Goal: Task Accomplishment & Management: Manage account settings

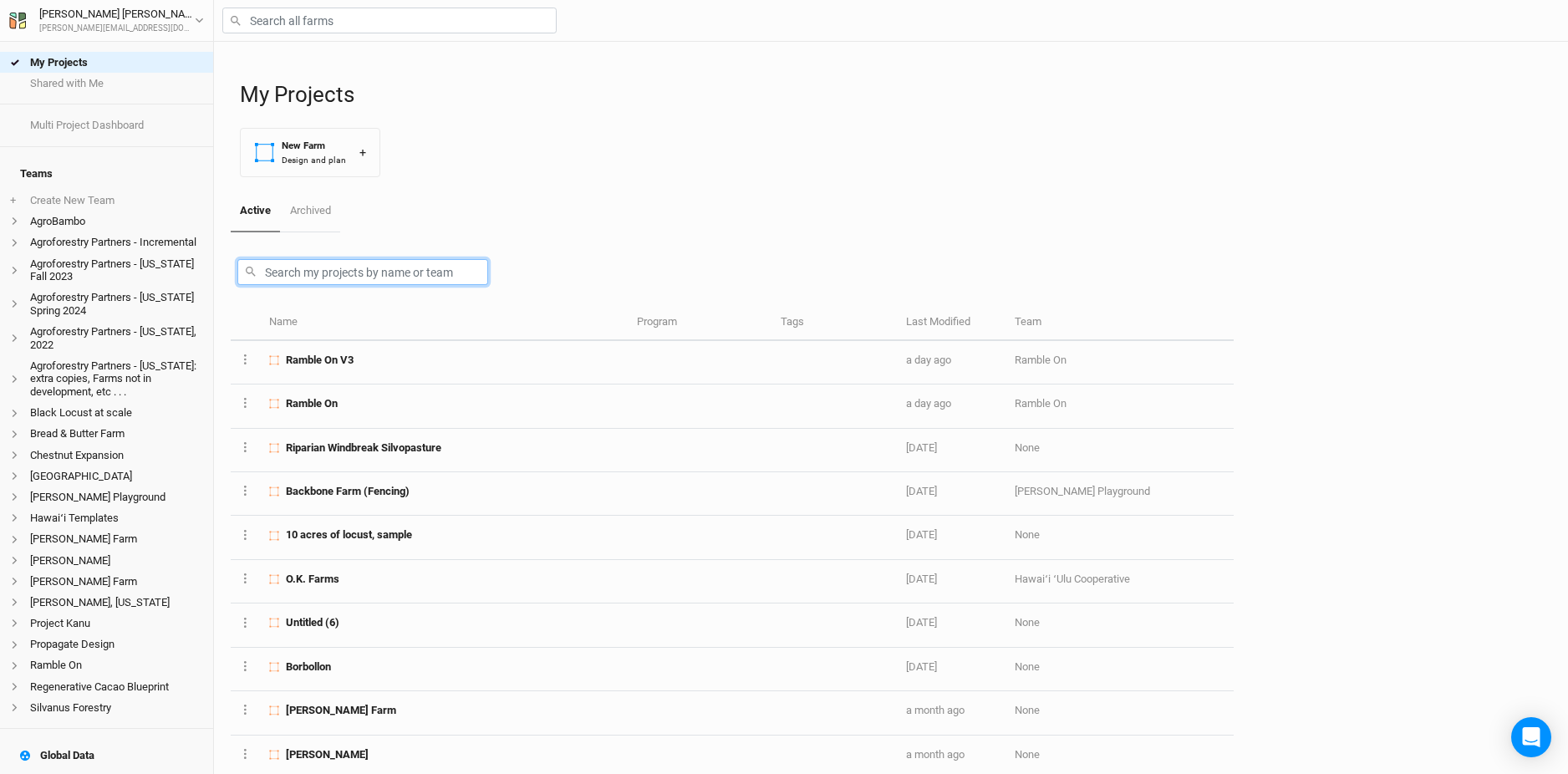
click at [335, 279] on input "text" at bounding box center [362, 272] width 251 height 26
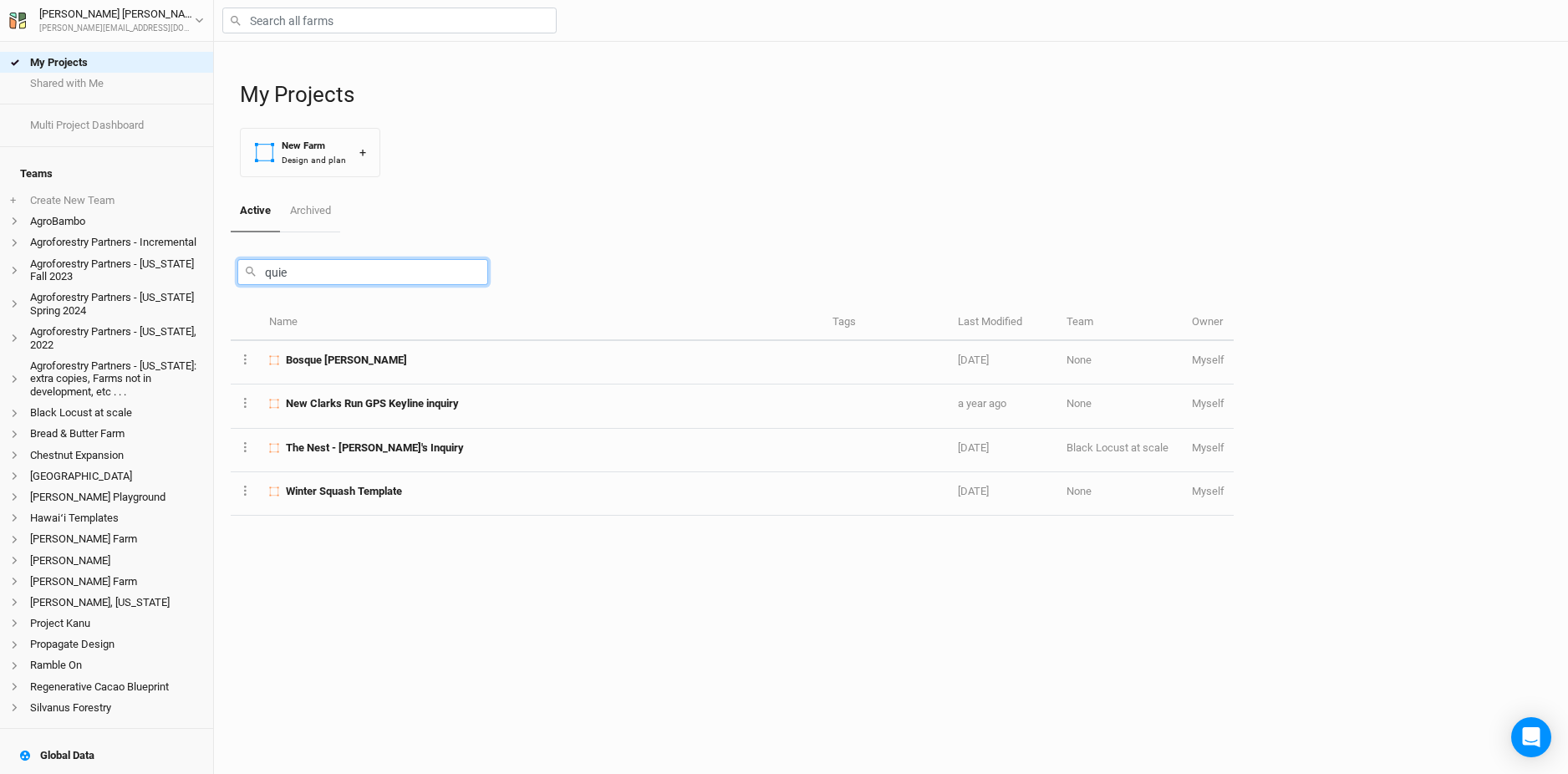
type input "quiet"
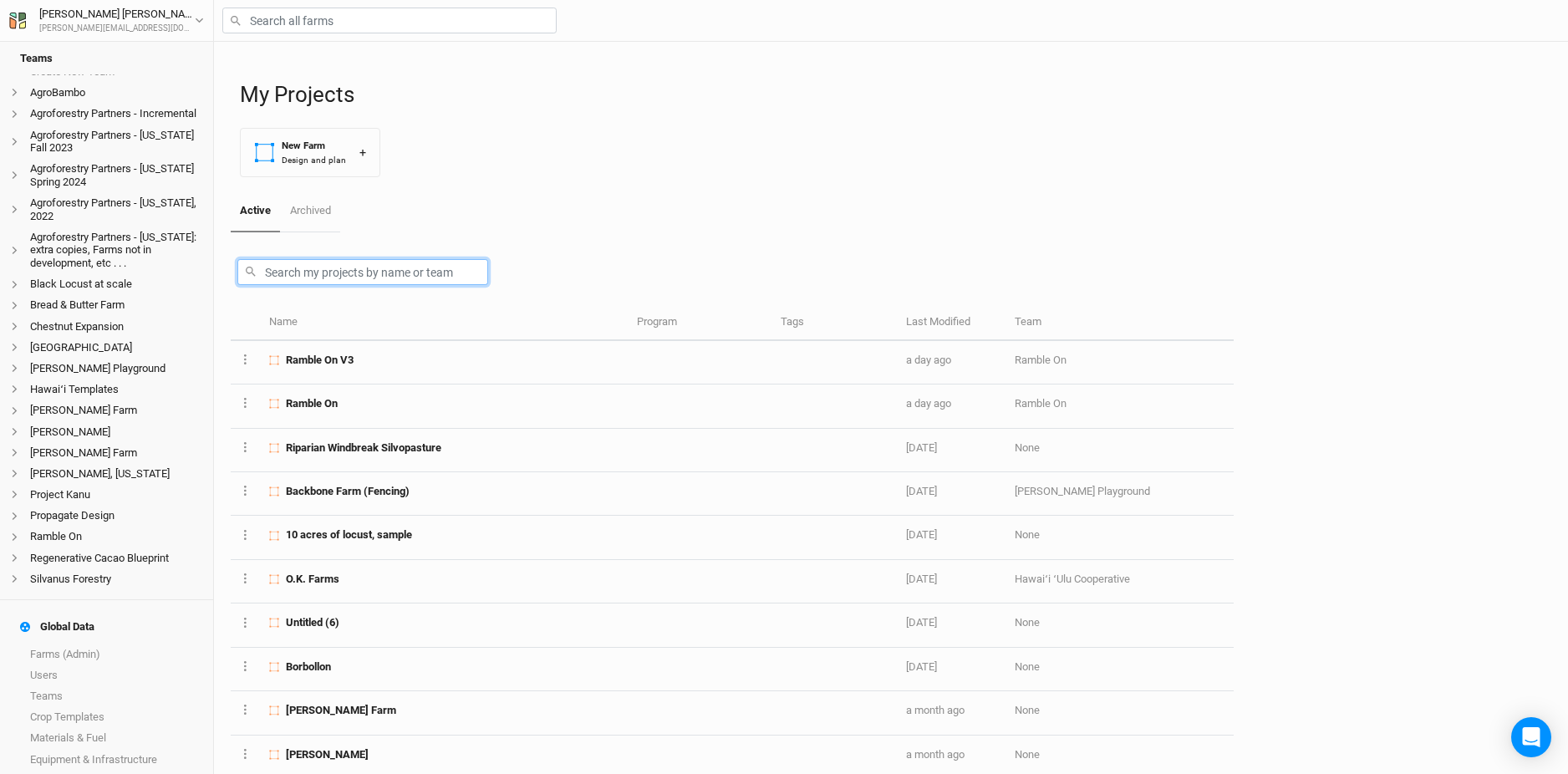
scroll to position [142, 0]
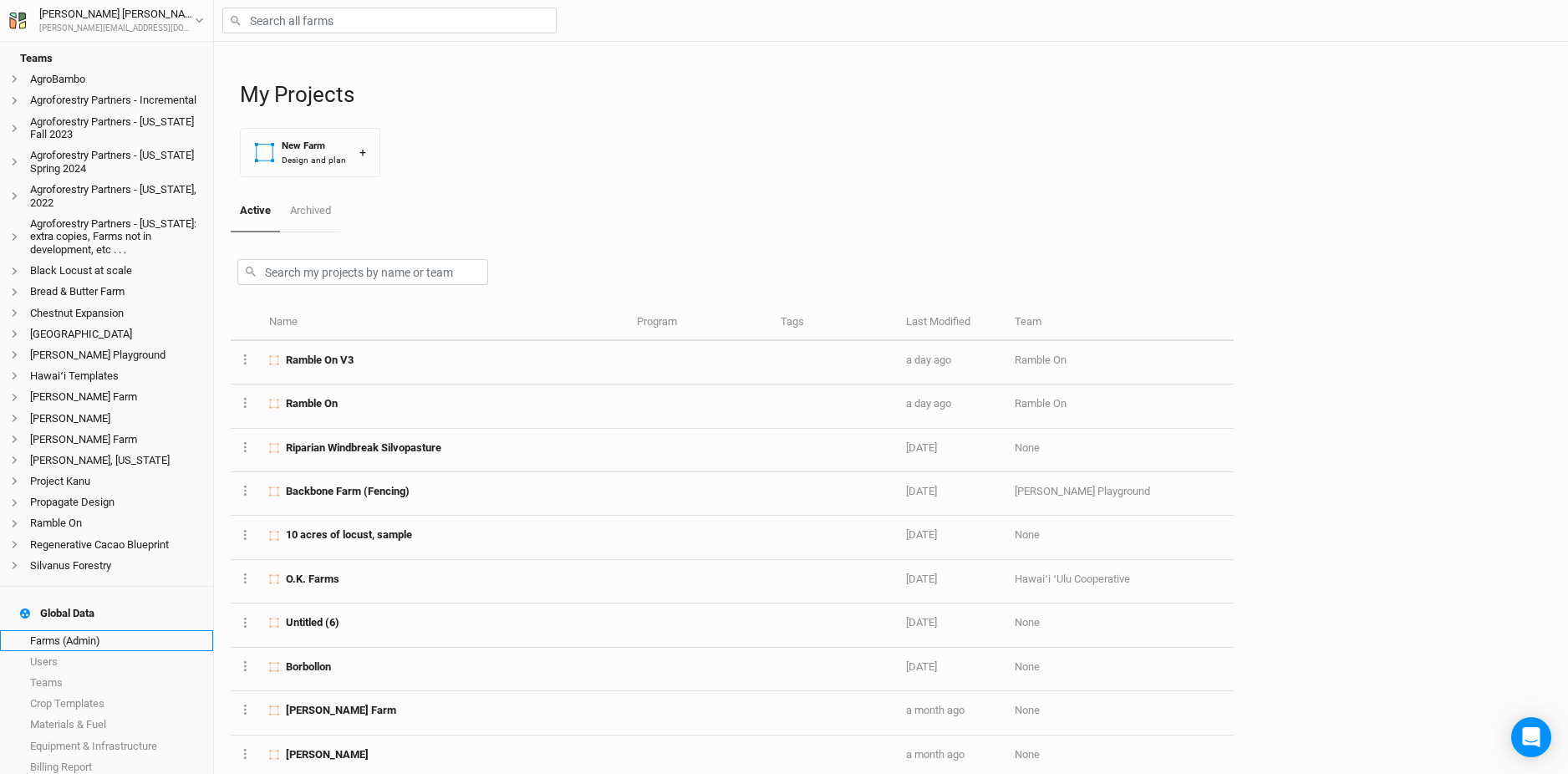
click at [101, 630] on link "Farms (Admin)" at bounding box center [106, 640] width 213 height 21
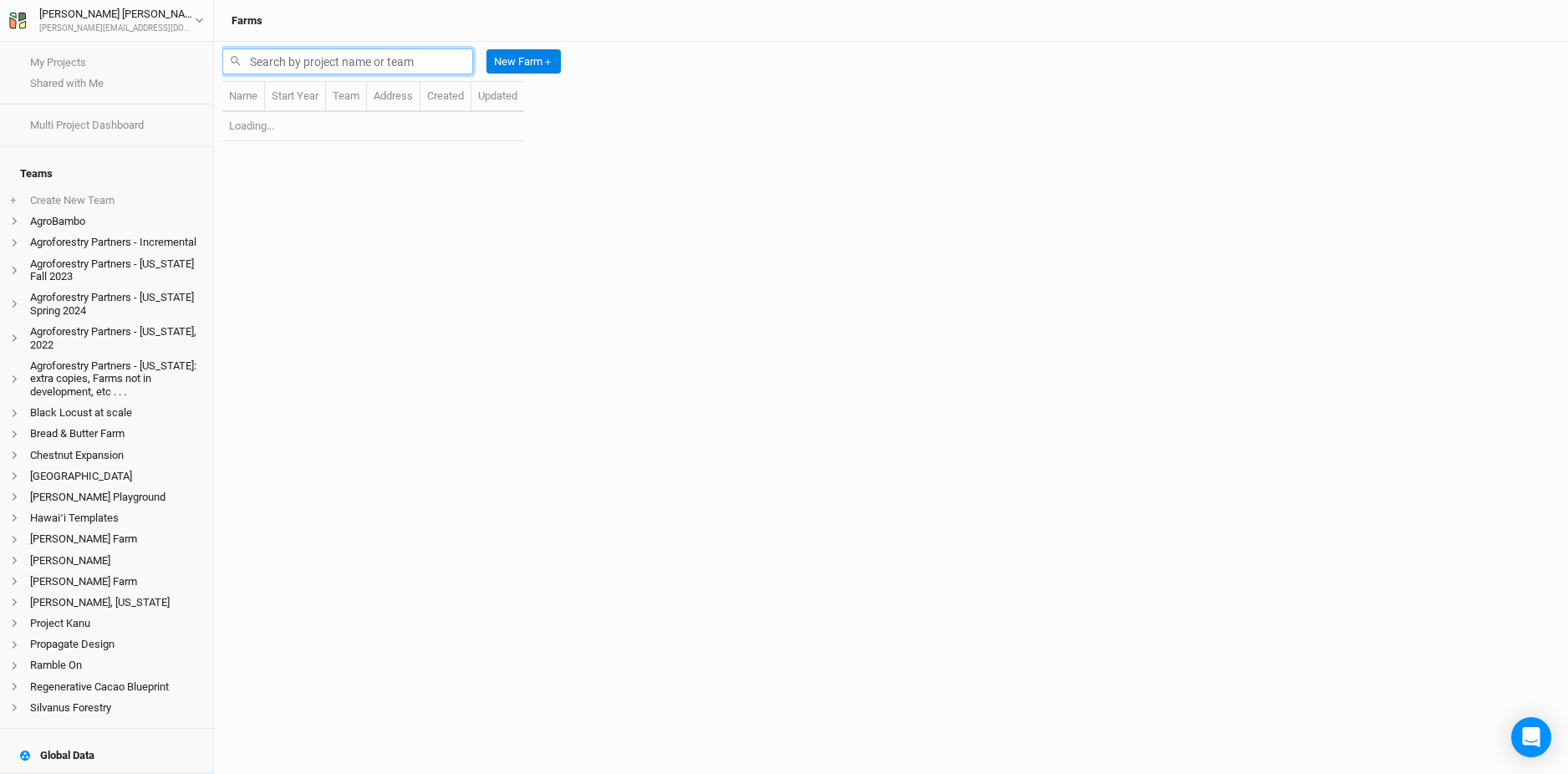
click at [320, 64] on input "text" at bounding box center [347, 62] width 251 height 26
type input "quiet"
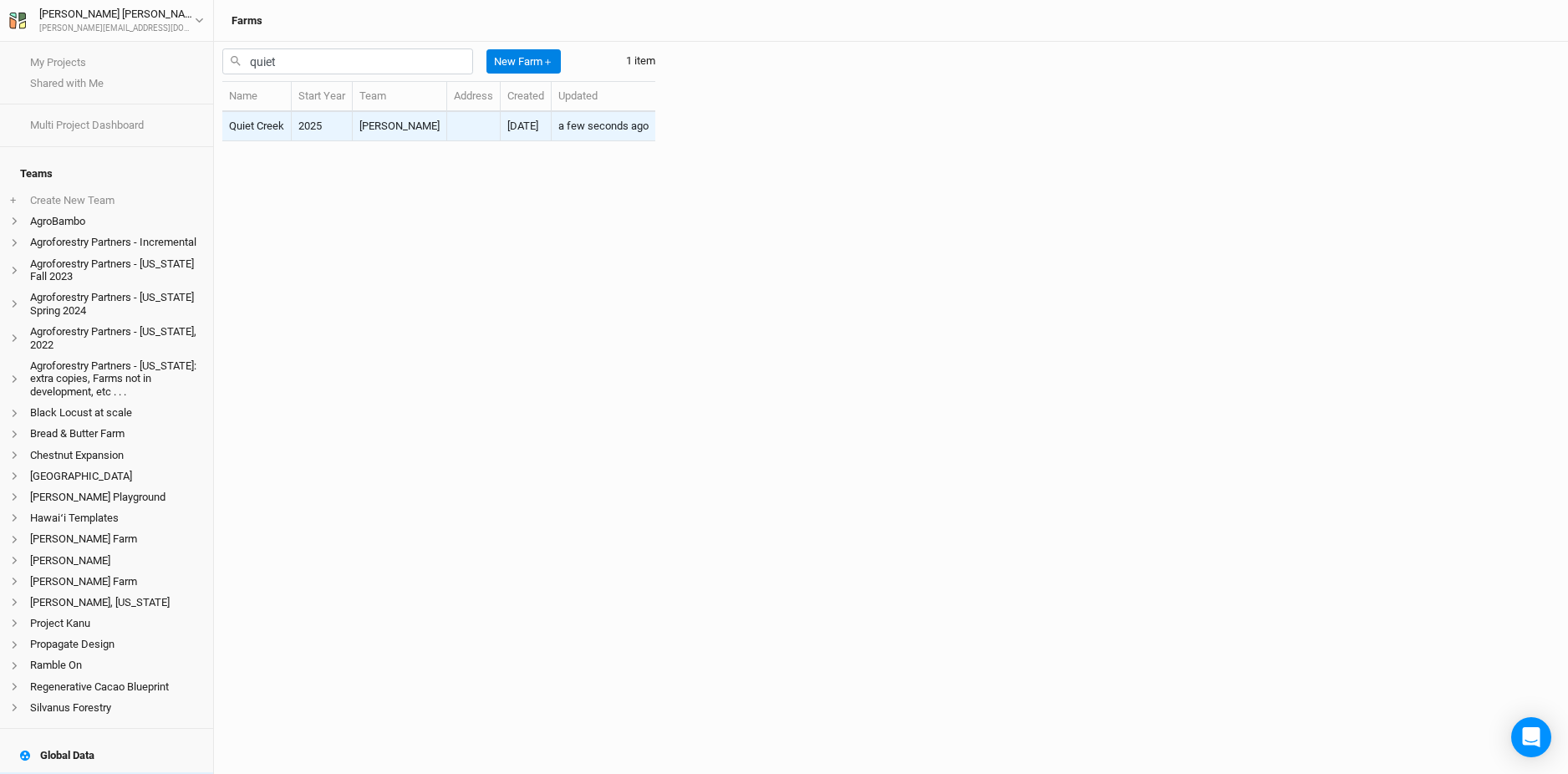
click at [272, 128] on td "Quiet Creek" at bounding box center [256, 127] width 69 height 29
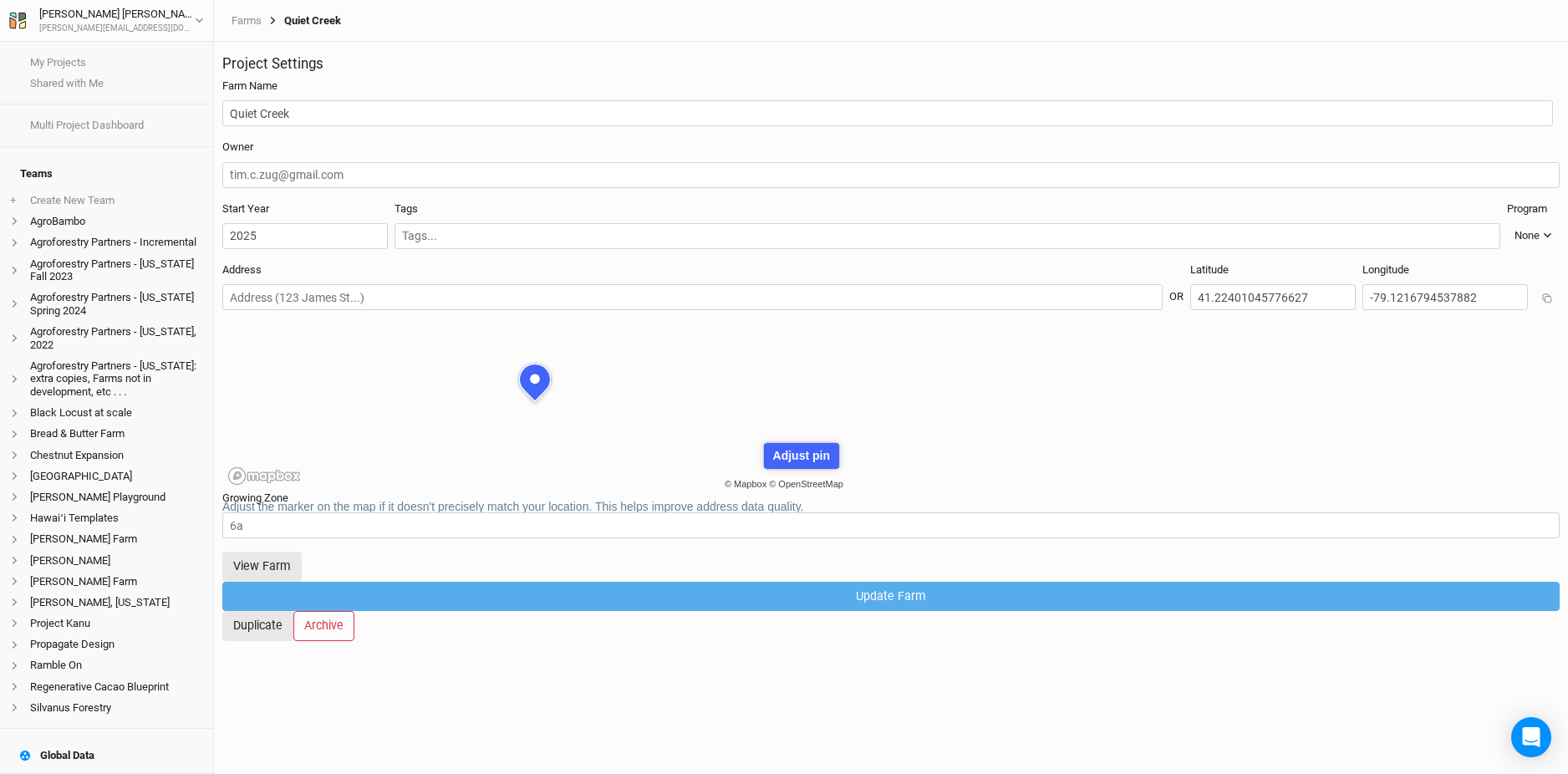
scroll to position [84, 222]
click at [302, 570] on button "View Farm" at bounding box center [261, 567] width 80 height 29
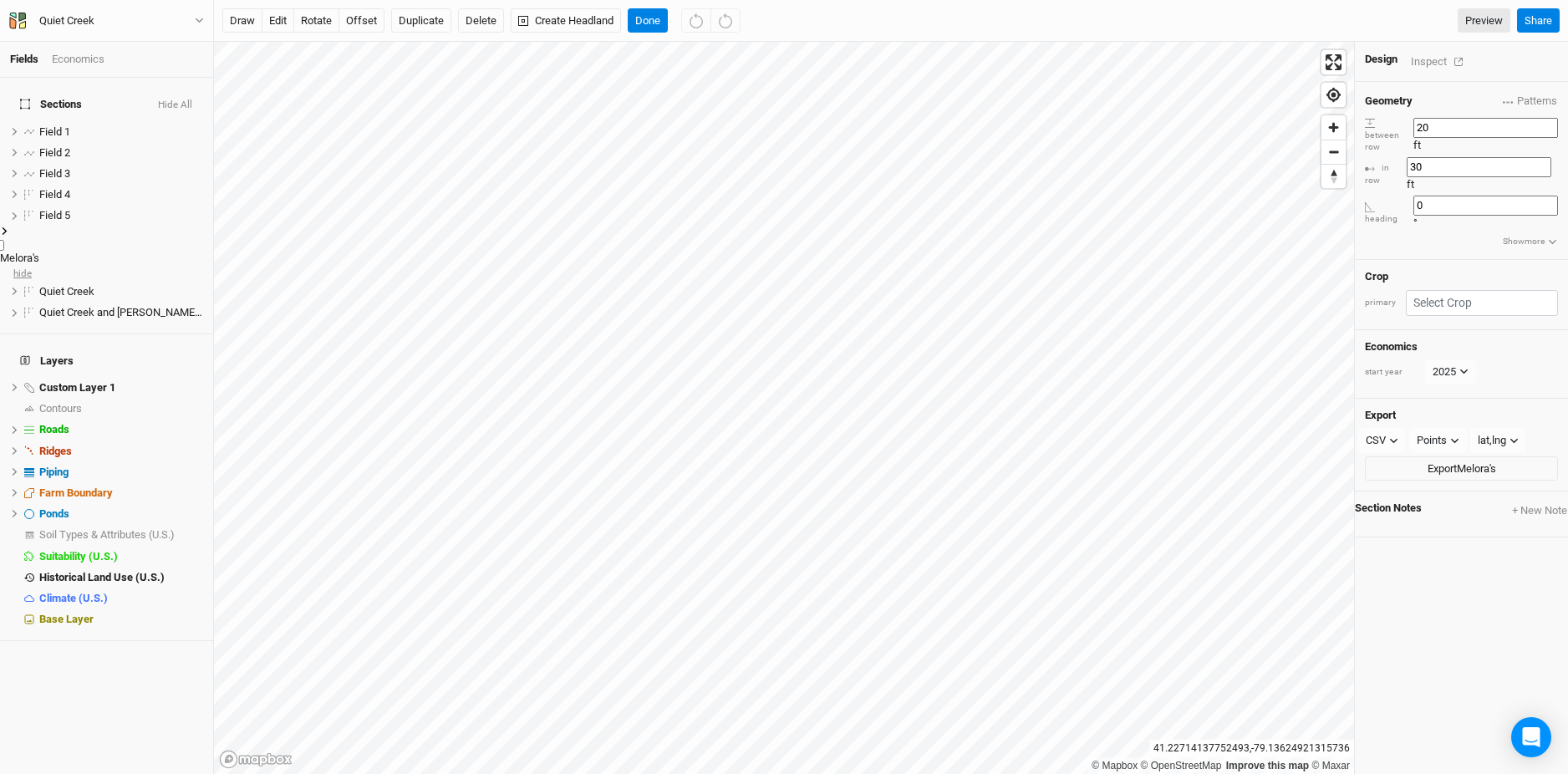
click at [32, 262] on span "hide" at bounding box center [22, 273] width 18 height 21
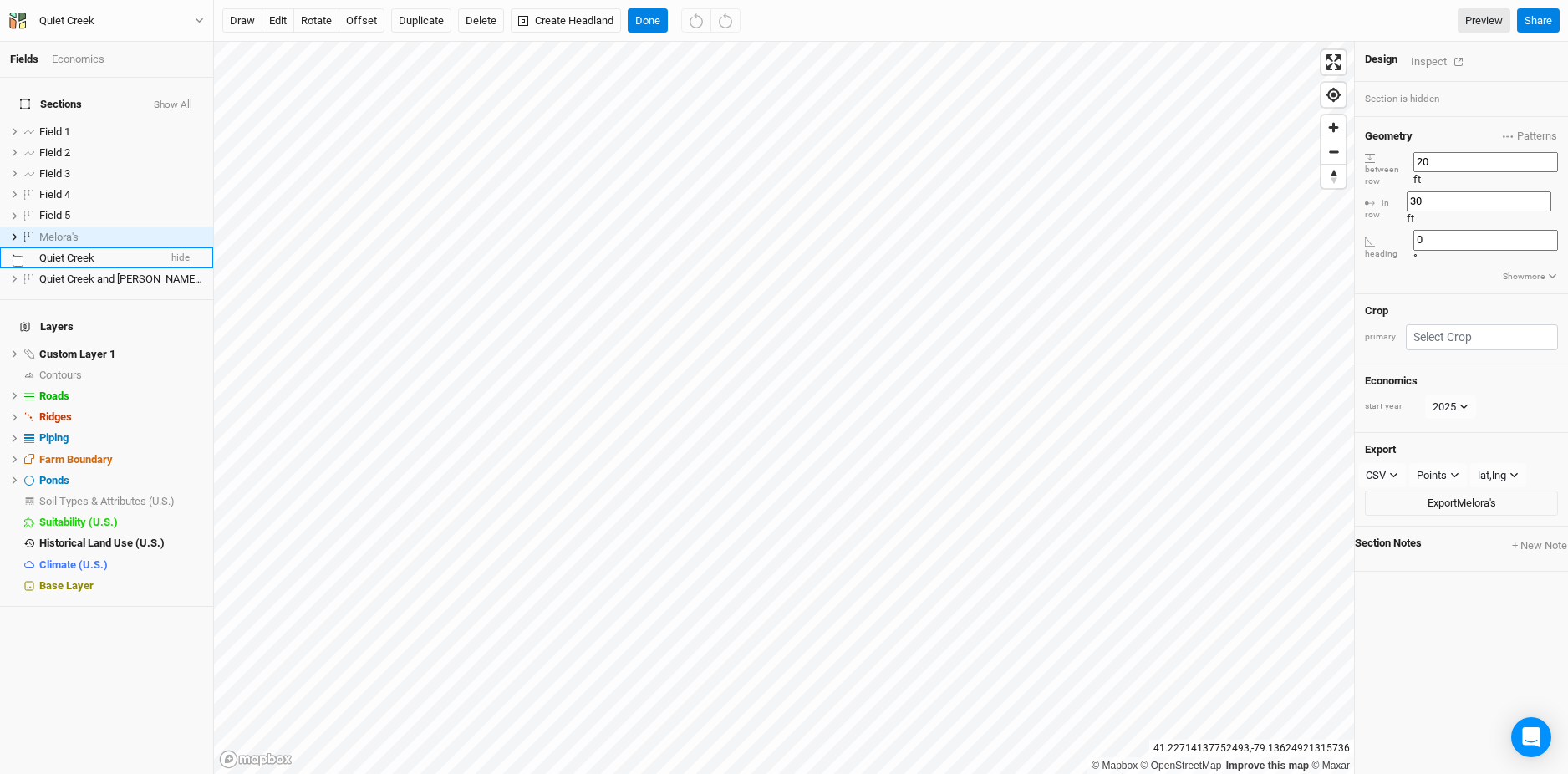
click at [176, 248] on span "hide" at bounding box center [180, 258] width 18 height 21
click at [183, 273] on span "hide" at bounding box center [180, 279] width 18 height 21
click at [183, 364] on span "show" at bounding box center [189, 375] width 27 height 21
click at [636, 16] on button "Done" at bounding box center [647, 21] width 40 height 25
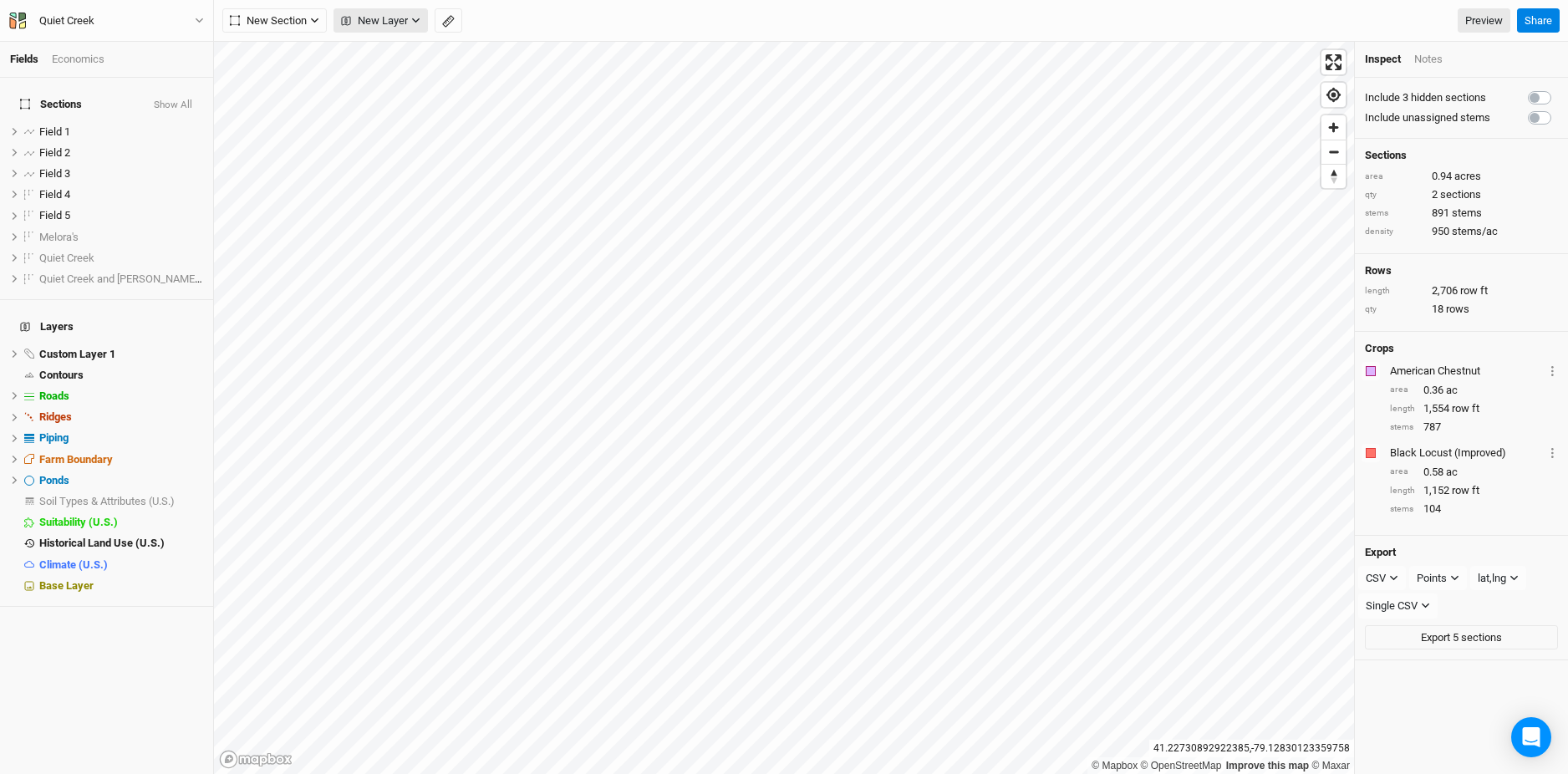
click at [388, 23] on span "New Layer" at bounding box center [374, 21] width 67 height 17
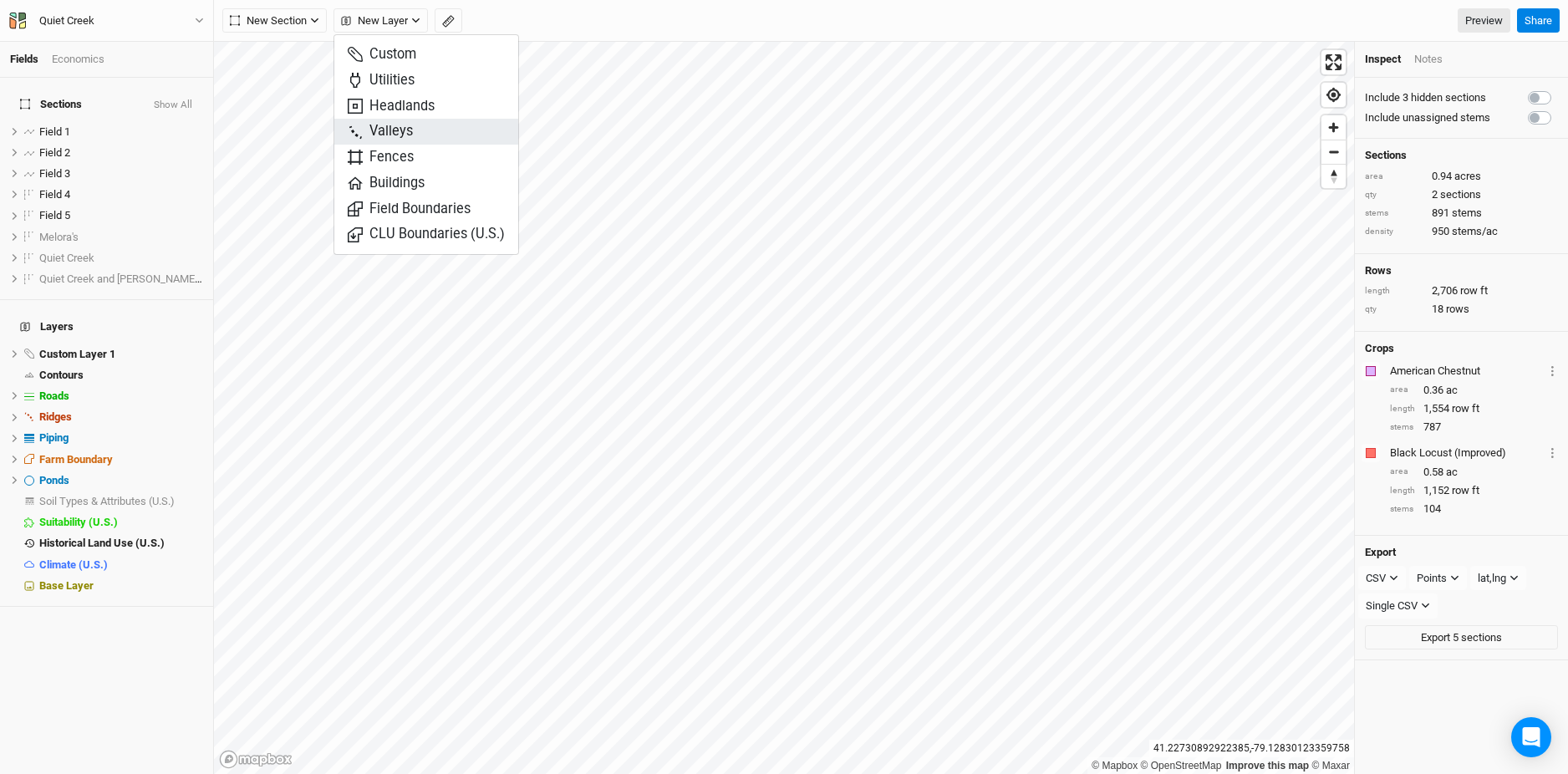
click at [394, 127] on span "Valleys" at bounding box center [380, 131] width 65 height 19
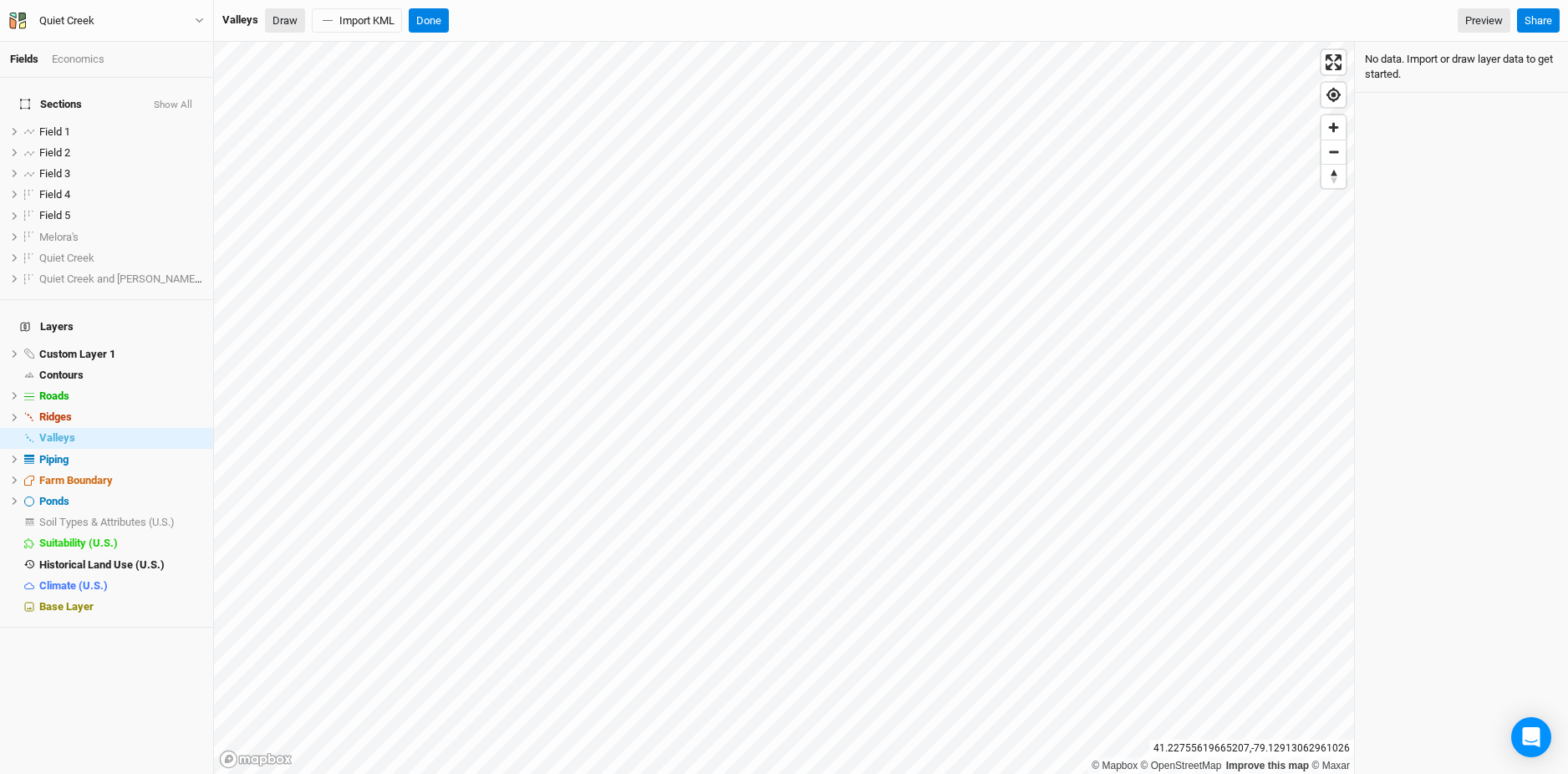
click at [291, 25] on button "Draw" at bounding box center [284, 21] width 40 height 25
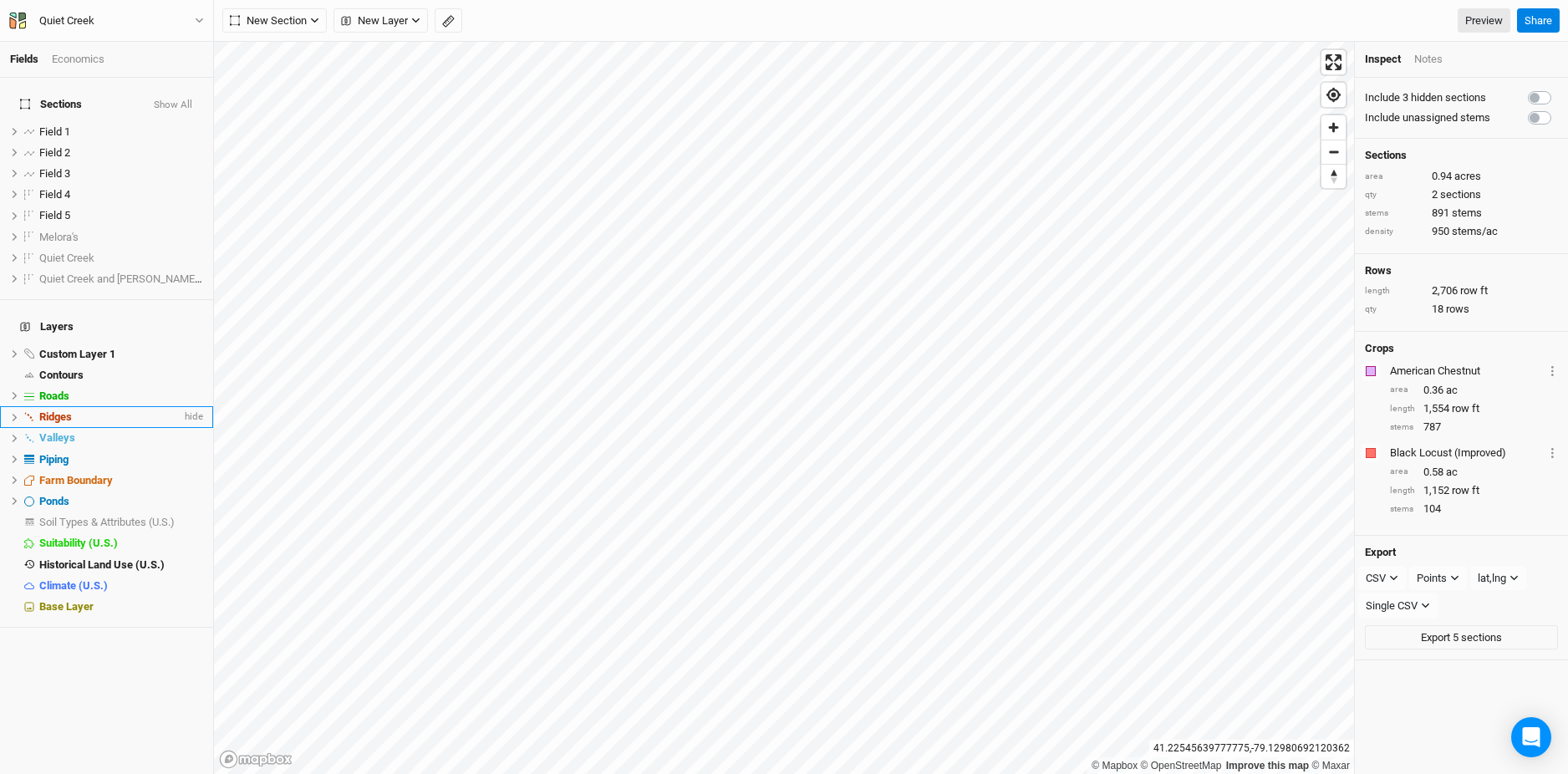
click at [96, 411] on div "Ridges" at bounding box center [111, 417] width 142 height 14
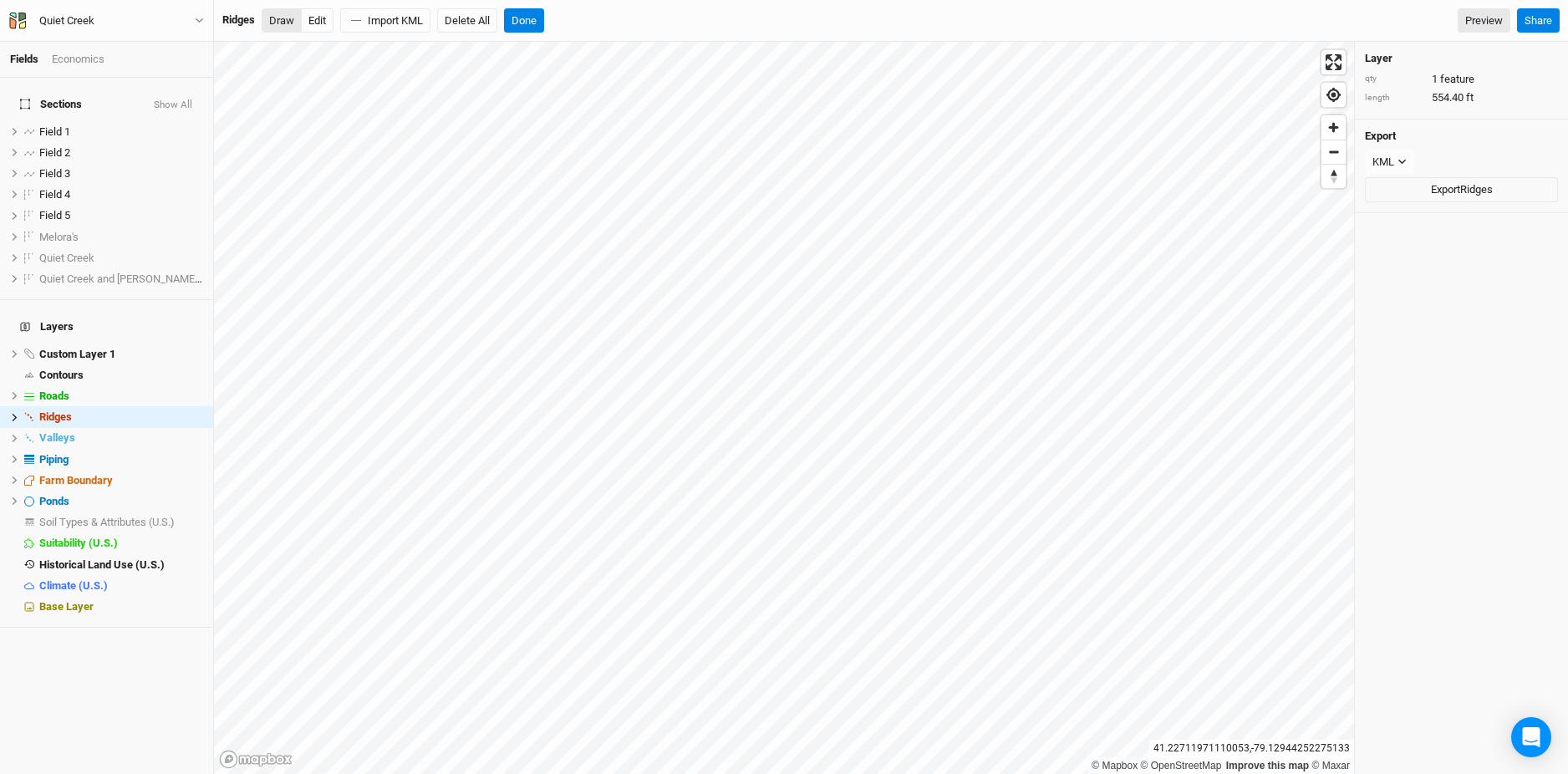
click at [287, 20] on button "Draw" at bounding box center [281, 21] width 40 height 25
click at [526, 29] on button "Done" at bounding box center [524, 21] width 40 height 25
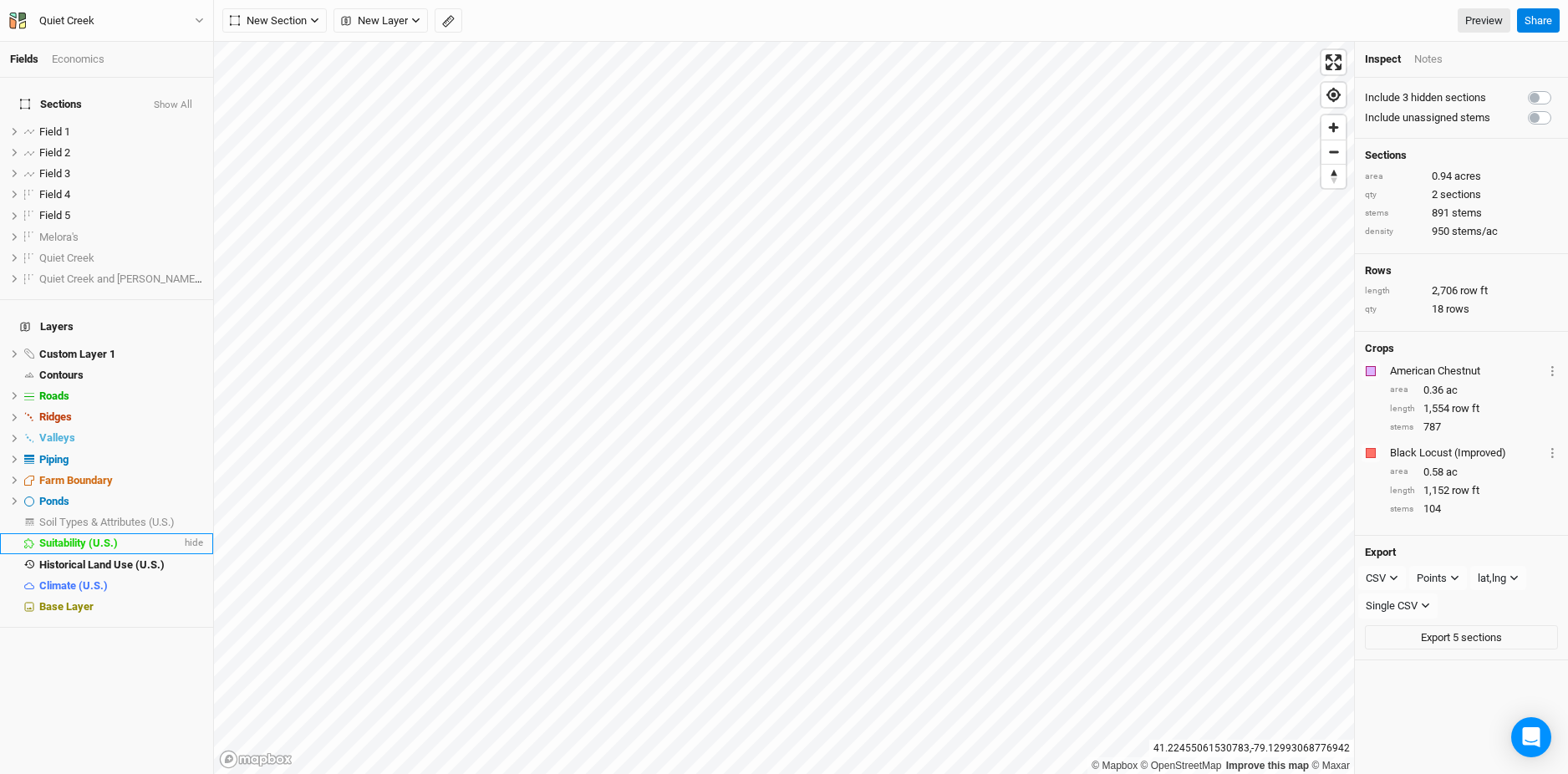
click at [123, 537] on div "Suitability (U.S.)" at bounding box center [111, 543] width 142 height 14
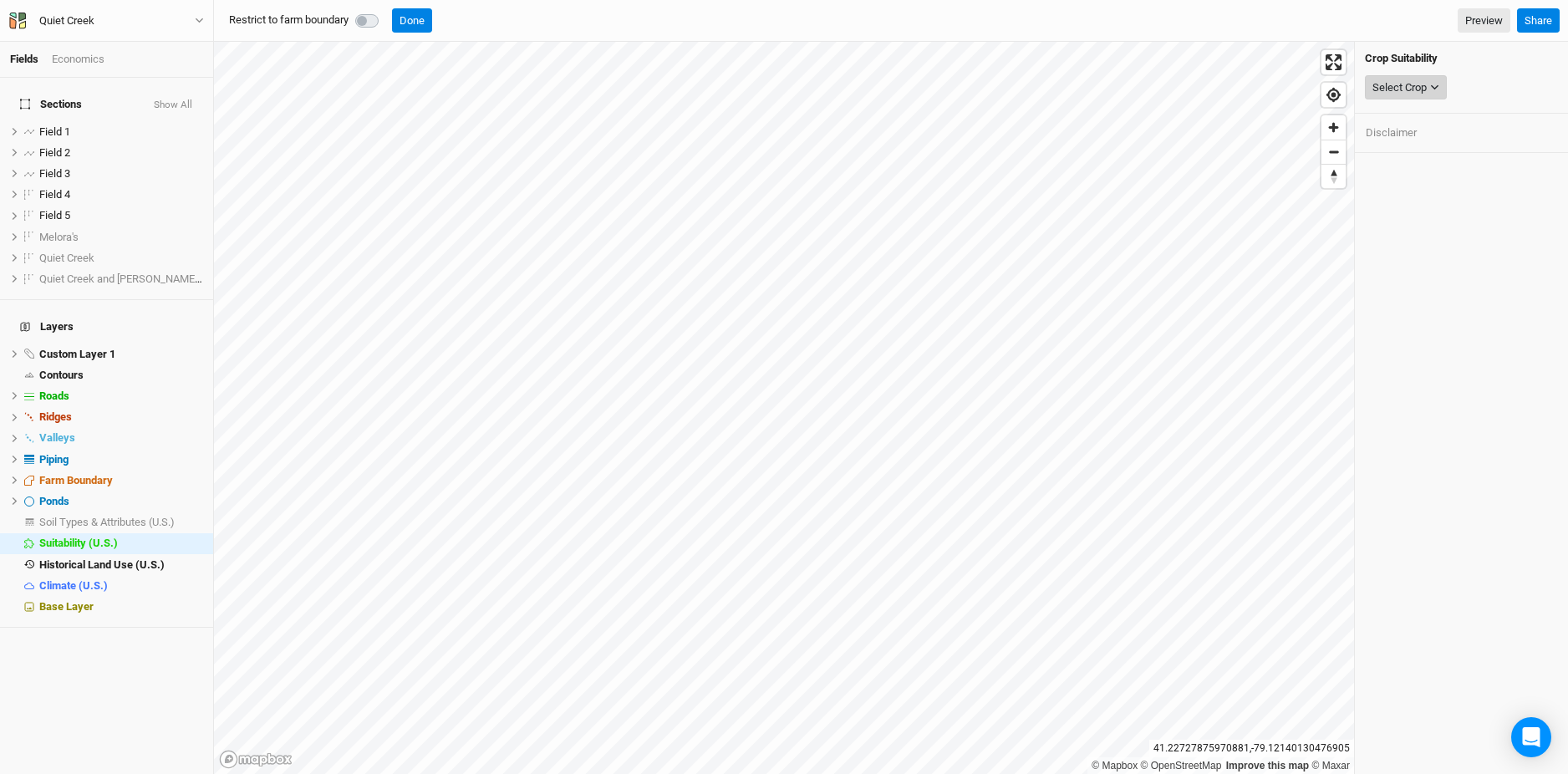
click at [1422, 91] on div "Select Crop" at bounding box center [1398, 88] width 54 height 17
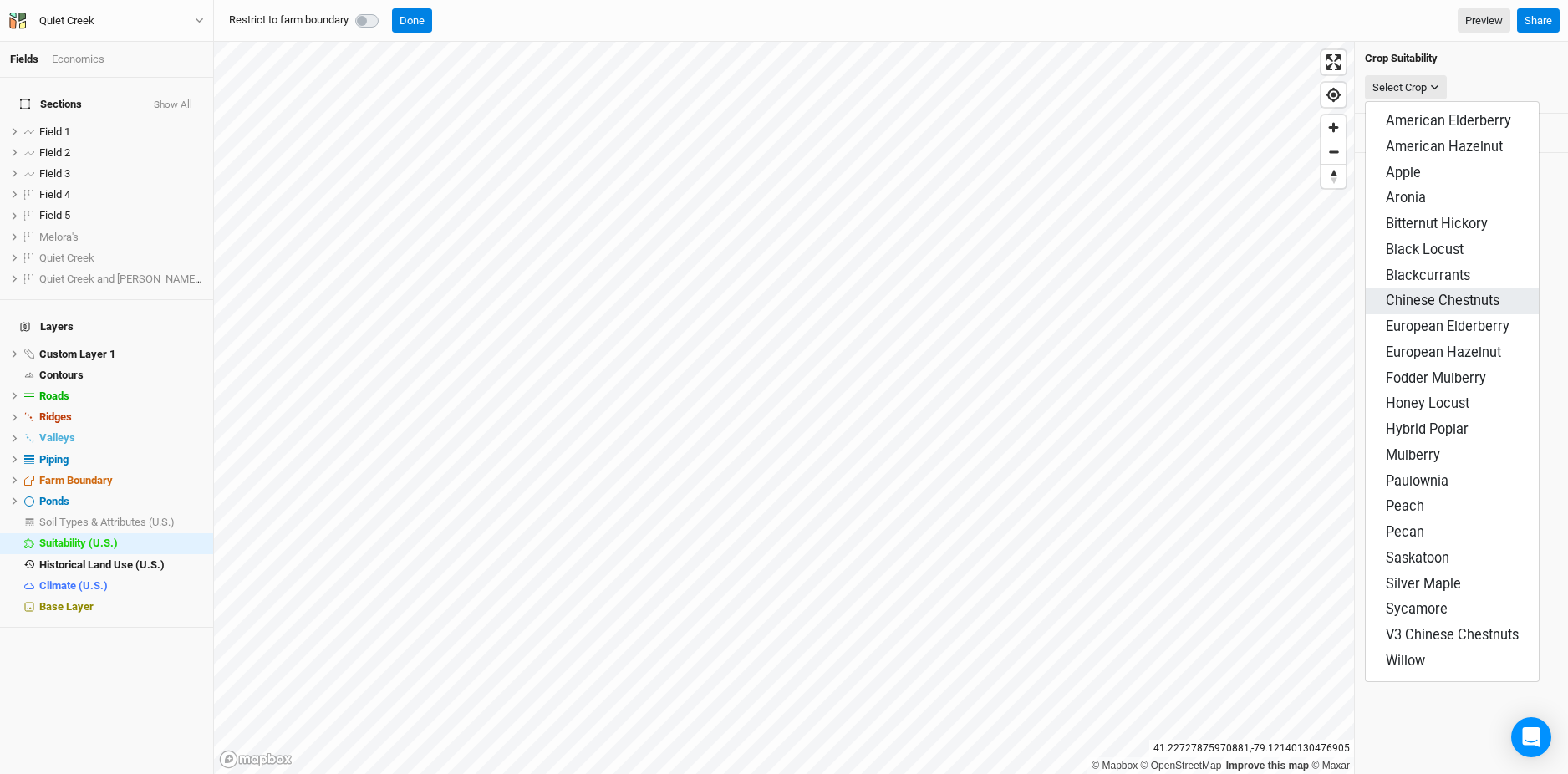
click at [1405, 292] on span "Chinese Chestnuts" at bounding box center [1442, 300] width 114 height 16
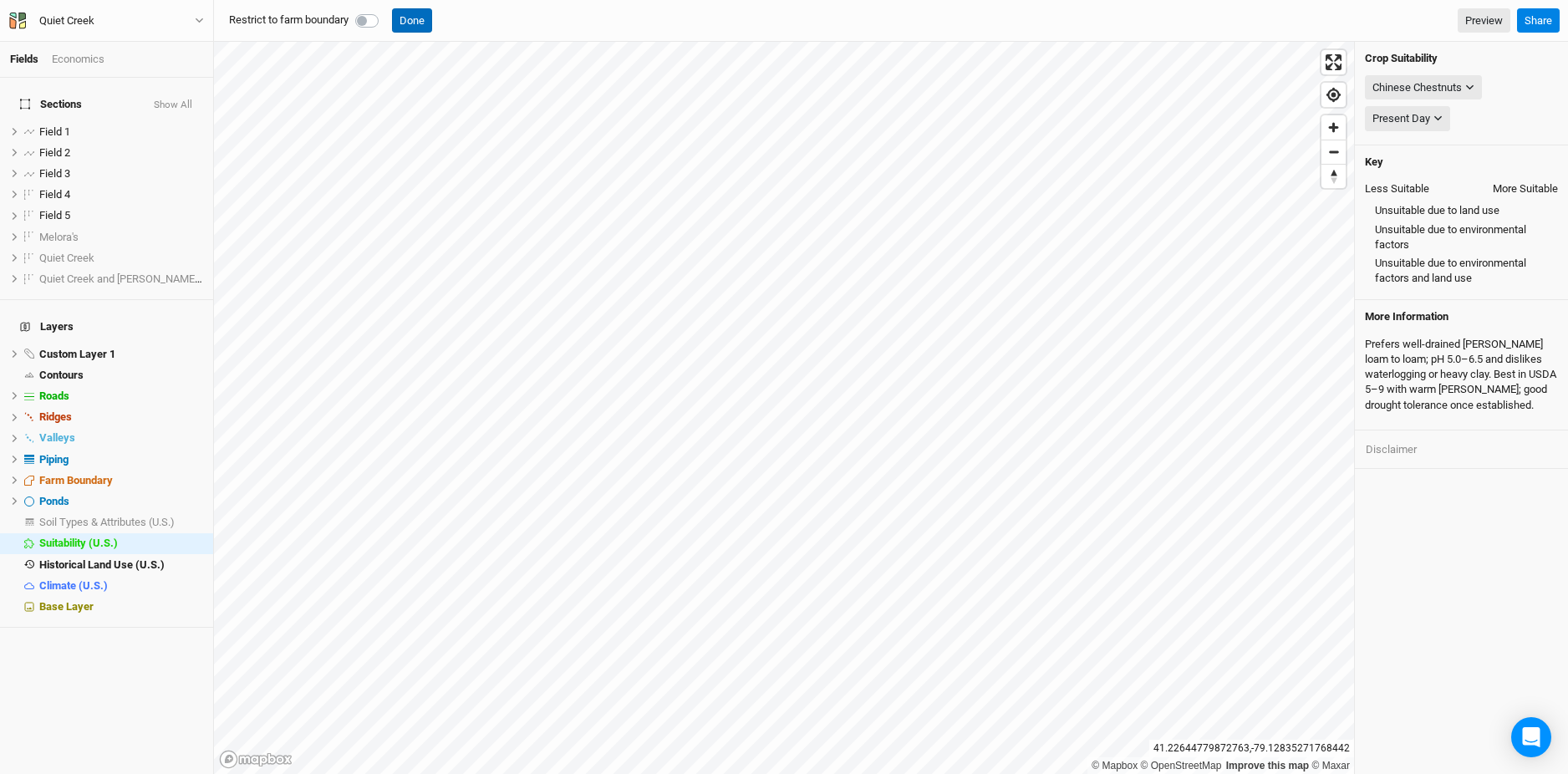
click at [403, 22] on button "Done" at bounding box center [411, 21] width 40 height 25
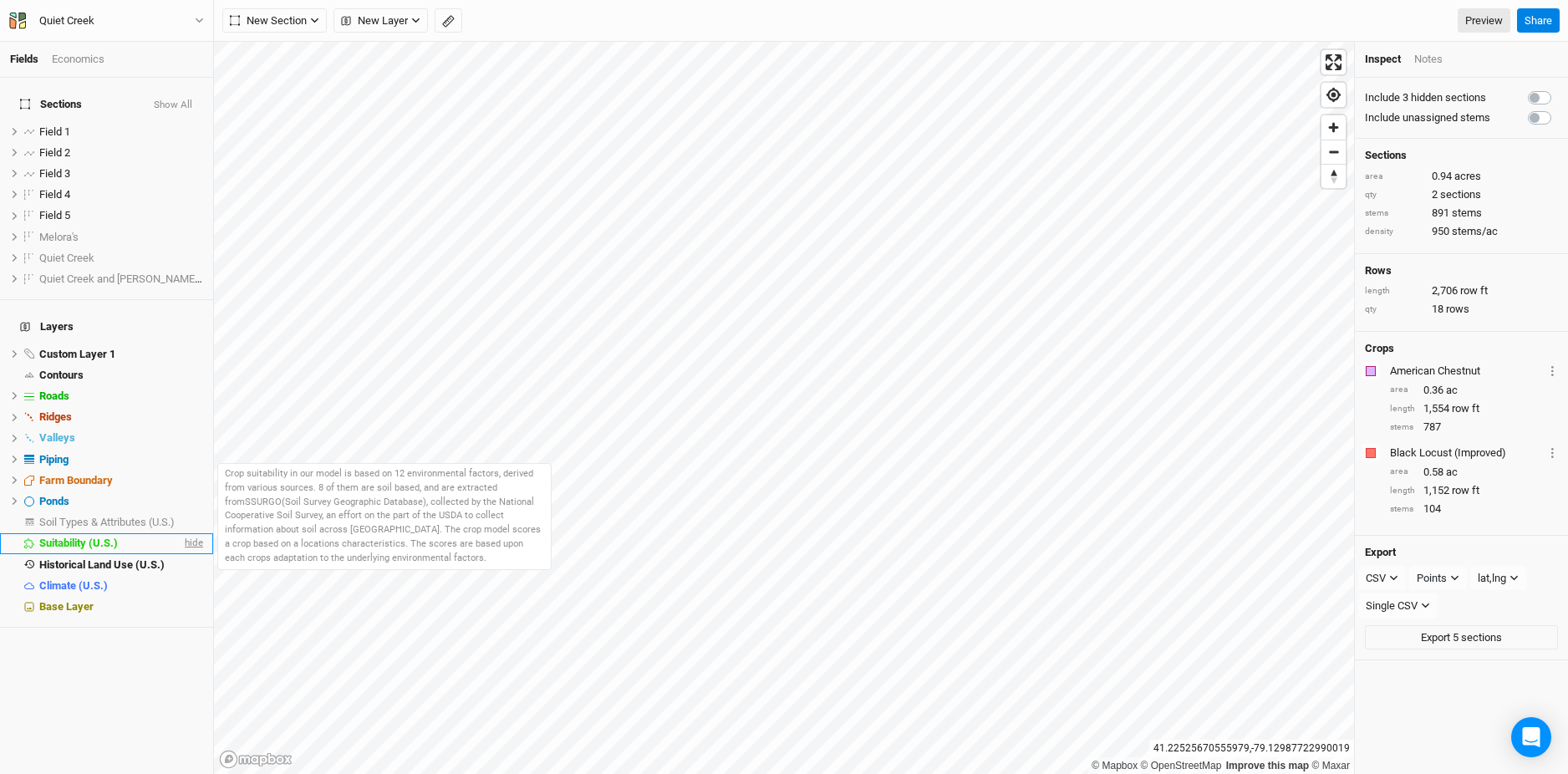
click at [191, 533] on span "hide" at bounding box center [192, 543] width 21 height 21
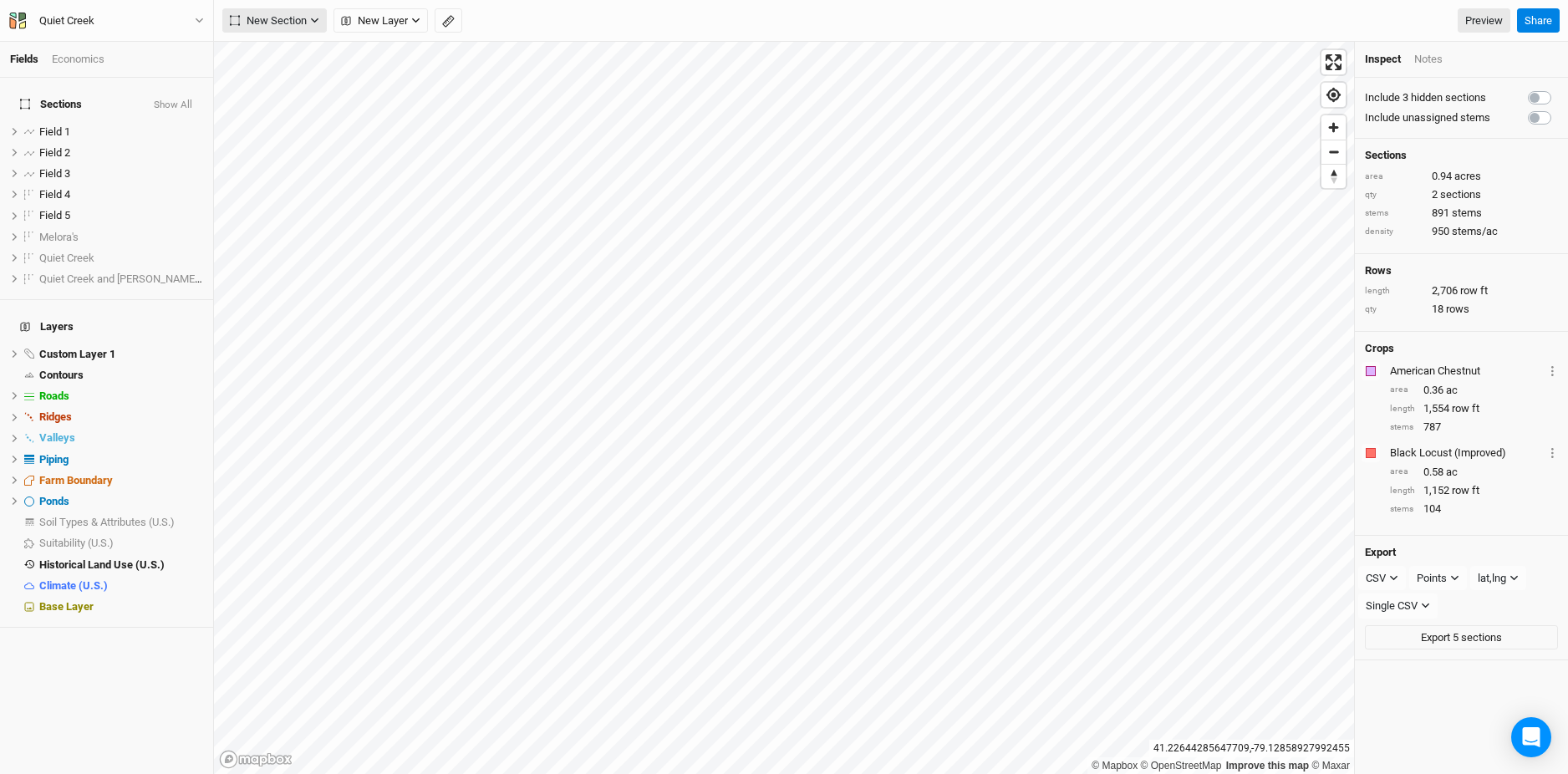
click at [307, 21] on button "New Section" at bounding box center [274, 21] width 105 height 25
click at [296, 51] on button "Grid" at bounding box center [289, 55] width 132 height 26
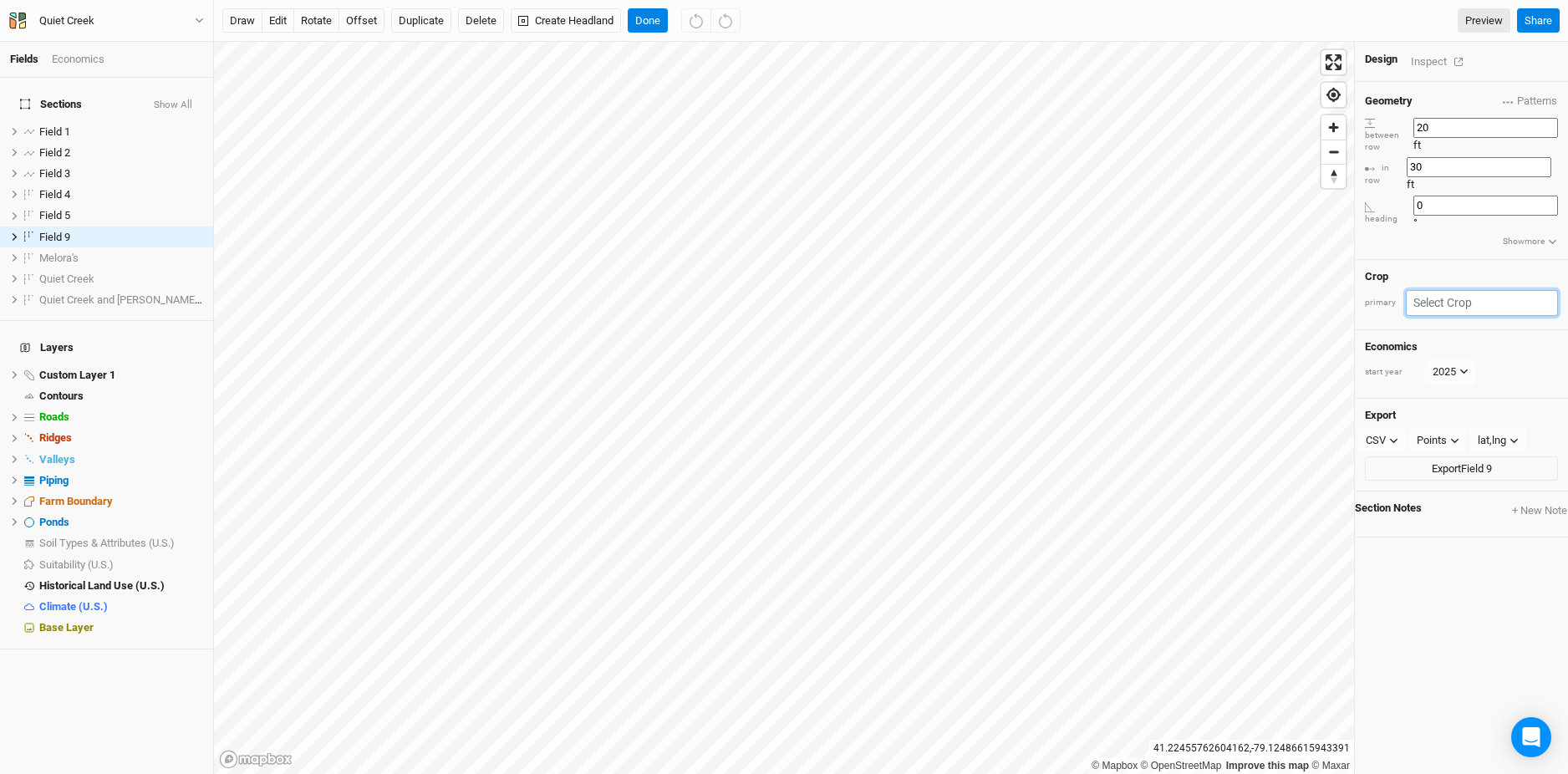
click at [1469, 290] on input "text" at bounding box center [1481, 303] width 152 height 26
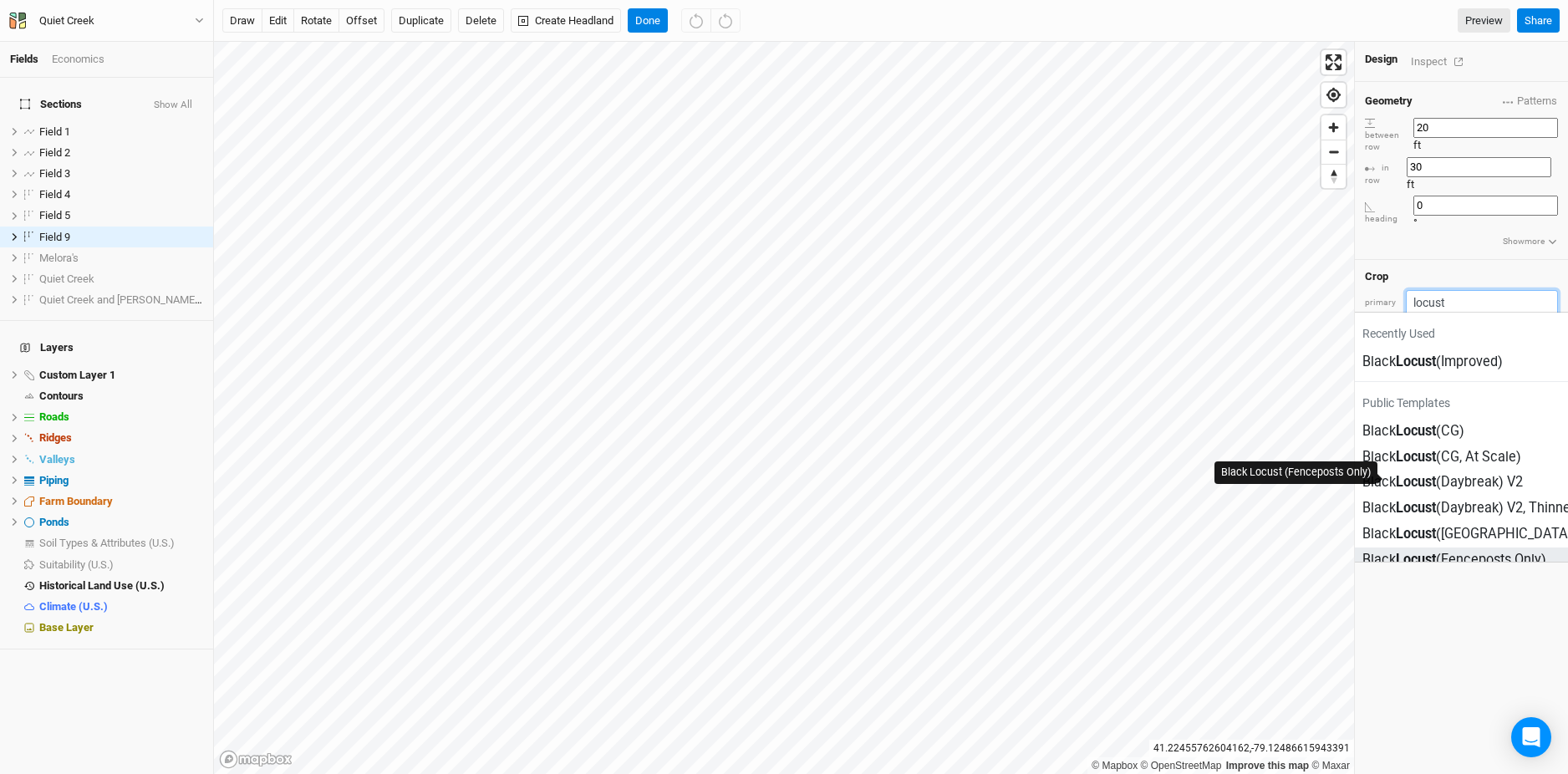
click at [1500, 550] on div "Black Locust (Fenceposts Only)" at bounding box center [1454, 560] width 184 height 19
type input "Black Locust (Fenceposts Only)"
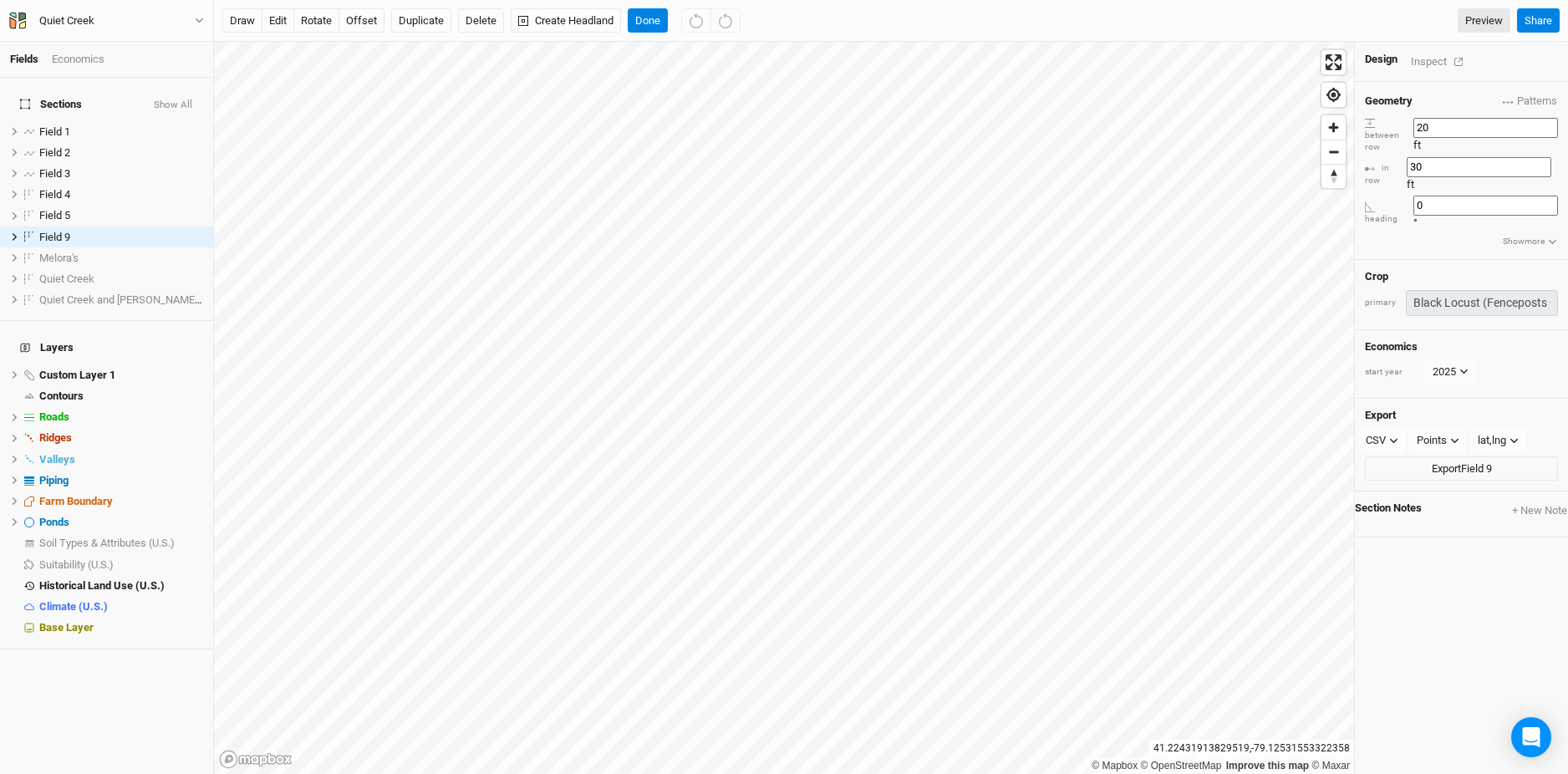
type input "6"
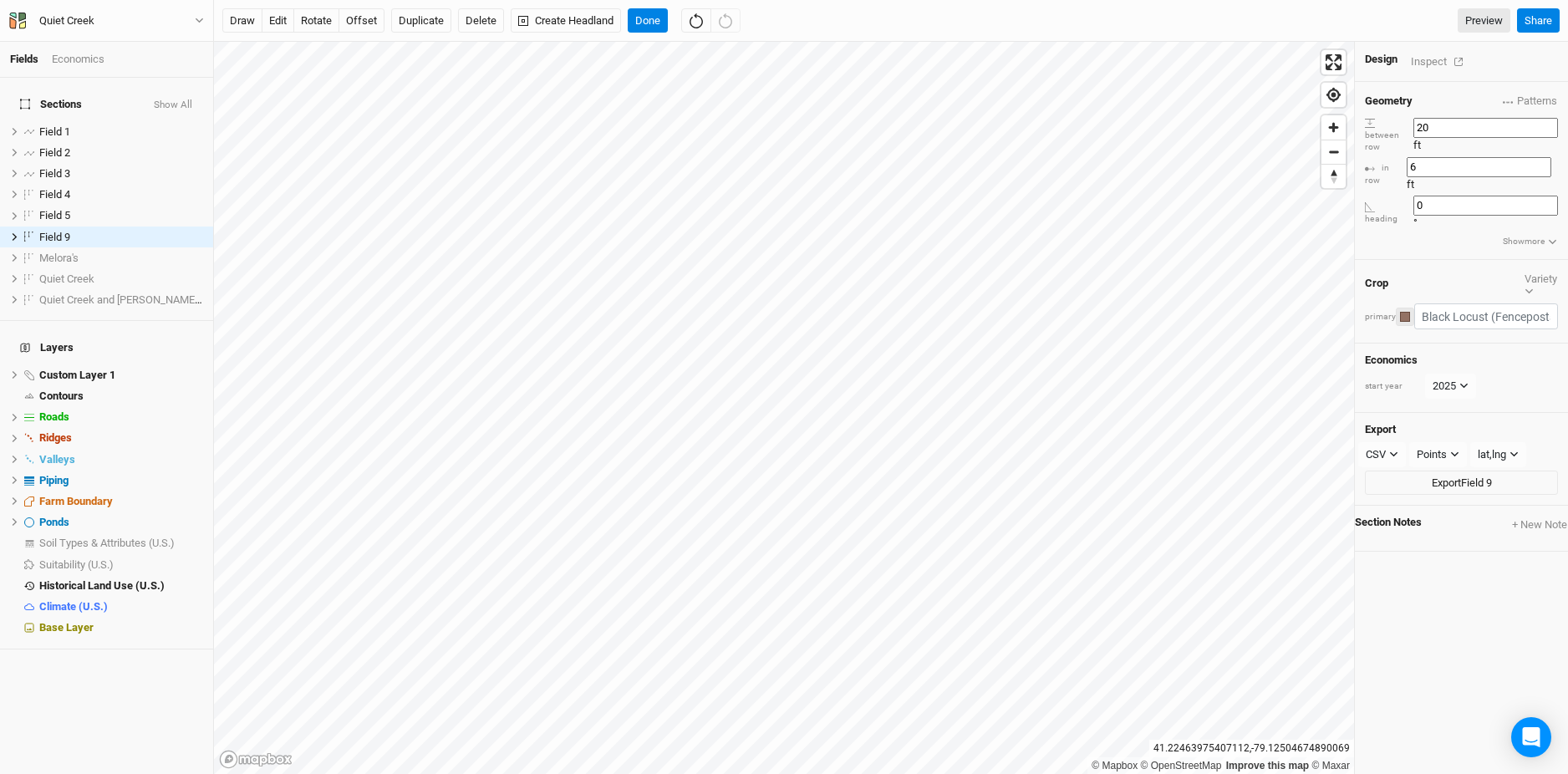
click at [1409, 312] on div "button" at bounding box center [1405, 317] width 10 height 10
click at [1447, 361] on div "Yellow" at bounding box center [1481, 353] width 92 height 19
click at [77, 64] on div "Economics" at bounding box center [77, 59] width 52 height 15
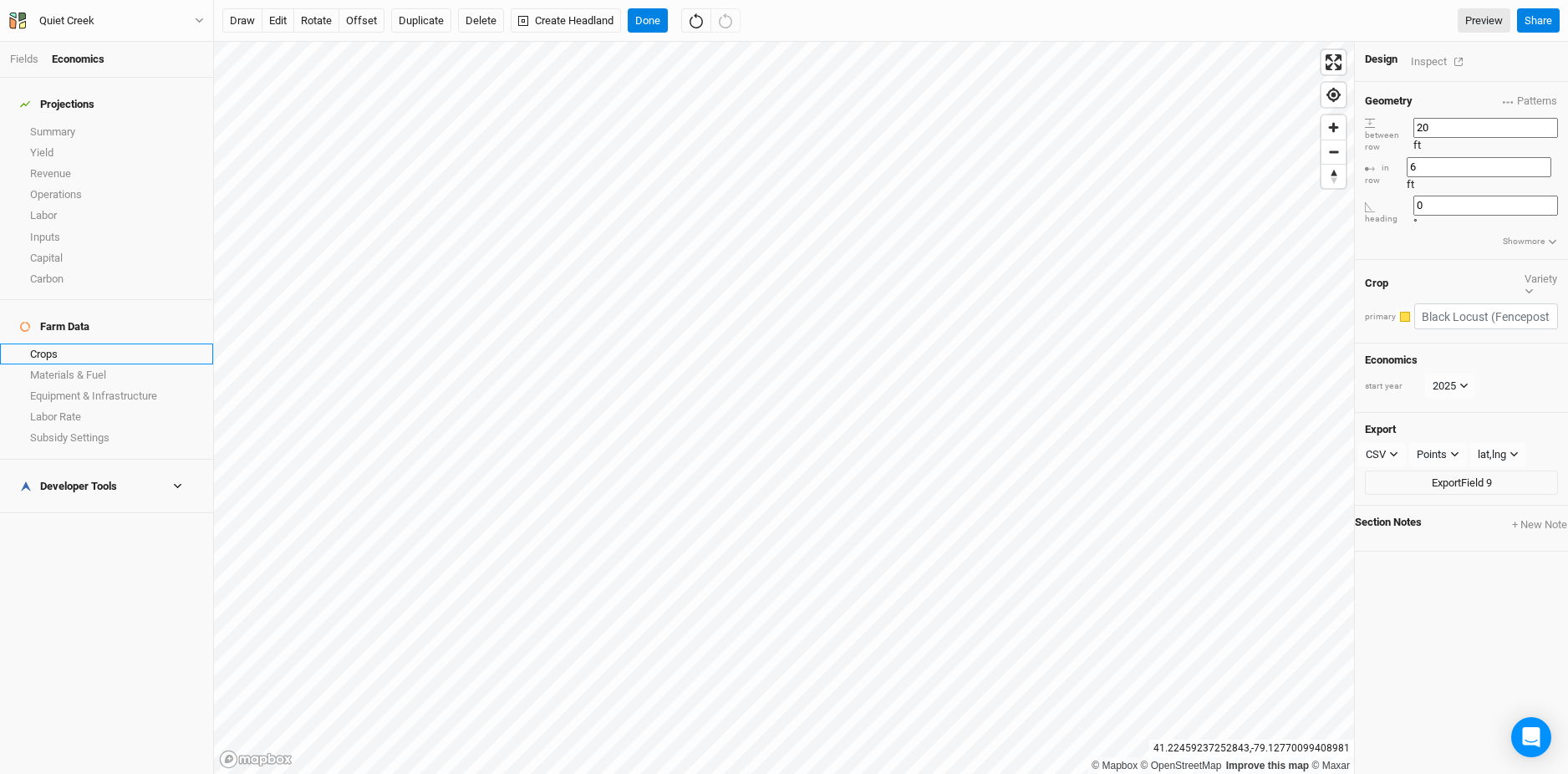
click at [60, 344] on link "Crops" at bounding box center [106, 354] width 213 height 21
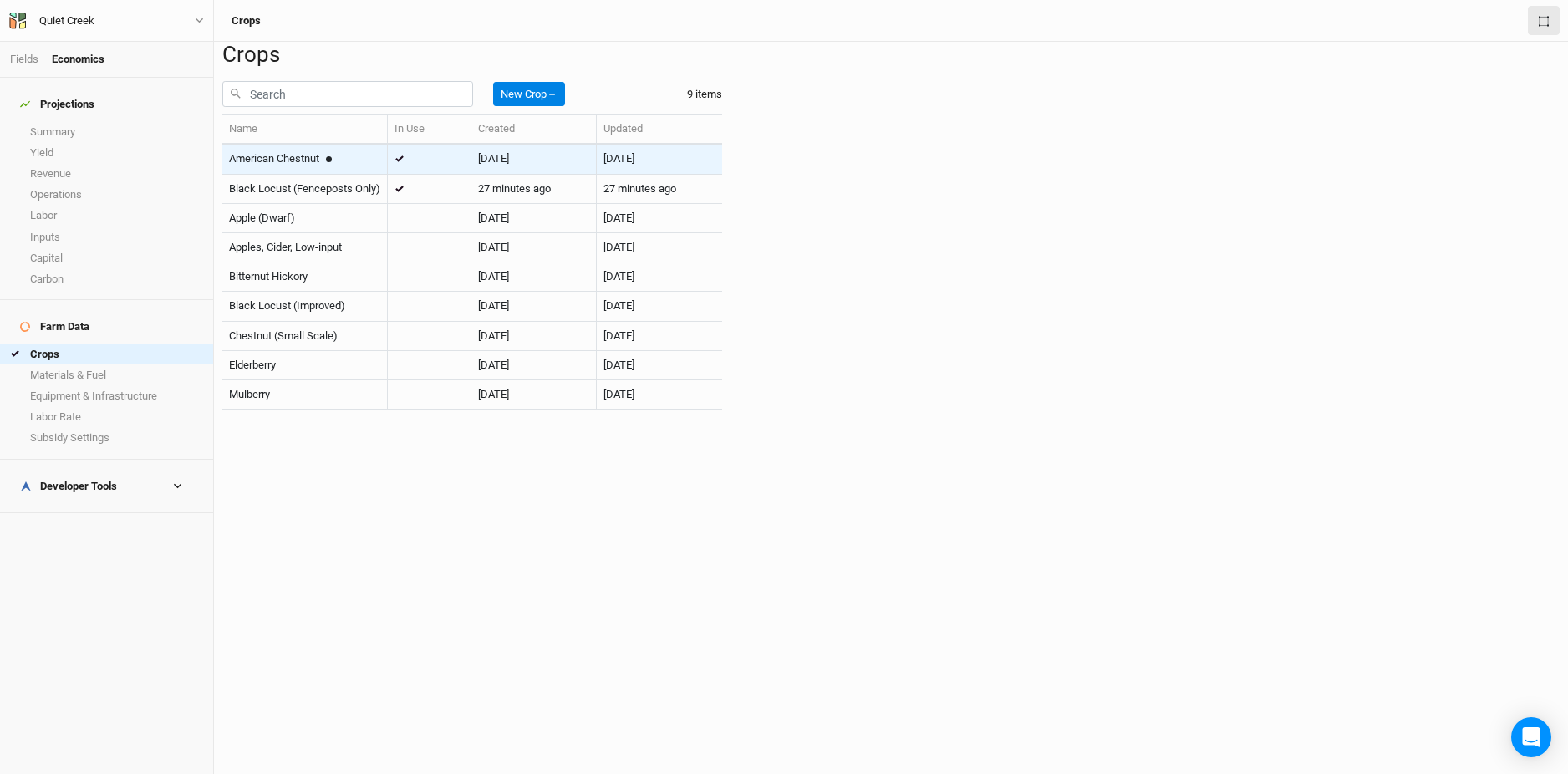
click at [380, 166] on div "American Chestnut" at bounding box center [304, 159] width 152 height 15
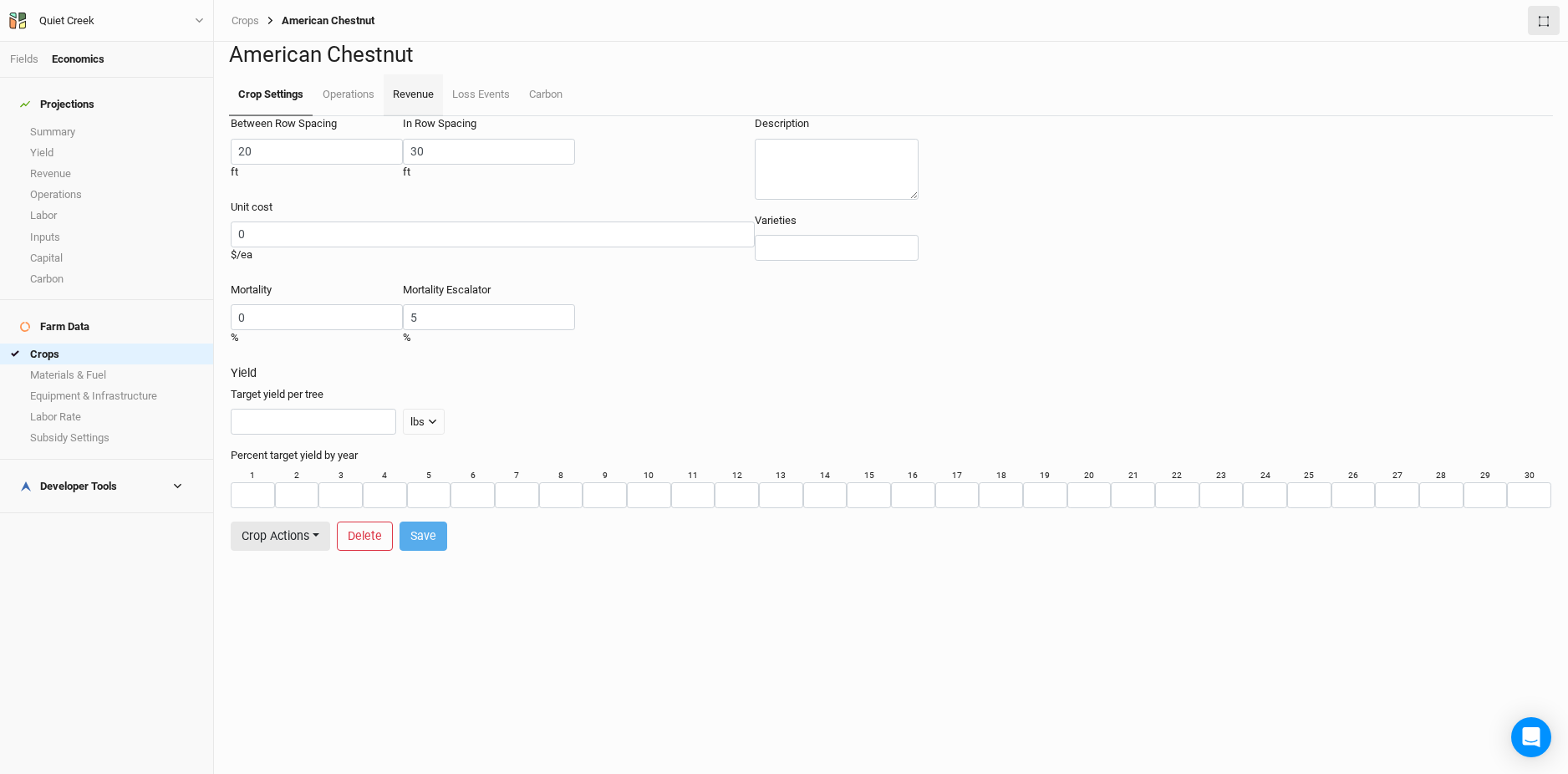
click at [423, 117] on link "Revenue" at bounding box center [413, 95] width 59 height 42
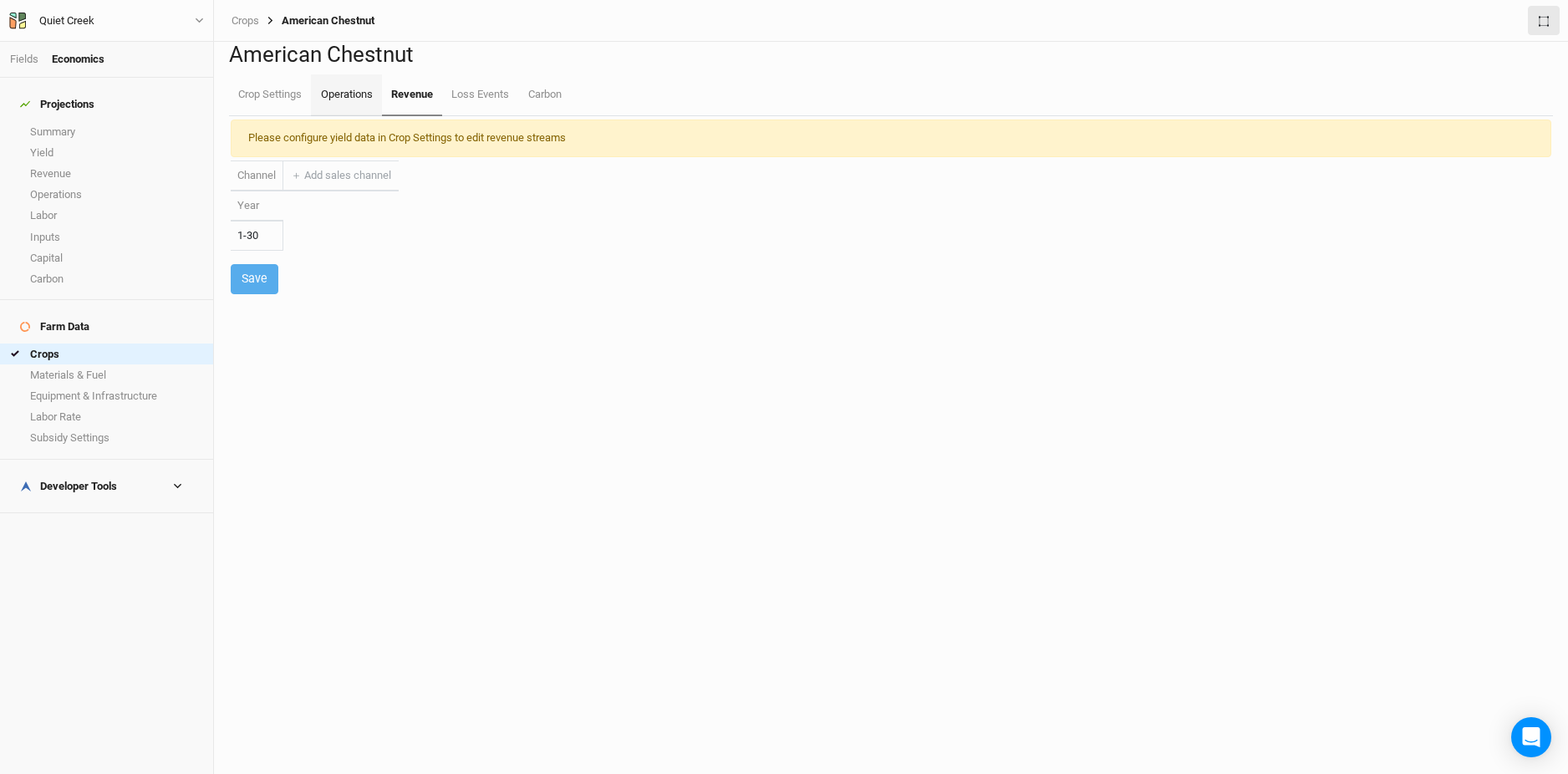
click at [348, 117] on link "Operations" at bounding box center [346, 95] width 70 height 42
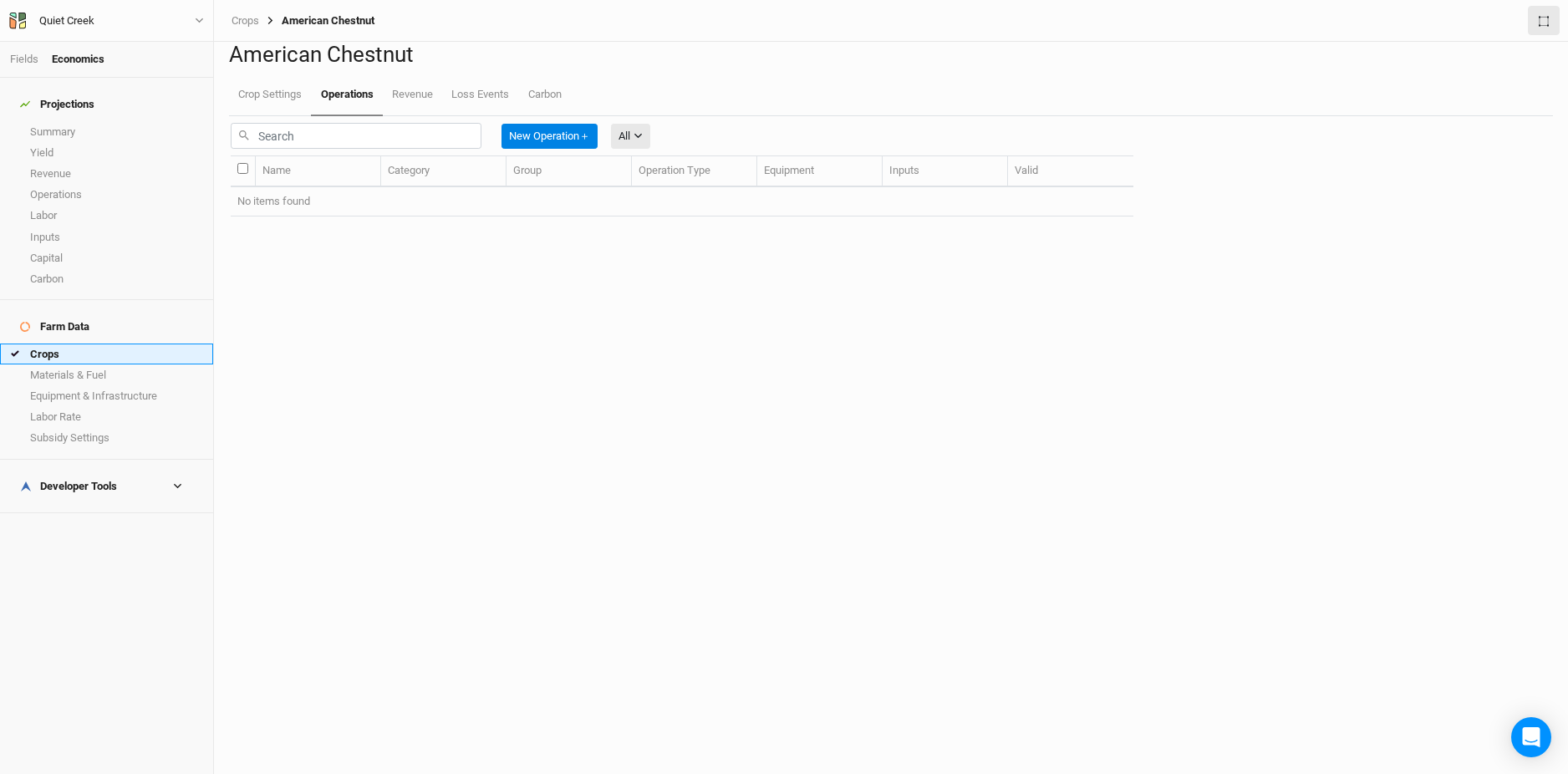
click at [63, 344] on link "Crops" at bounding box center [106, 354] width 213 height 21
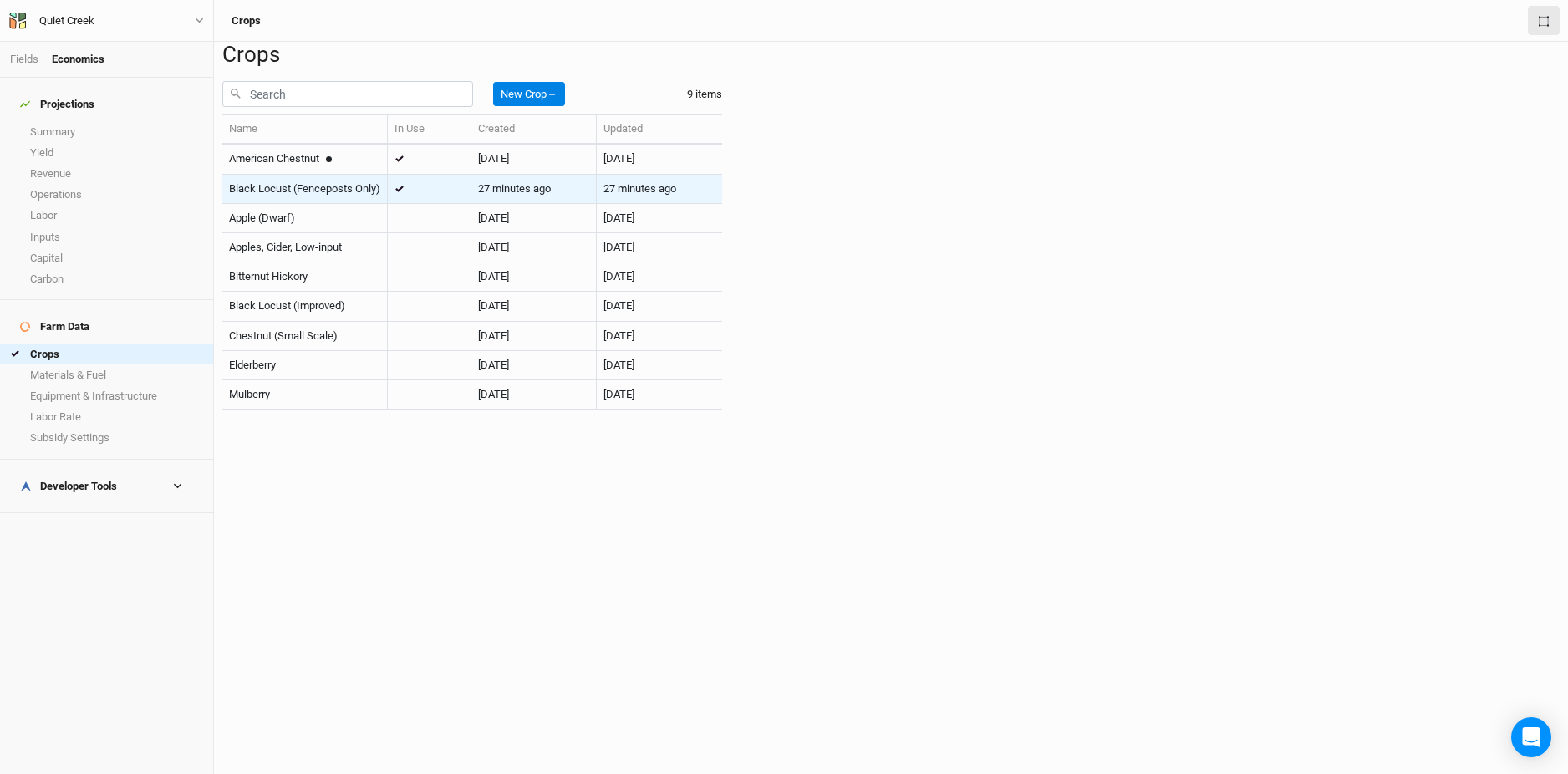
click at [344, 204] on td "Black Locust (Fenceposts Only)" at bounding box center [304, 189] width 165 height 29
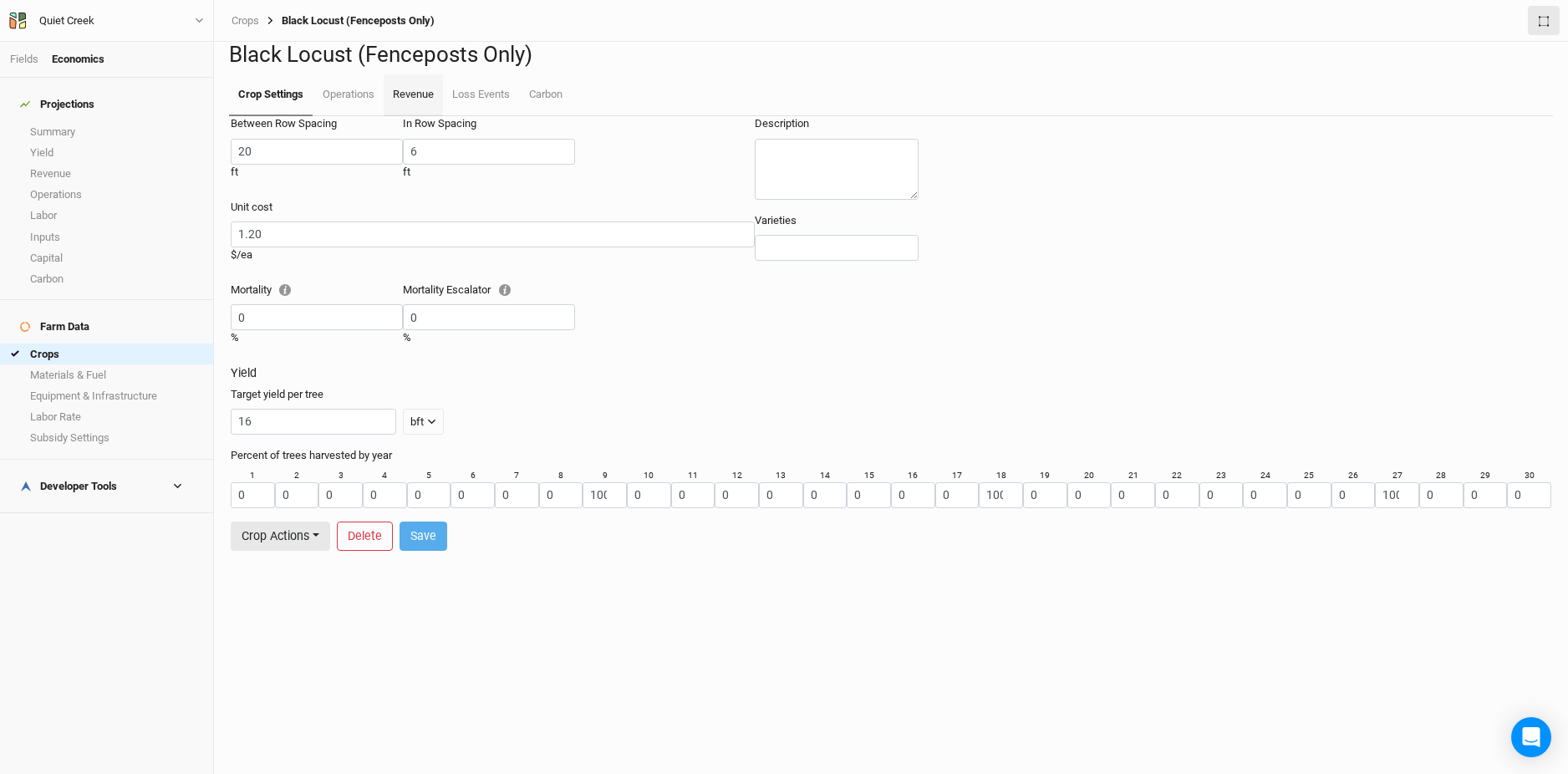
click at [411, 117] on link "Revenue" at bounding box center [413, 95] width 59 height 42
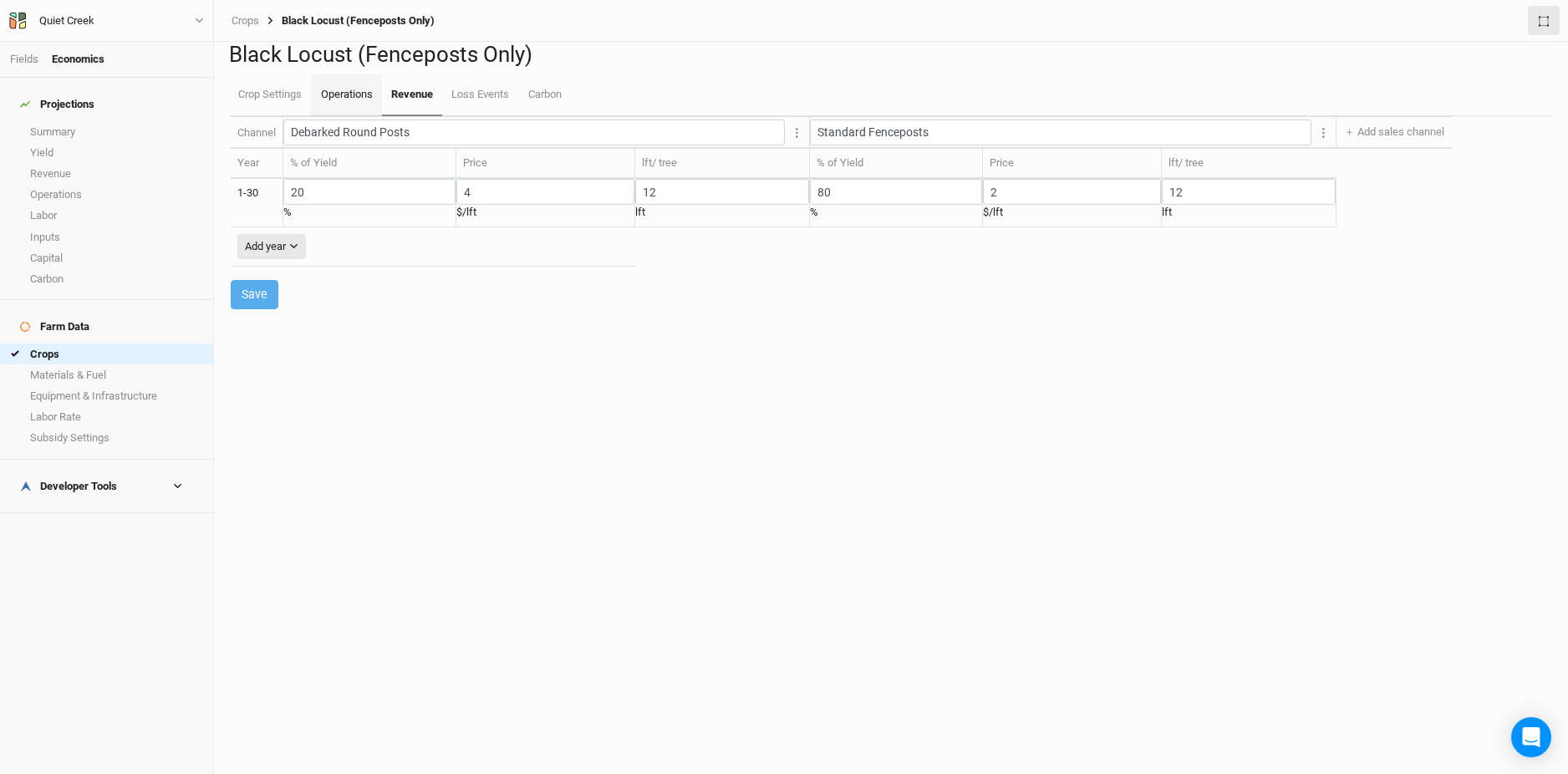
click at [334, 117] on link "Operations" at bounding box center [346, 95] width 70 height 42
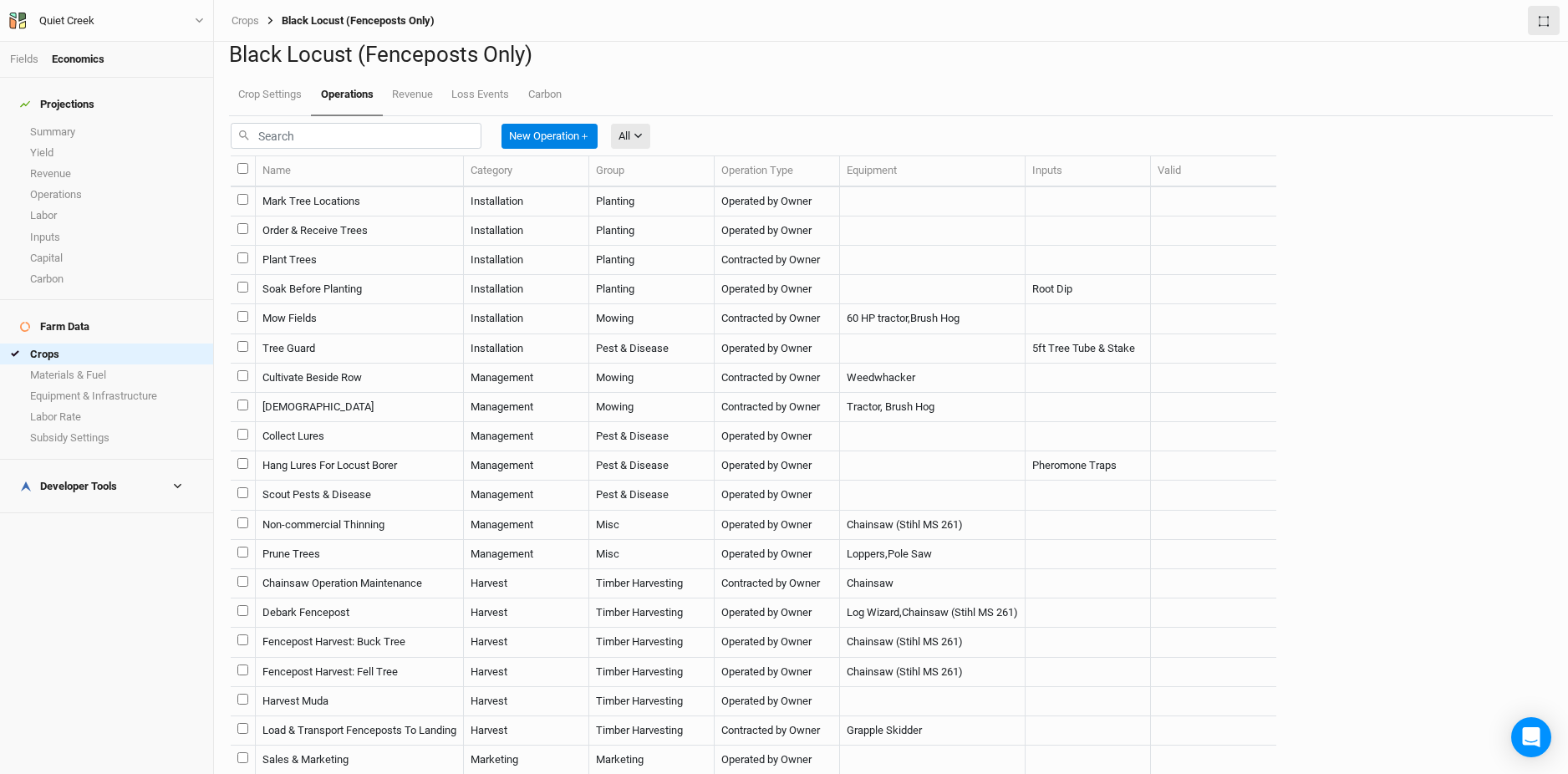
scroll to position [33, 0]
click at [52, 125] on link "Summary" at bounding box center [106, 131] width 213 height 21
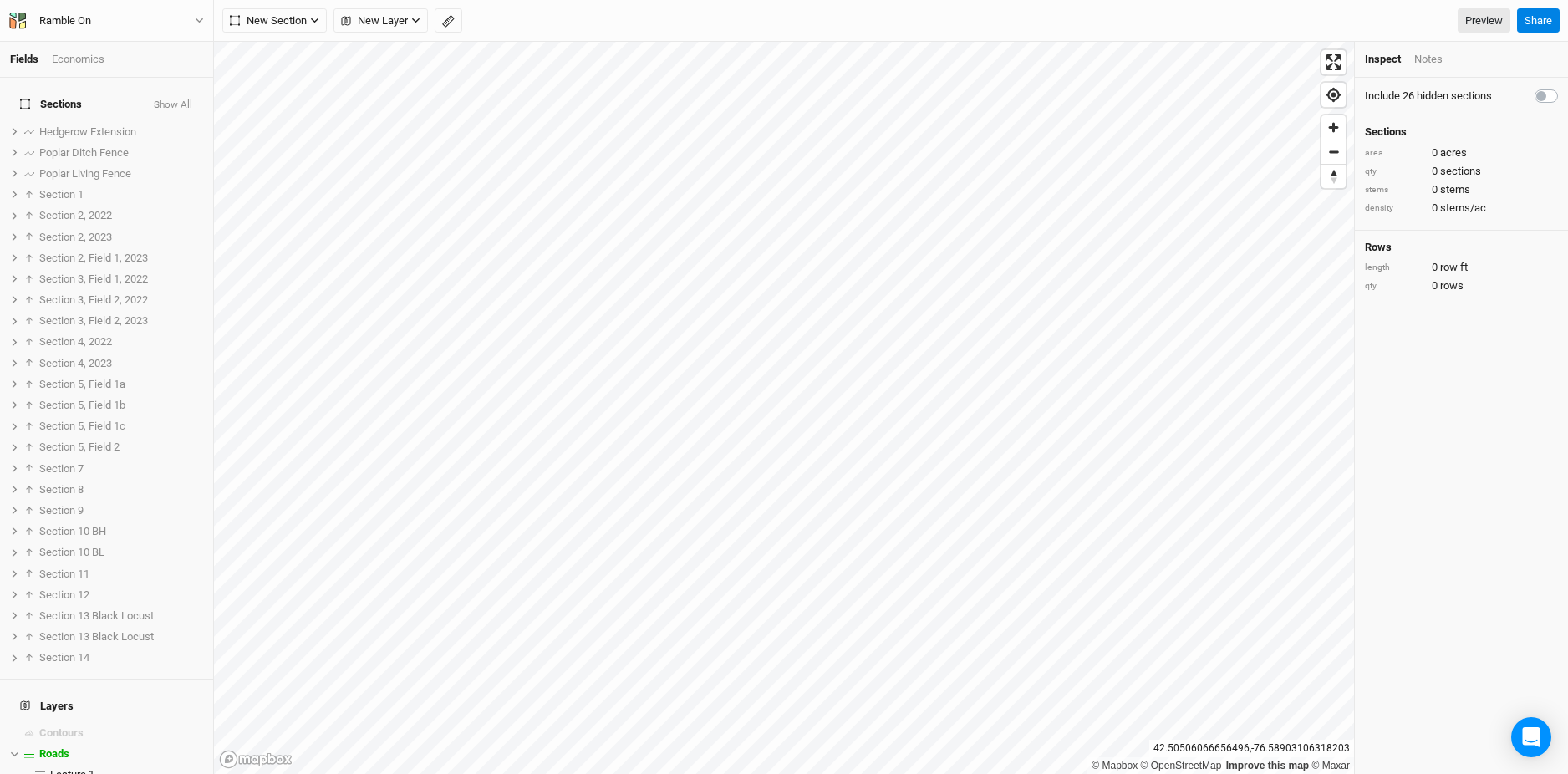
scroll to position [507, 0]
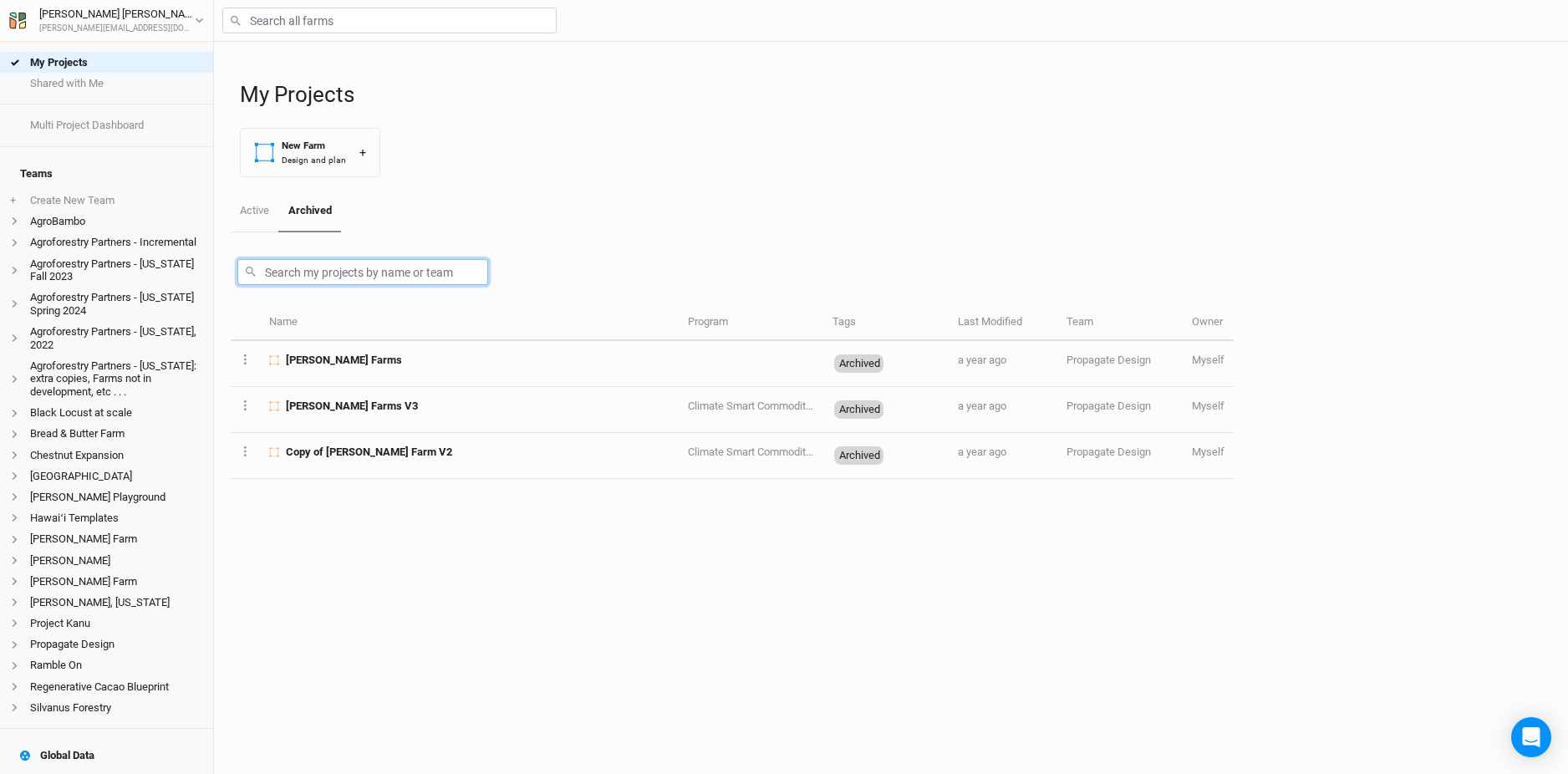
click at [288, 272] on input "text" at bounding box center [362, 272] width 251 height 26
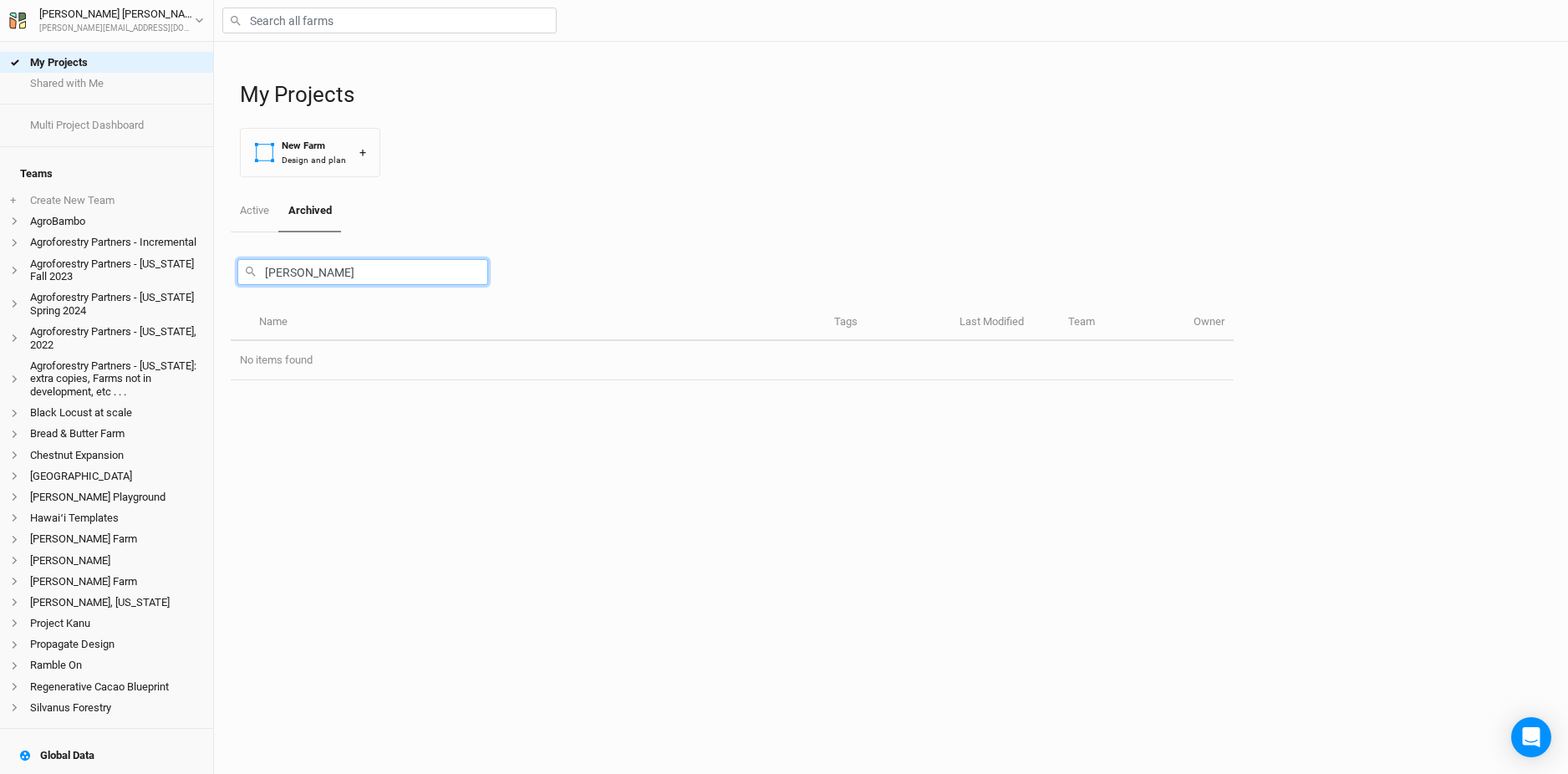
type input "[PERSON_NAME]"
click at [319, 29] on input "text" at bounding box center [389, 21] width 334 height 26
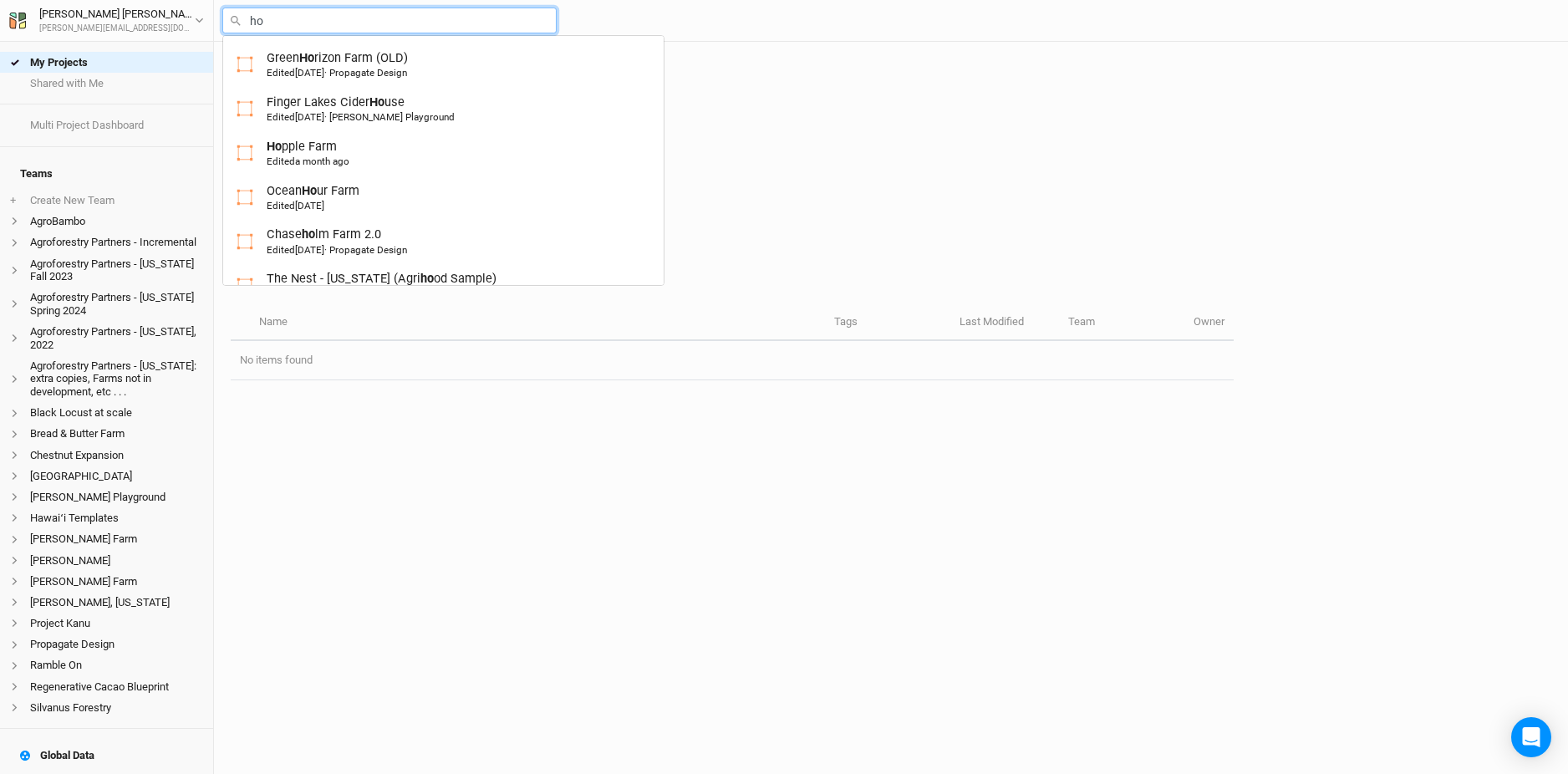
type input "hop"
type input "hopple Farm"
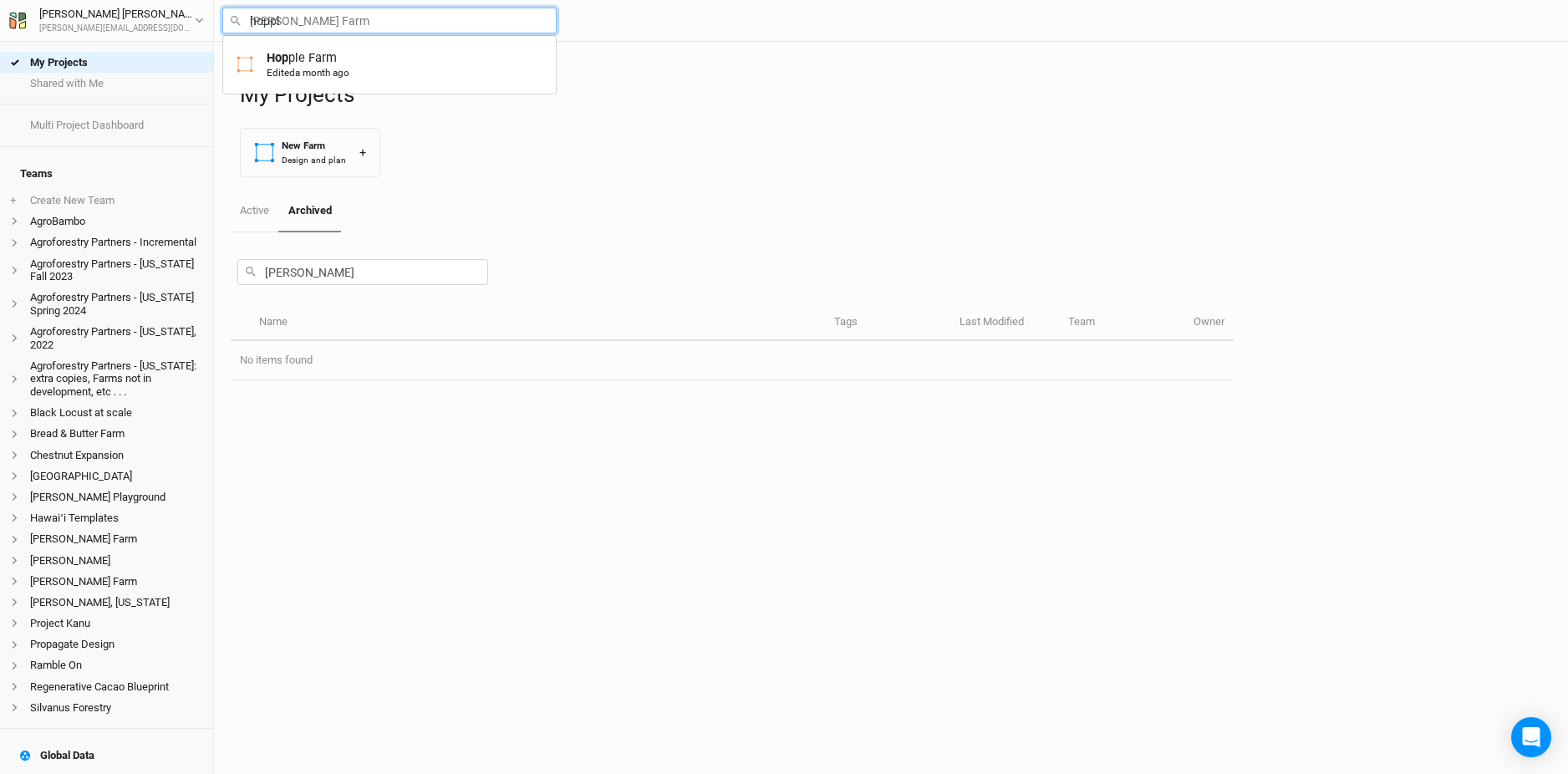
type input "hopple"
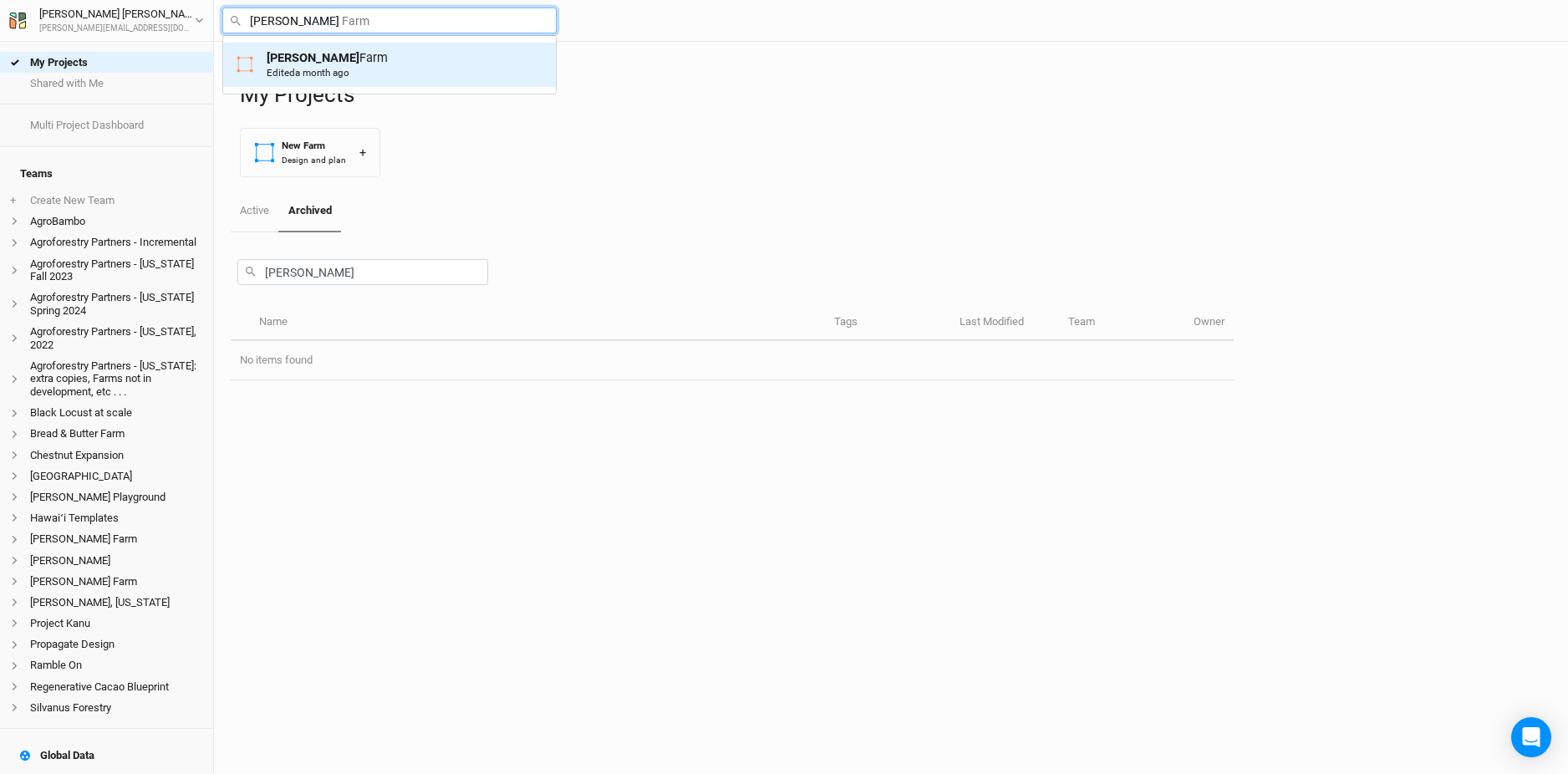
click at [374, 58] on div "Hopple Farm Edited a month ago" at bounding box center [389, 65] width 306 height 31
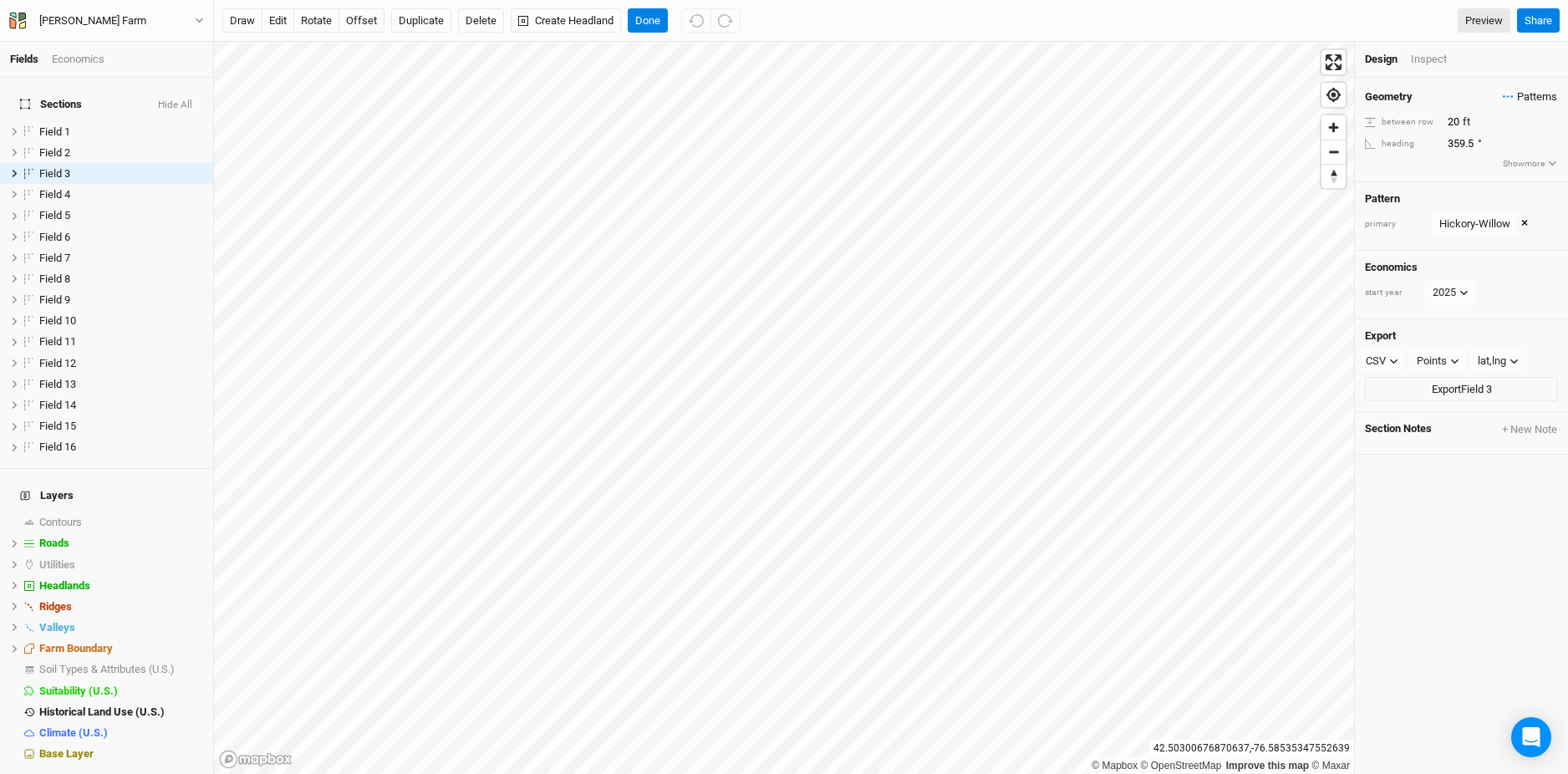
click at [1527, 99] on span "Patterns" at bounding box center [1529, 97] width 54 height 17
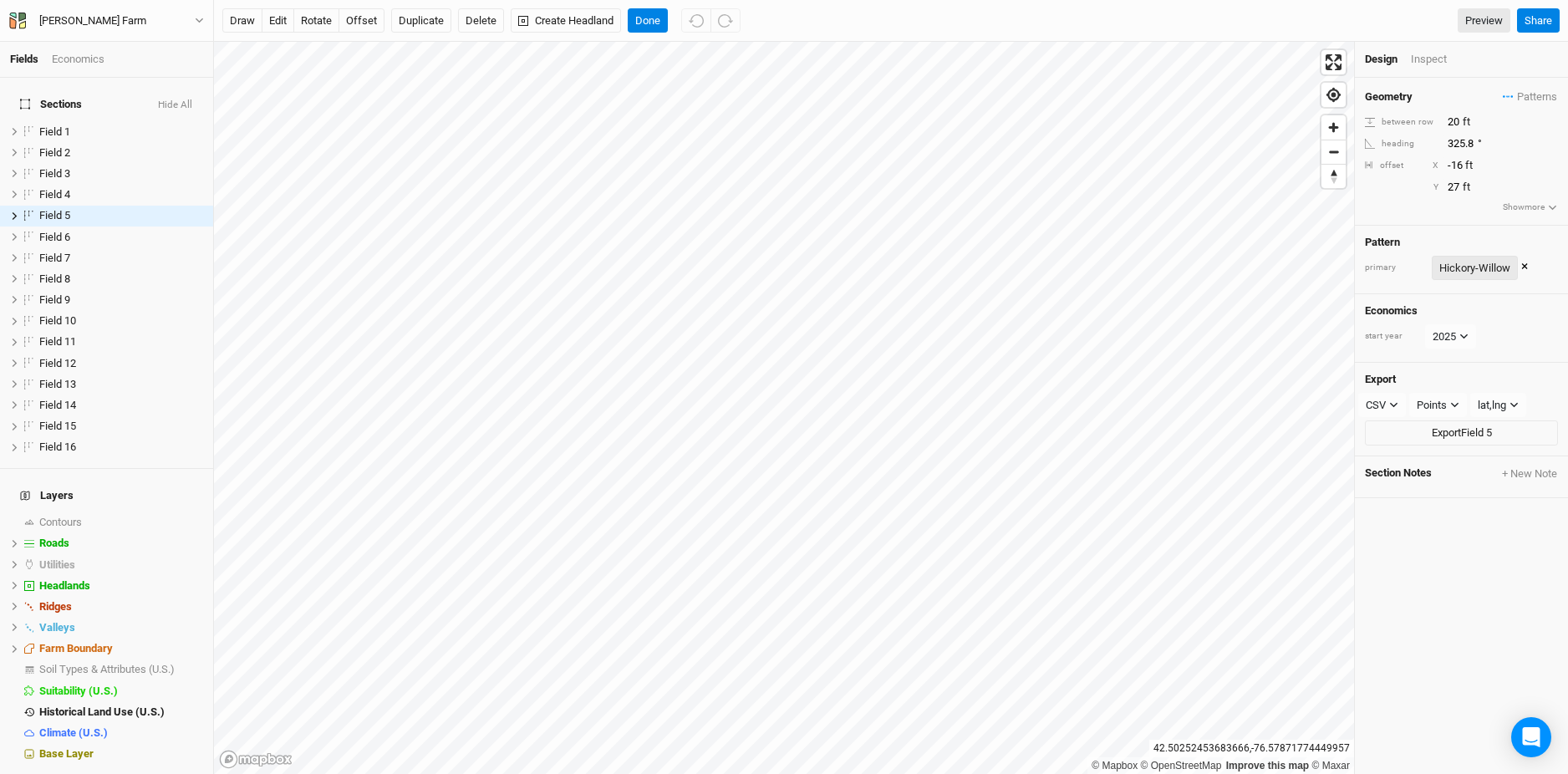
click at [1458, 273] on div "Hickory-Willow" at bounding box center [1474, 268] width 71 height 17
click at [1521, 263] on button "×" at bounding box center [1524, 267] width 7 height 18
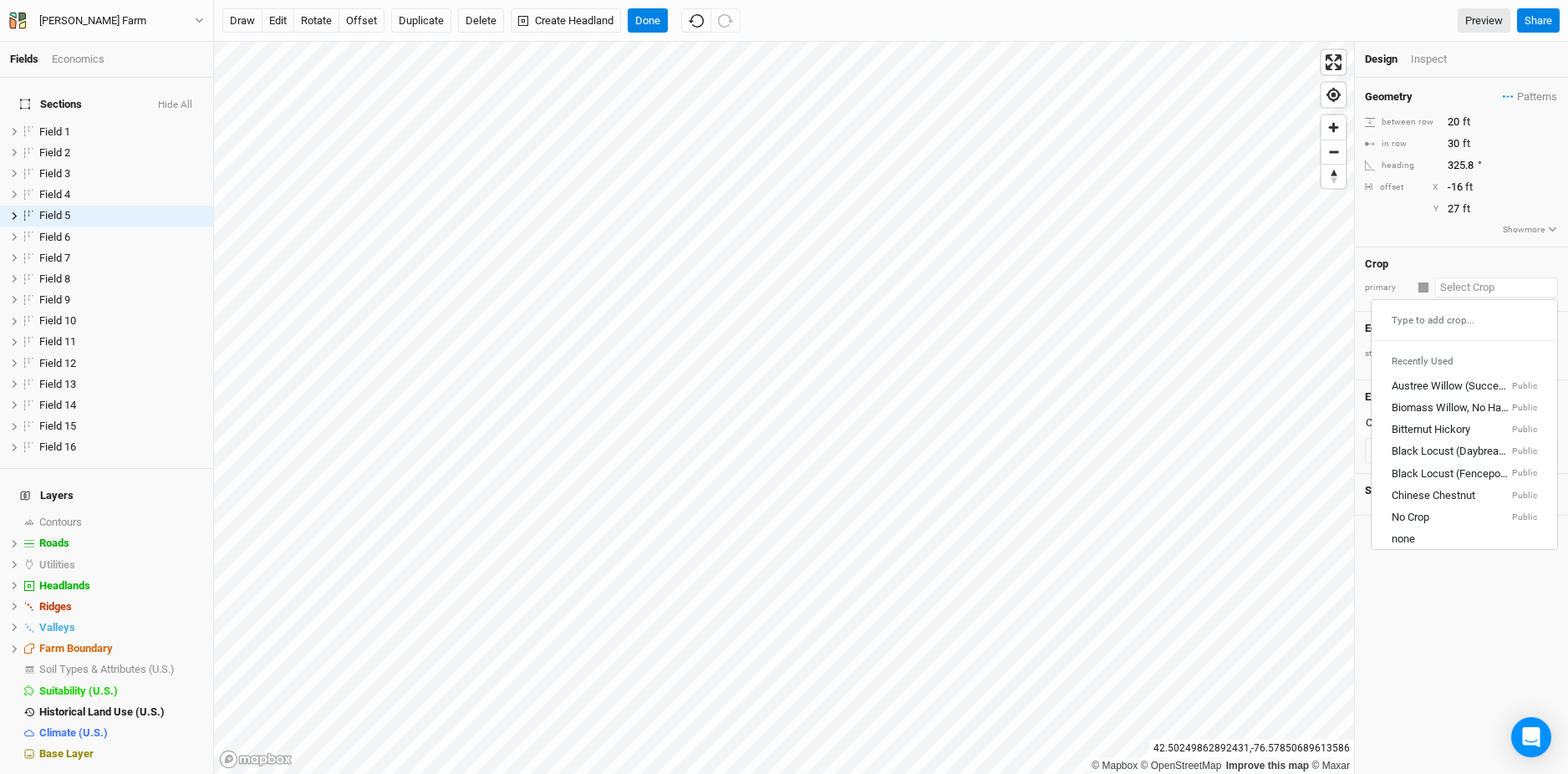
click at [1451, 288] on input "text" at bounding box center [1496, 287] width 123 height 20
click at [1424, 423] on div "Bitternut Hickory" at bounding box center [1431, 430] width 79 height 15
type input "20"
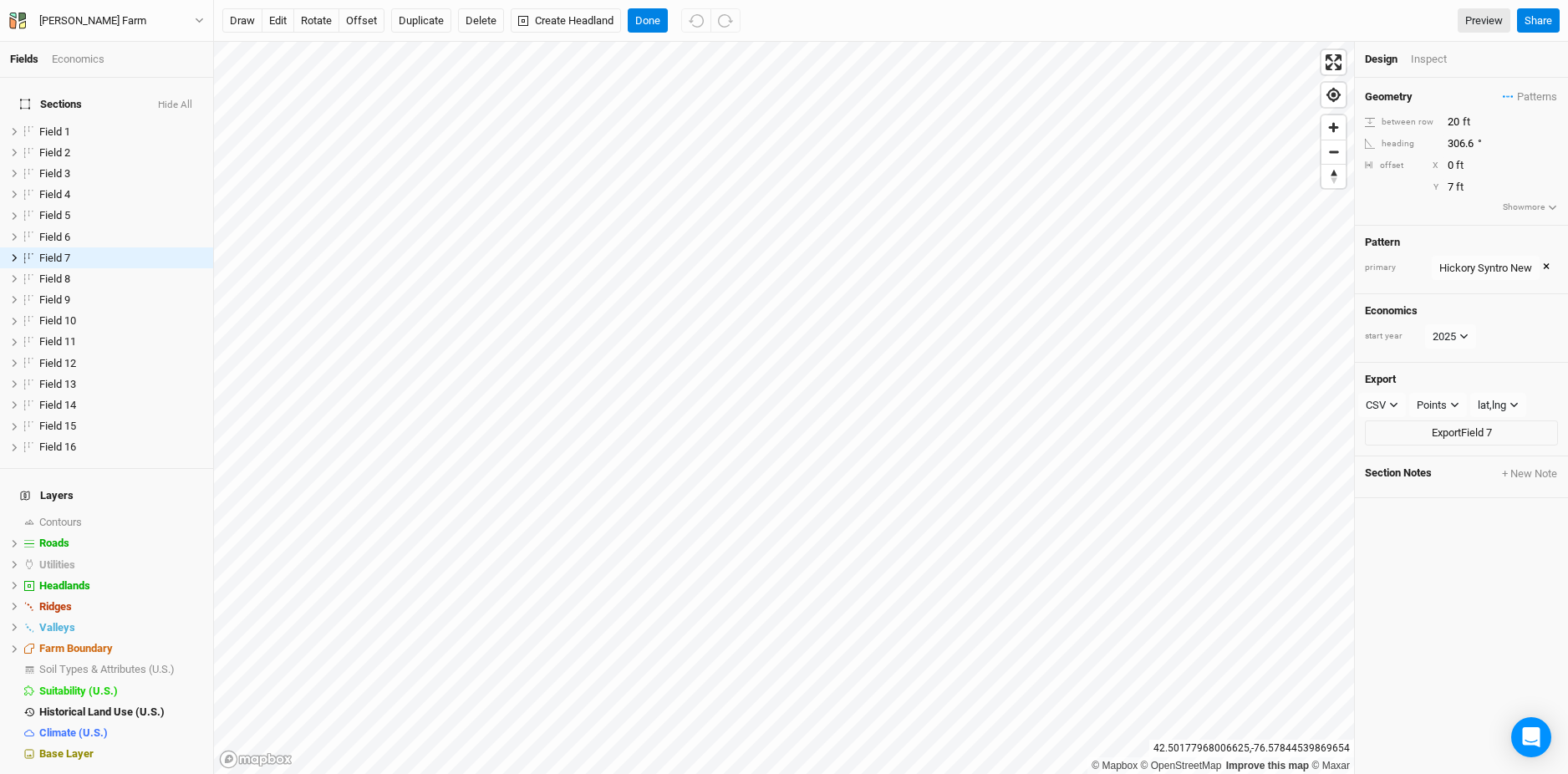
click at [1547, 268] on button "×" at bounding box center [1546, 267] width 7 height 18
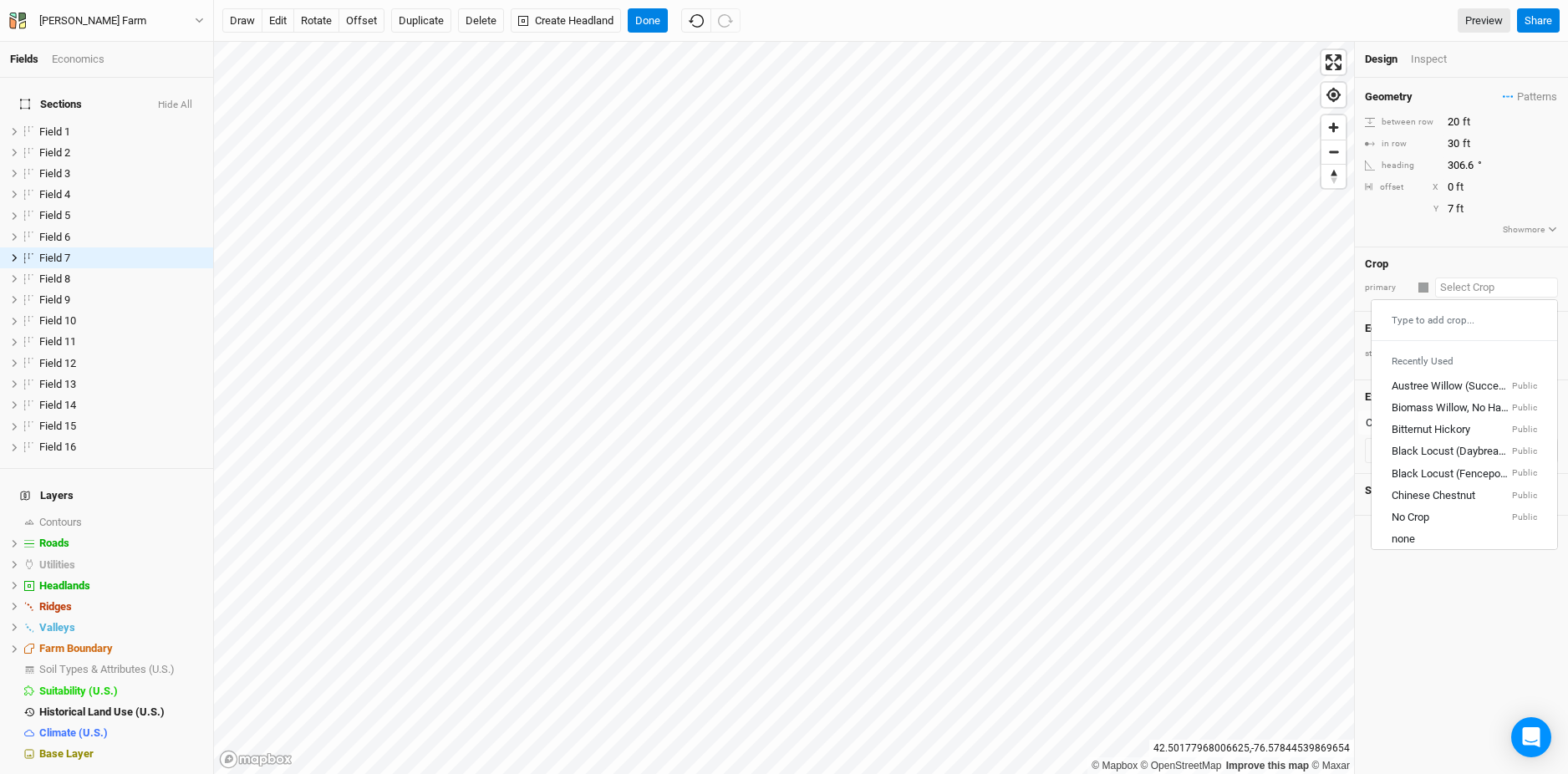
click at [1435, 285] on input "text" at bounding box center [1496, 287] width 123 height 20
click at [1418, 432] on div "Bitternut Hickory" at bounding box center [1431, 430] width 79 height 15
type input "20"
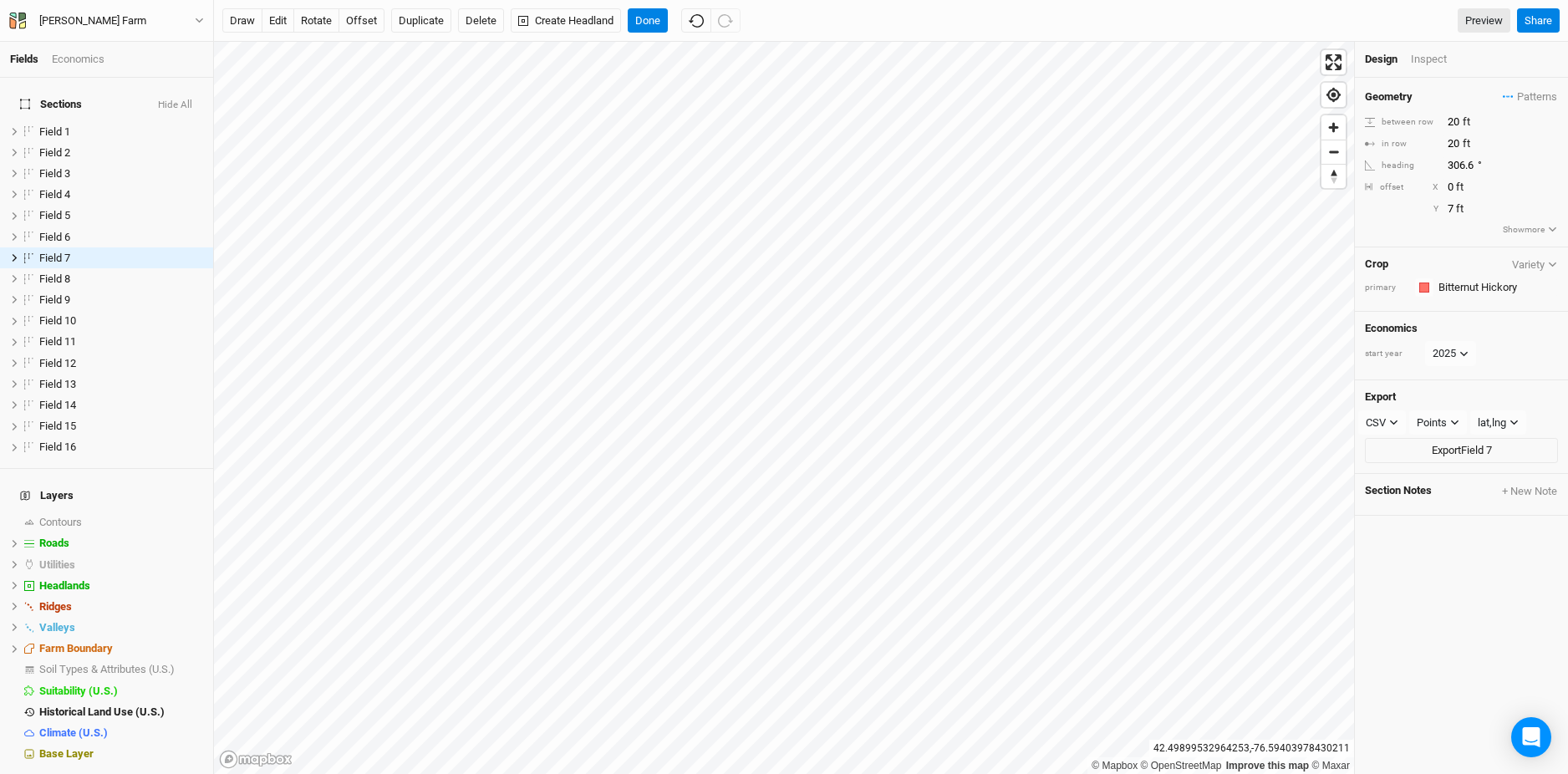
click at [186, 99] on button "Hide All" at bounding box center [175, 105] width 36 height 12
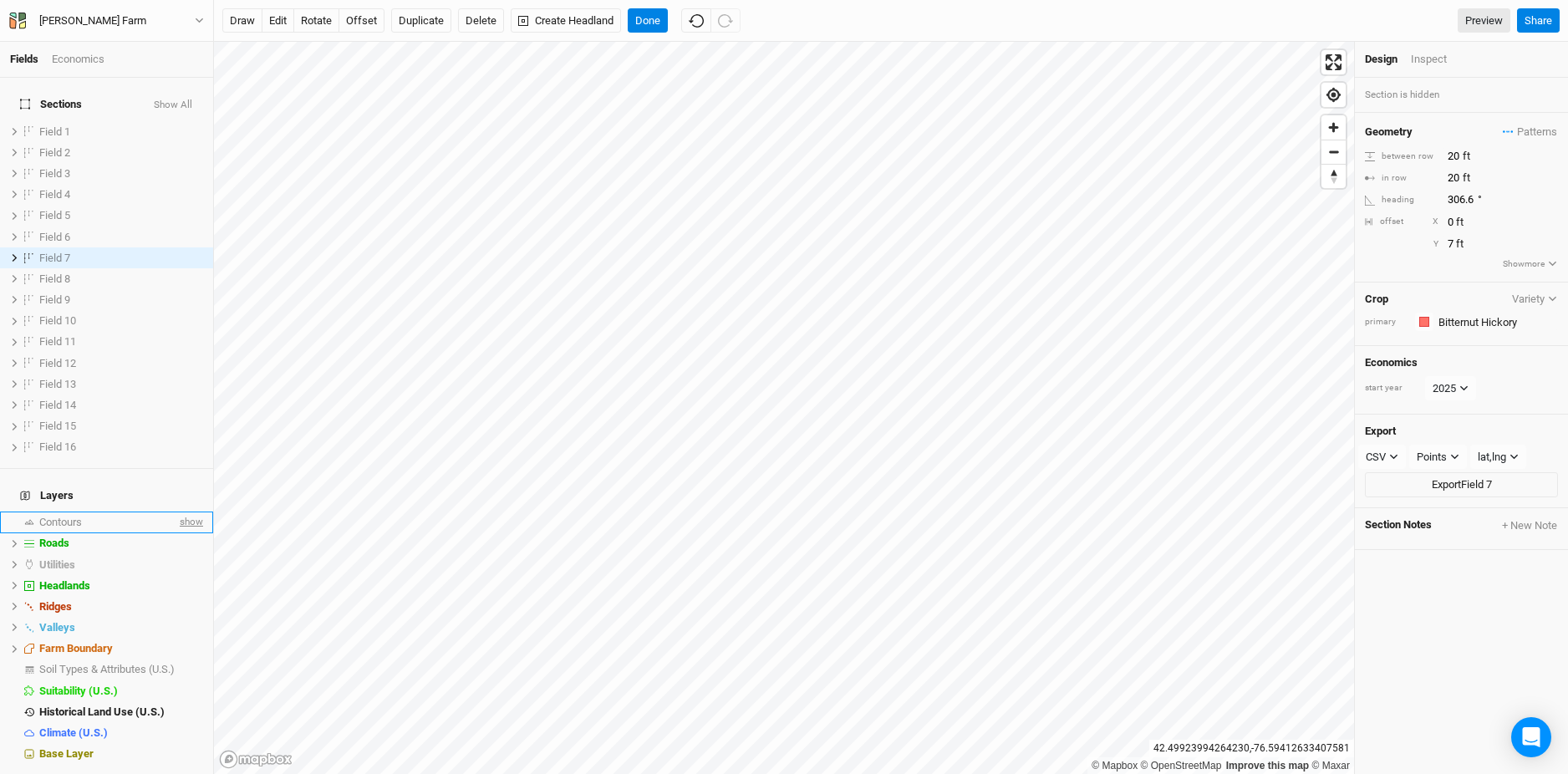
click at [191, 512] on span "show" at bounding box center [189, 522] width 27 height 21
click at [189, 555] on span "hide" at bounding box center [192, 565] width 21 height 21
click at [192, 555] on span "show" at bounding box center [189, 565] width 27 height 21
click at [183, 659] on span "show" at bounding box center [189, 669] width 27 height 21
click at [189, 659] on span "hide" at bounding box center [192, 669] width 21 height 21
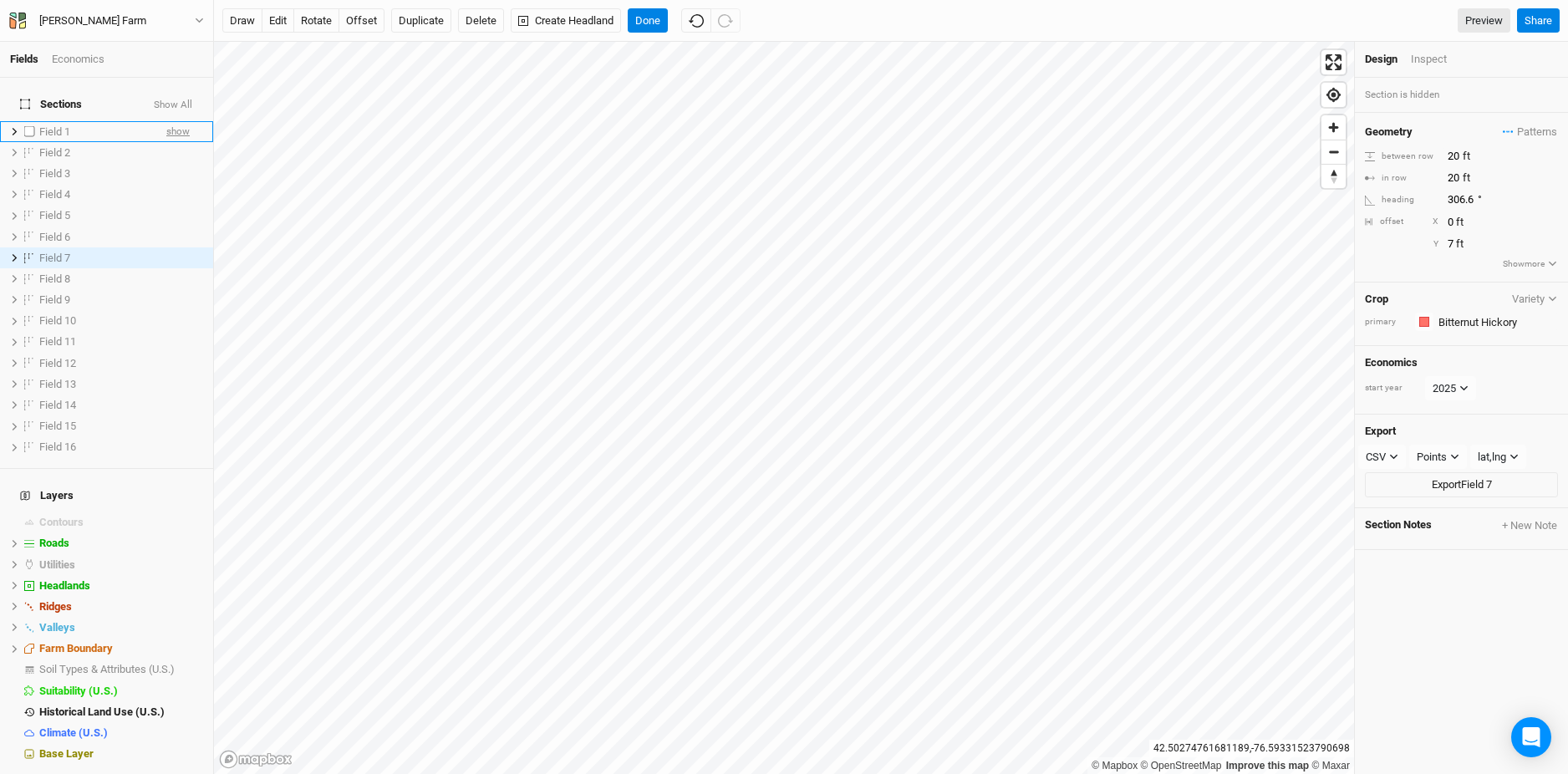
click at [174, 121] on span "show" at bounding box center [177, 131] width 23 height 21
click at [181, 147] on span "show" at bounding box center [177, 153] width 23 height 21
click at [181, 147] on span "hide" at bounding box center [180, 153] width 18 height 21
click at [181, 147] on span "show" at bounding box center [177, 153] width 23 height 21
click at [179, 163] on span "show" at bounding box center [177, 173] width 23 height 21
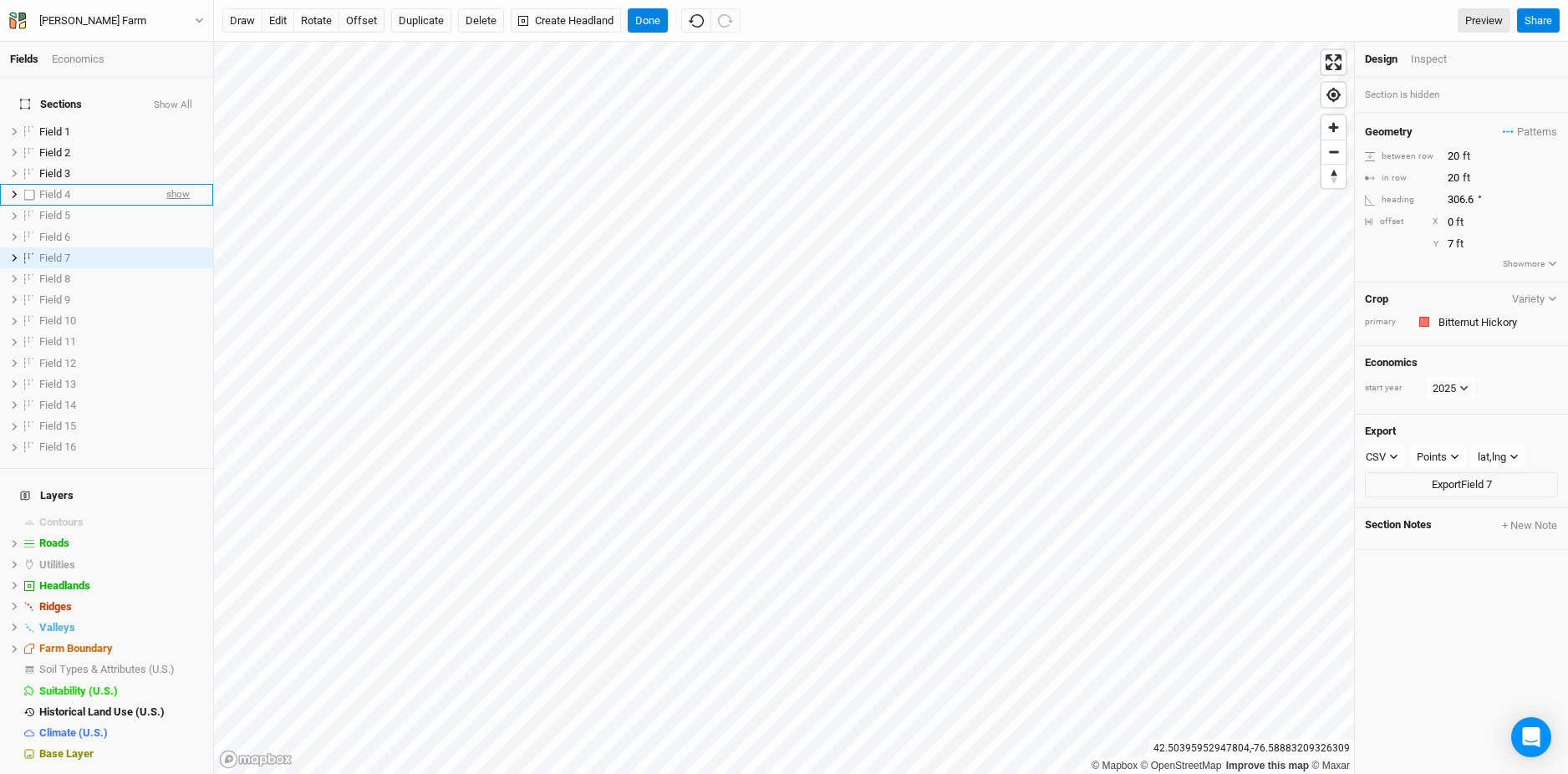
click at [187, 186] on span "show" at bounding box center [177, 195] width 23 height 21
click at [608, 0] on html "Fields Economics Sections Show All Field 1 hide Field 2 hide Field 3 hide Field…" at bounding box center [784, 387] width 1568 height 774
click at [649, 24] on button "Done" at bounding box center [647, 21] width 40 height 25
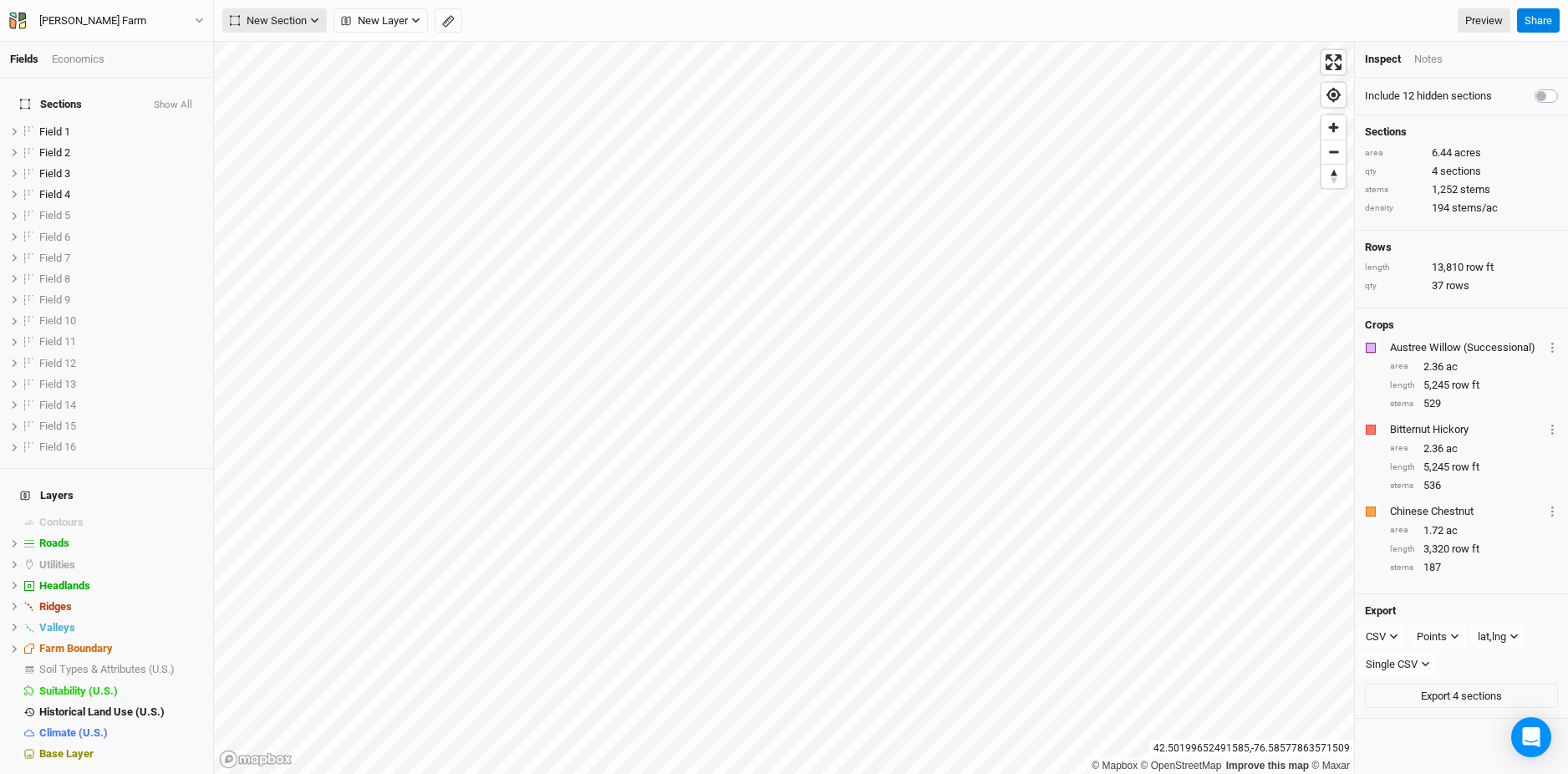
click at [295, 16] on span "New Section" at bounding box center [268, 21] width 77 height 17
click at [279, 62] on div "Grid" at bounding box center [270, 55] width 25 height 19
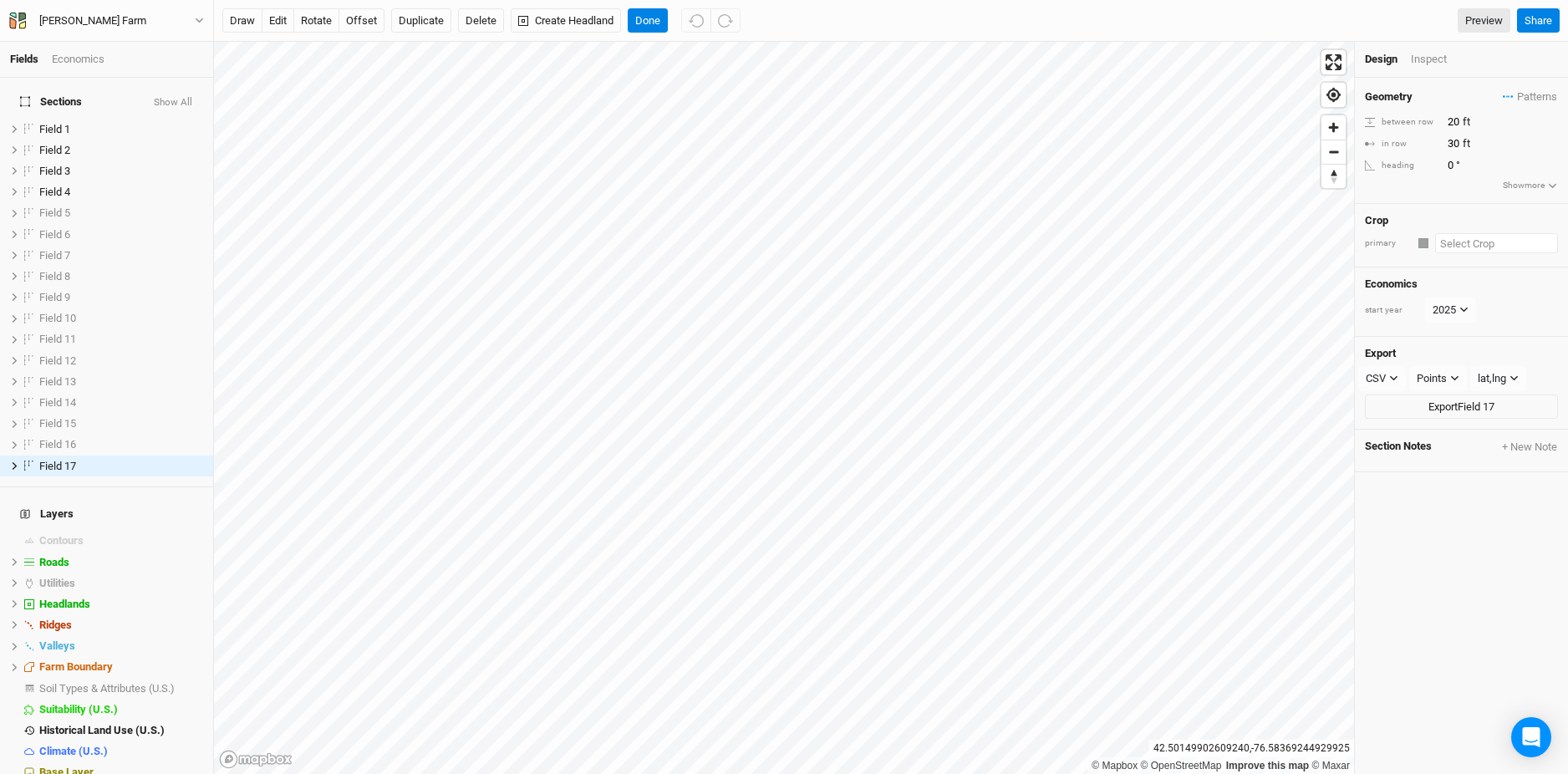
click at [1462, 249] on input "text" at bounding box center [1496, 243] width 123 height 20
click at [1453, 389] on div "Bitternut Hickory" at bounding box center [1431, 387] width 79 height 15
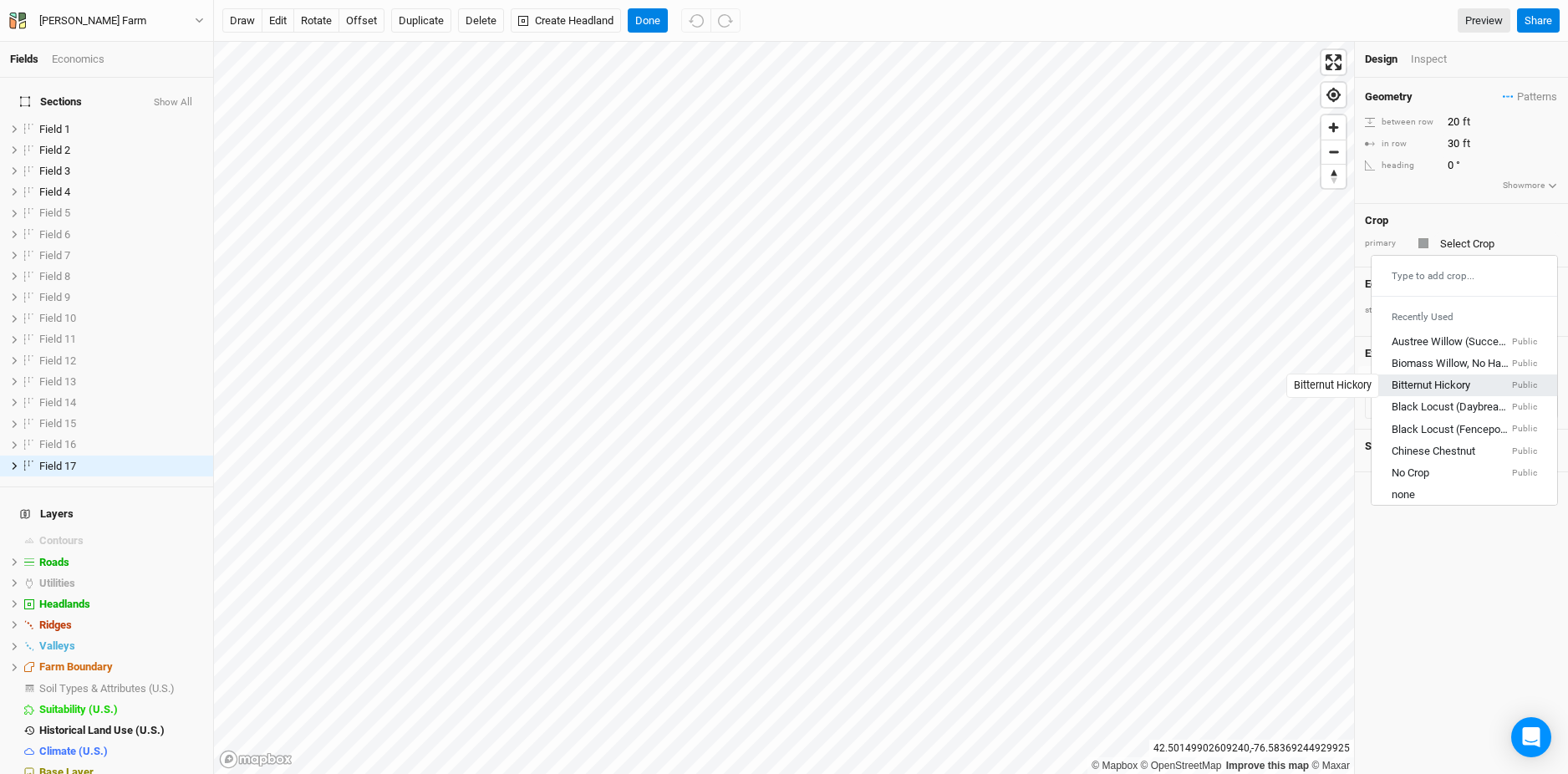
type input "20"
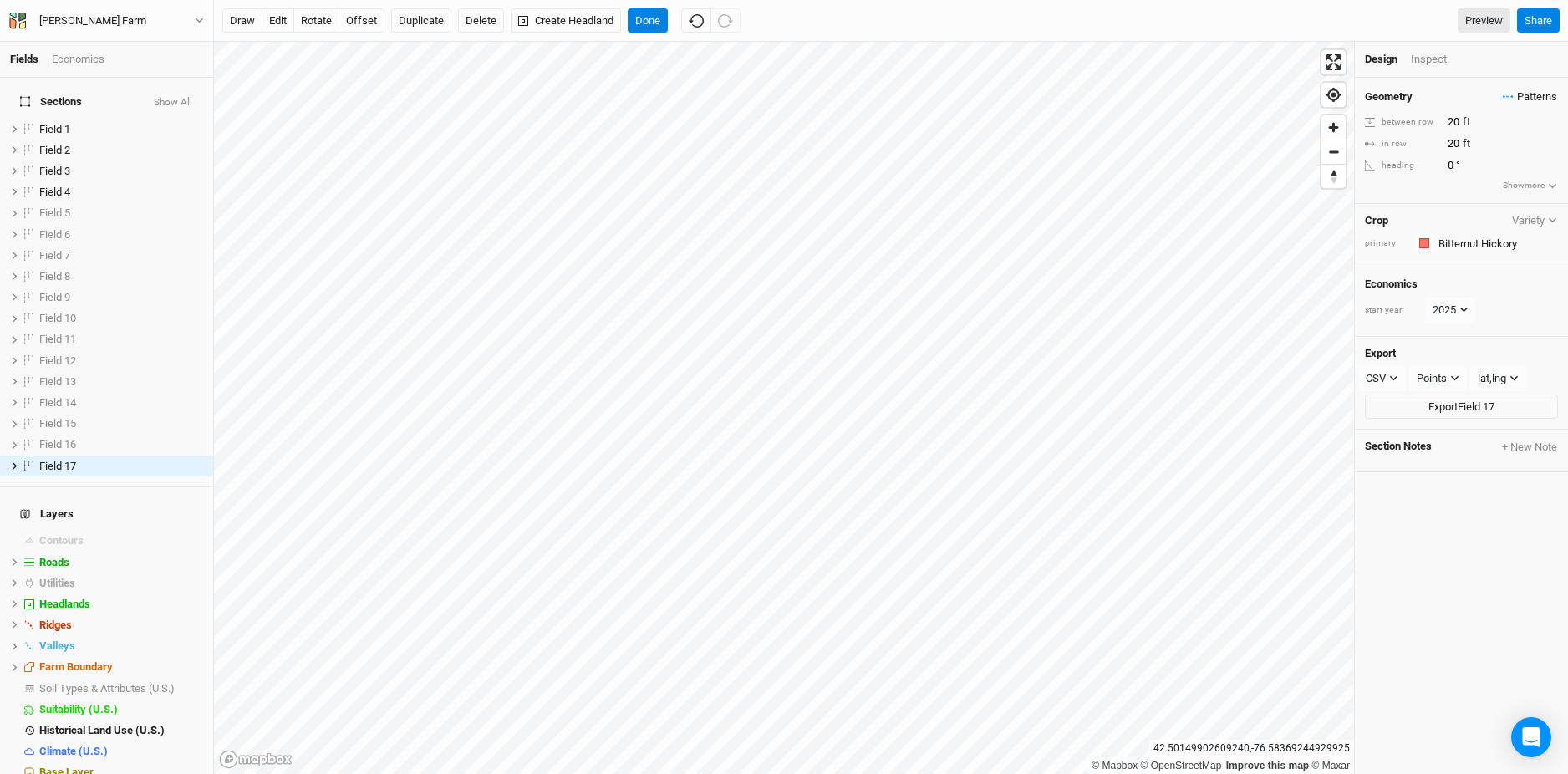
click at [1537, 95] on span "Patterns" at bounding box center [1529, 97] width 54 height 17
click at [1536, 134] on button "view" at bounding box center [1539, 129] width 46 height 26
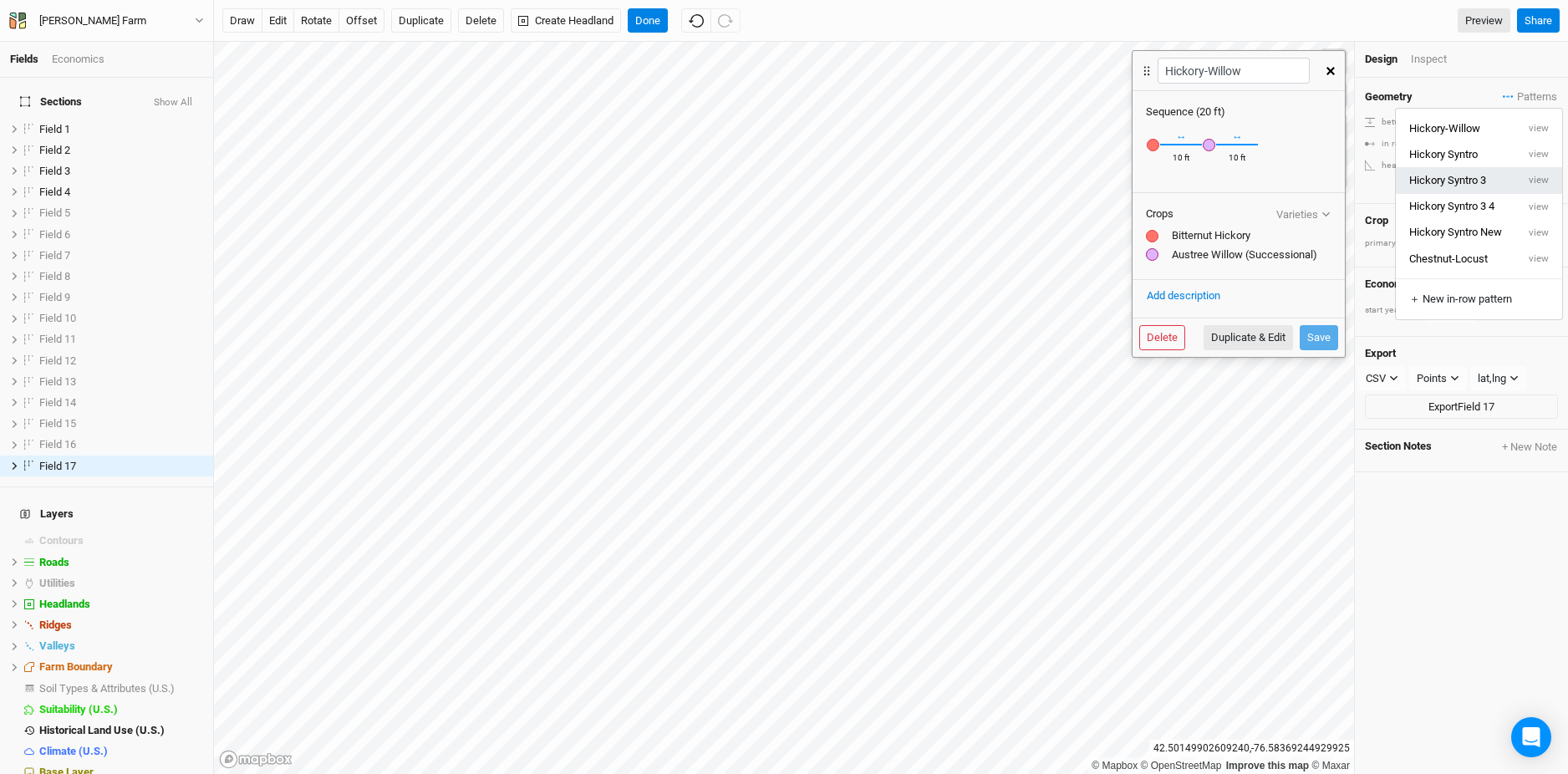
click at [1463, 187] on button "Hickory Syntro 3" at bounding box center [1456, 180] width 120 height 26
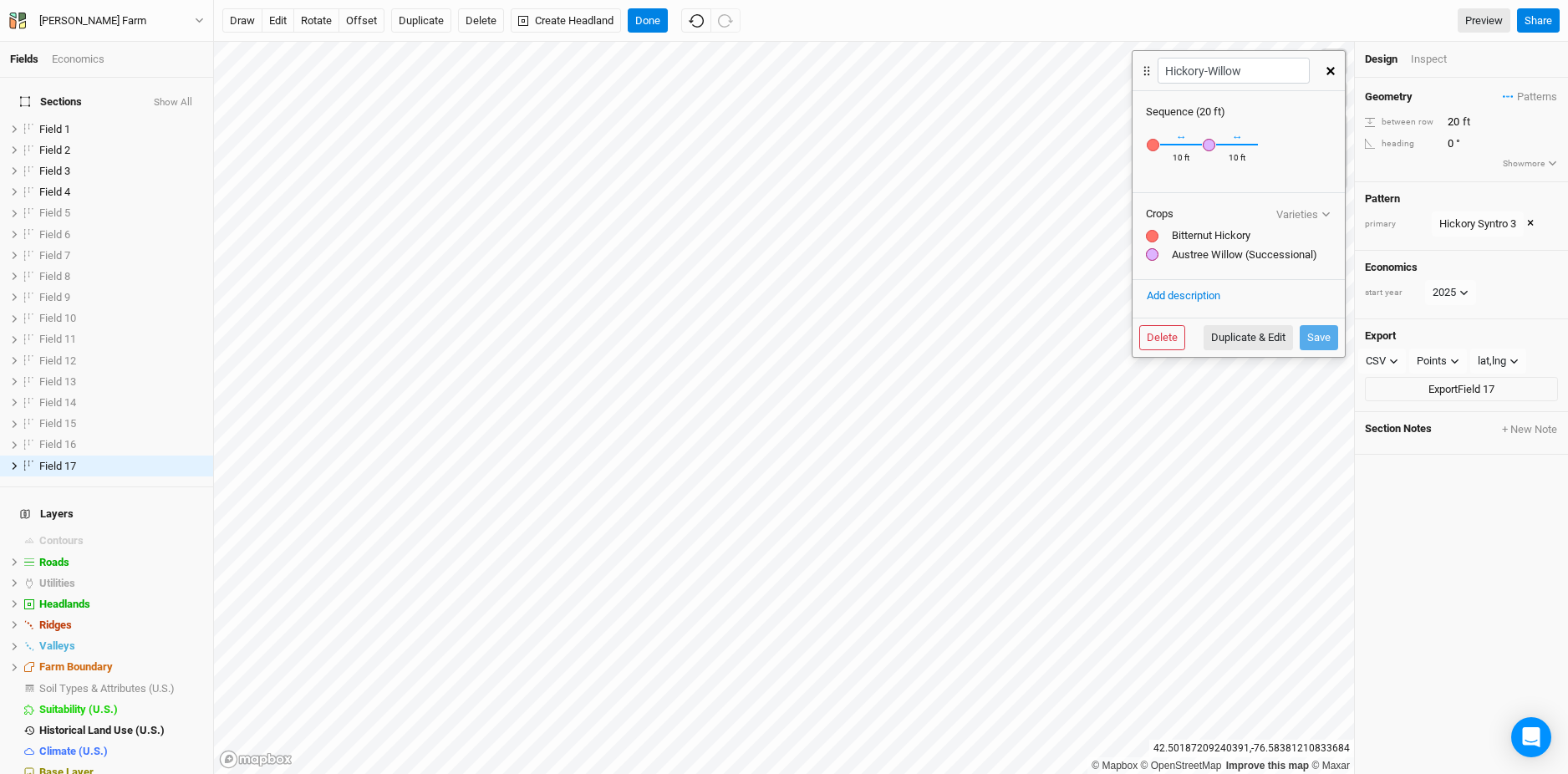
click at [1329, 75] on button "button" at bounding box center [1331, 70] width 29 height 30
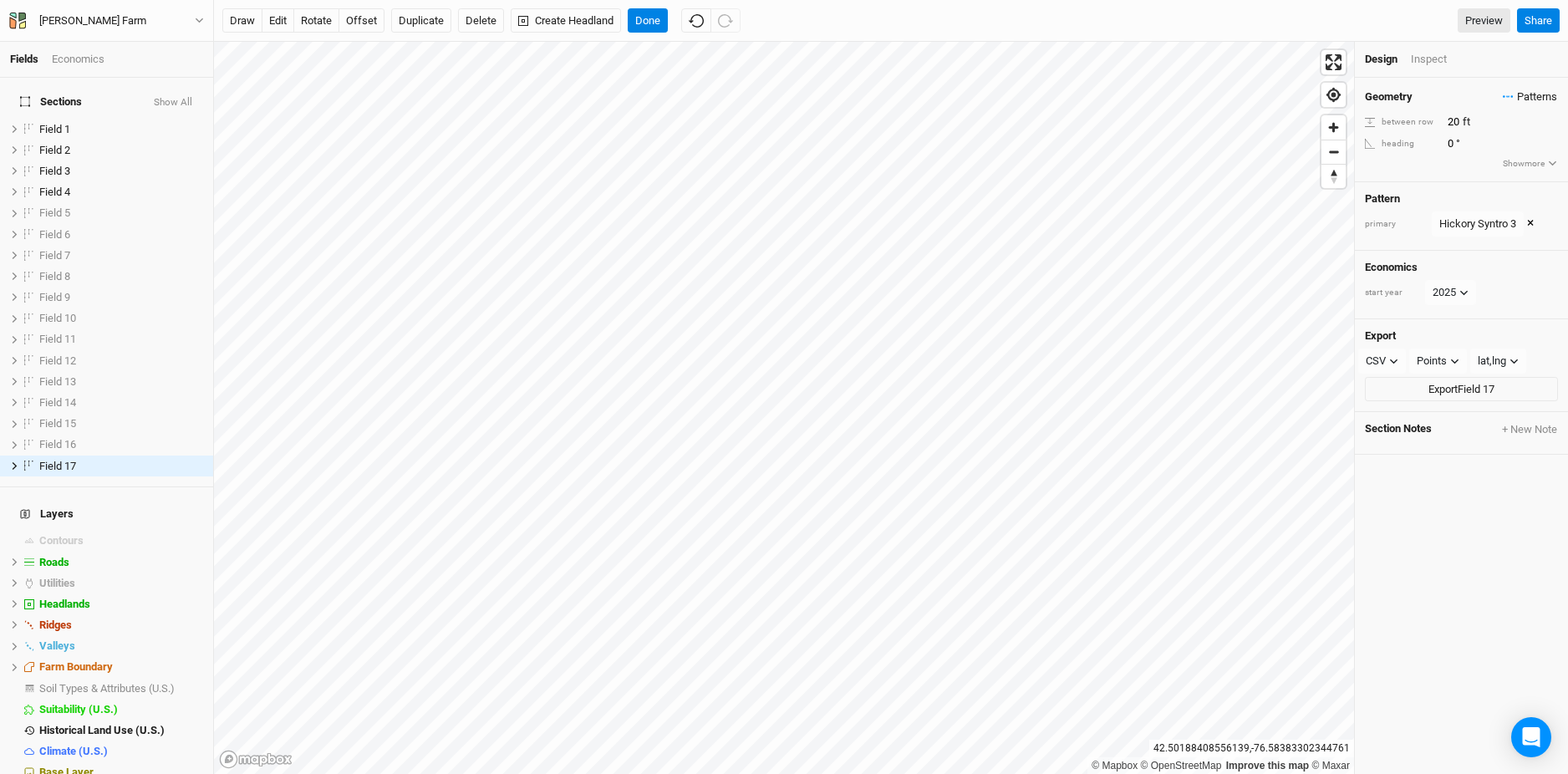
click at [1523, 96] on span "Patterns" at bounding box center [1529, 97] width 54 height 17
click at [1452, 294] on div "＋ New in-row pattern" at bounding box center [1478, 299] width 139 height 15
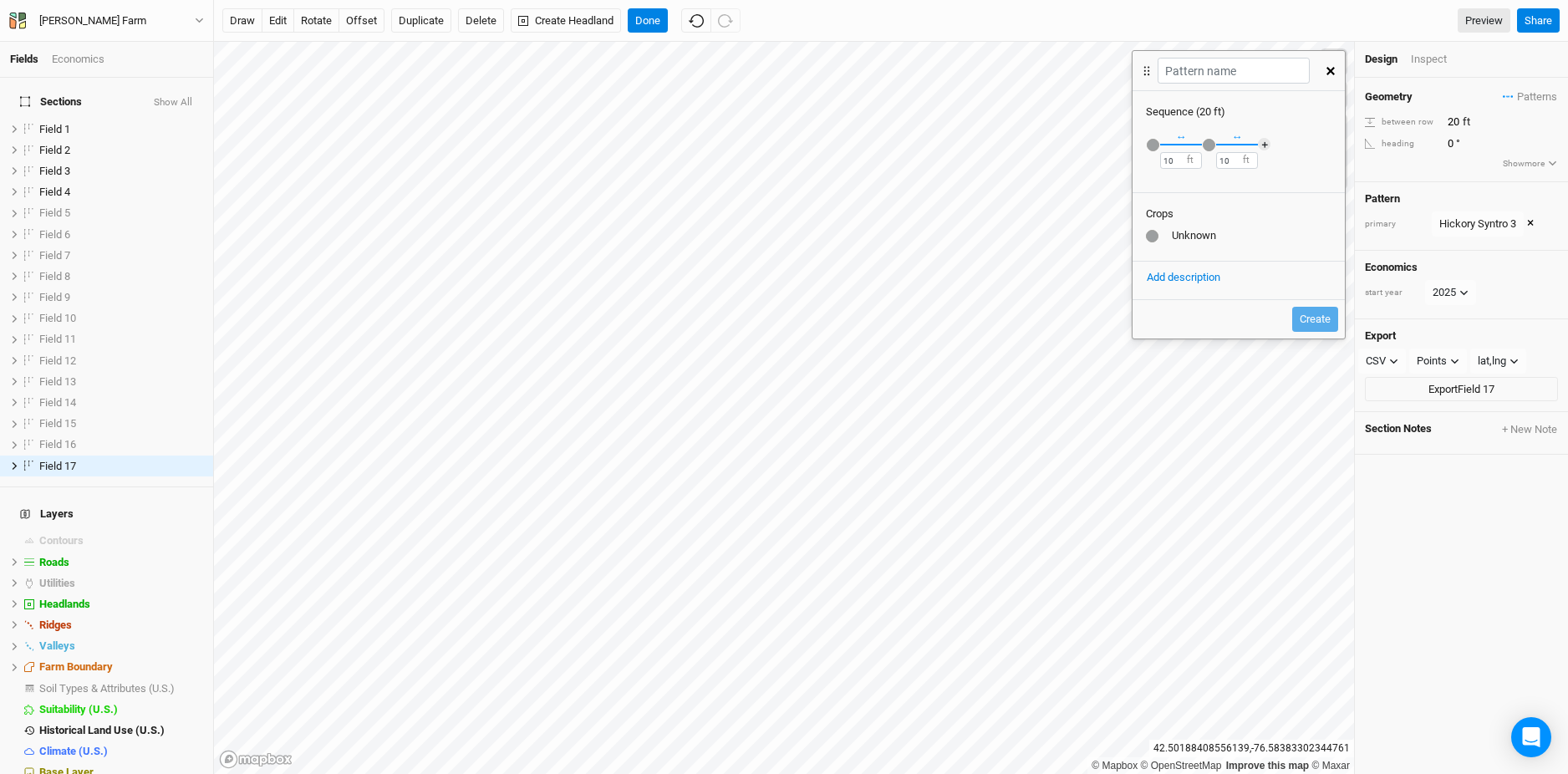
click at [1155, 142] on div "button" at bounding box center [1152, 145] width 13 height 13
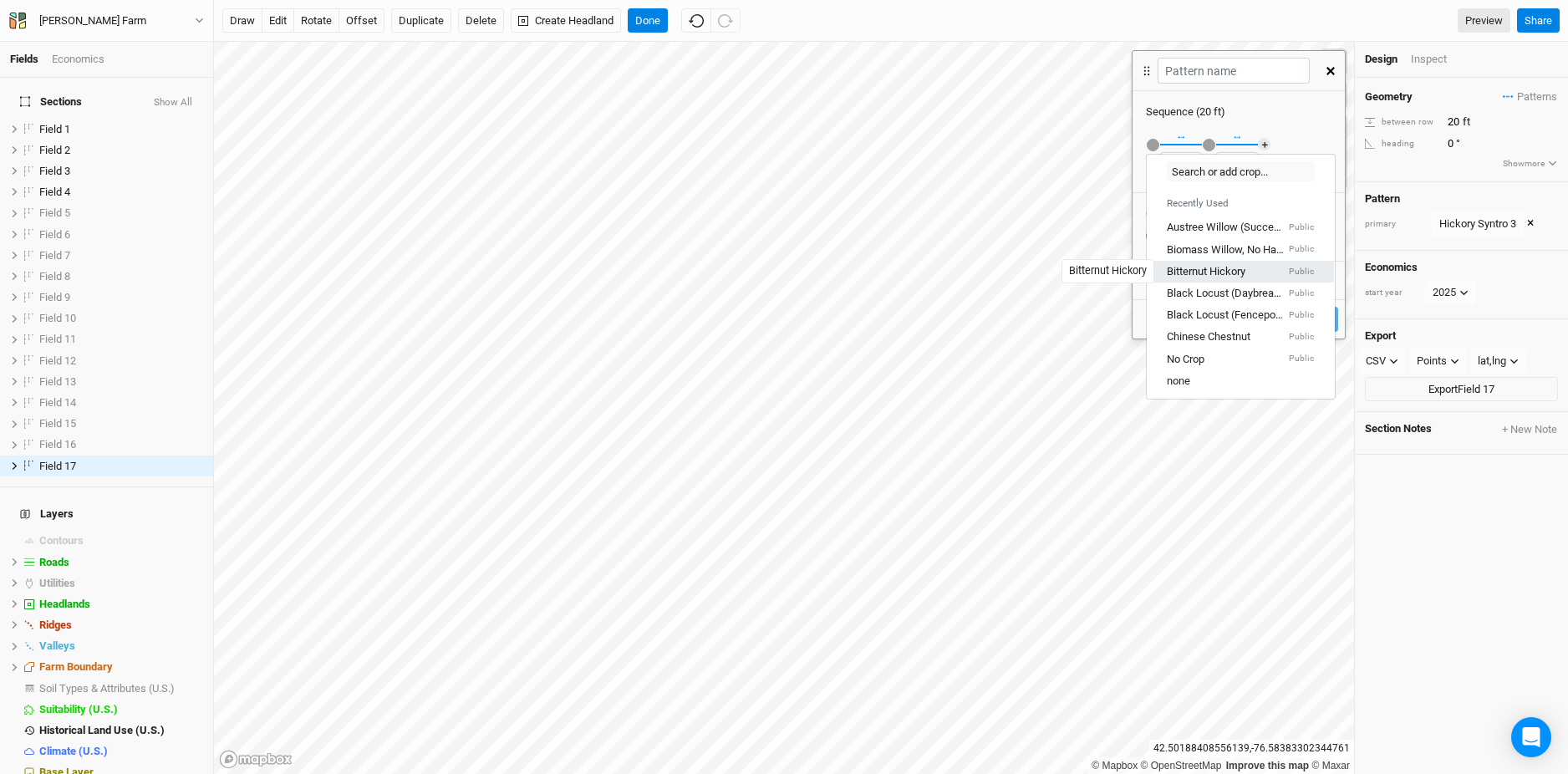
click at [1186, 266] on div "Bitternut Hickory" at bounding box center [1206, 272] width 79 height 15
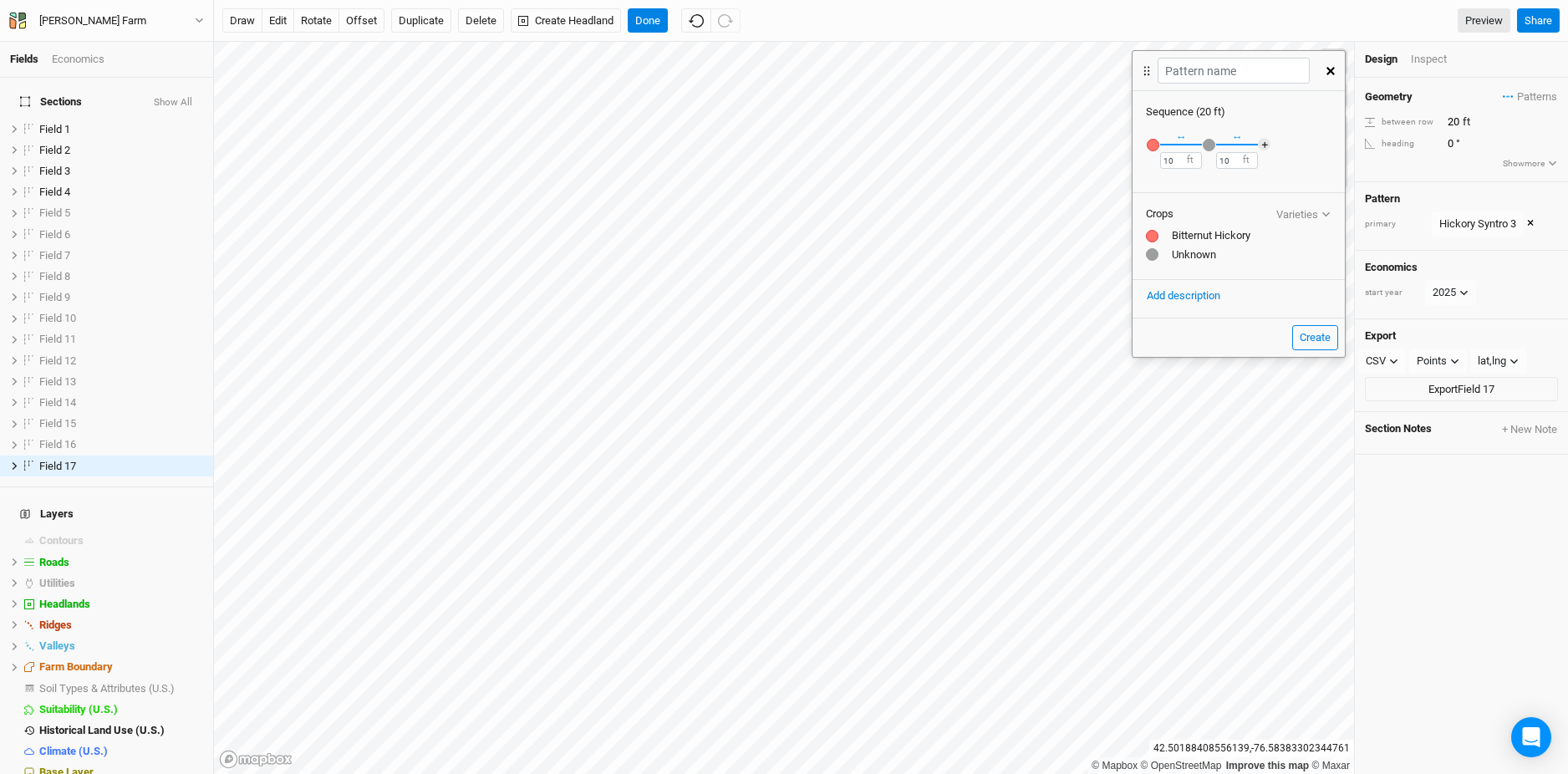
click at [1211, 144] on div "button" at bounding box center [1208, 145] width 13 height 13
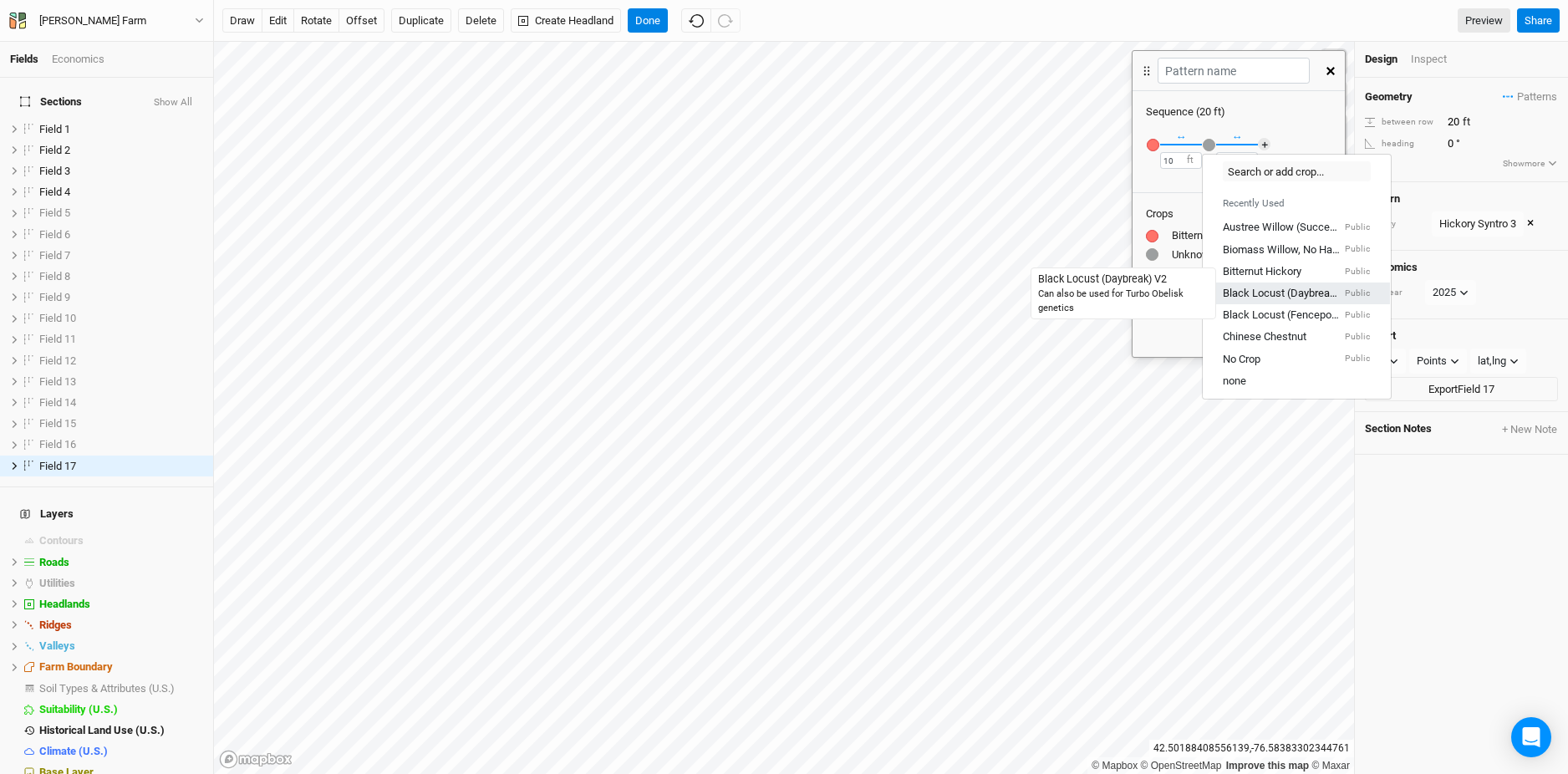
click at [1250, 292] on div "Black Locust (Daybreak) V2" at bounding box center [1282, 294] width 118 height 15
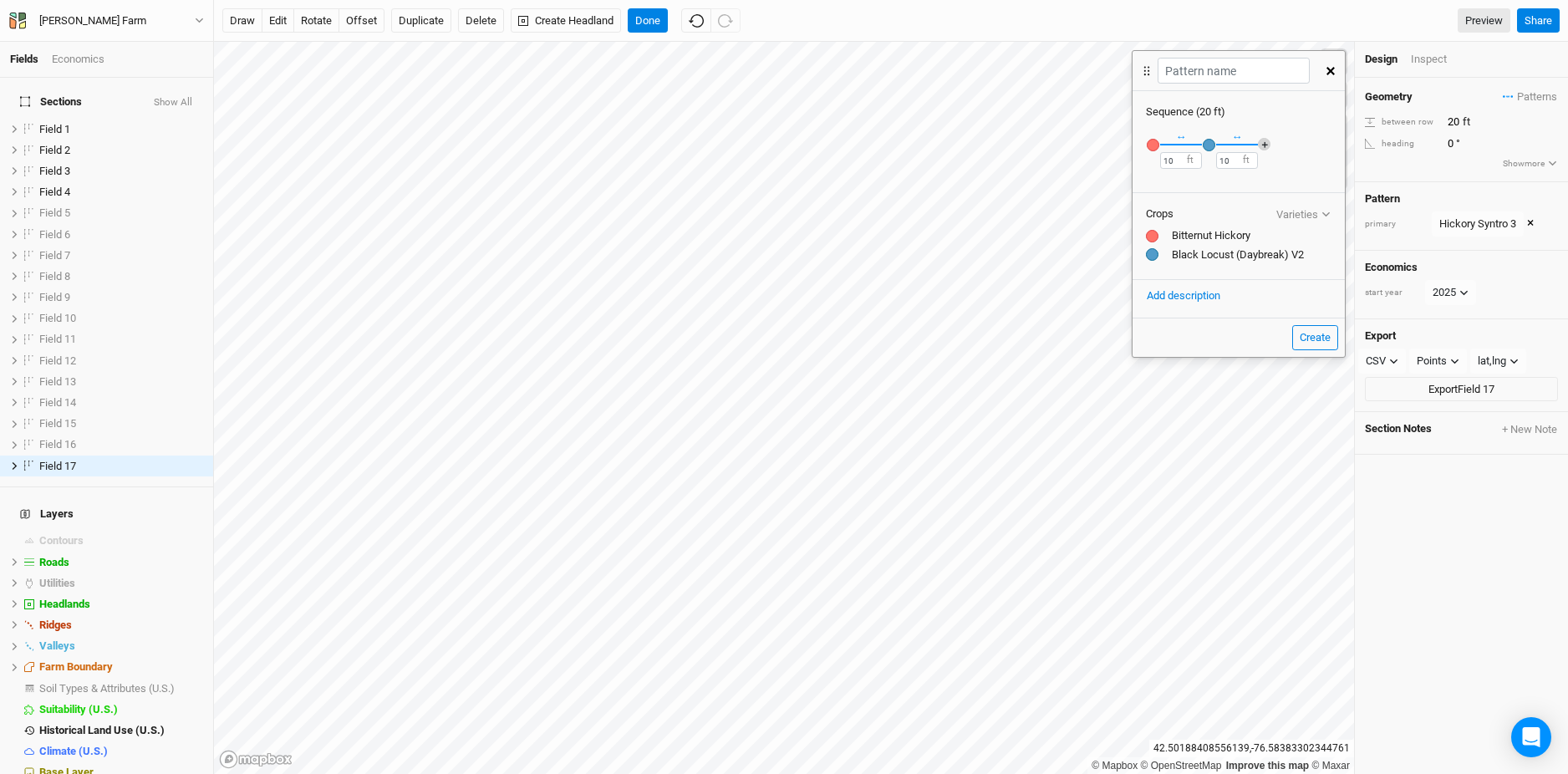
click at [1266, 145] on button "＋" at bounding box center [1264, 144] width 13 height 13
click at [1266, 146] on div "button" at bounding box center [1265, 145] width 13 height 13
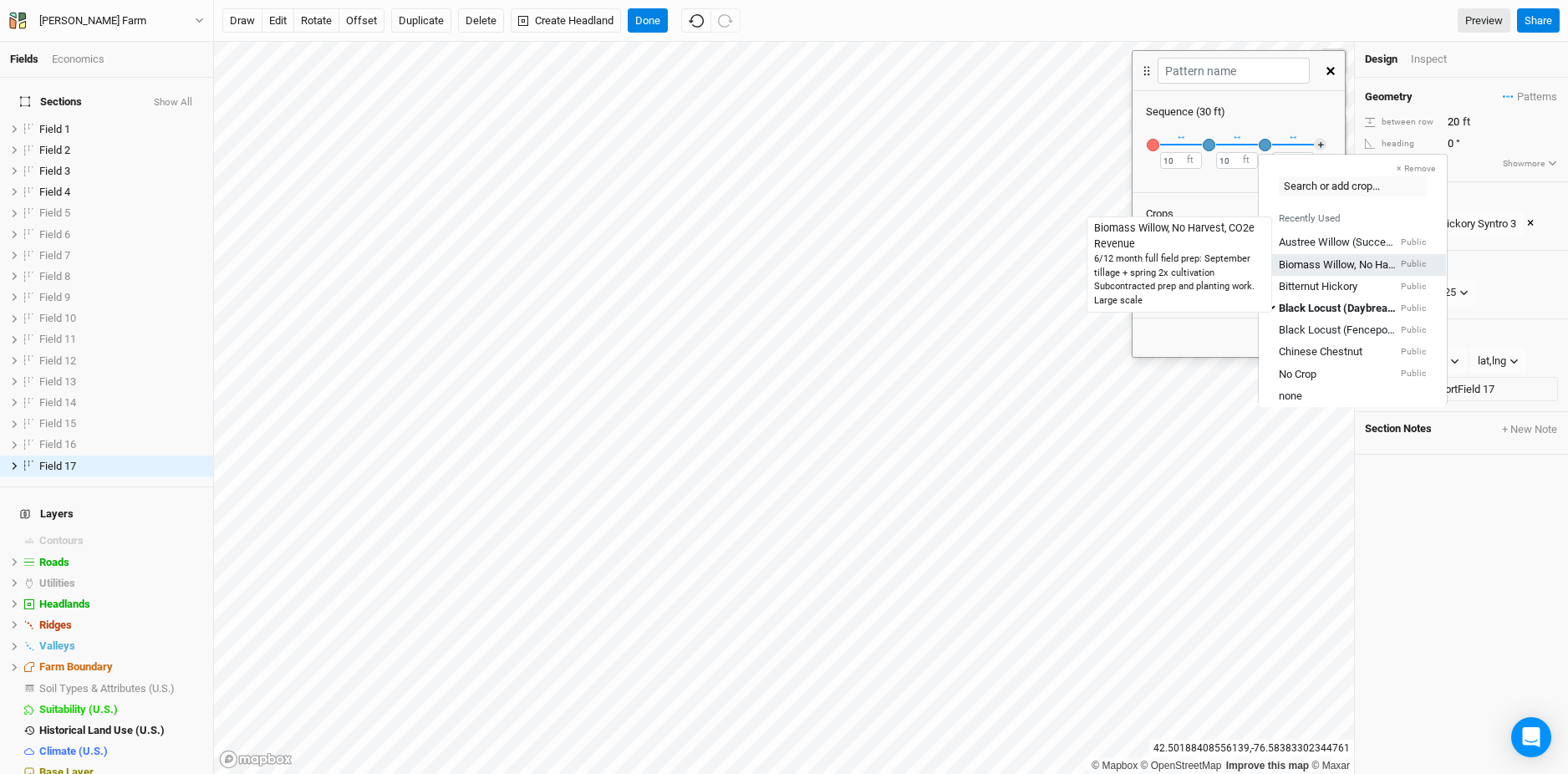
click at [1318, 267] on div "Biomass Willow, No Harvest, CO2e Revenue" at bounding box center [1338, 264] width 118 height 15
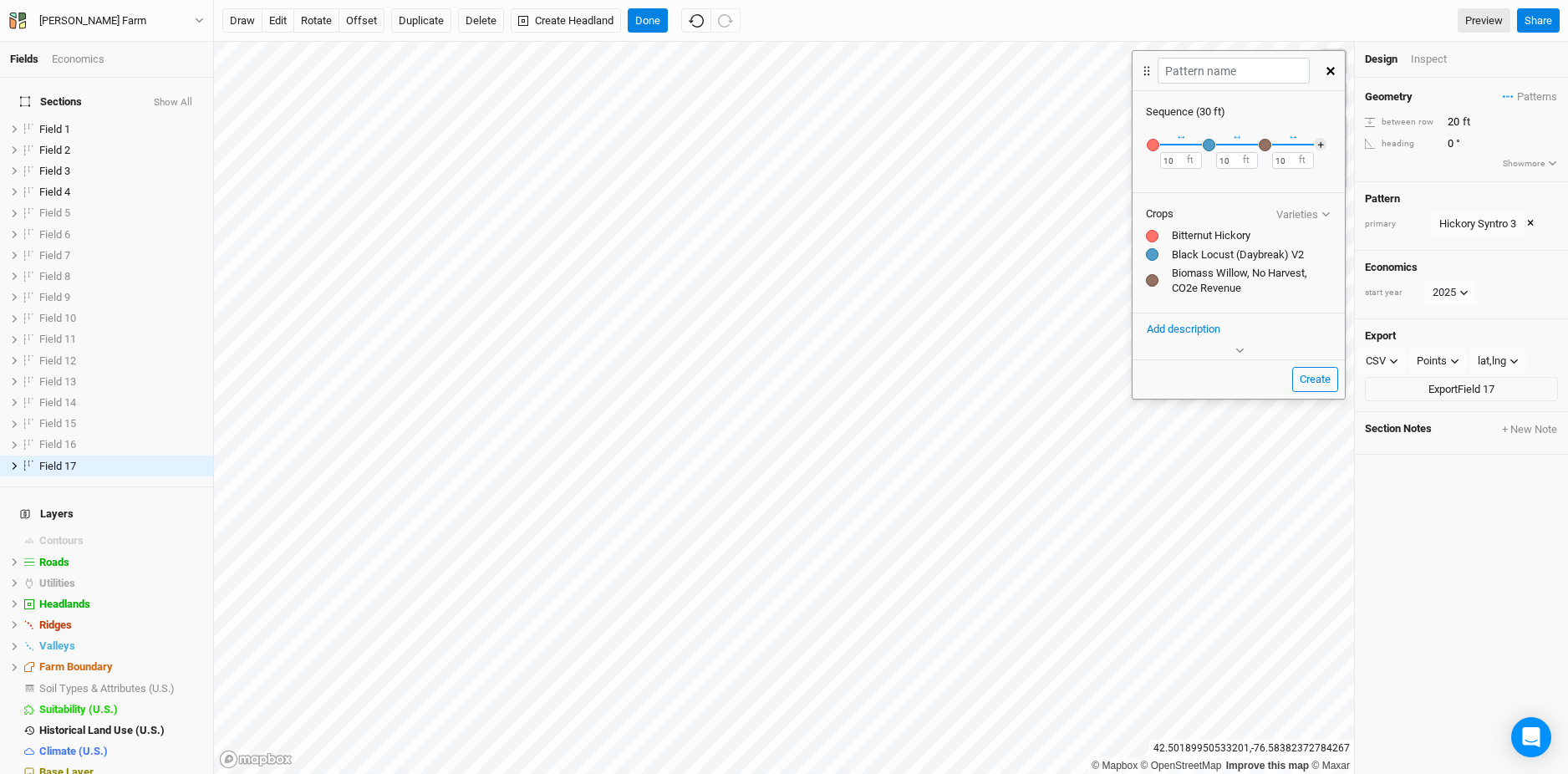
click at [1329, 67] on icon "button" at bounding box center [1331, 71] width 9 height 9
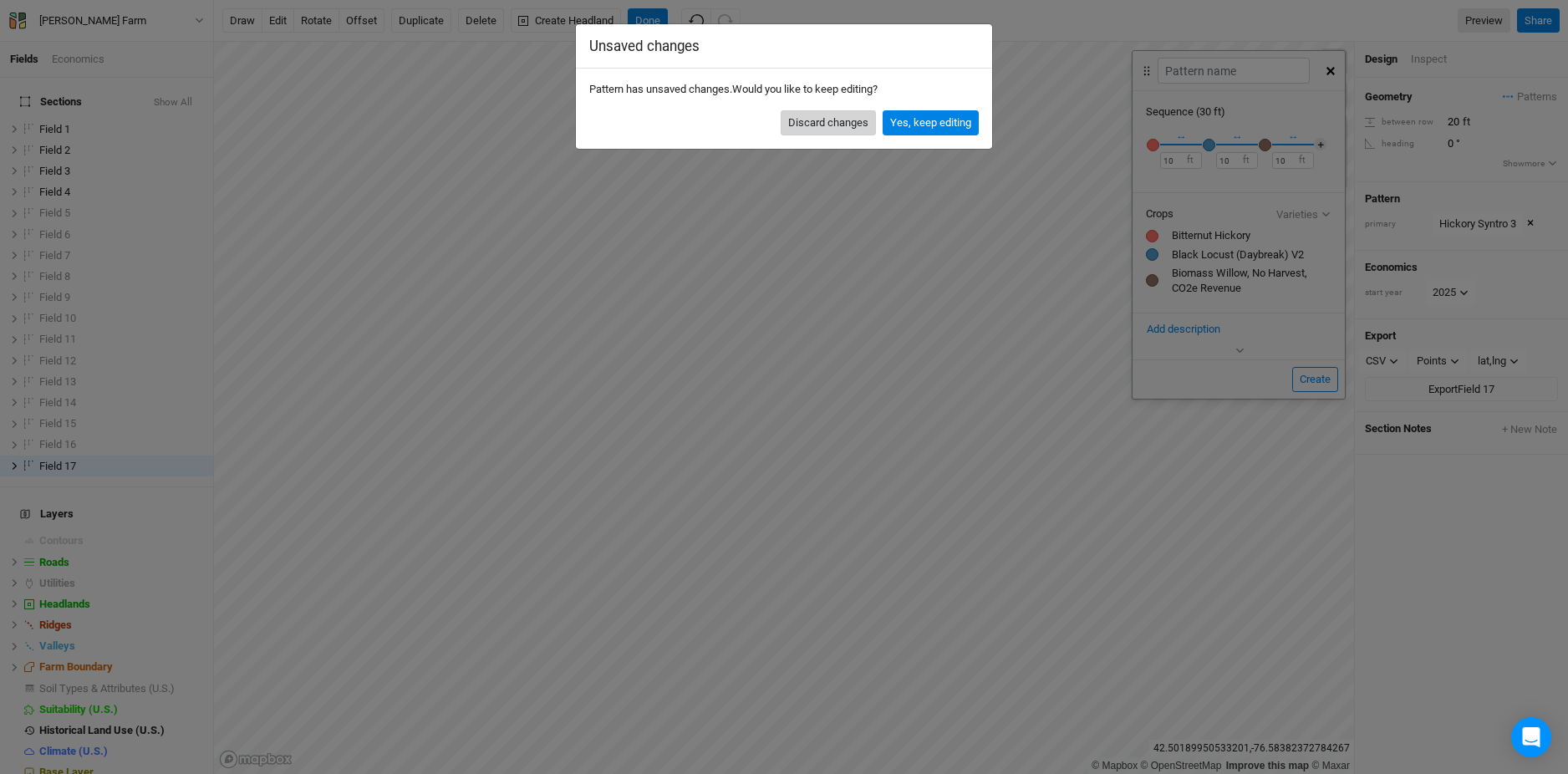
click at [817, 129] on button "Discard changes" at bounding box center [828, 123] width 95 height 25
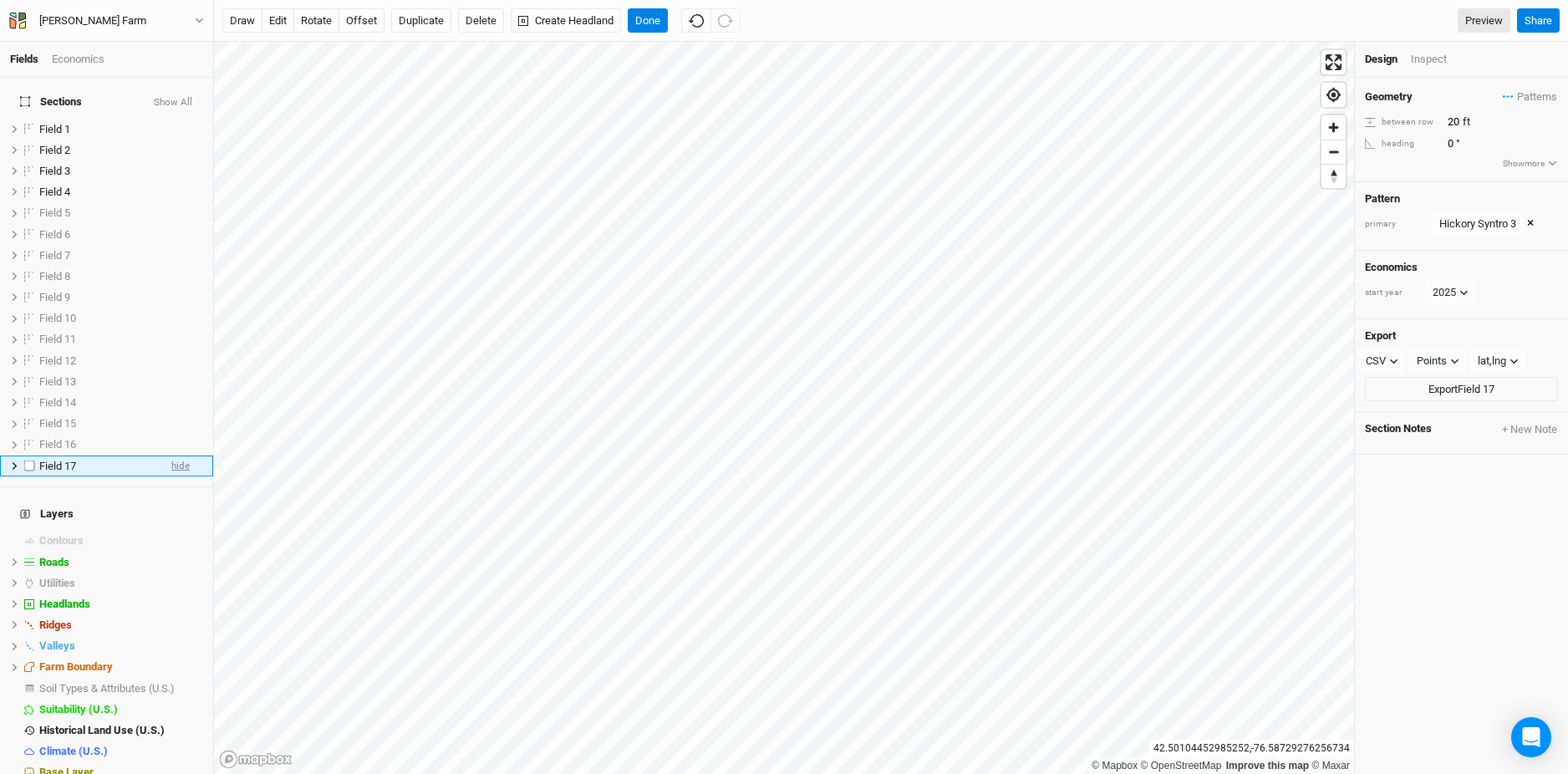
click at [183, 456] on span "hide" at bounding box center [180, 466] width 18 height 21
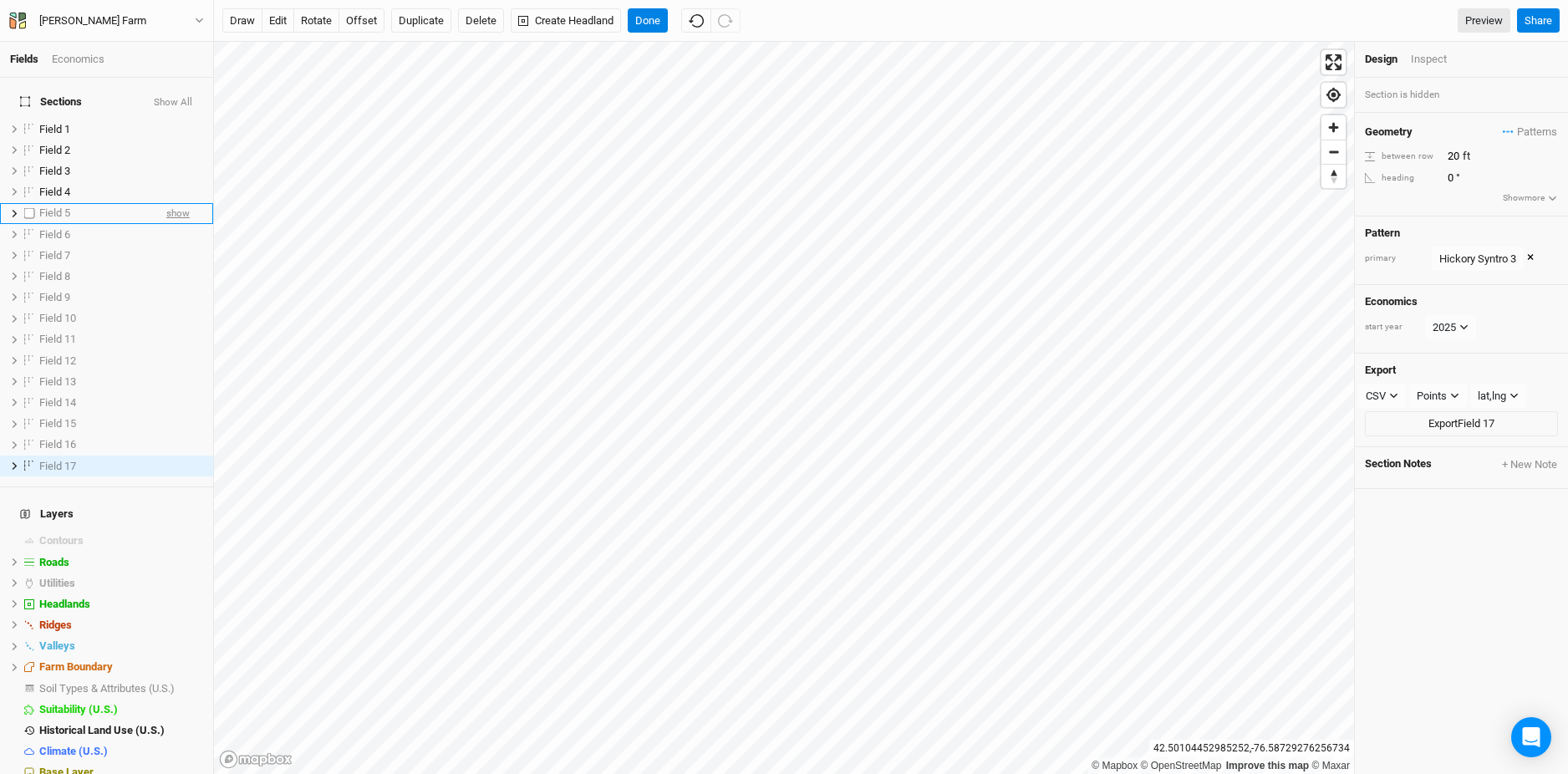
click at [172, 203] on span "show" at bounding box center [177, 213] width 23 height 21
click at [183, 224] on span "show" at bounding box center [177, 234] width 23 height 21
click at [181, 245] on span "show" at bounding box center [177, 255] width 23 height 21
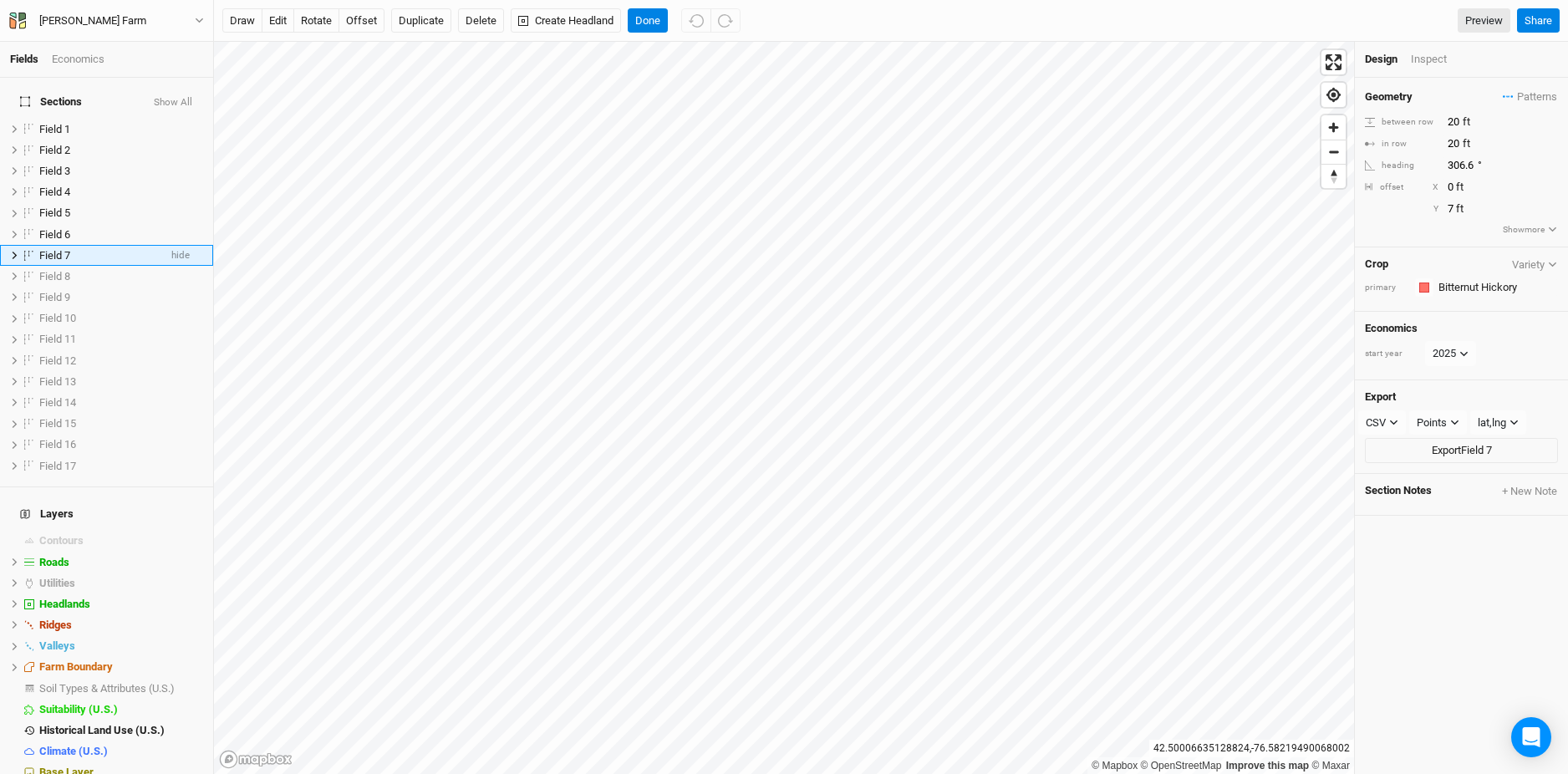
scroll to position [0, 0]
click at [1461, 168] on input "306.6" at bounding box center [1515, 165] width 146 height 18
click at [1461, 162] on input "306.6" at bounding box center [1515, 165] width 146 height 18
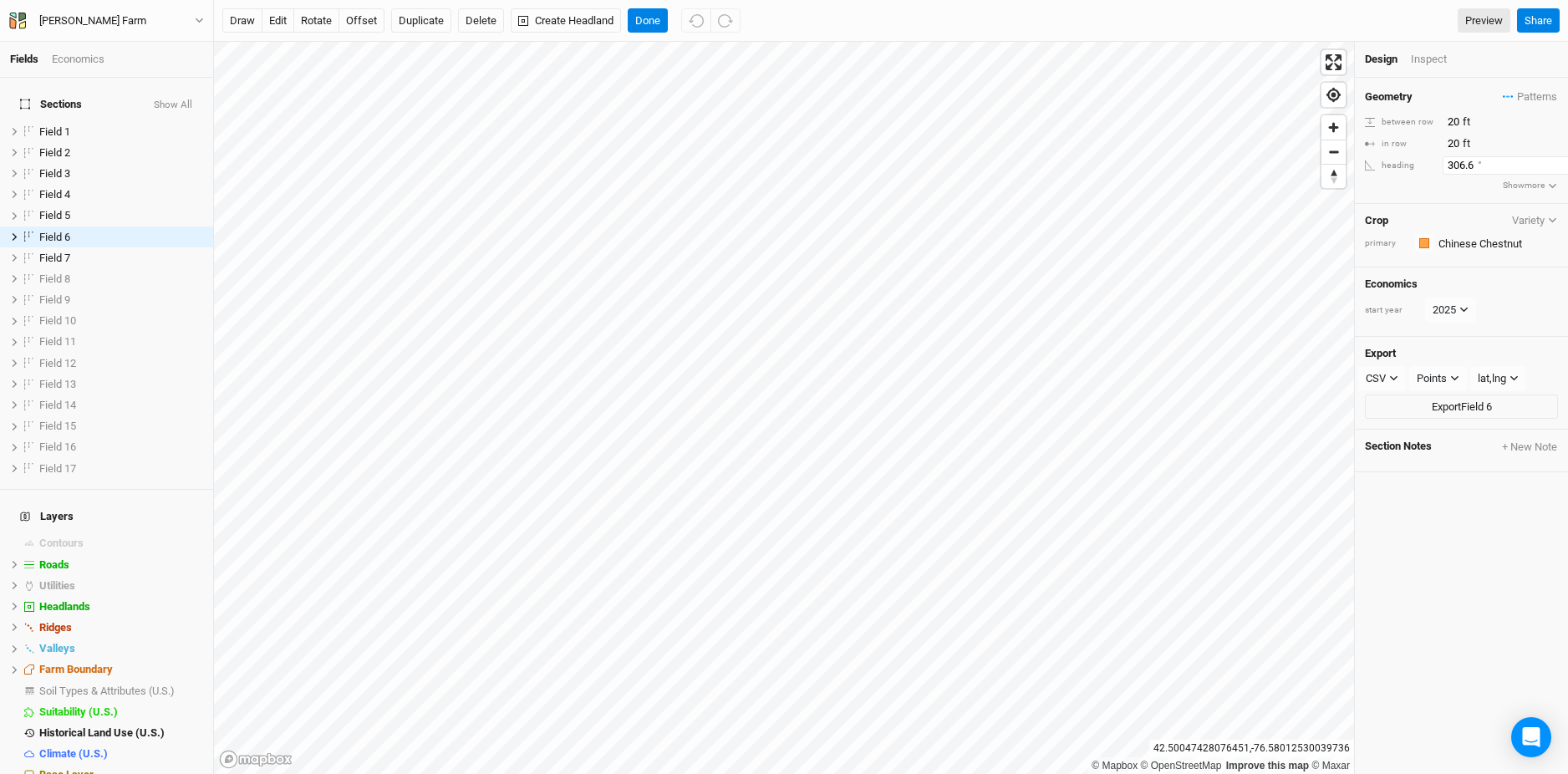
click at [1462, 168] on input "306.6" at bounding box center [1515, 165] width 146 height 18
click at [305, 24] on button "rotate" at bounding box center [316, 21] width 46 height 25
click at [1451, 167] on input "142" at bounding box center [1515, 165] width 146 height 18
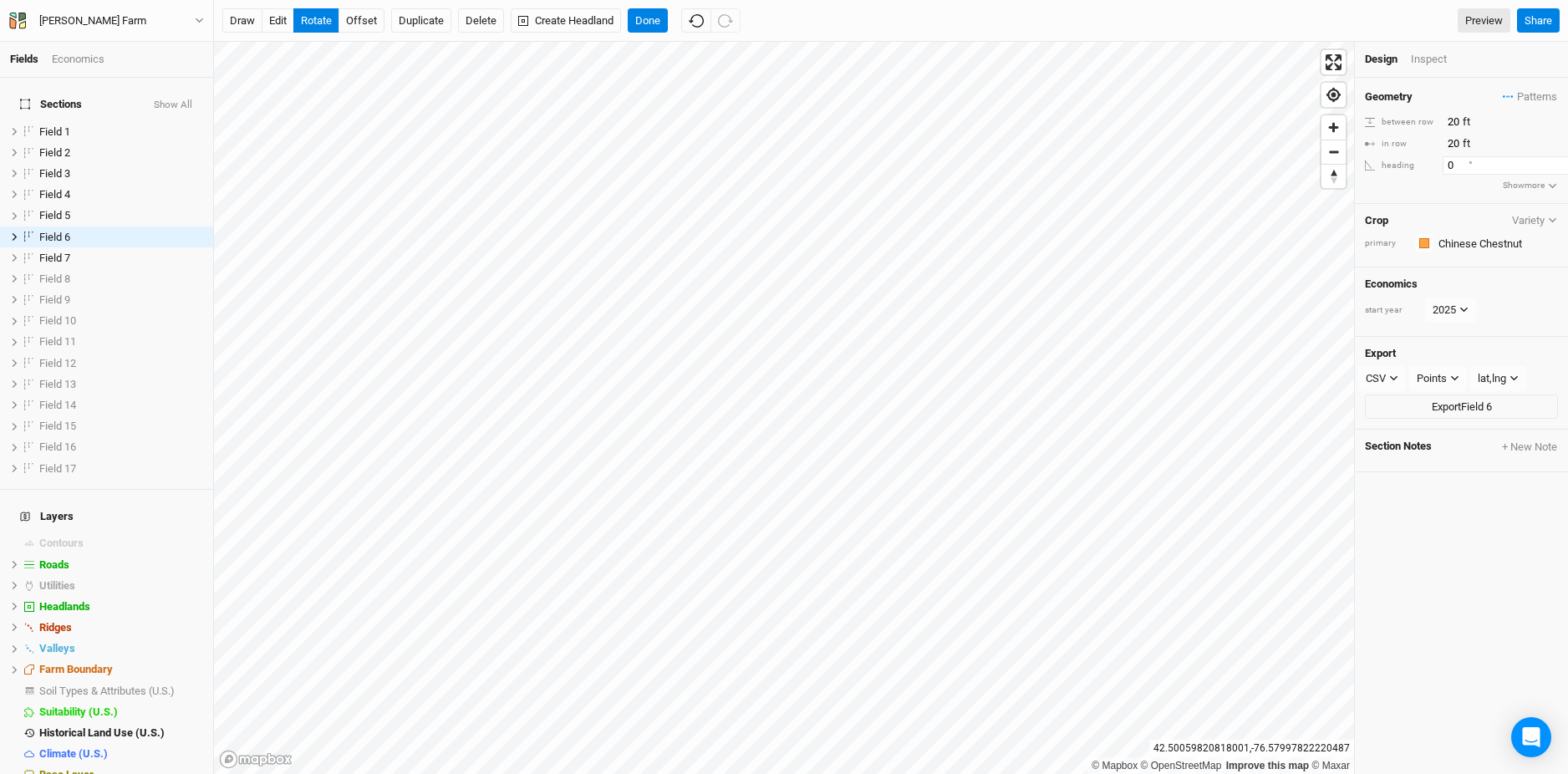
type input "0"
click at [645, 27] on button "Done" at bounding box center [647, 21] width 40 height 25
click at [1446, 124] on input "20" at bounding box center [1515, 122] width 146 height 18
type input "40"
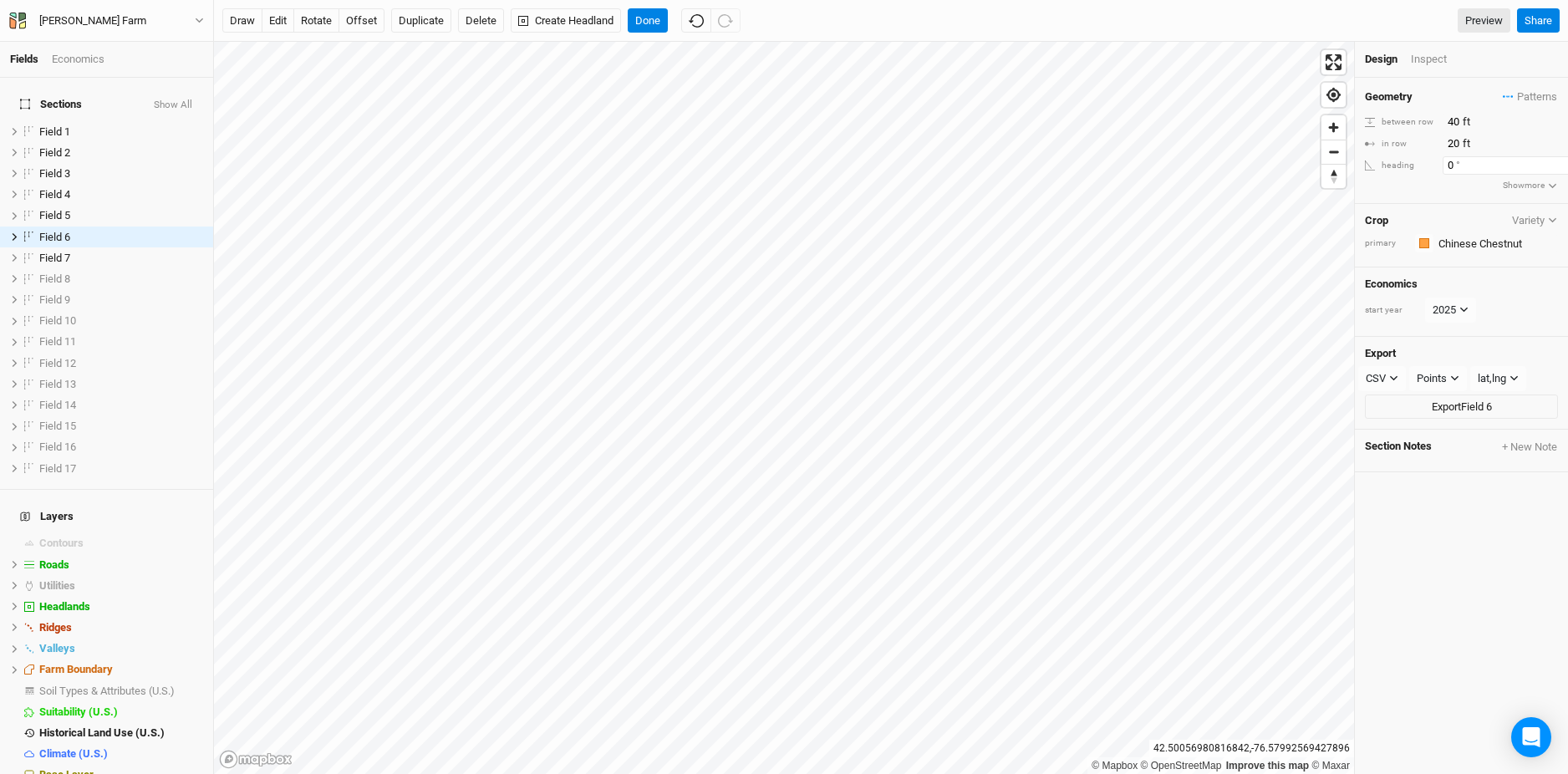
click at [1452, 164] on input "0" at bounding box center [1515, 165] width 146 height 18
paste input "306.6"
type input "306.6"
click at [355, 21] on button "offset" at bounding box center [362, 21] width 46 height 25
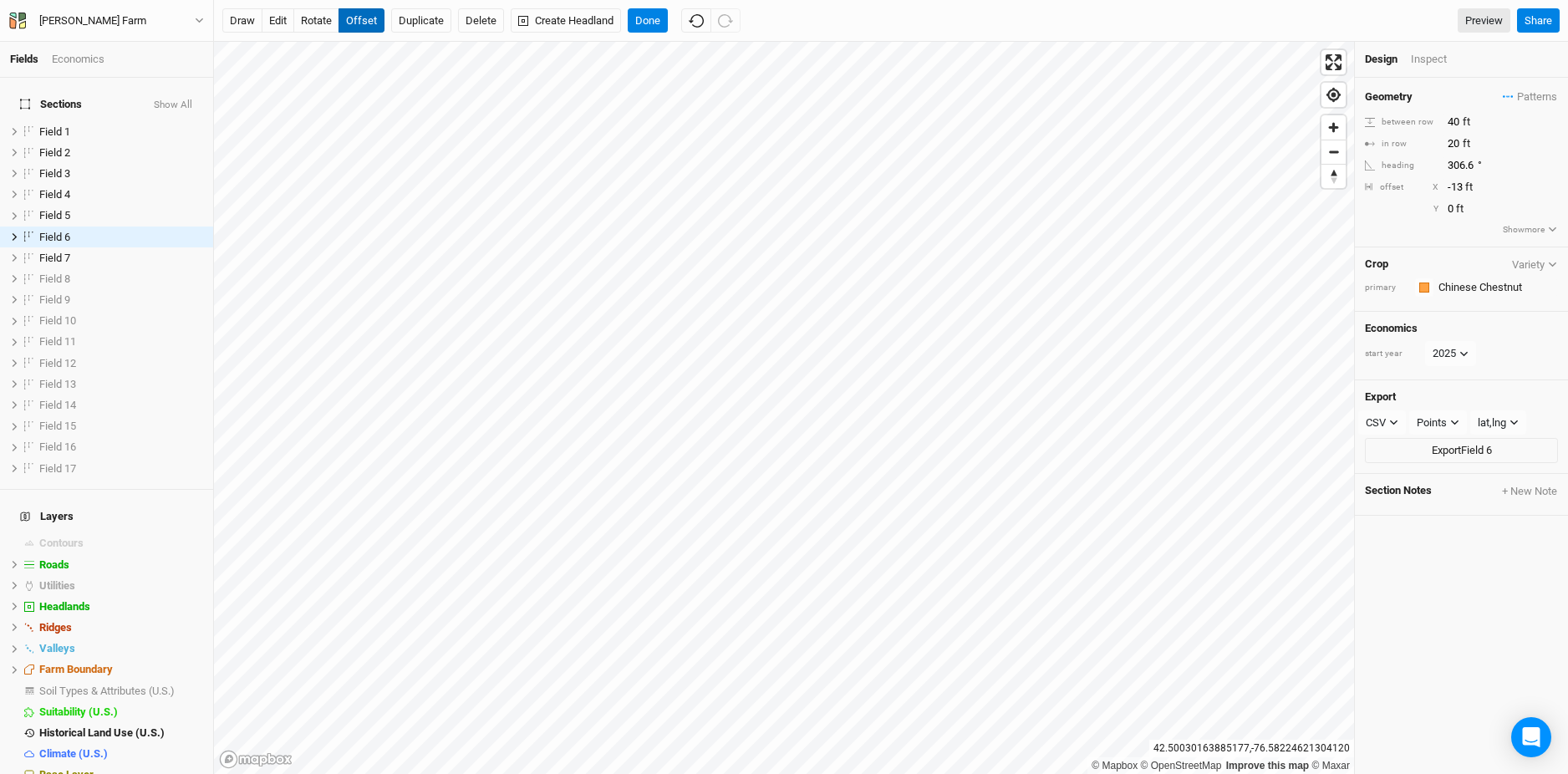
type input "-12"
click at [1453, 122] on input "40" at bounding box center [1515, 122] width 146 height 18
type input "20"
type input "-32"
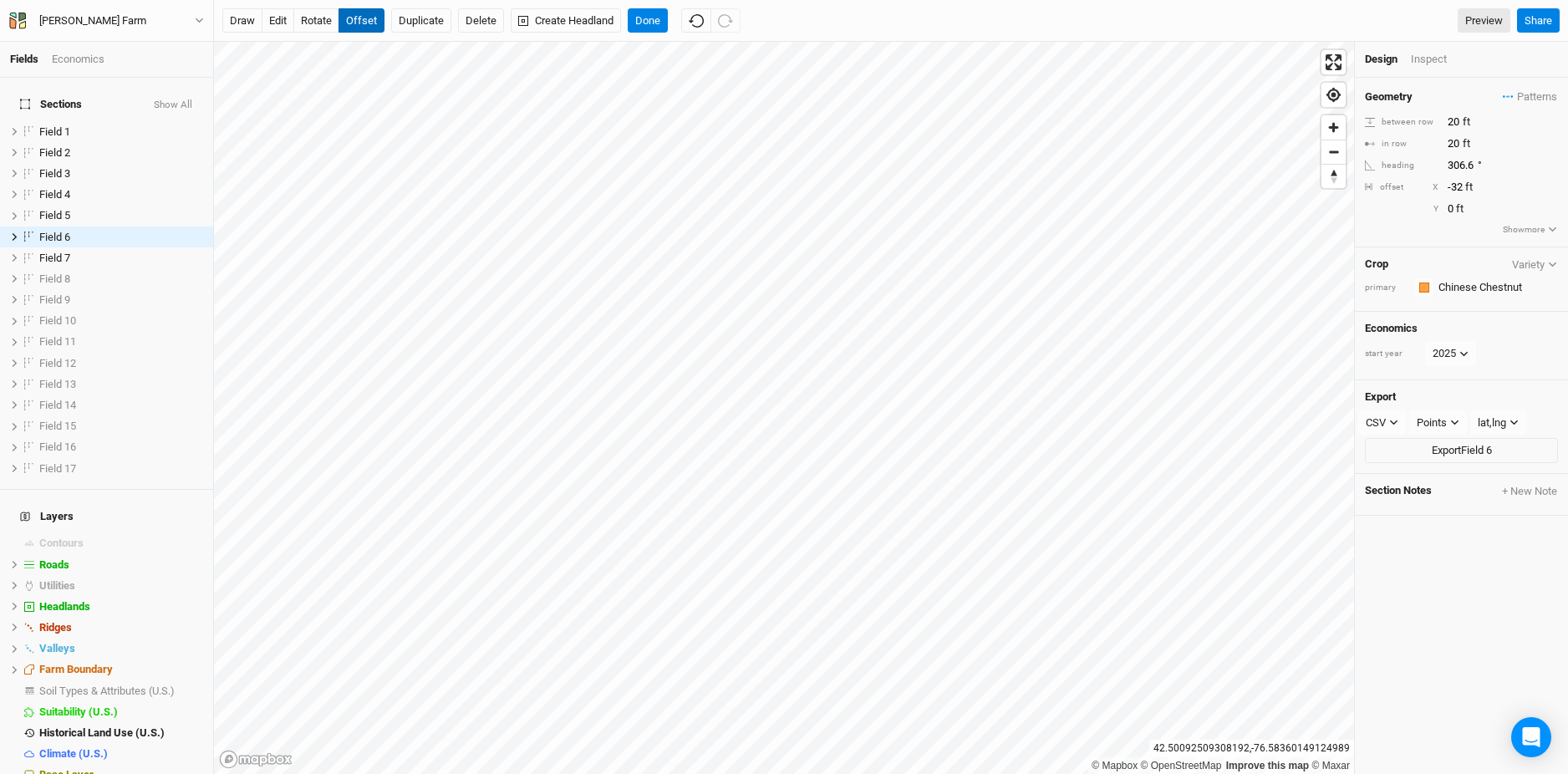
scroll to position [0, 2]
click at [654, 26] on button "Done" at bounding box center [647, 21] width 40 height 25
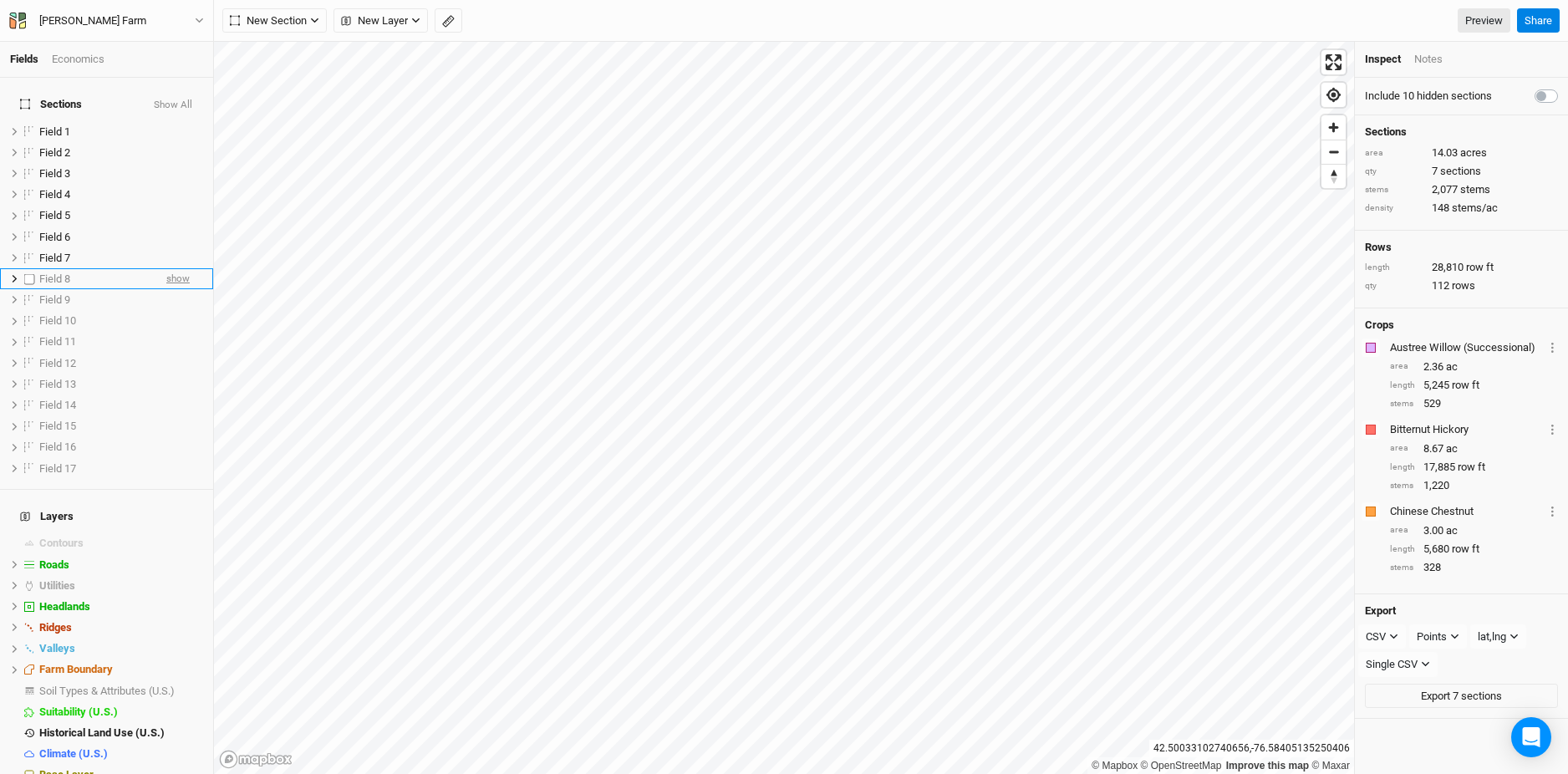
click at [177, 268] on span "show" at bounding box center [177, 279] width 23 height 21
click at [180, 268] on span "hide" at bounding box center [180, 279] width 18 height 21
click at [180, 268] on span "show" at bounding box center [177, 279] width 23 height 21
click at [178, 295] on span "show" at bounding box center [177, 299] width 23 height 21
click at [178, 313] on span "show" at bounding box center [177, 321] width 23 height 21
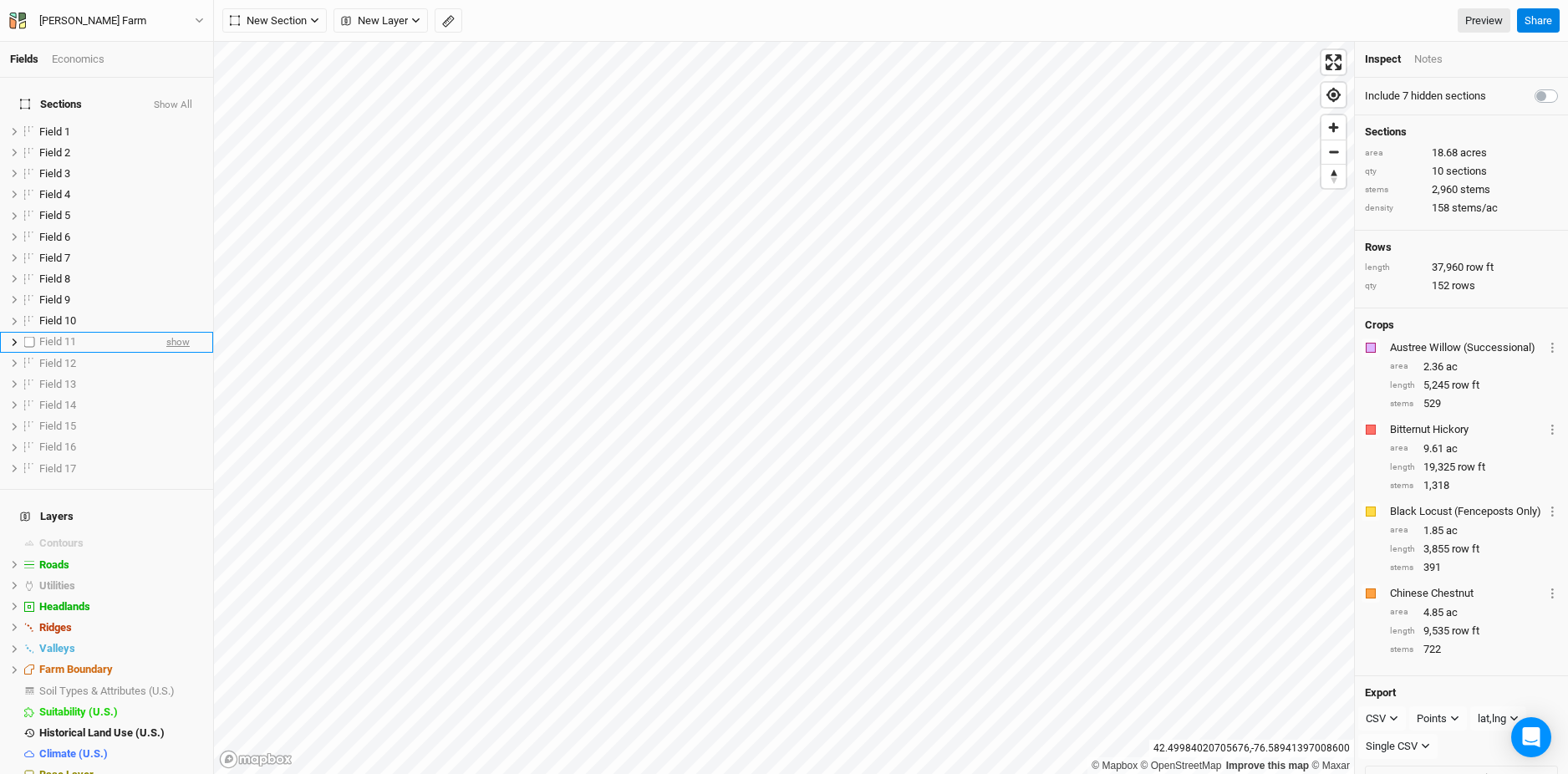
click at [181, 332] on span "show" at bounding box center [177, 342] width 23 height 21
click at [181, 356] on span "show" at bounding box center [177, 363] width 23 height 21
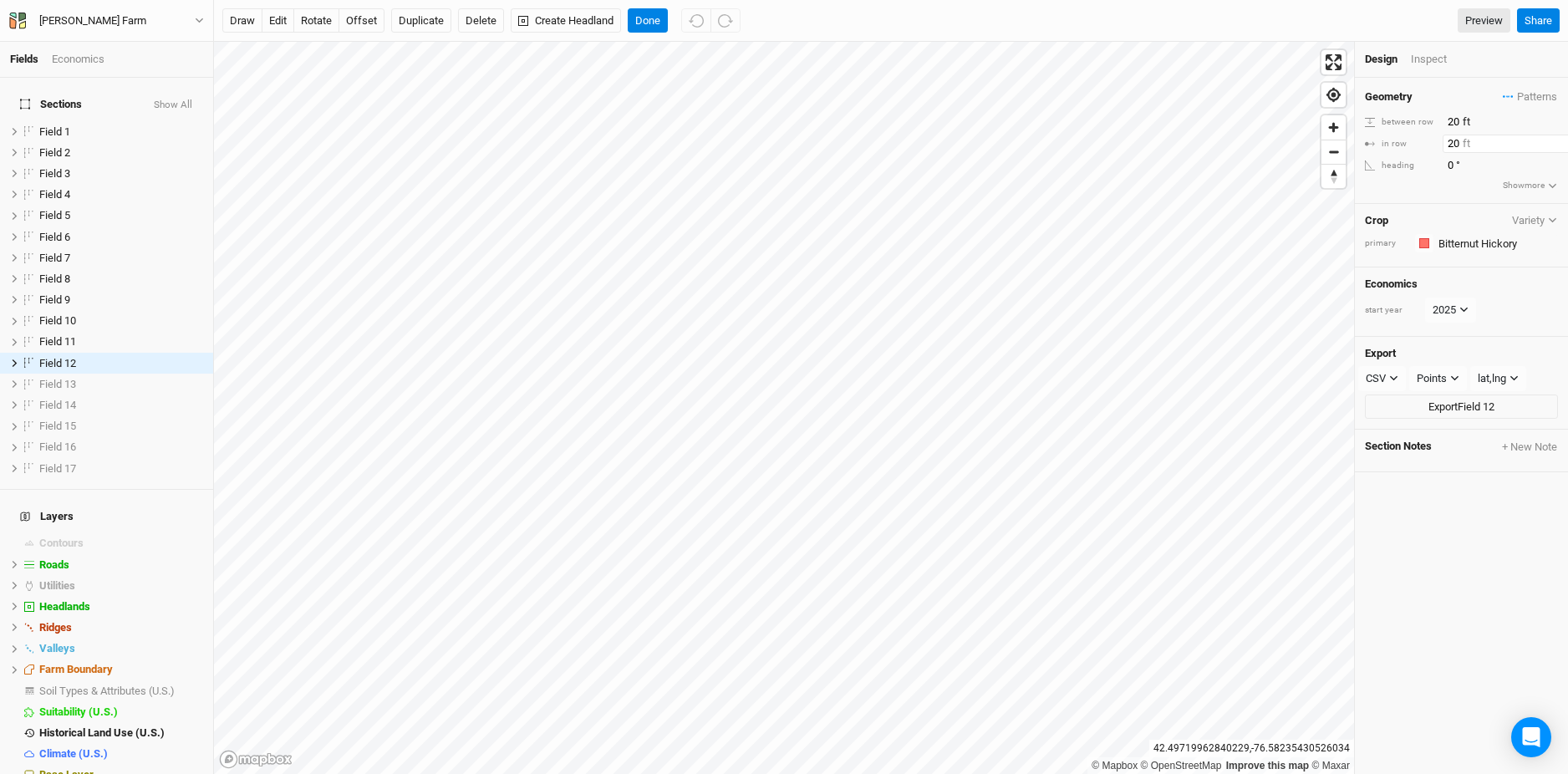
click at [1446, 147] on input "20" at bounding box center [1515, 143] width 146 height 18
type input "20"
click at [642, 16] on button "Done" at bounding box center [647, 21] width 40 height 25
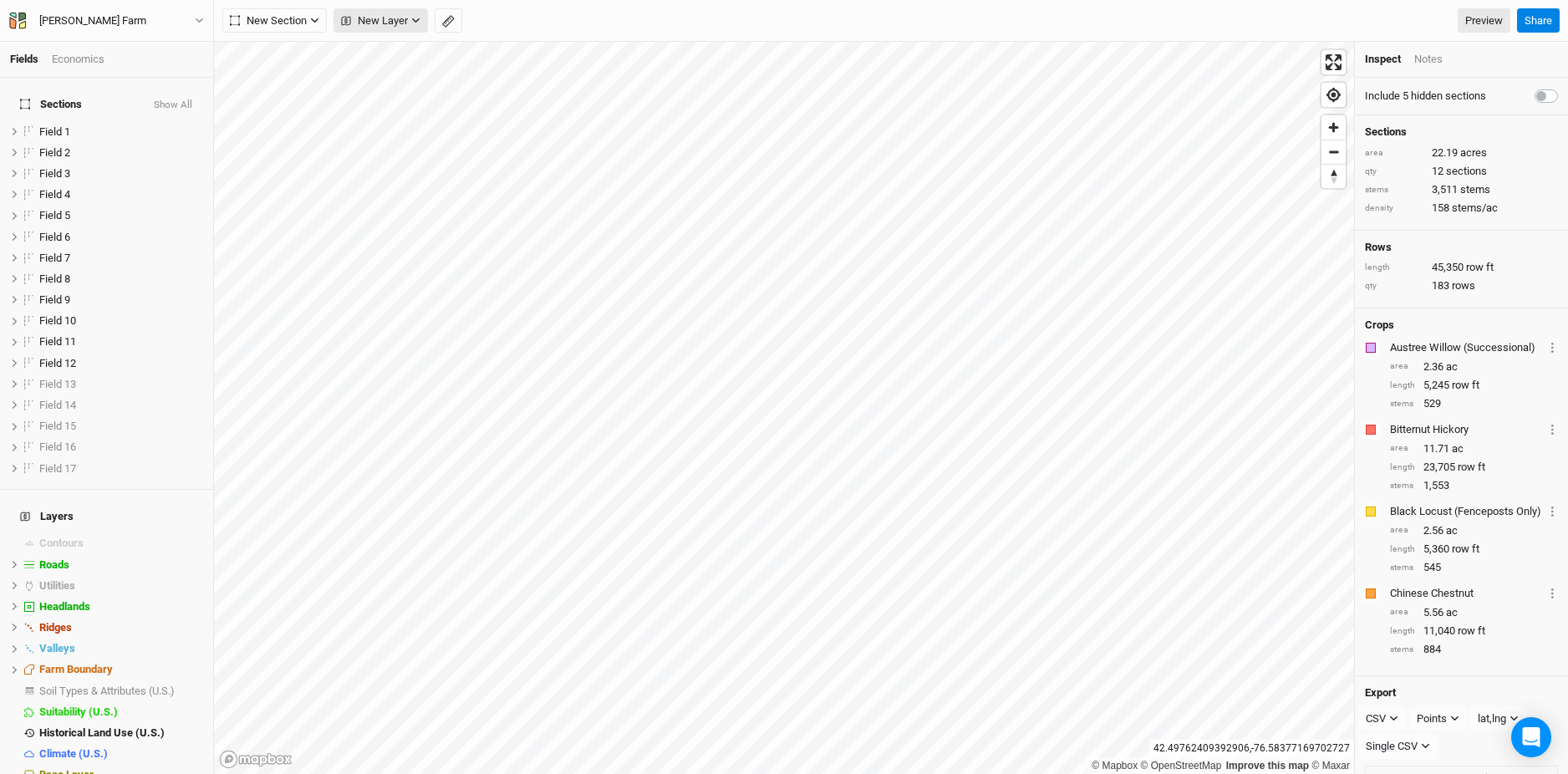
click at [373, 25] on span "New Layer" at bounding box center [374, 21] width 67 height 17
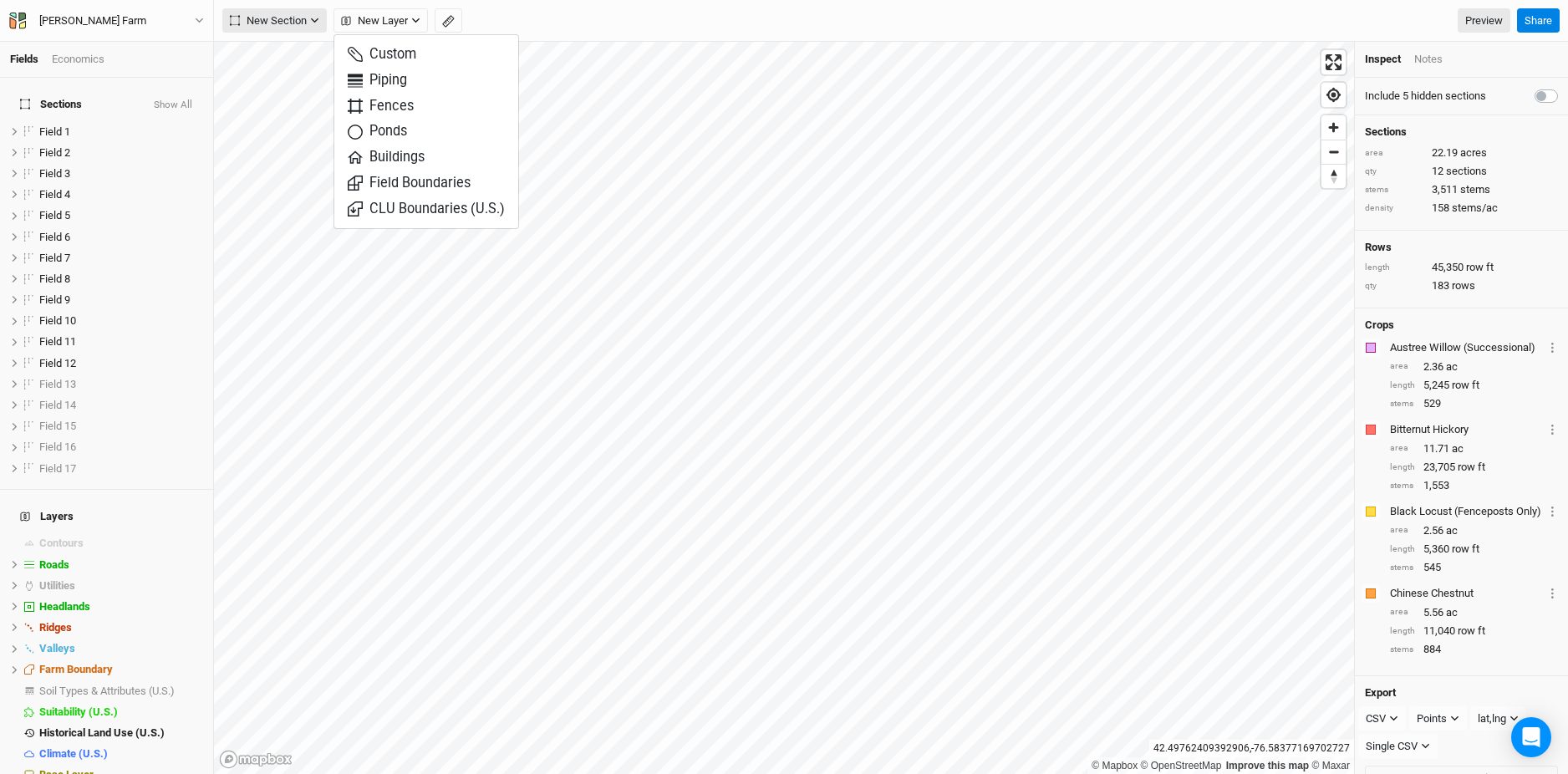
click at [291, 23] on span "New Section" at bounding box center [268, 21] width 77 height 17
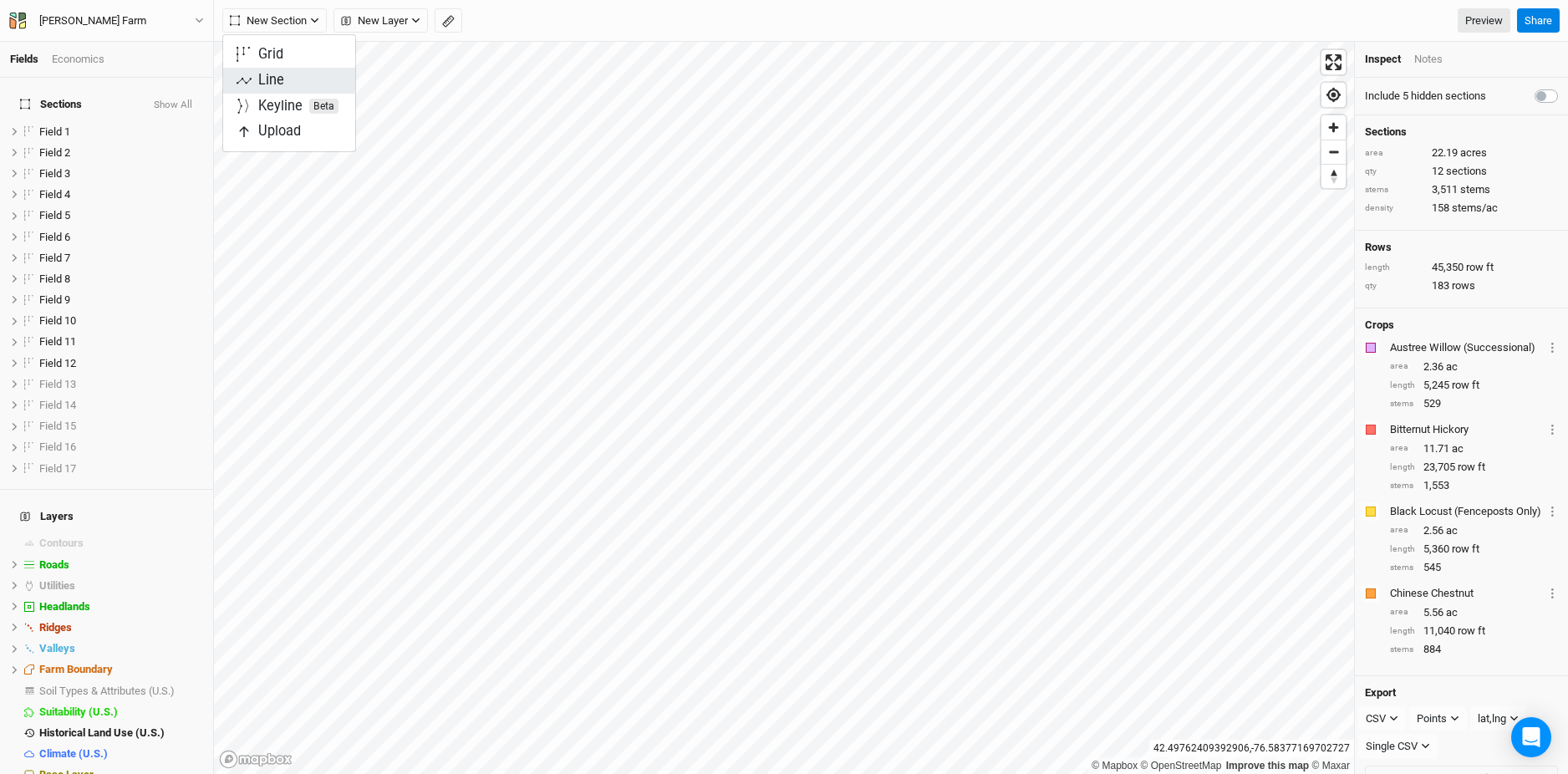
click at [297, 75] on button "Line" at bounding box center [289, 81] width 132 height 26
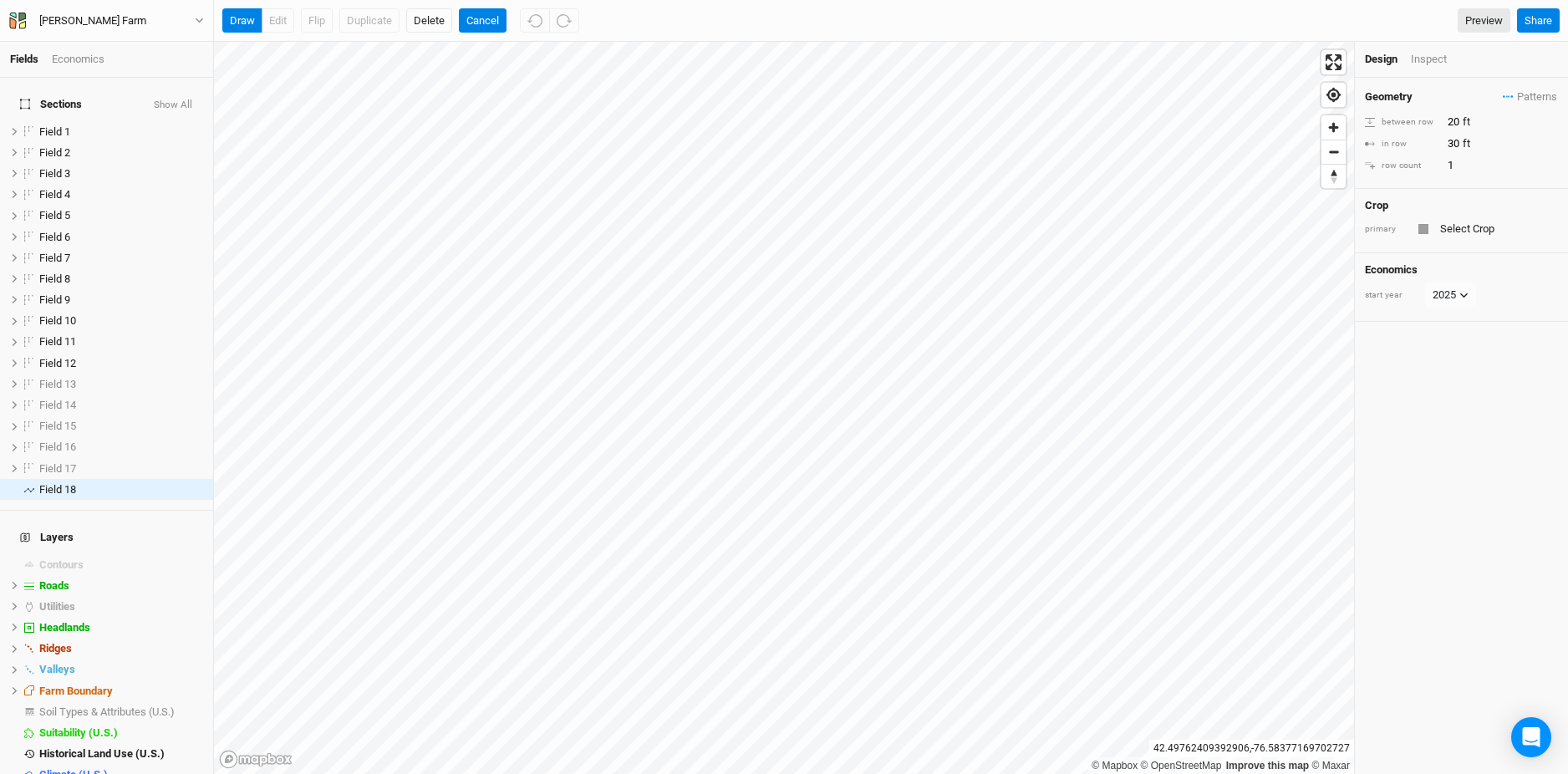
scroll to position [23, 0]
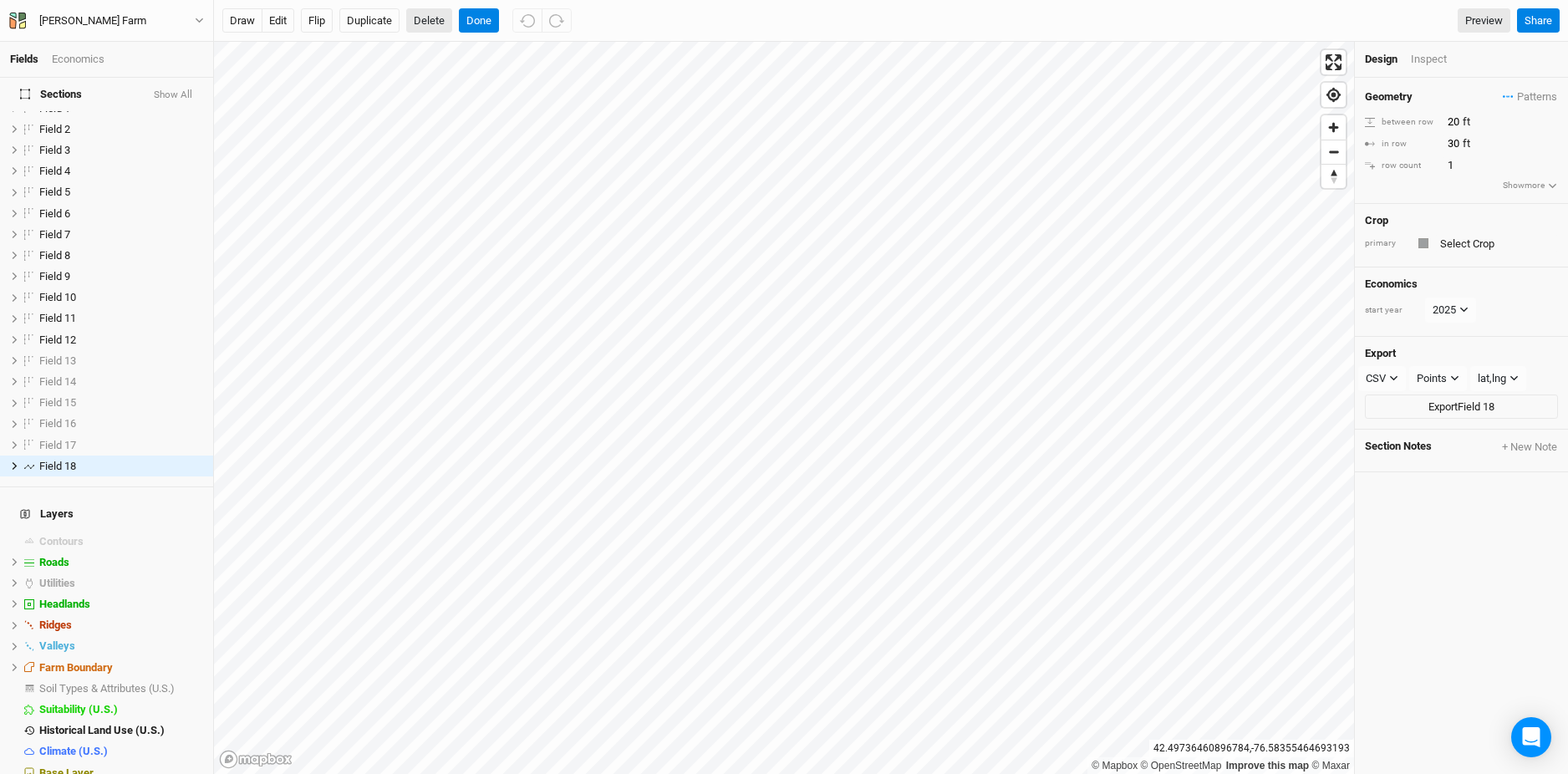
click at [440, 20] on button "Delete" at bounding box center [429, 21] width 46 height 25
click at [521, 16] on button "Confirm" at bounding box center [498, 21] width 51 height 25
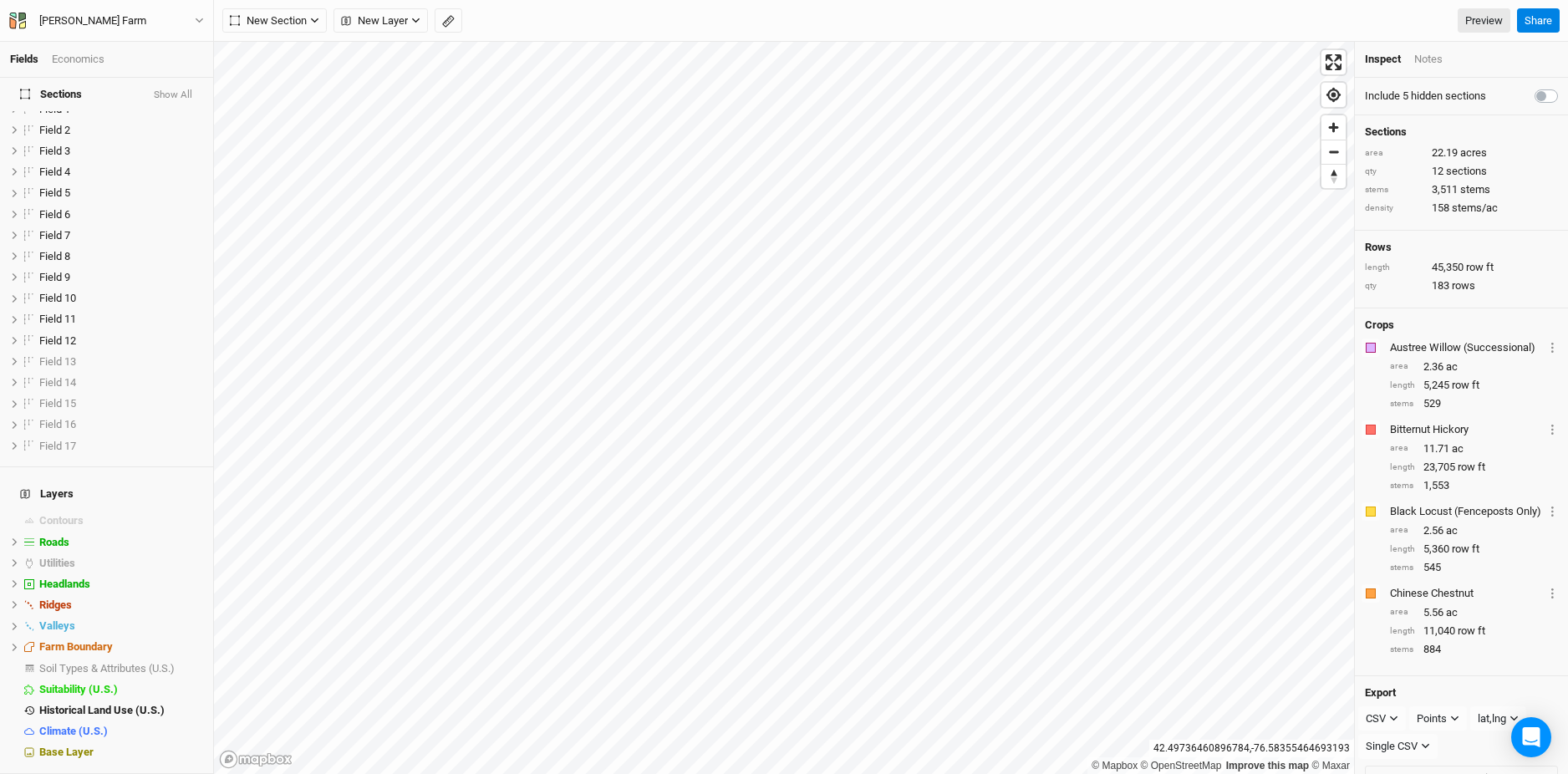
scroll to position [3, 0]
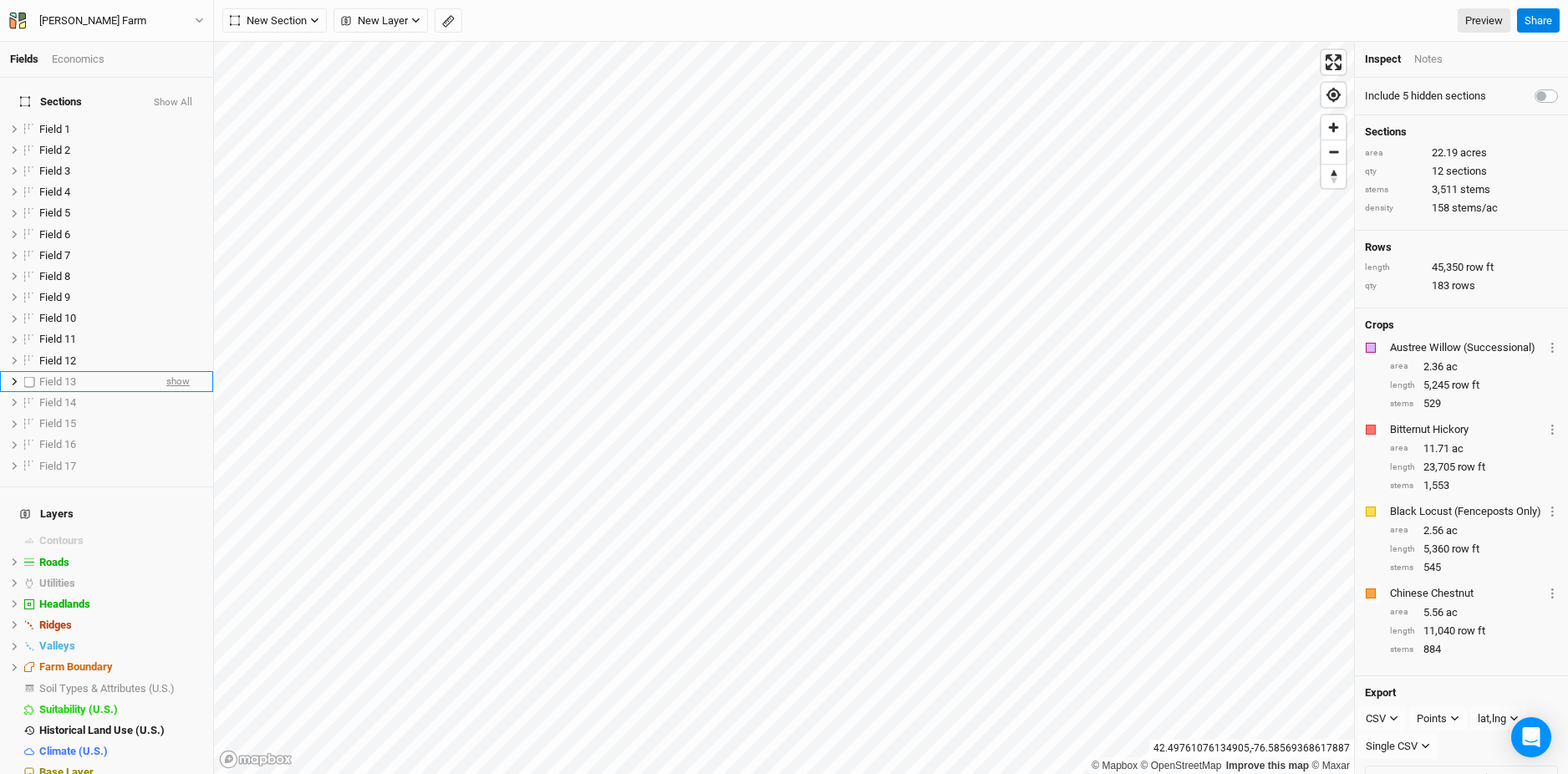
click at [181, 374] on span "show" at bounding box center [177, 381] width 23 height 21
click at [181, 393] on span "show" at bounding box center [177, 402] width 23 height 21
click at [180, 416] on span "show" at bounding box center [177, 424] width 23 height 21
click at [183, 436] on span "show" at bounding box center [177, 445] width 23 height 21
click at [121, 459] on div "Field 17" at bounding box center [96, 466] width 114 height 14
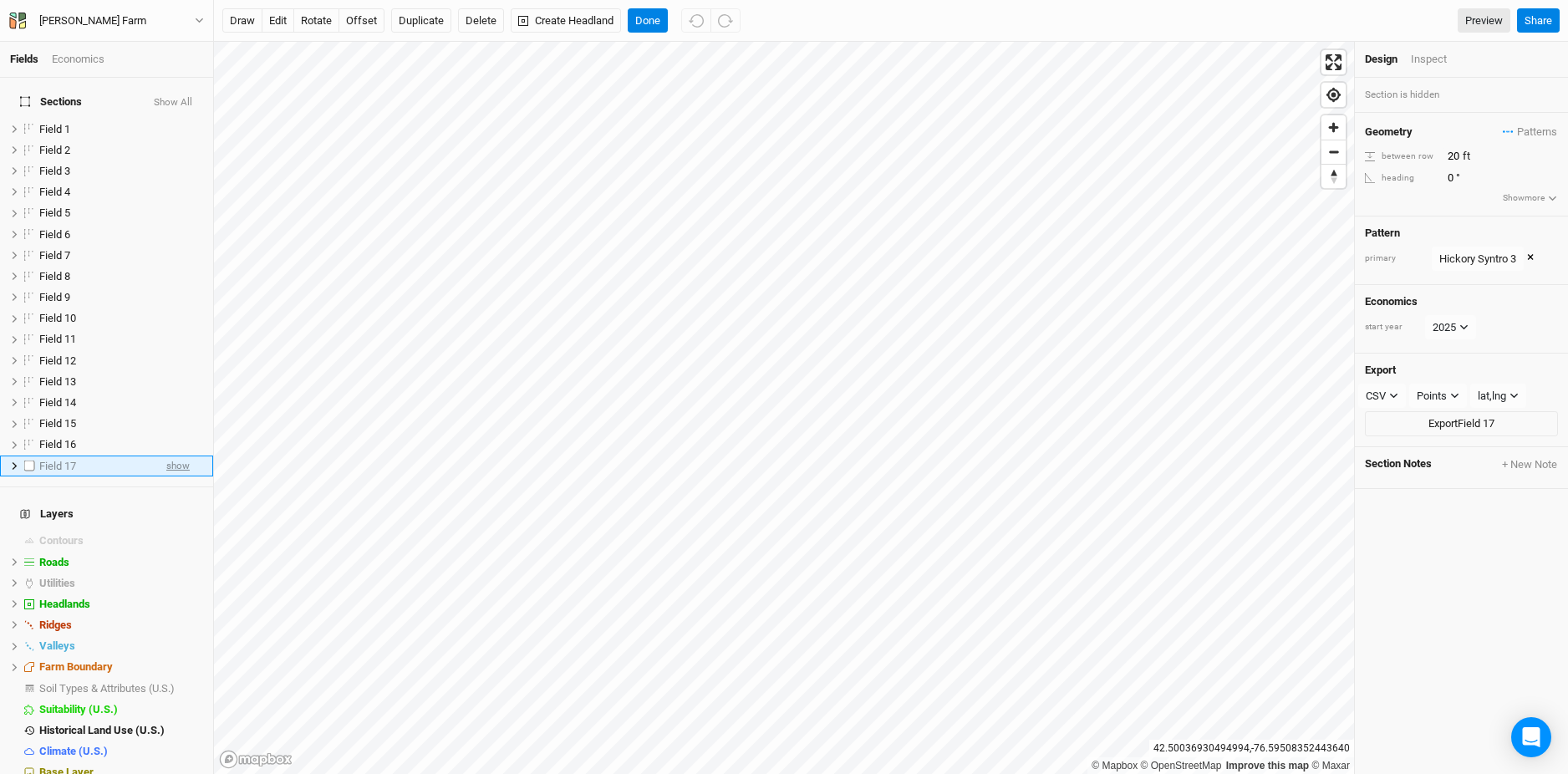
click at [183, 460] on span "show" at bounding box center [177, 466] width 23 height 21
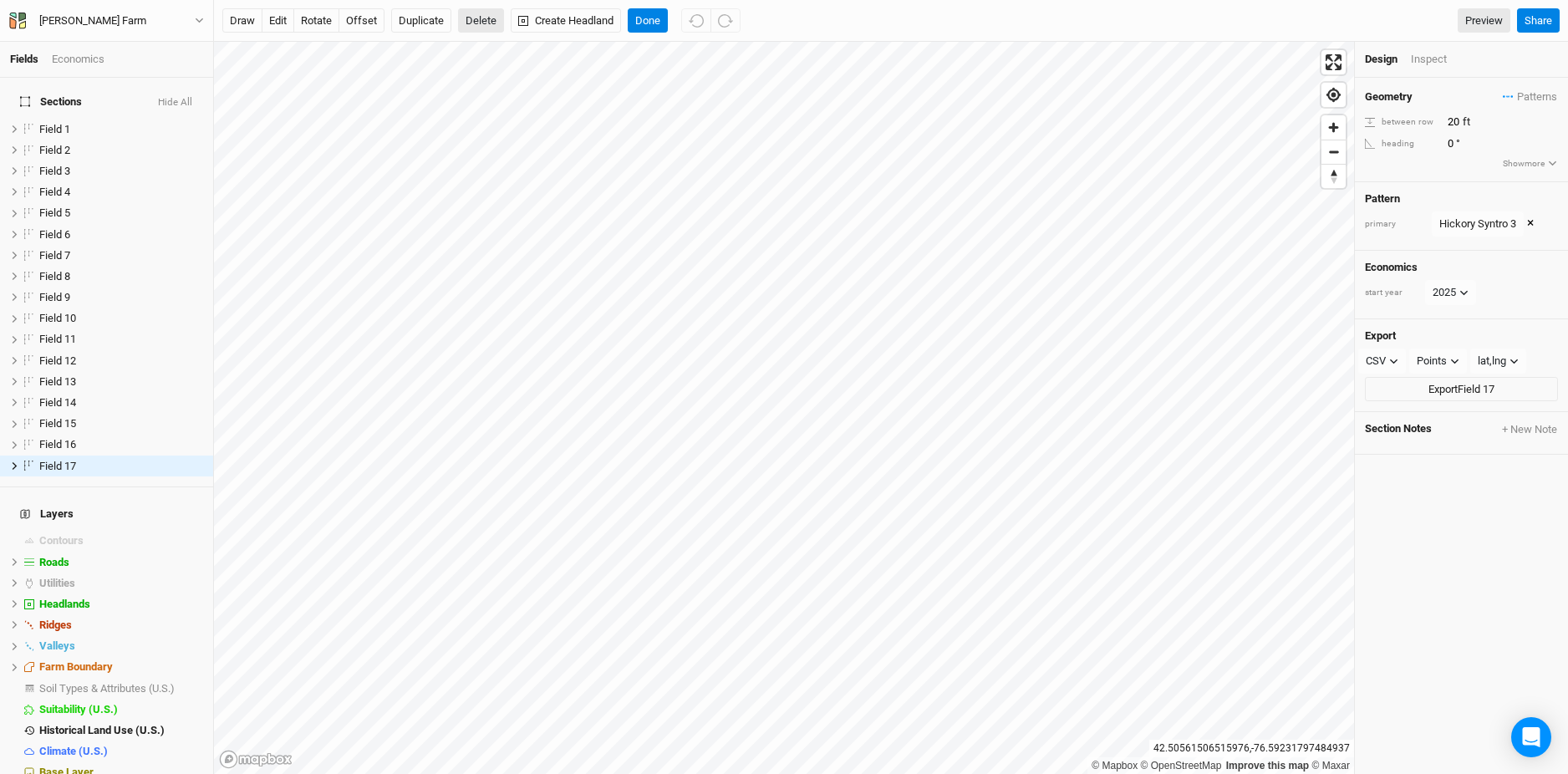
click at [465, 26] on button "Delete" at bounding box center [481, 21] width 46 height 25
click at [524, 25] on button "Confirm" at bounding box center [498, 21] width 51 height 25
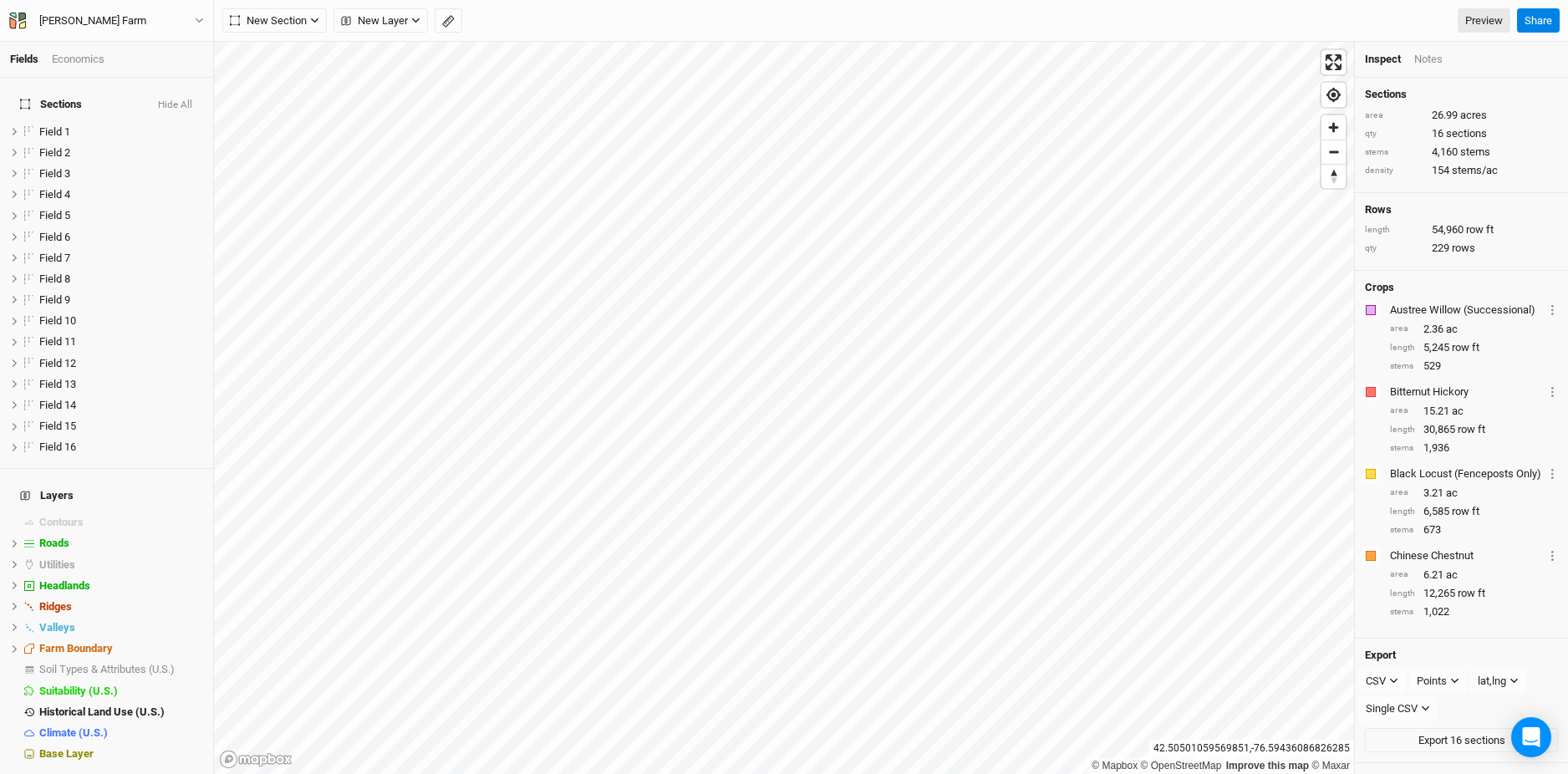
click at [77, 63] on div "Economics" at bounding box center [77, 59] width 52 height 15
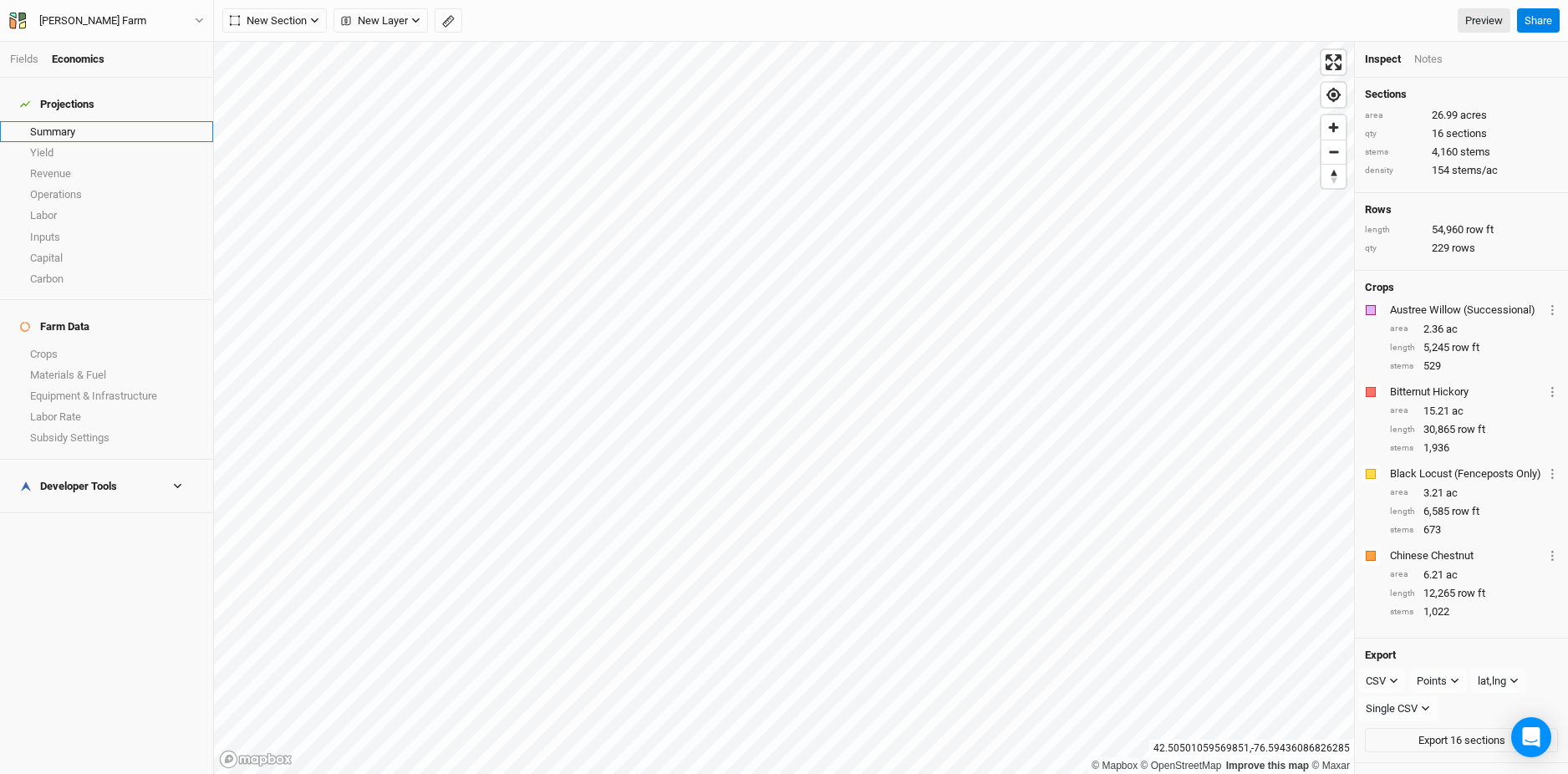
click at [74, 121] on link "Summary" at bounding box center [106, 131] width 213 height 21
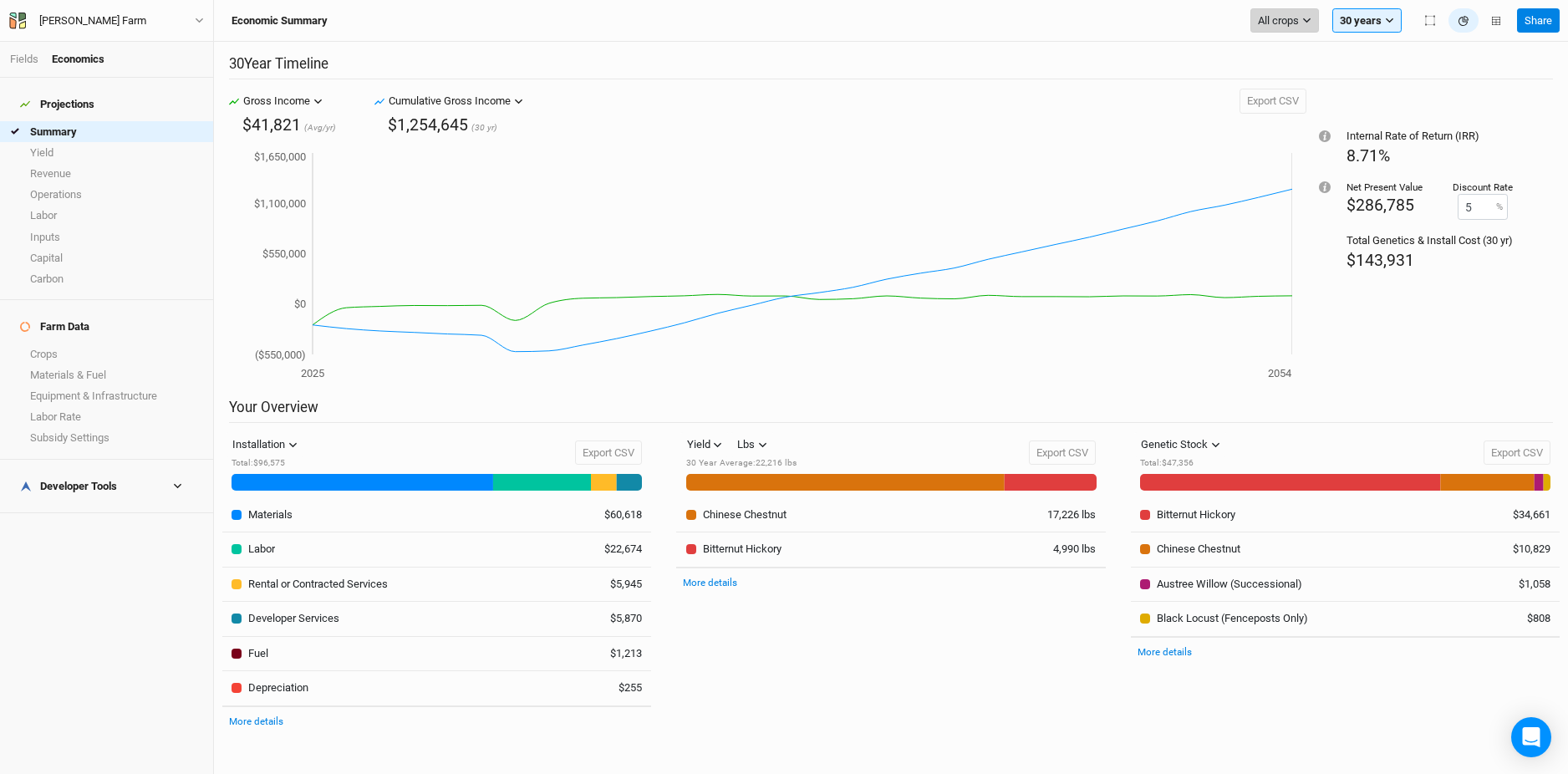
click at [1286, 16] on span "All crops" at bounding box center [1278, 21] width 41 height 17
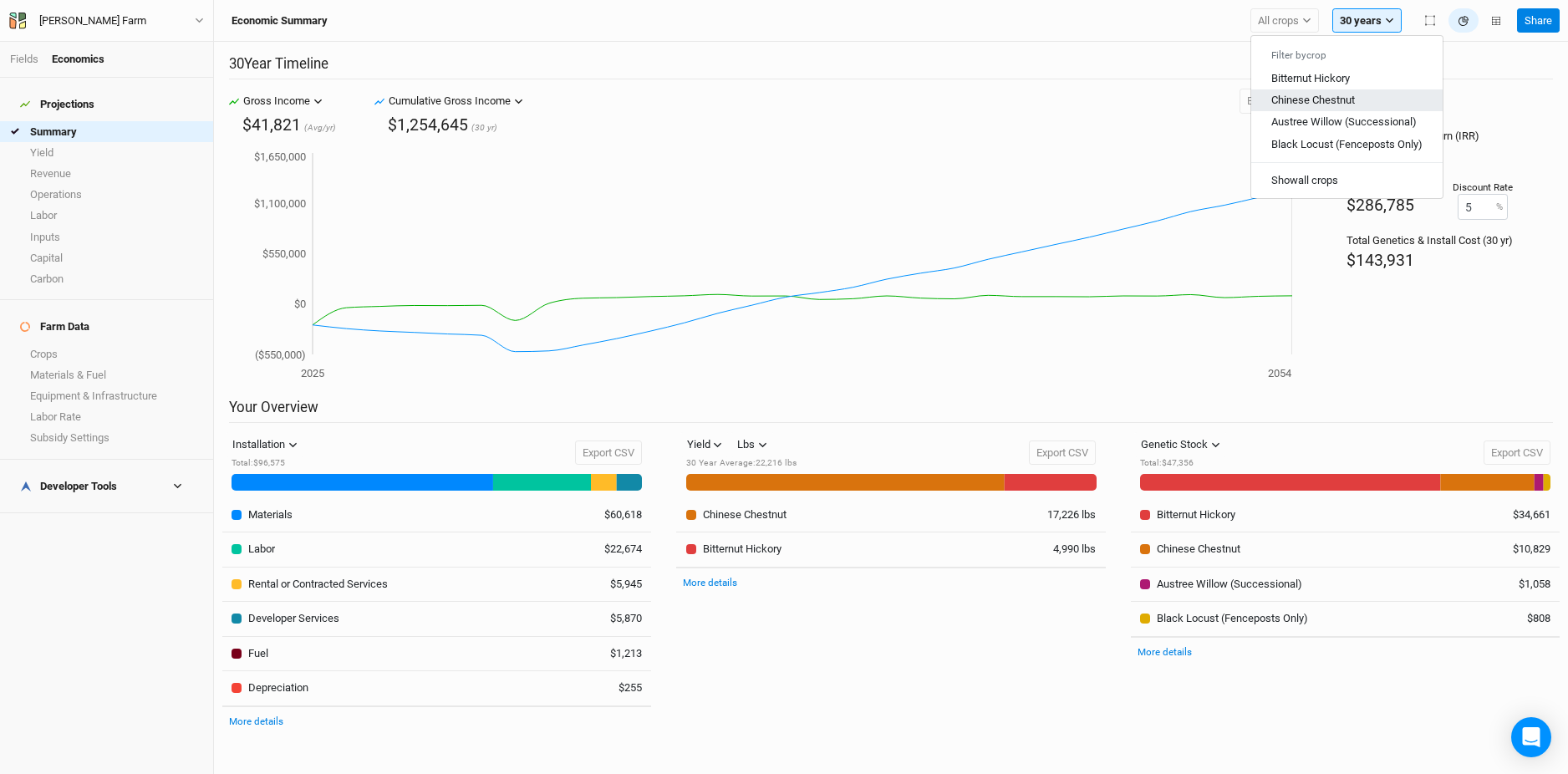
click at [1306, 97] on span "Chinese Chestnut" at bounding box center [1313, 99] width 84 height 13
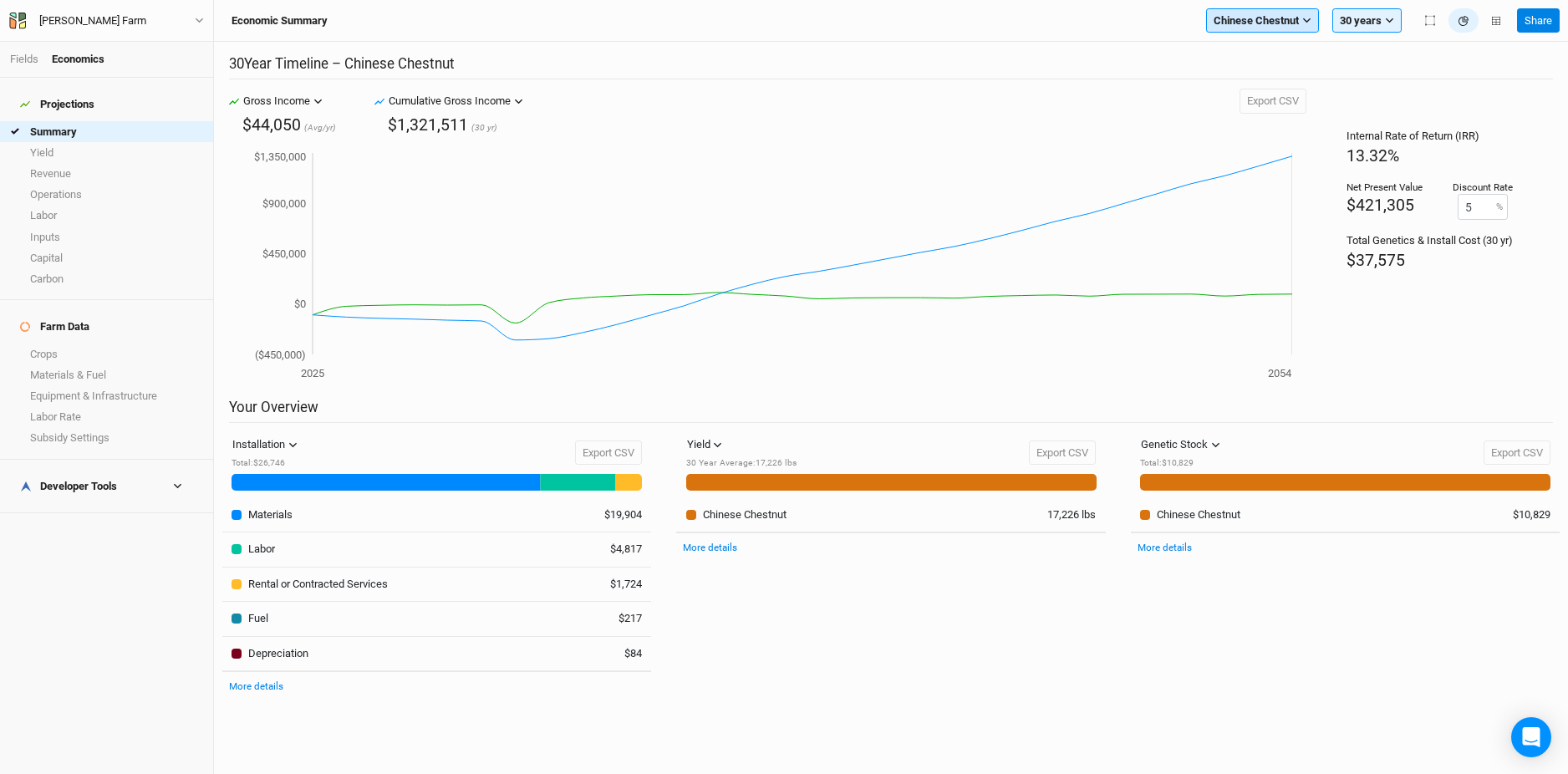
click at [1279, 13] on span "Chinese Chestnut" at bounding box center [1255, 21] width 85 height 17
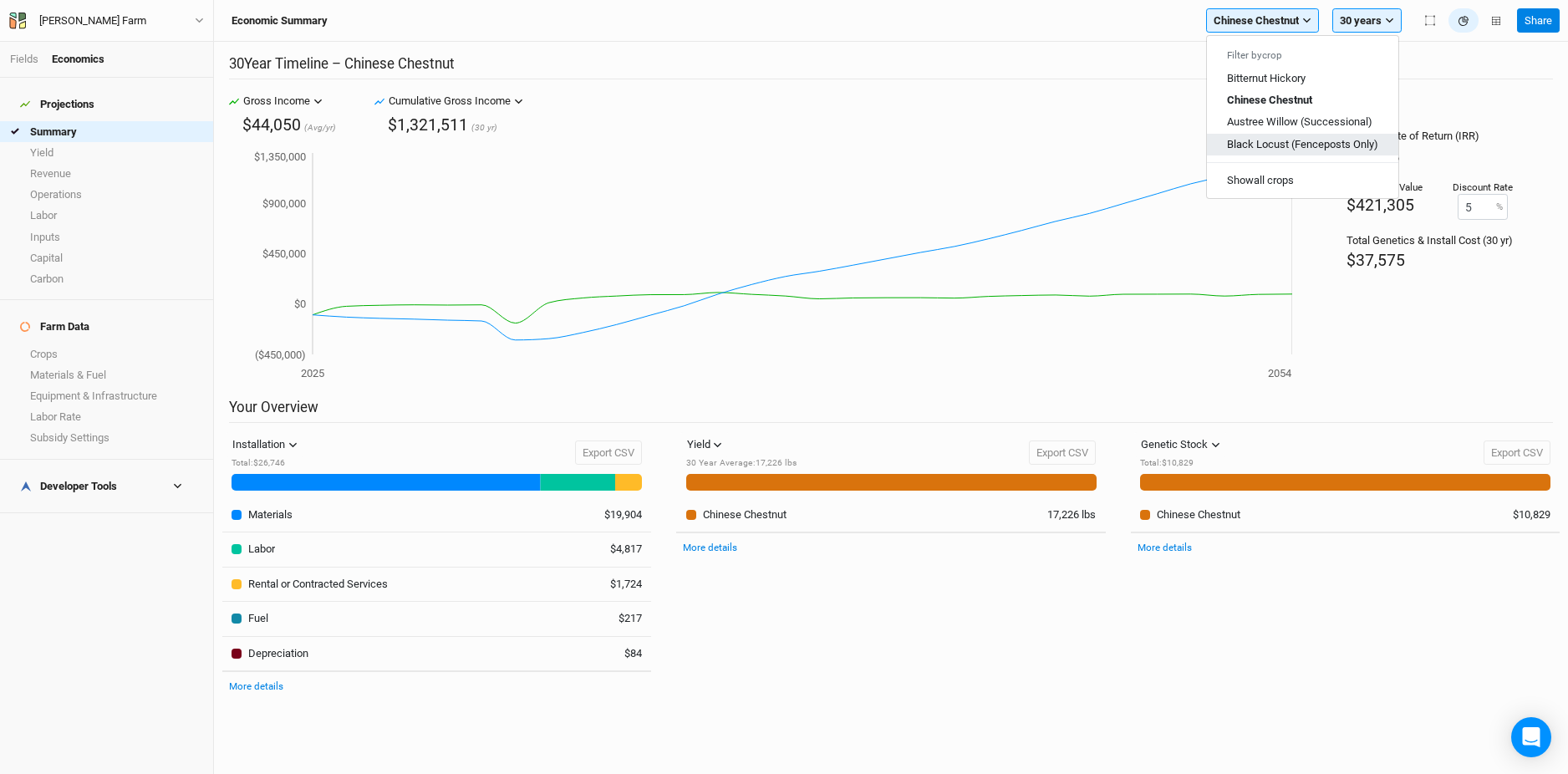
click at [1274, 141] on span "Black Locust (Fenceposts Only)" at bounding box center [1302, 143] width 152 height 13
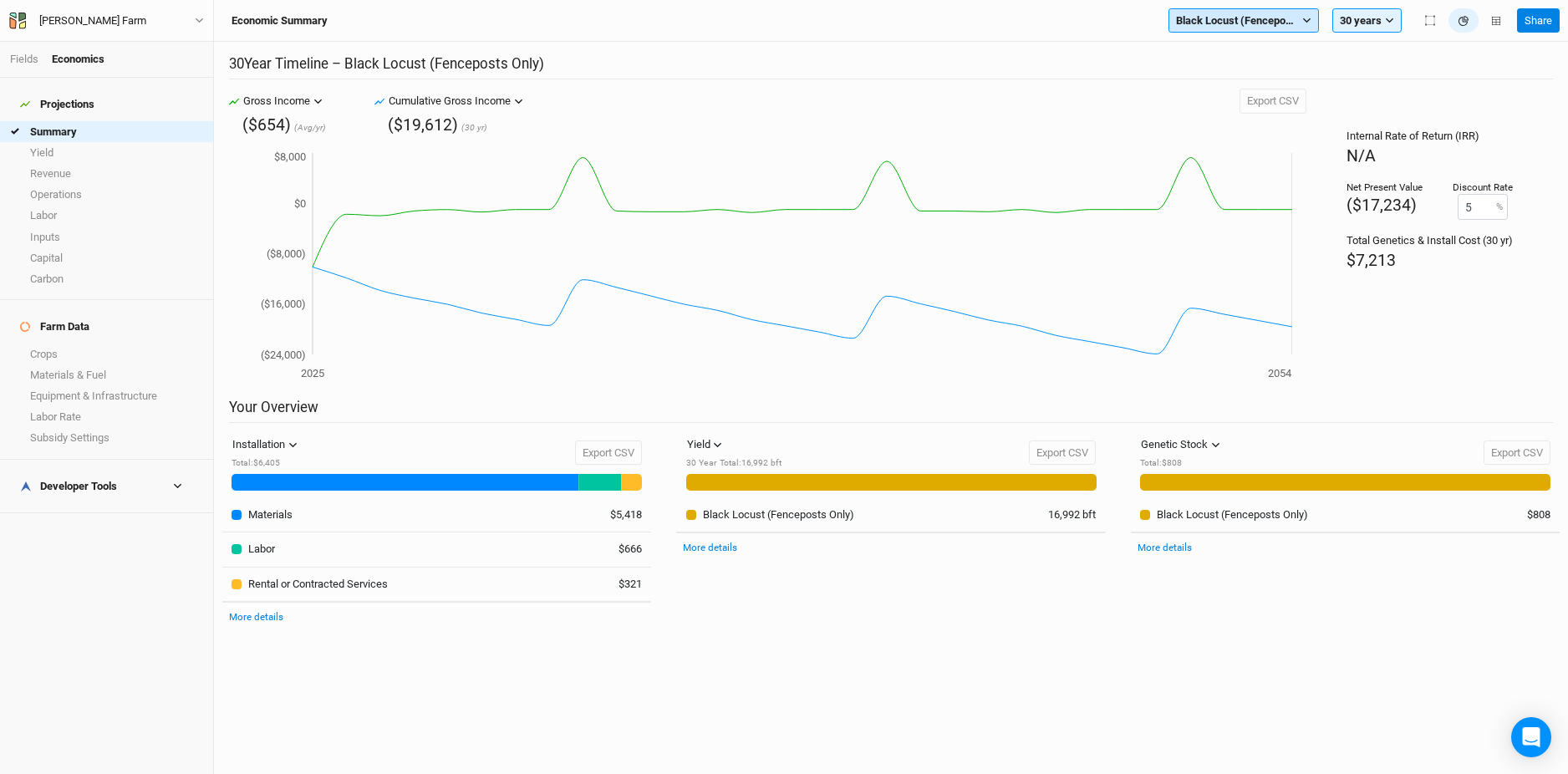
click at [1262, 26] on span "Black Locust (Fenceposts Only)" at bounding box center [1236, 21] width 123 height 17
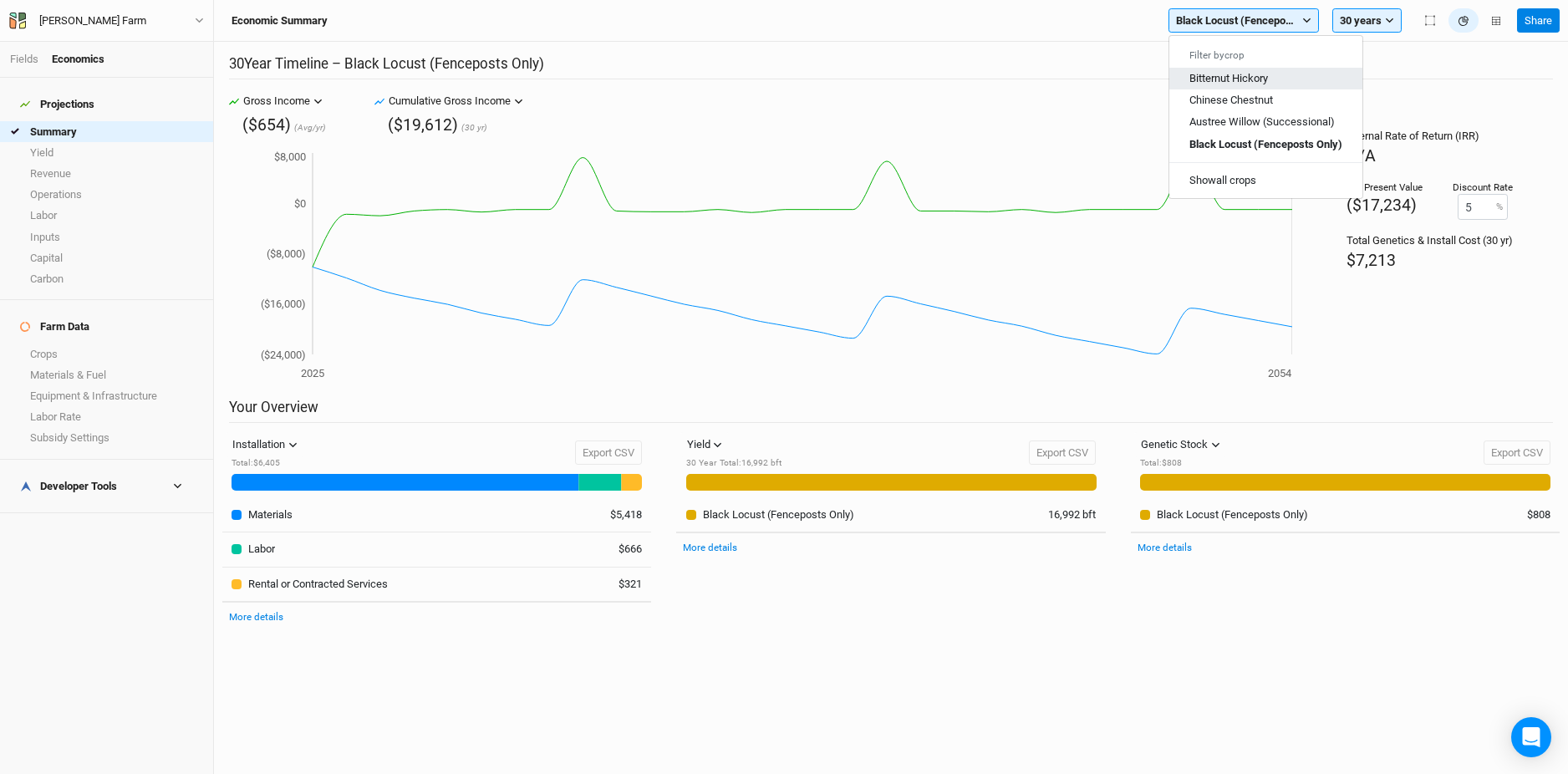
click at [1245, 77] on span "Bitternut Hickory" at bounding box center [1229, 78] width 79 height 13
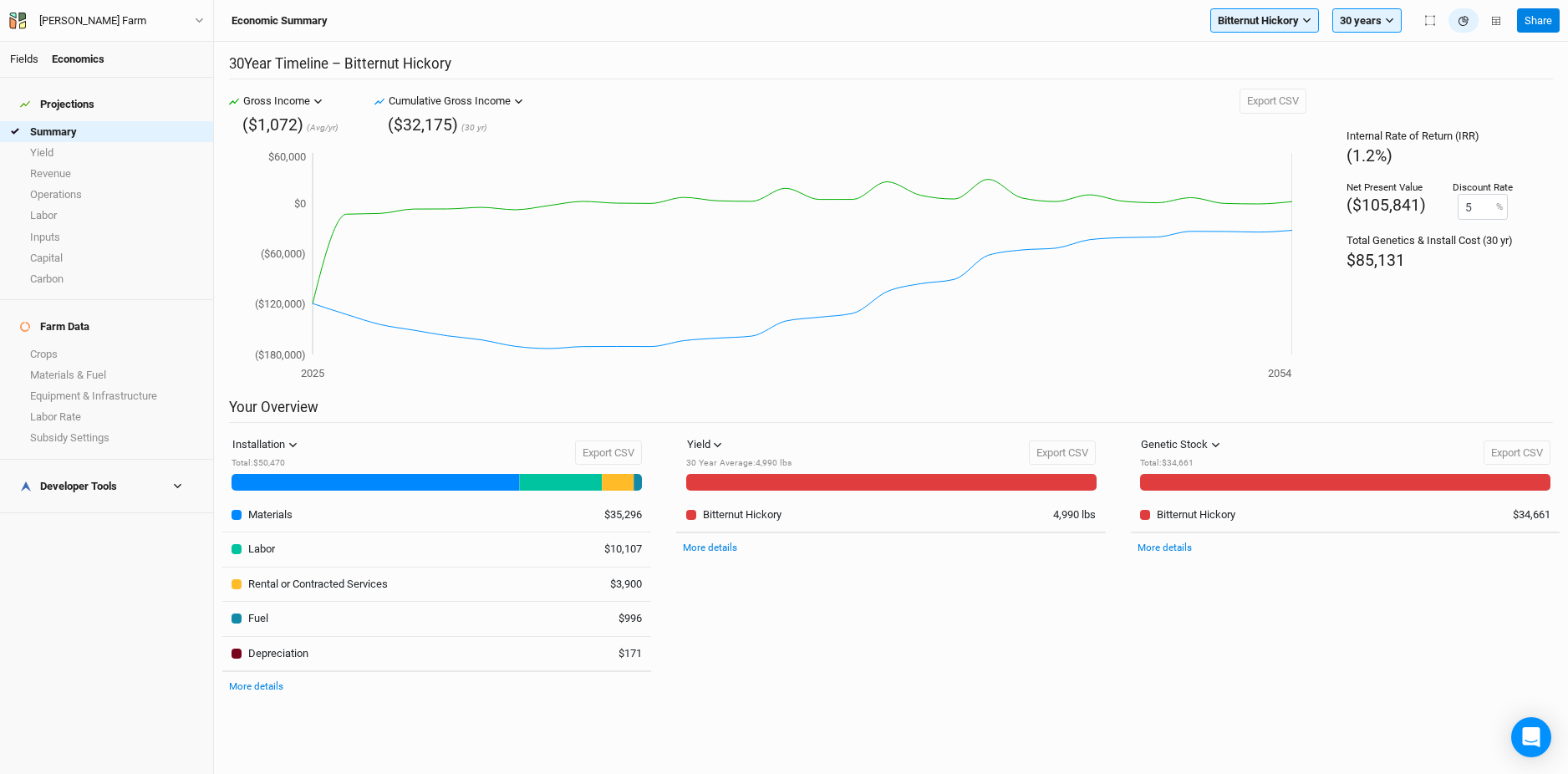
click at [26, 59] on link "Fields" at bounding box center [24, 58] width 28 height 13
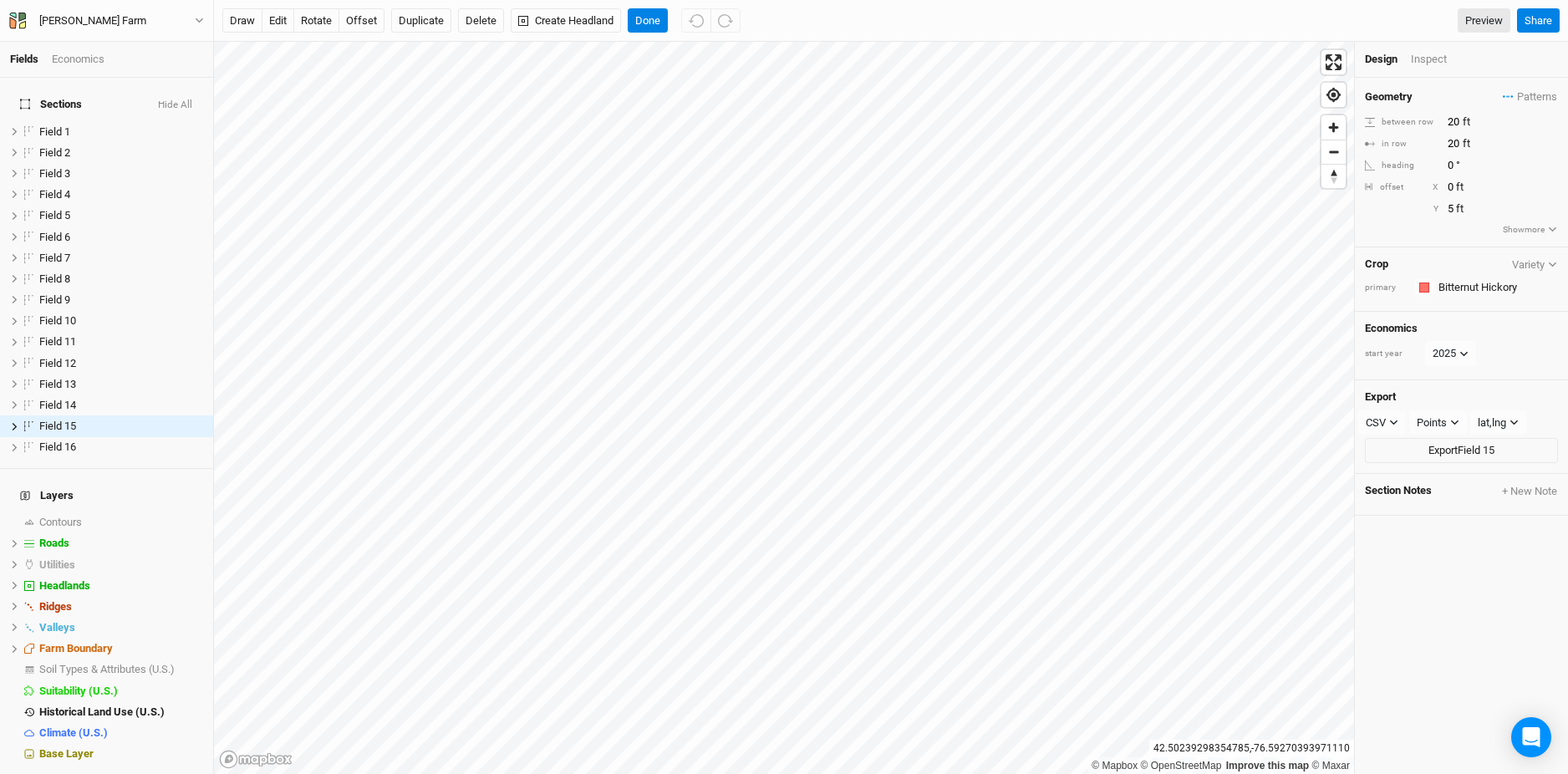
click at [92, 49] on div "Fields Economics" at bounding box center [106, 60] width 213 height 36
click at [81, 59] on div "Economics" at bounding box center [77, 59] width 52 height 15
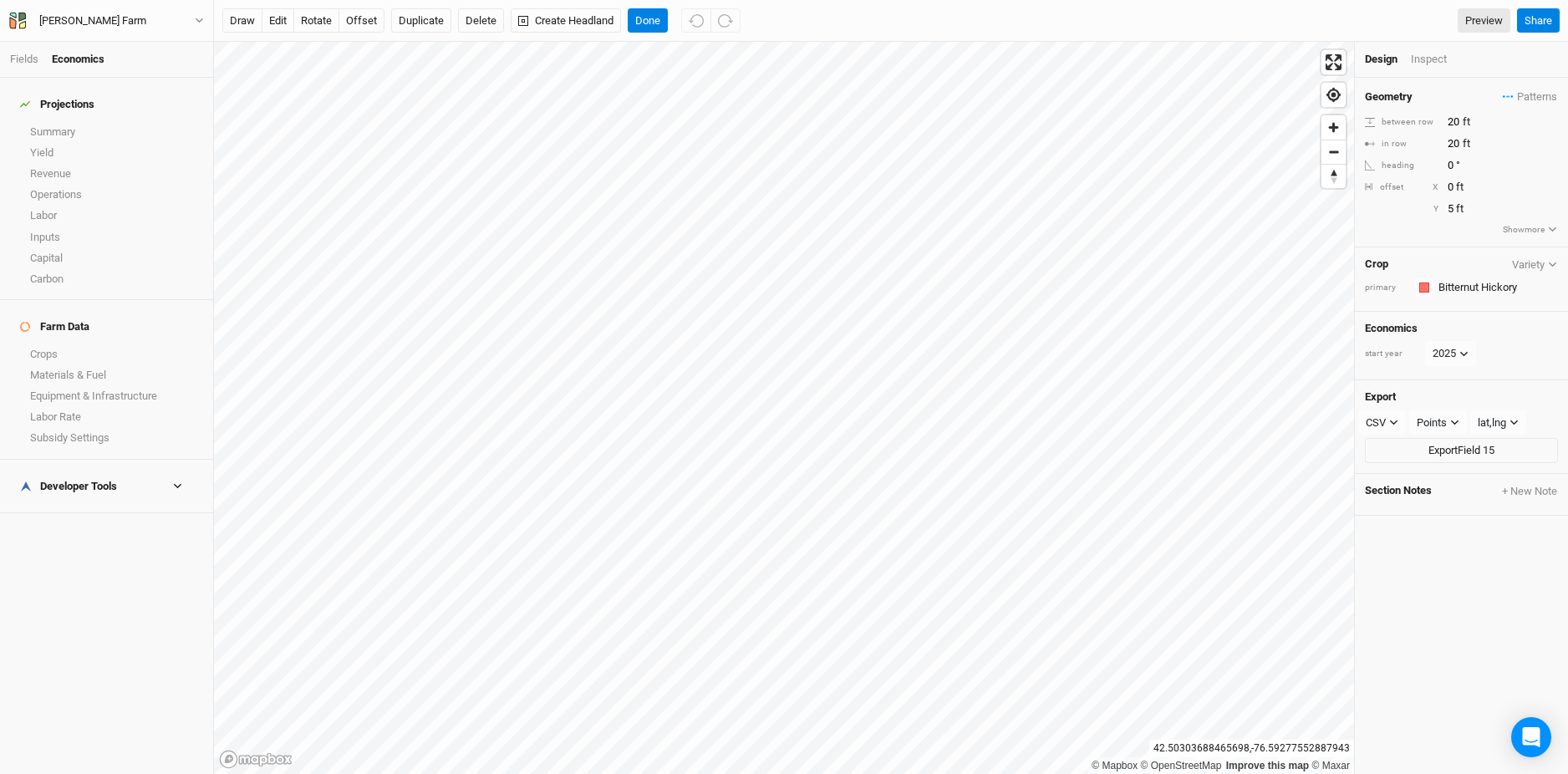
click at [65, 110] on h4 "Projections" at bounding box center [106, 104] width 193 height 33
click at [63, 128] on link "Summary" at bounding box center [106, 131] width 213 height 21
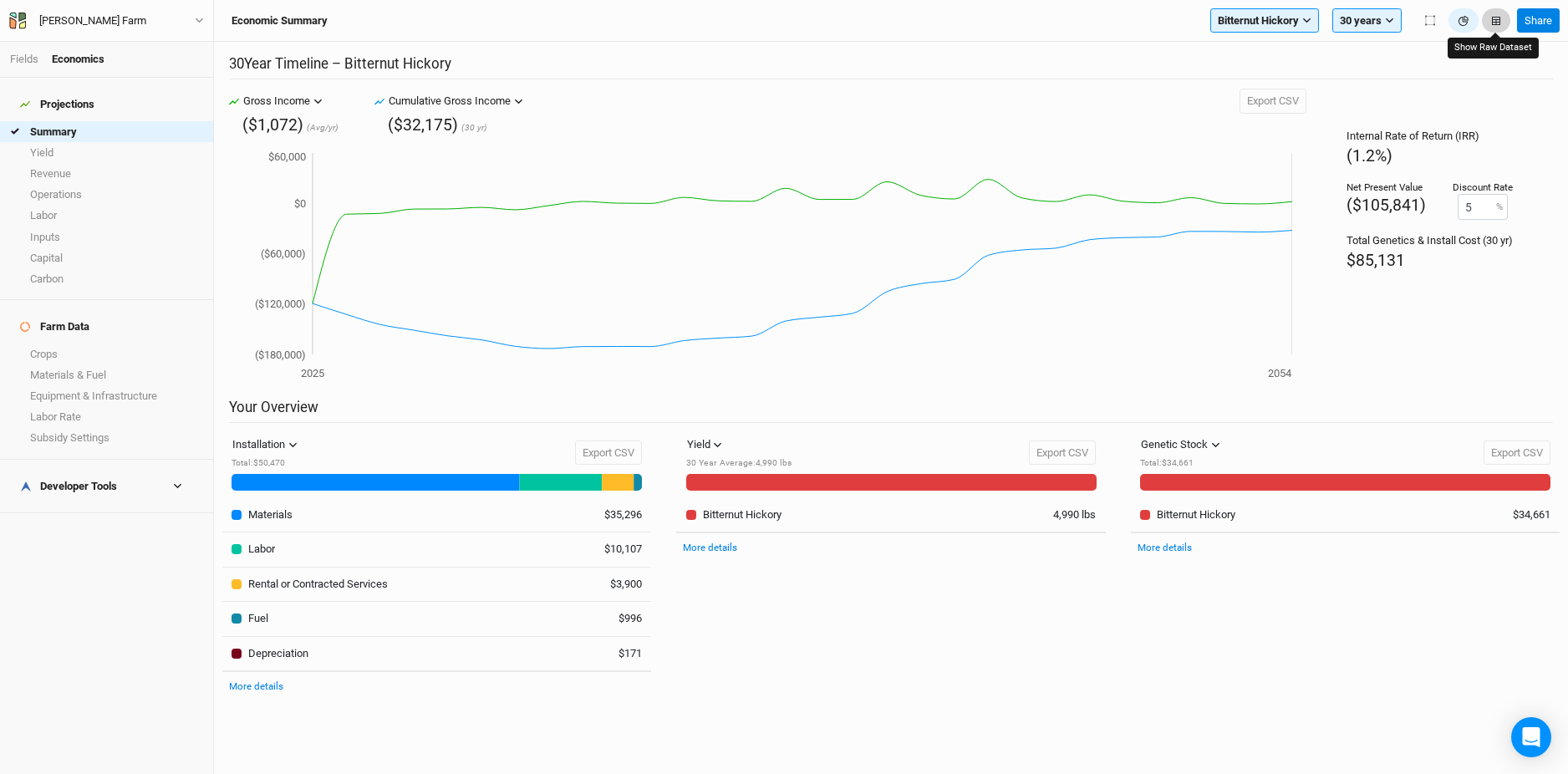
click at [1495, 17] on icon "button" at bounding box center [1496, 21] width 9 height 9
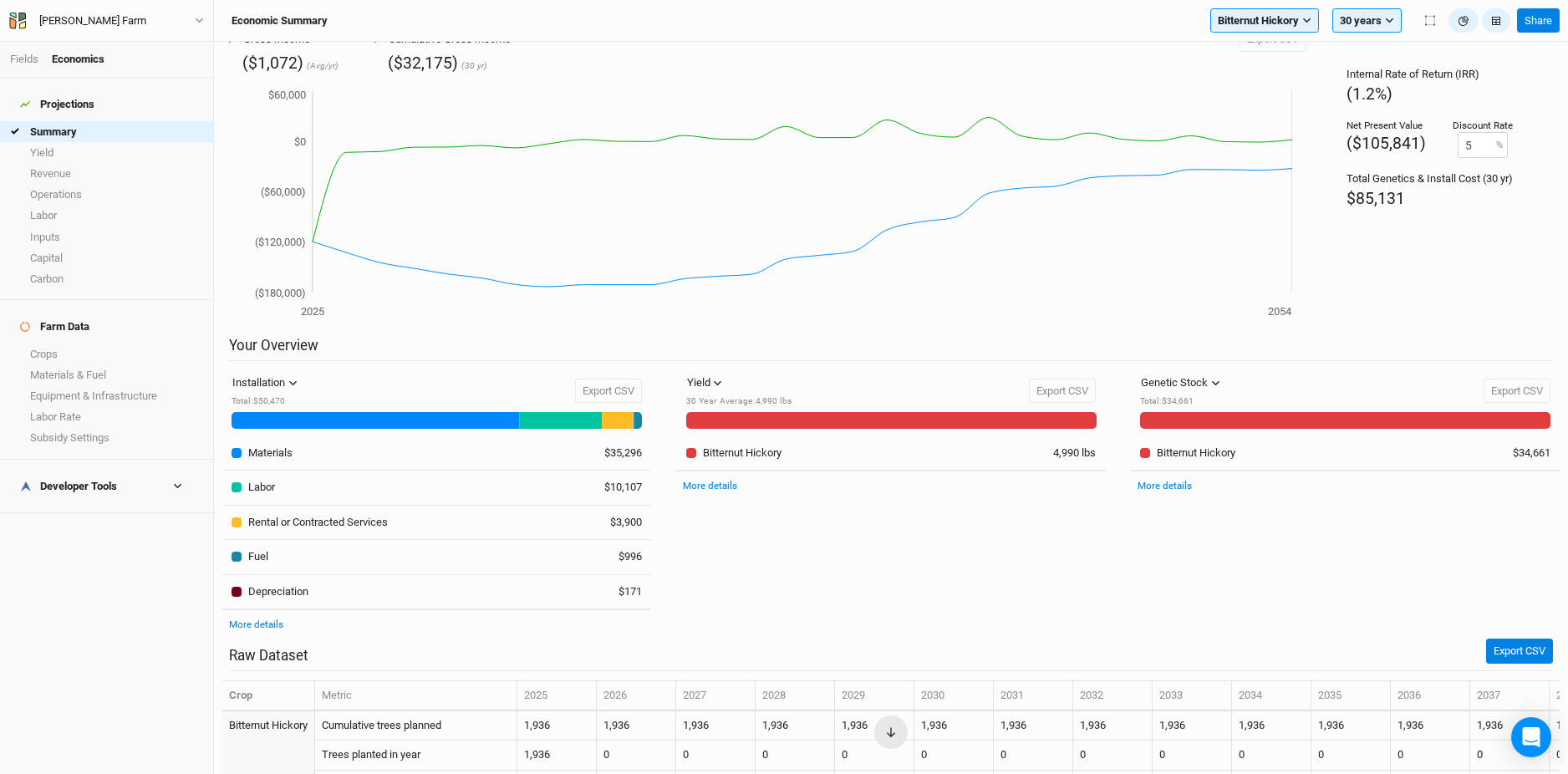
scroll to position [39, 0]
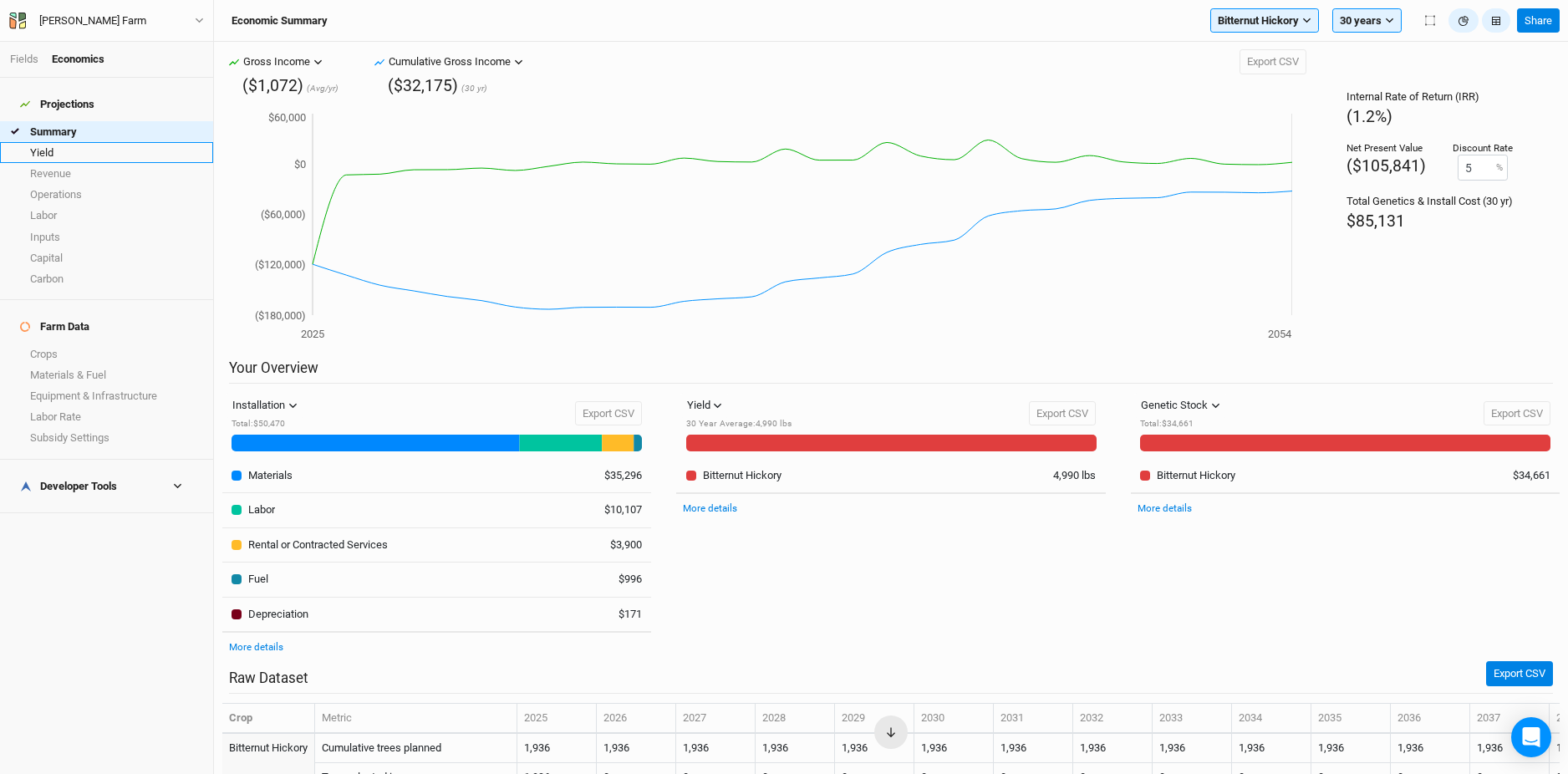
click at [94, 150] on link "Yield" at bounding box center [106, 153] width 213 height 21
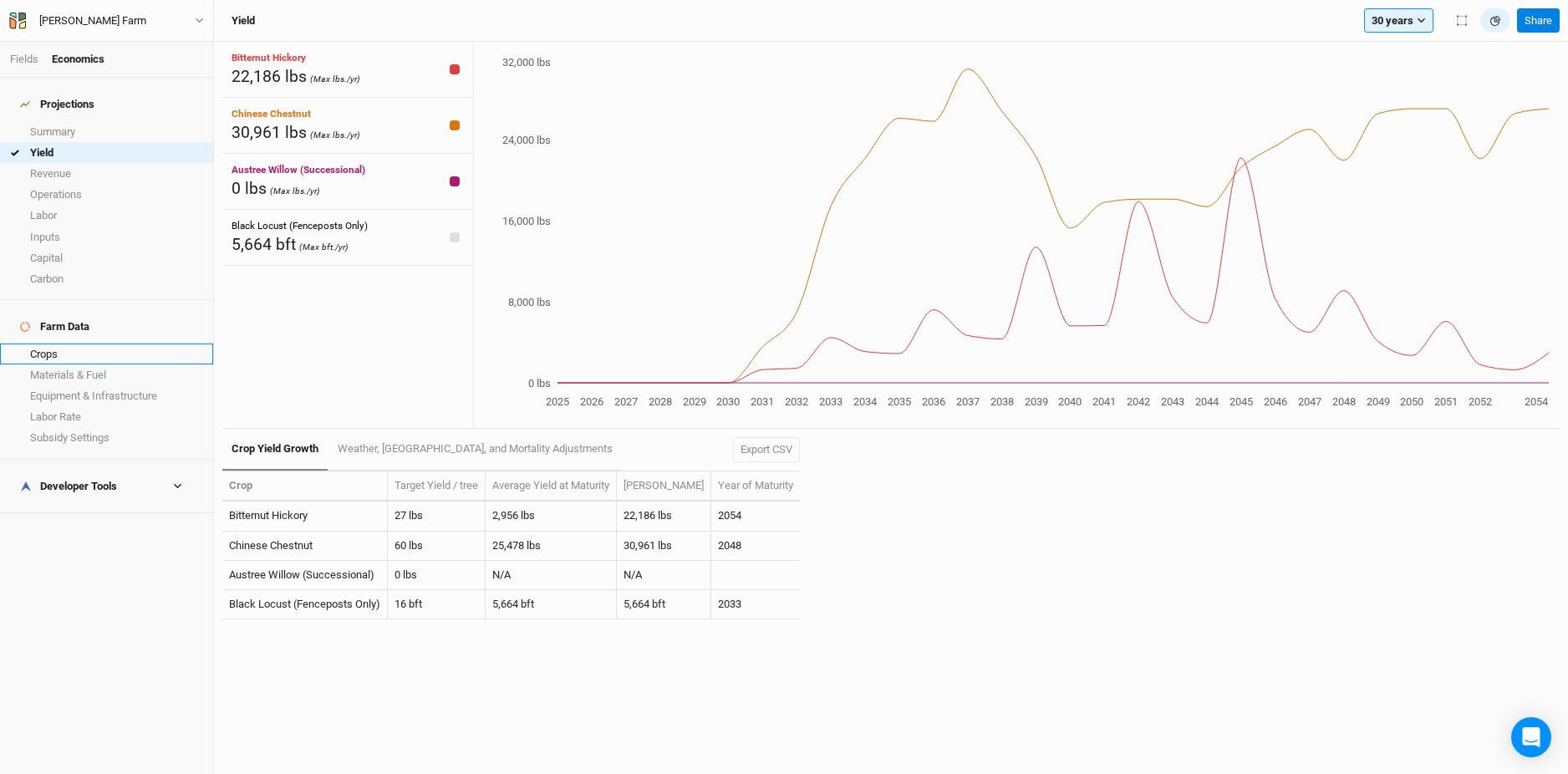
click at [46, 344] on link "Crops" at bounding box center [106, 354] width 213 height 21
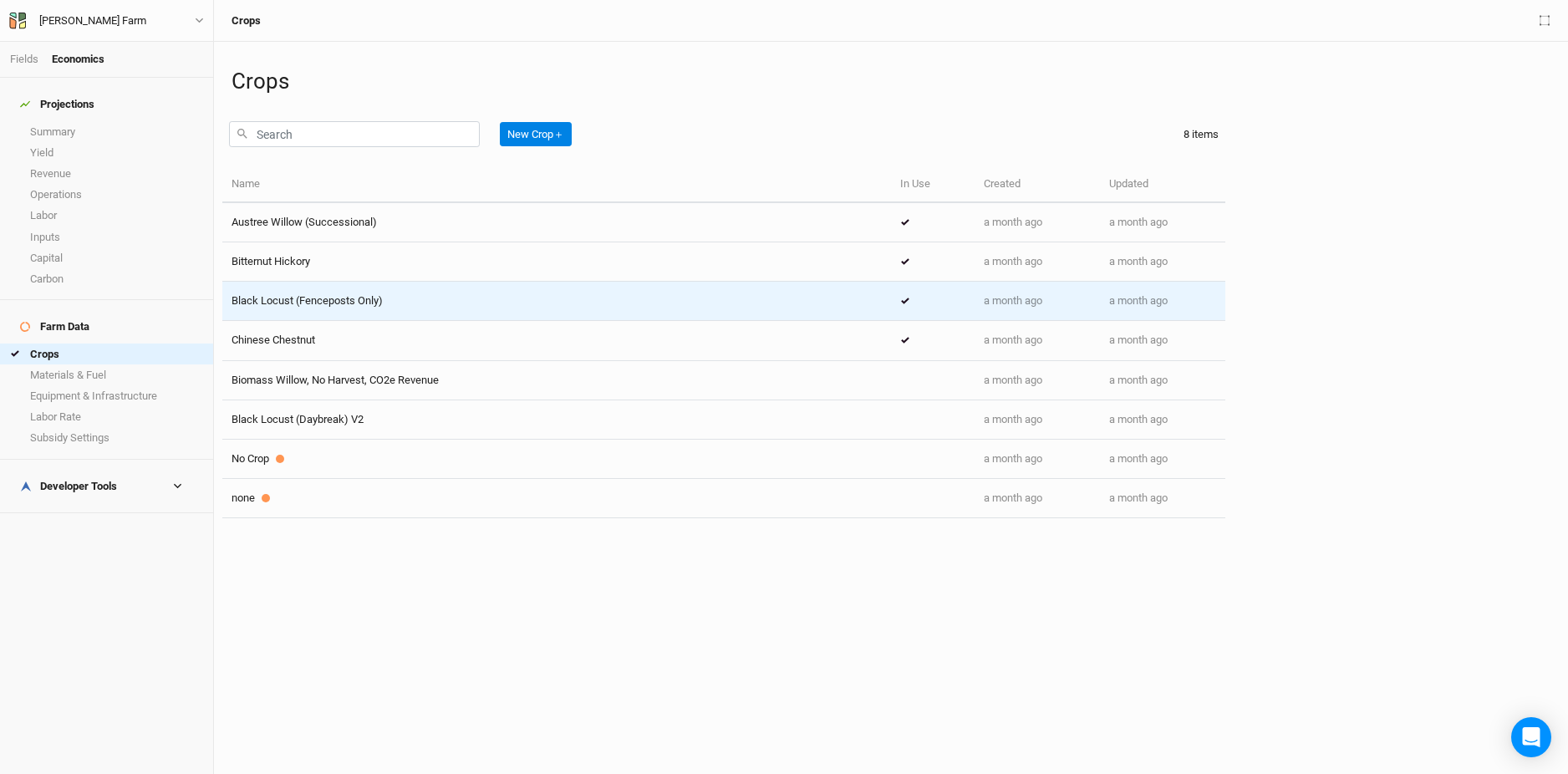
click at [595, 302] on div "Black Locust (Fenceposts Only)" at bounding box center [556, 301] width 650 height 15
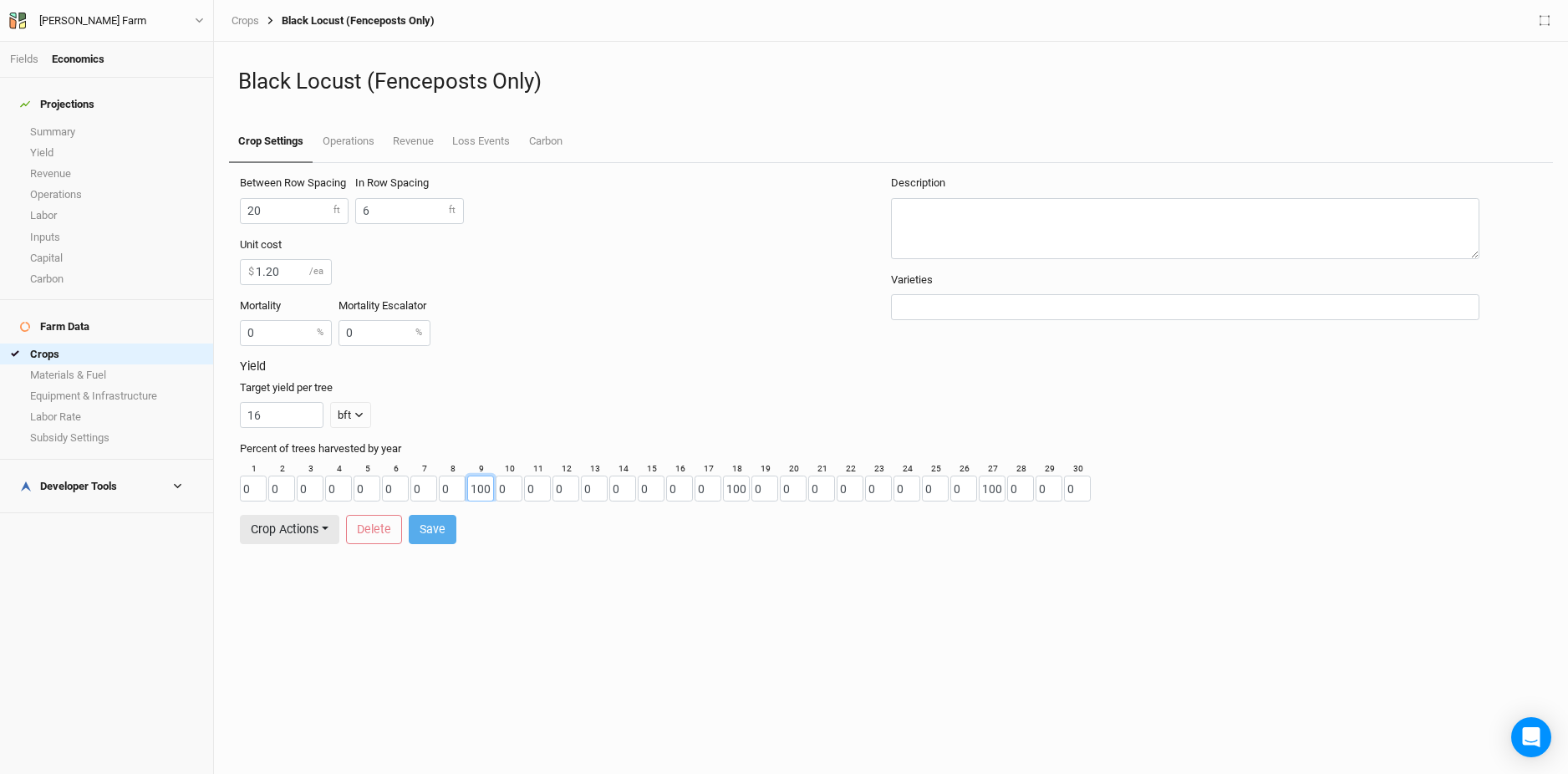
click at [484, 485] on input "100" at bounding box center [480, 489] width 27 height 26
click at [730, 494] on input "100" at bounding box center [736, 489] width 27 height 26
click at [996, 491] on input "100" at bounding box center [991, 489] width 27 height 26
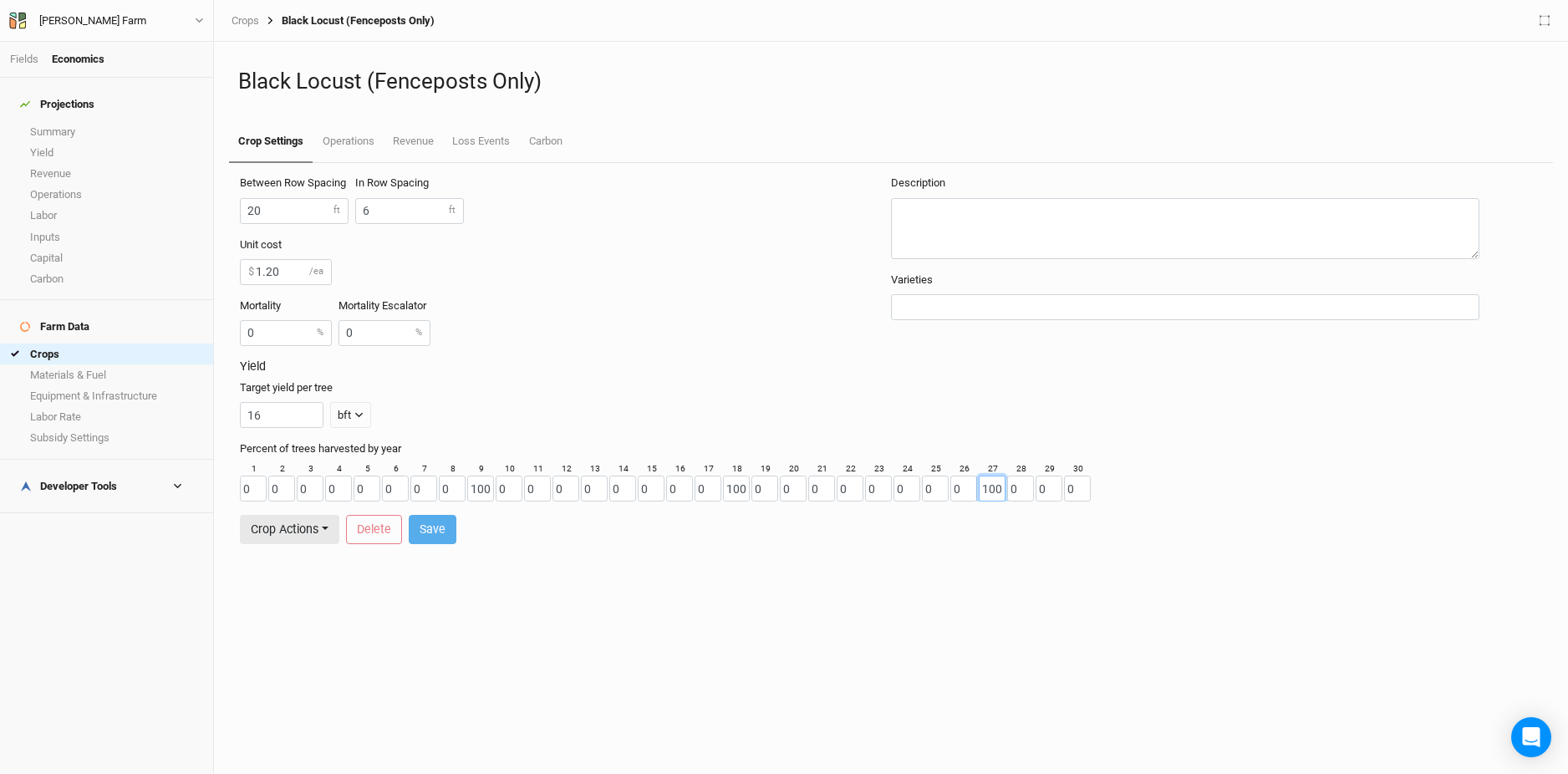
click at [996, 491] on input "100" at bounding box center [991, 489] width 27 height 26
click at [422, 146] on link "Revenue" at bounding box center [413, 141] width 59 height 42
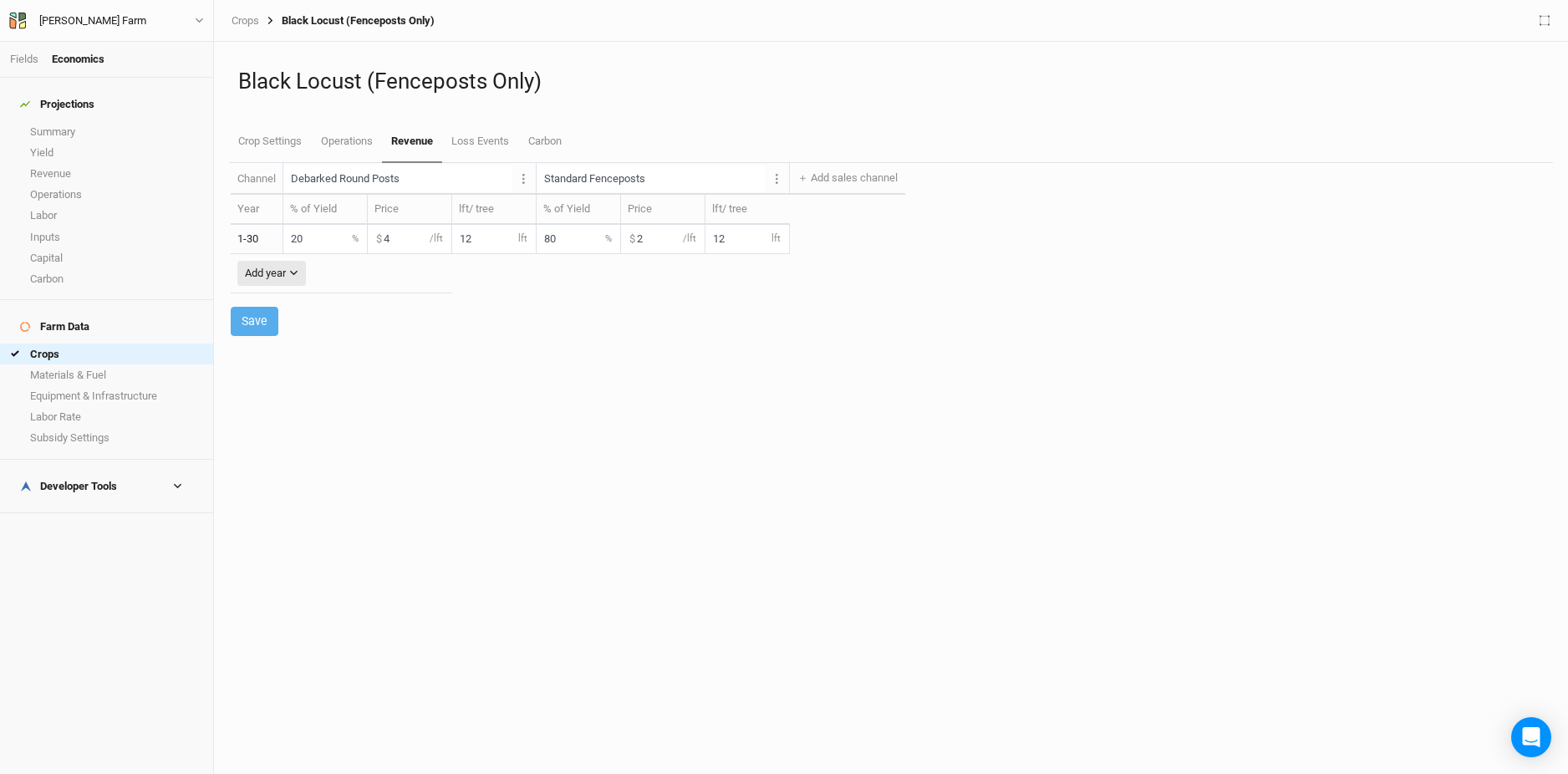
click at [317, 242] on input "20" at bounding box center [326, 238] width 84 height 27
click at [566, 241] on input "80" at bounding box center [578, 238] width 84 height 27
click at [650, 241] on input "2" at bounding box center [663, 238] width 84 height 27
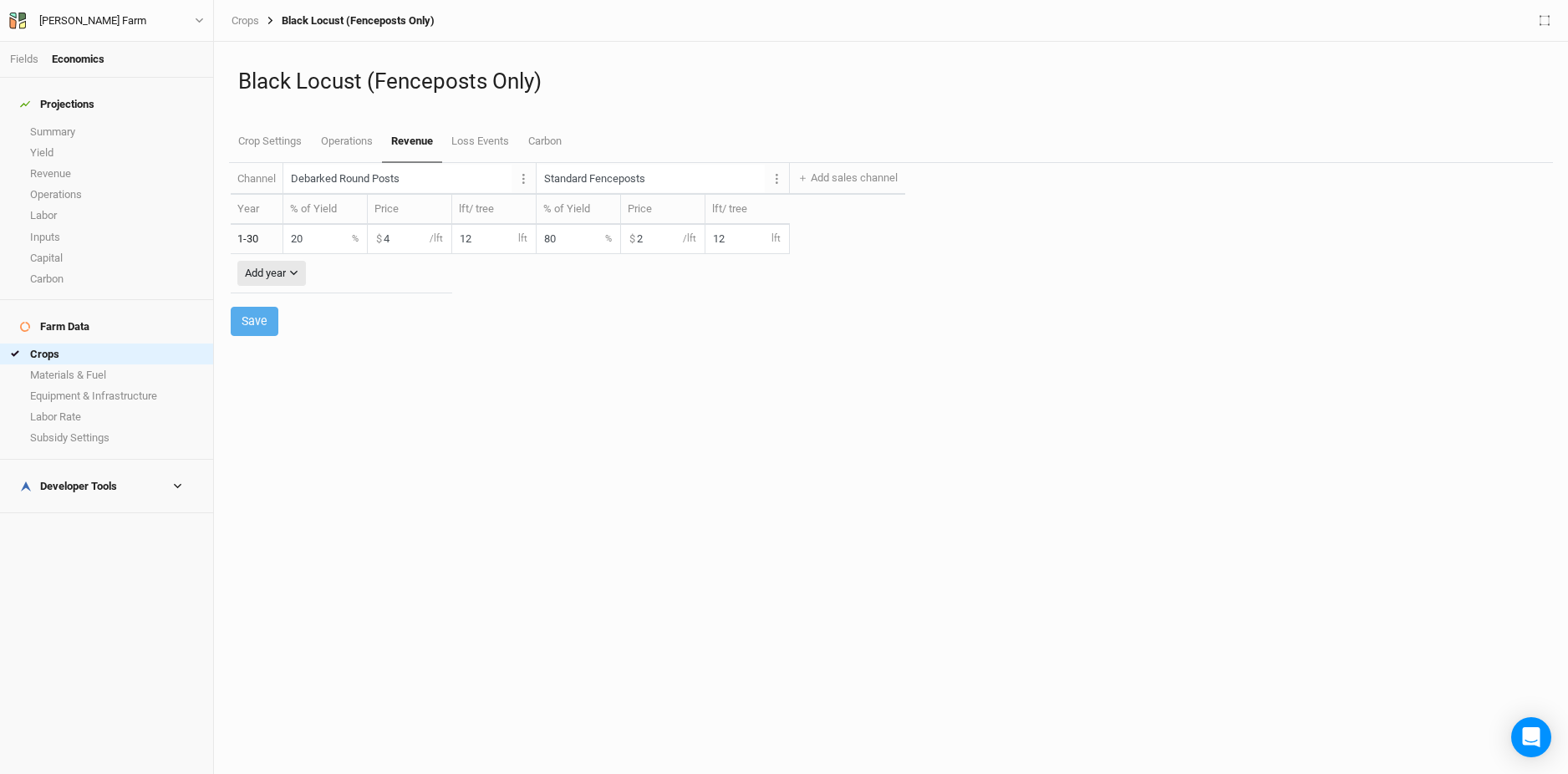
click at [650, 241] on input "2" at bounding box center [663, 238] width 84 height 27
click at [394, 245] on input "4" at bounding box center [410, 238] width 84 height 27
click at [338, 142] on link "Operations" at bounding box center [346, 141] width 70 height 42
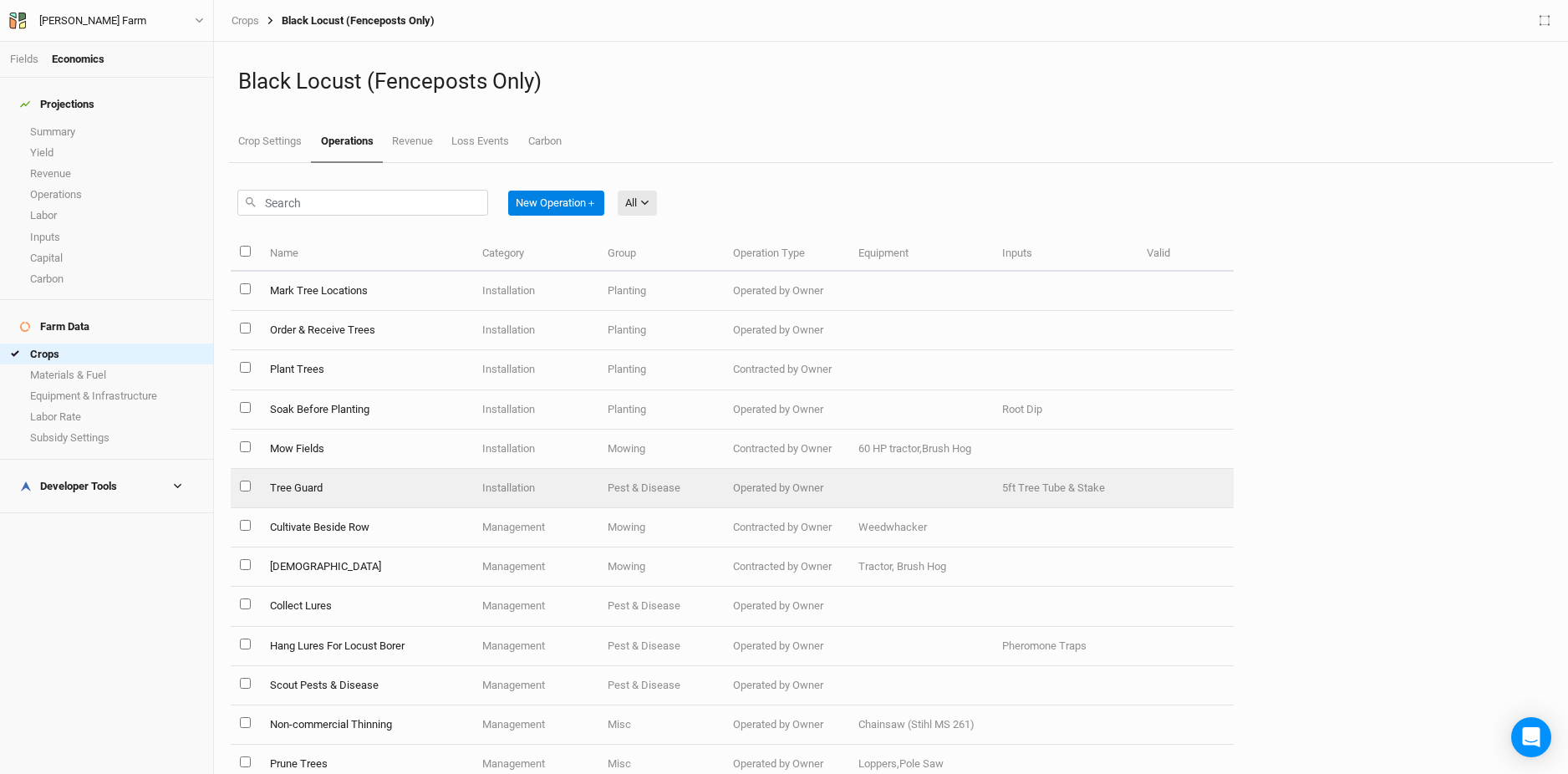
click at [434, 484] on td "Tree Guard" at bounding box center [366, 489] width 212 height 39
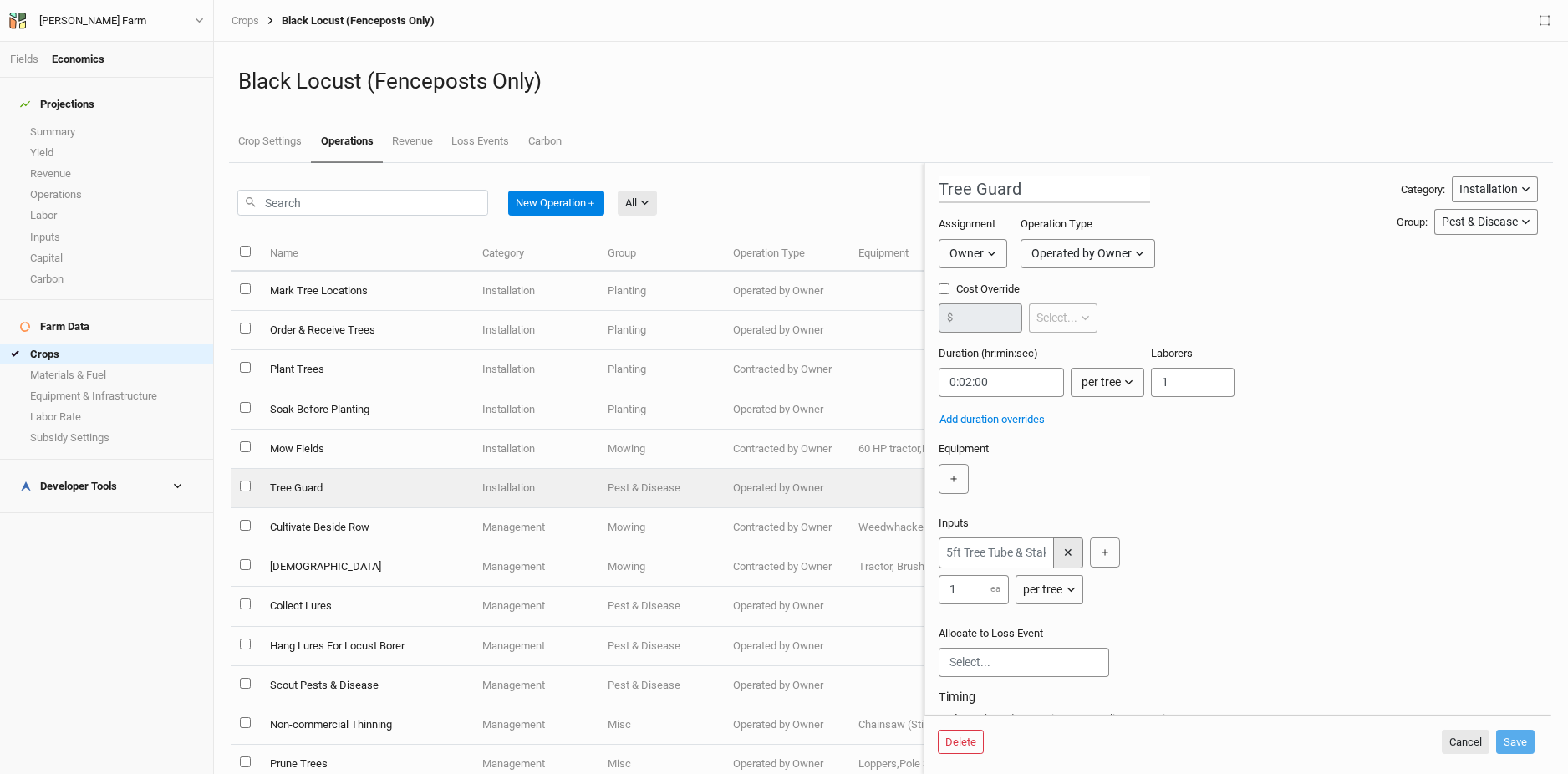
click at [1074, 549] on button "✕" at bounding box center [1068, 553] width 30 height 31
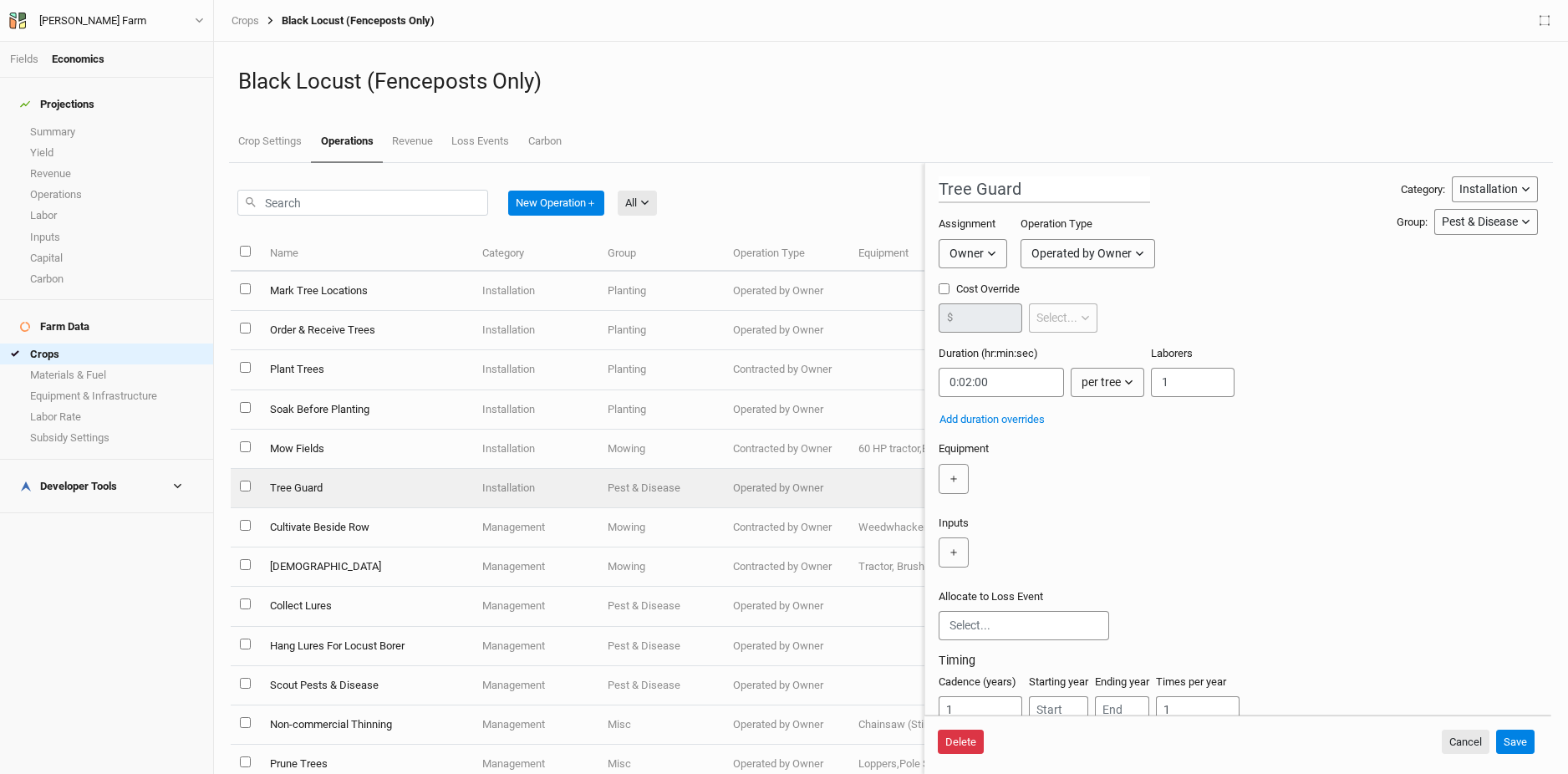
click at [967, 735] on button "Delete" at bounding box center [961, 741] width 46 height 25
click at [1092, 743] on button "Delete" at bounding box center [1088, 741] width 46 height 25
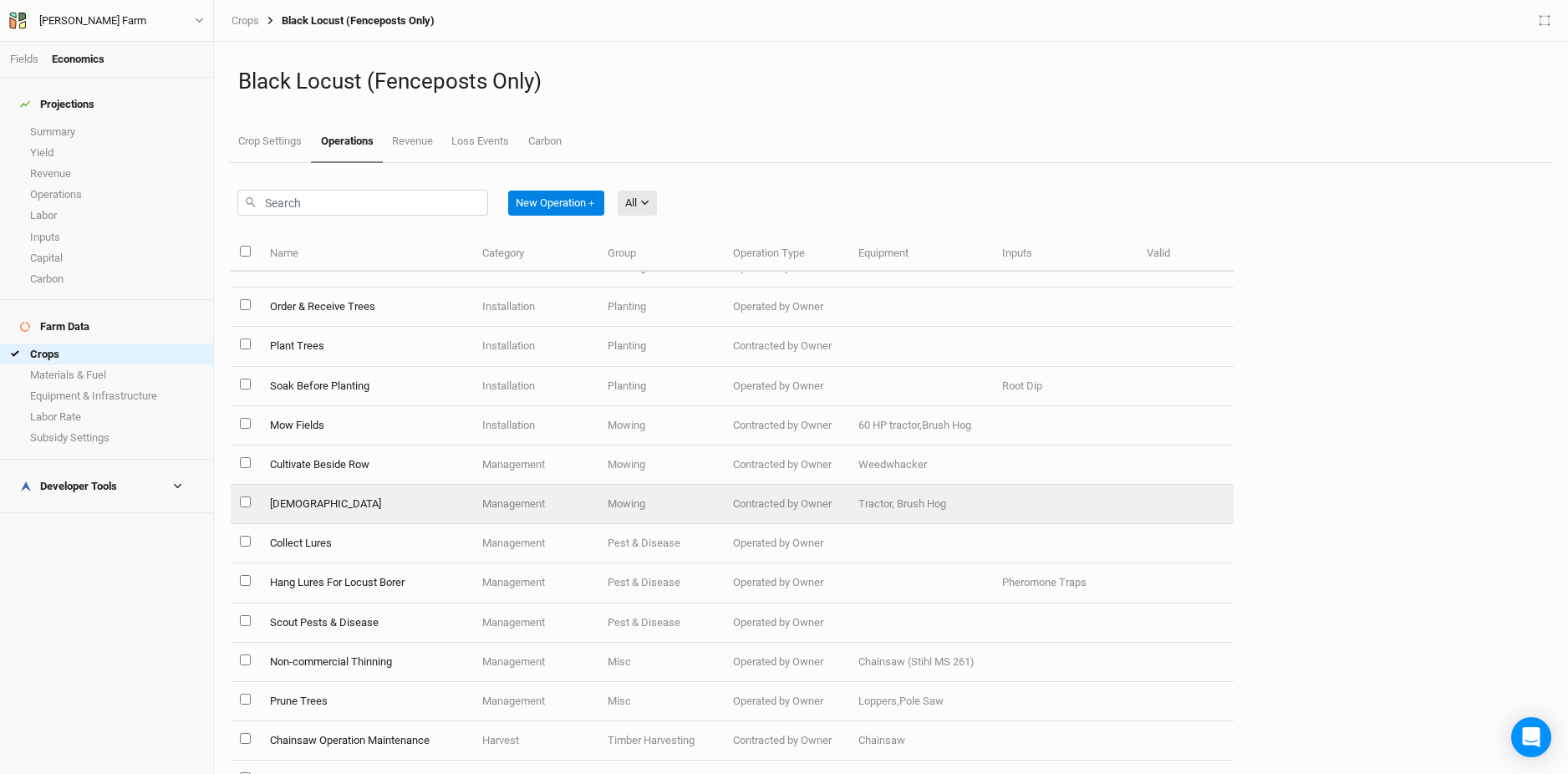
scroll to position [32, 0]
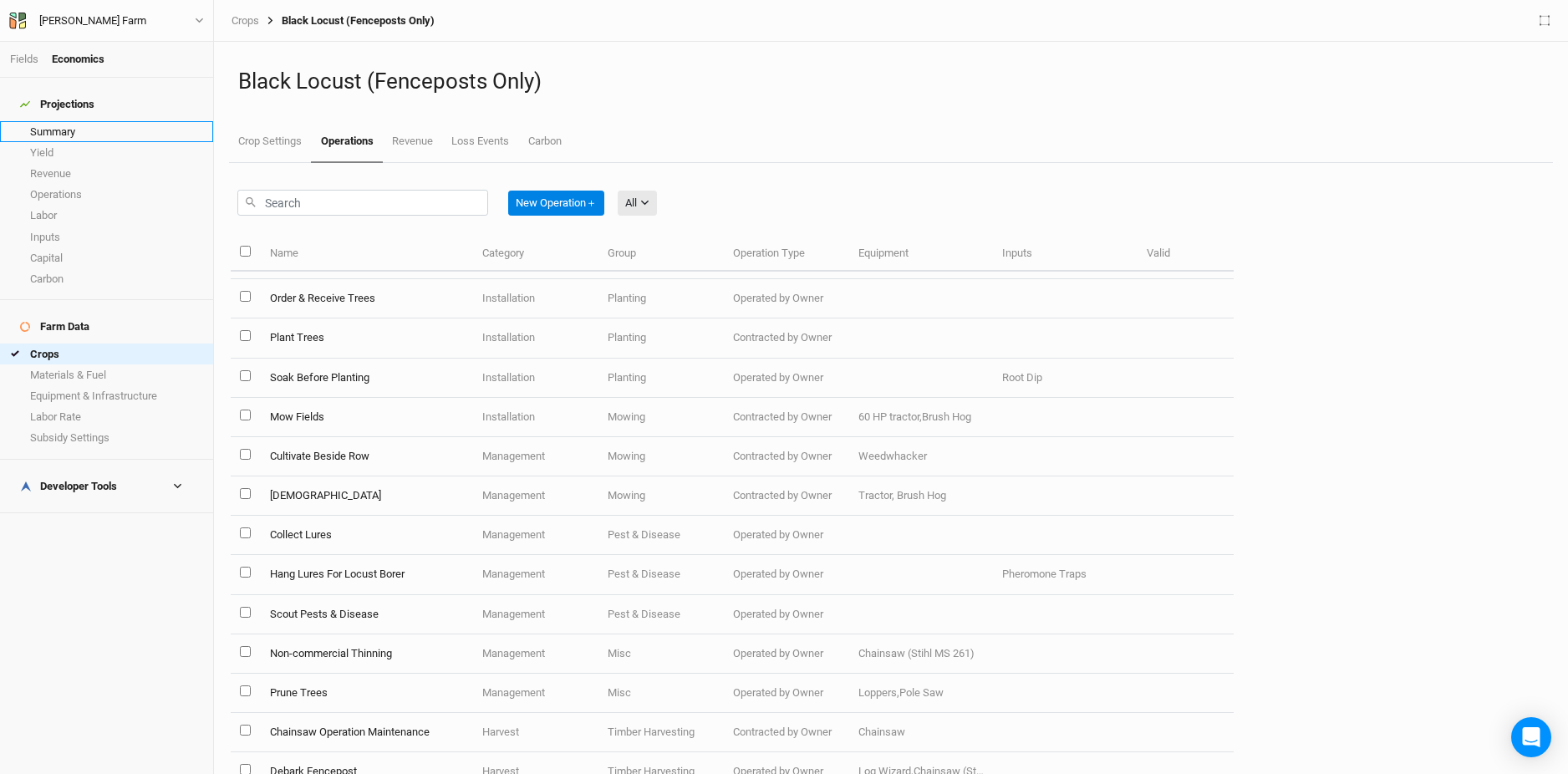
click at [97, 122] on link "Summary" at bounding box center [106, 131] width 213 height 21
click at [78, 122] on link "Summary" at bounding box center [106, 131] width 213 height 21
click at [123, 123] on link "Summary" at bounding box center [106, 131] width 213 height 21
click at [87, 150] on link "Yield" at bounding box center [106, 153] width 213 height 21
click at [29, 63] on link "Fields" at bounding box center [24, 58] width 28 height 13
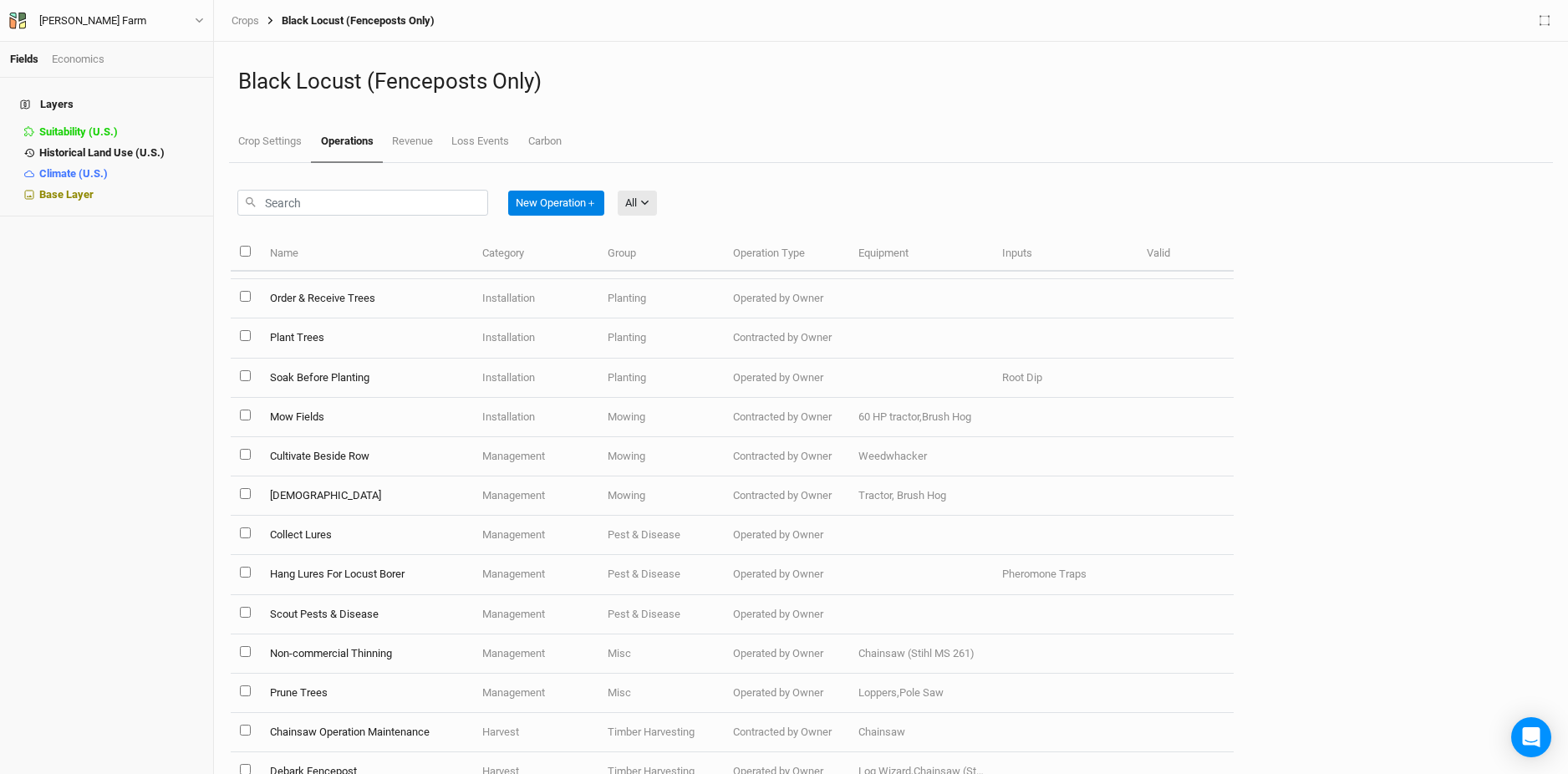
click at [75, 57] on div "Economics" at bounding box center [77, 59] width 52 height 15
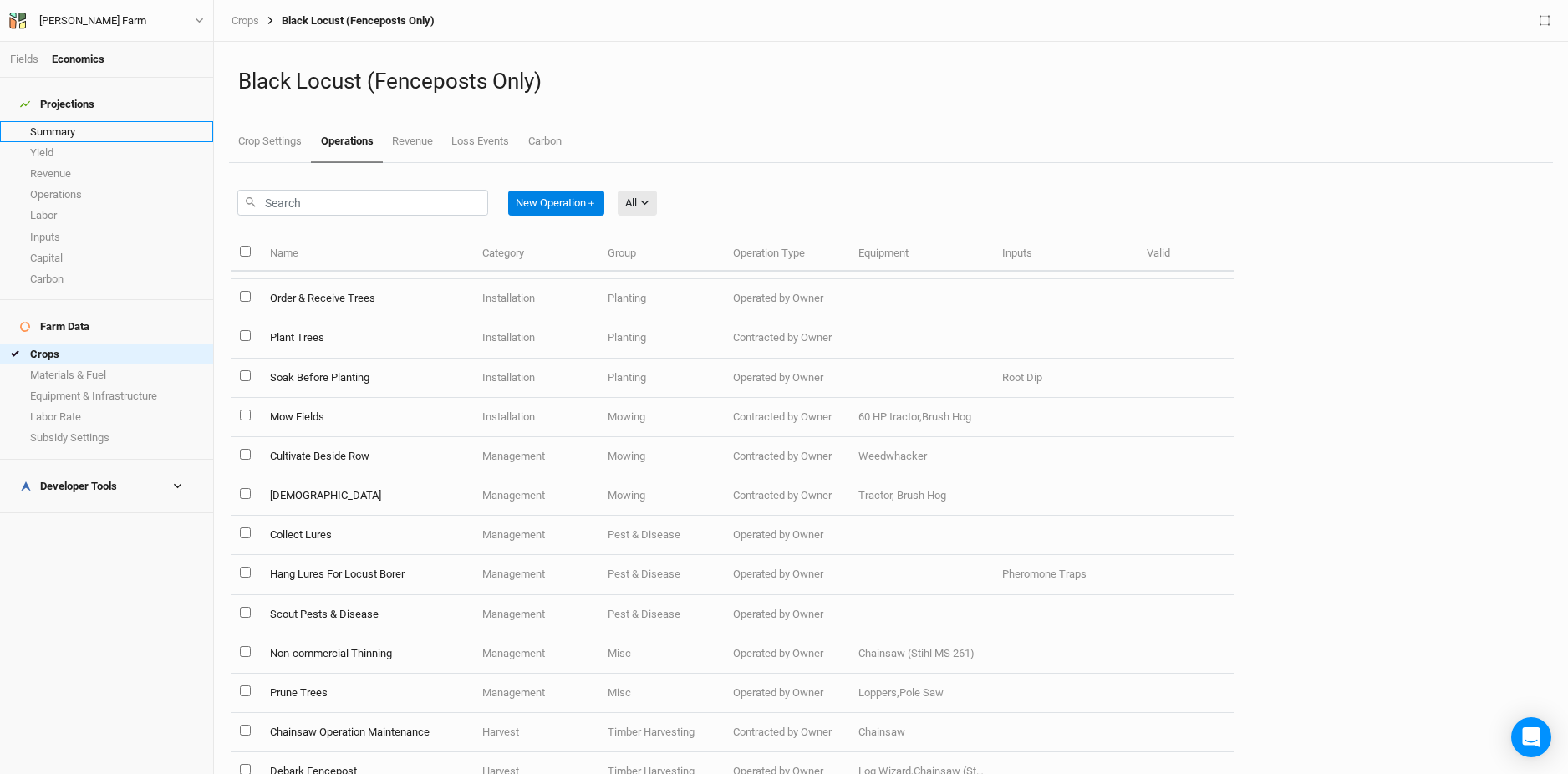
click at [76, 123] on link "Summary" at bounding box center [106, 131] width 213 height 21
click at [258, 149] on link "Crop Settings" at bounding box center [270, 141] width 82 height 42
click at [114, 121] on link "Summary" at bounding box center [106, 131] width 213 height 21
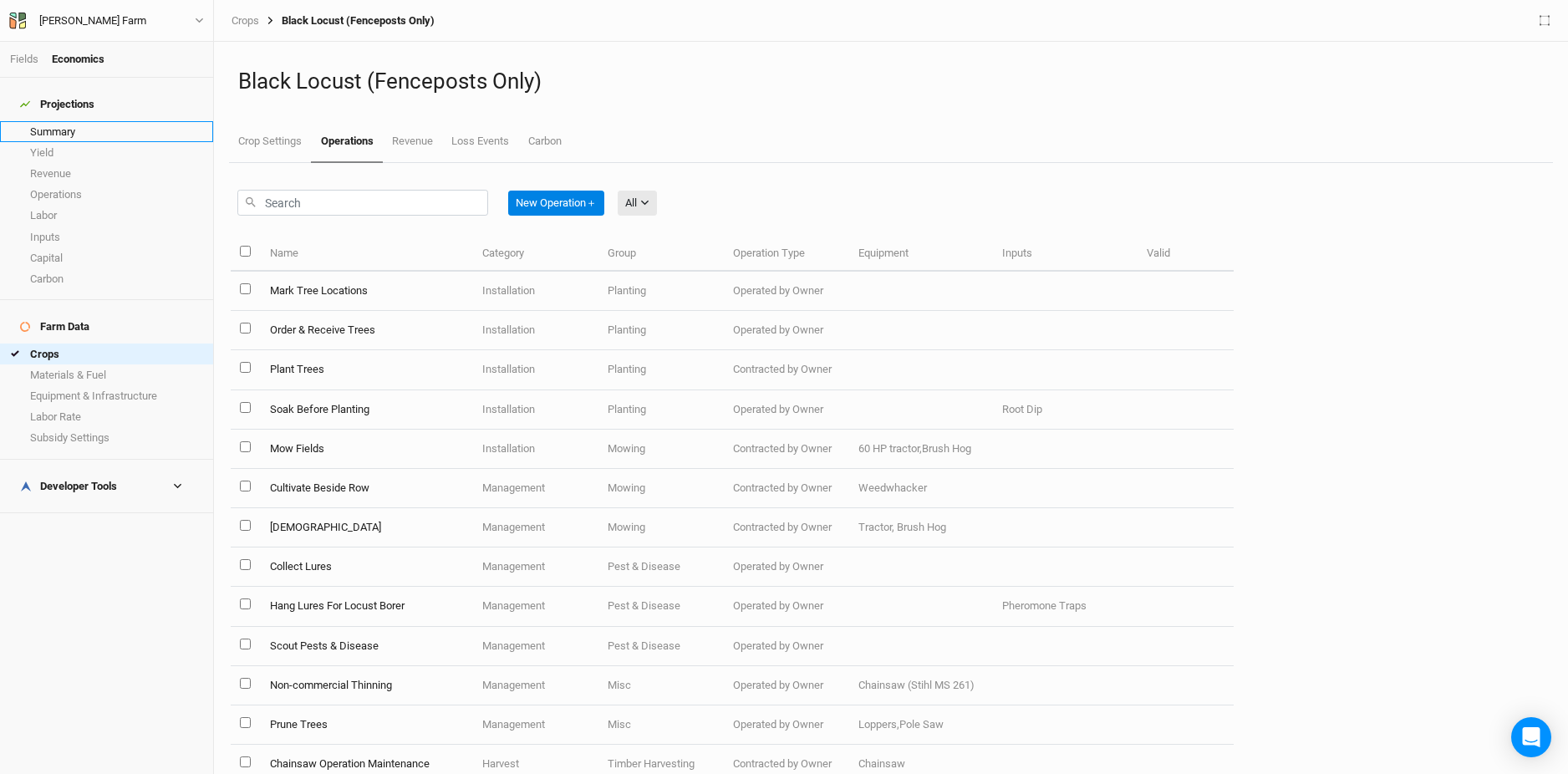
click at [109, 121] on link "Summary" at bounding box center [106, 131] width 213 height 21
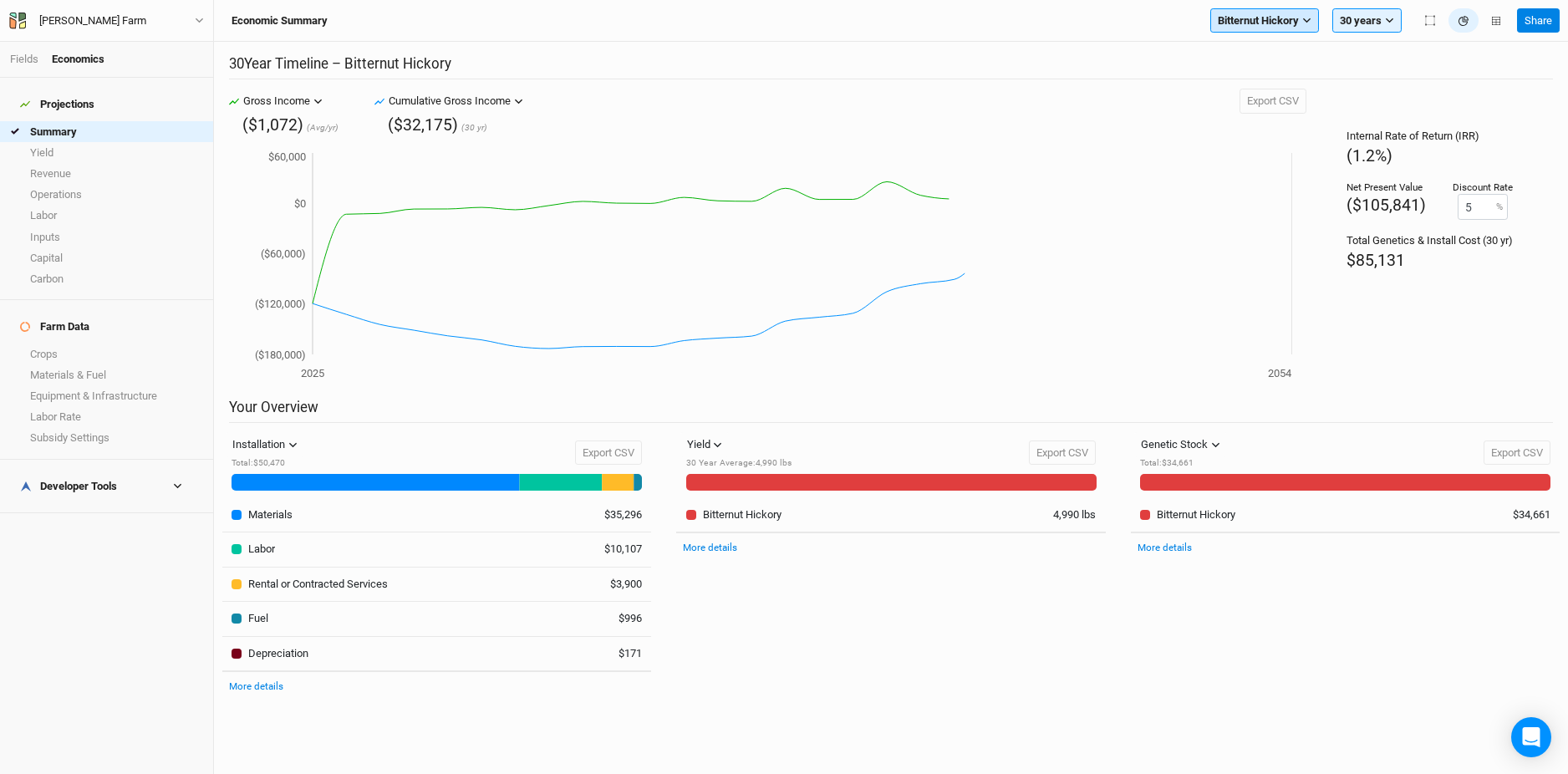
click at [1289, 21] on span "Bitternut Hickory" at bounding box center [1258, 21] width 81 height 17
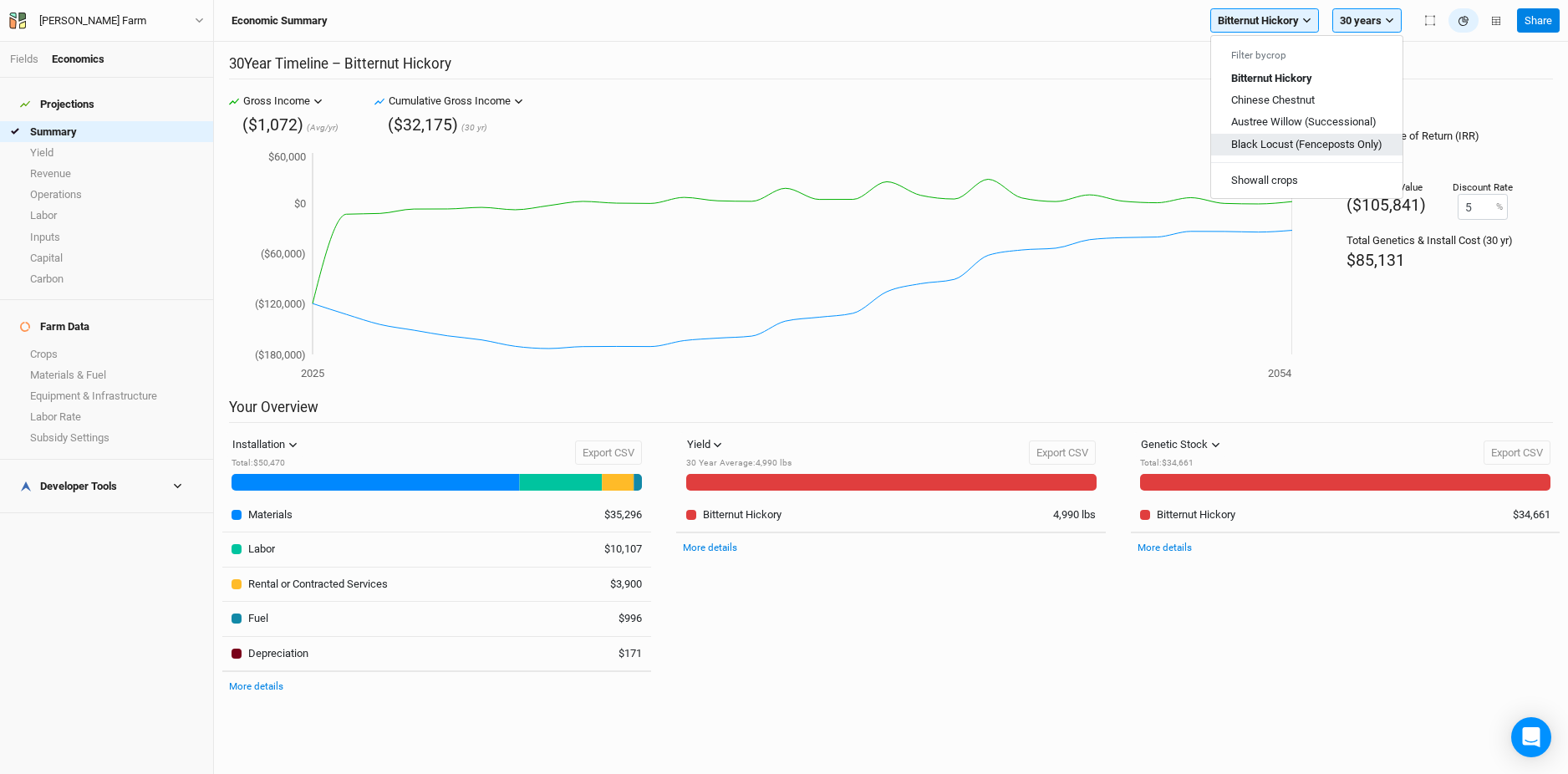
click at [1262, 141] on span "Black Locust (Fenceposts Only)" at bounding box center [1307, 143] width 152 height 13
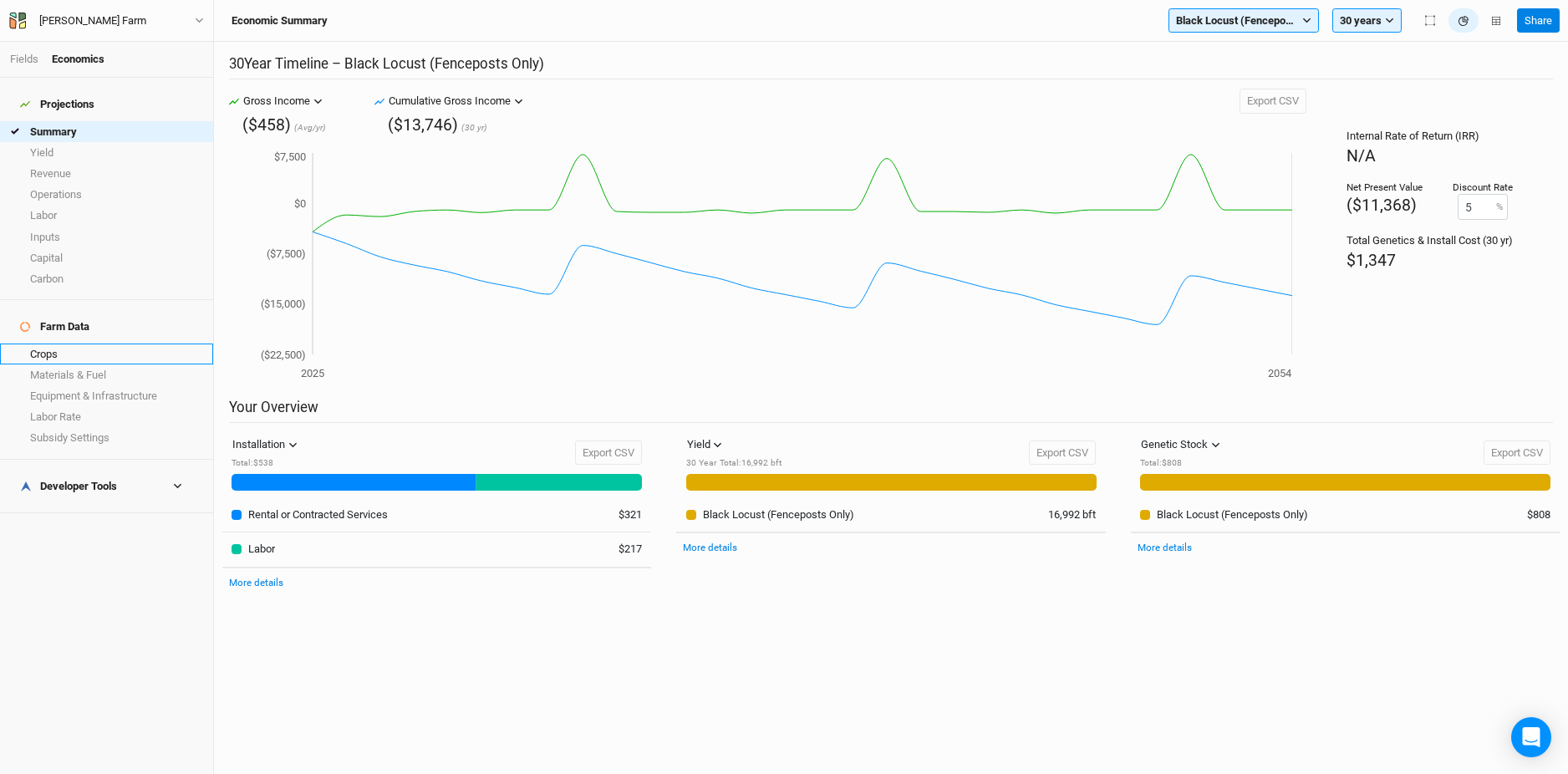
click at [97, 344] on link "Crops" at bounding box center [106, 354] width 213 height 21
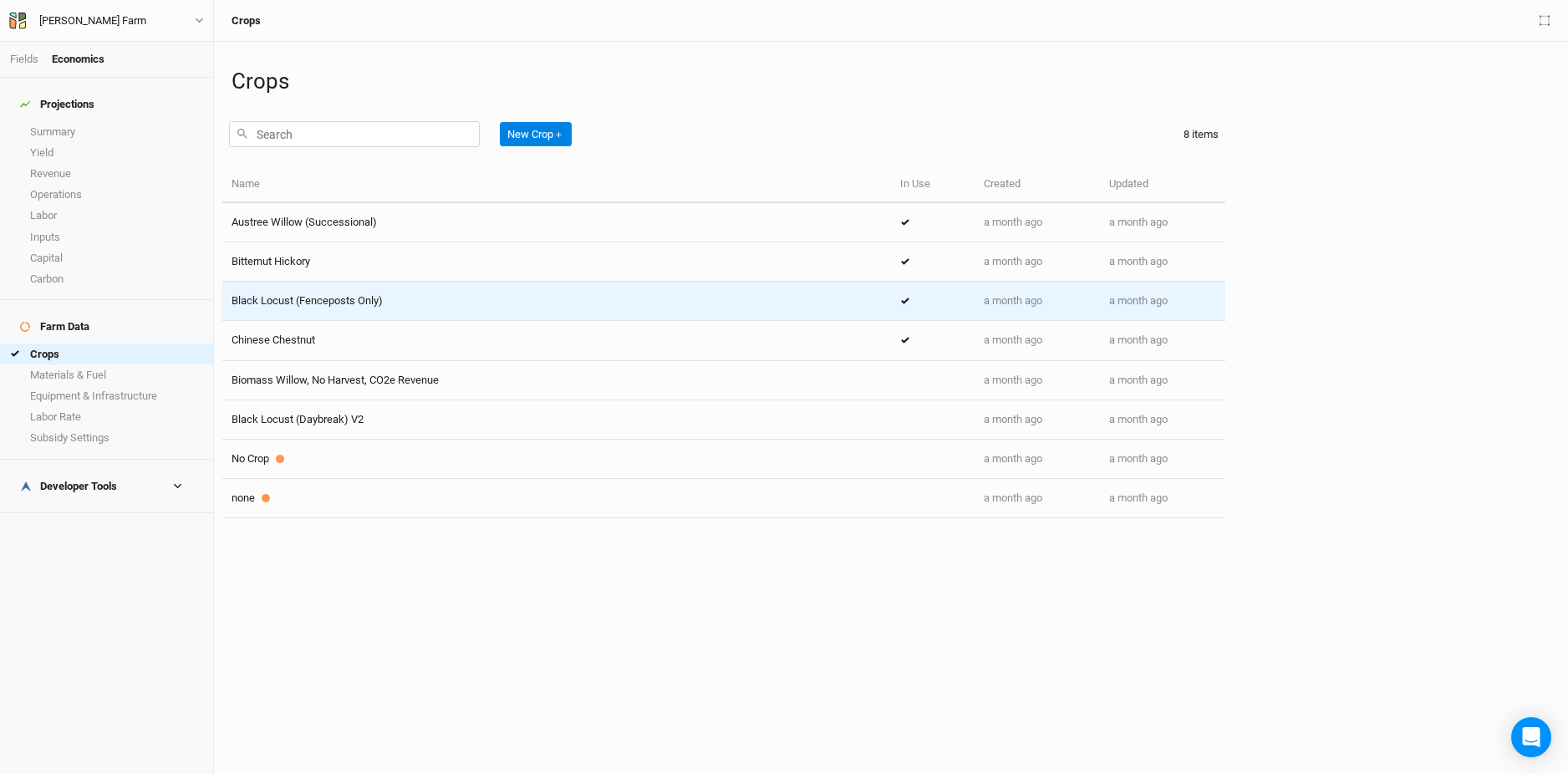
click at [480, 305] on div "Black Locust (Fenceposts Only)" at bounding box center [556, 301] width 650 height 15
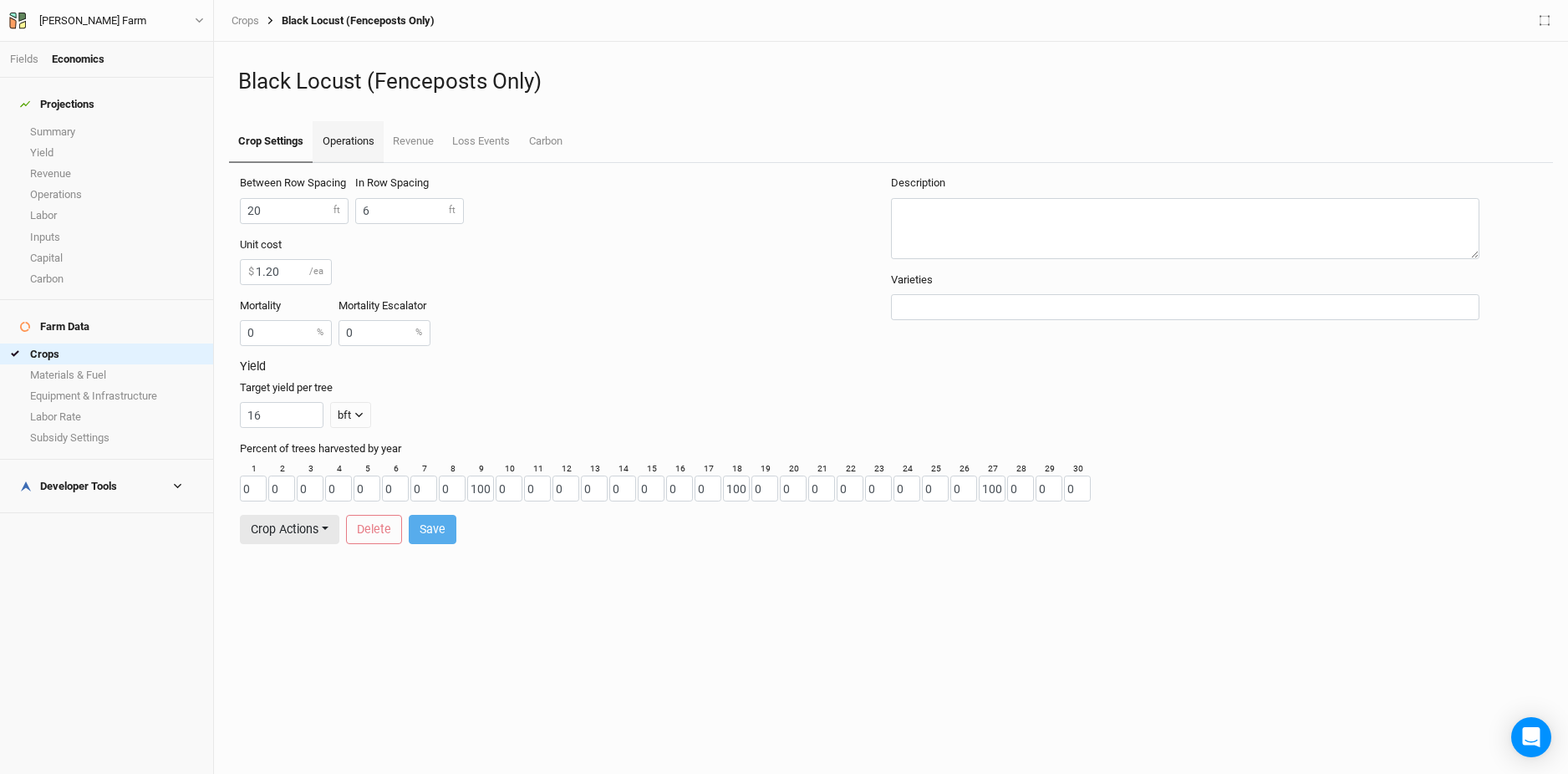
click at [356, 147] on link "Operations" at bounding box center [348, 141] width 70 height 42
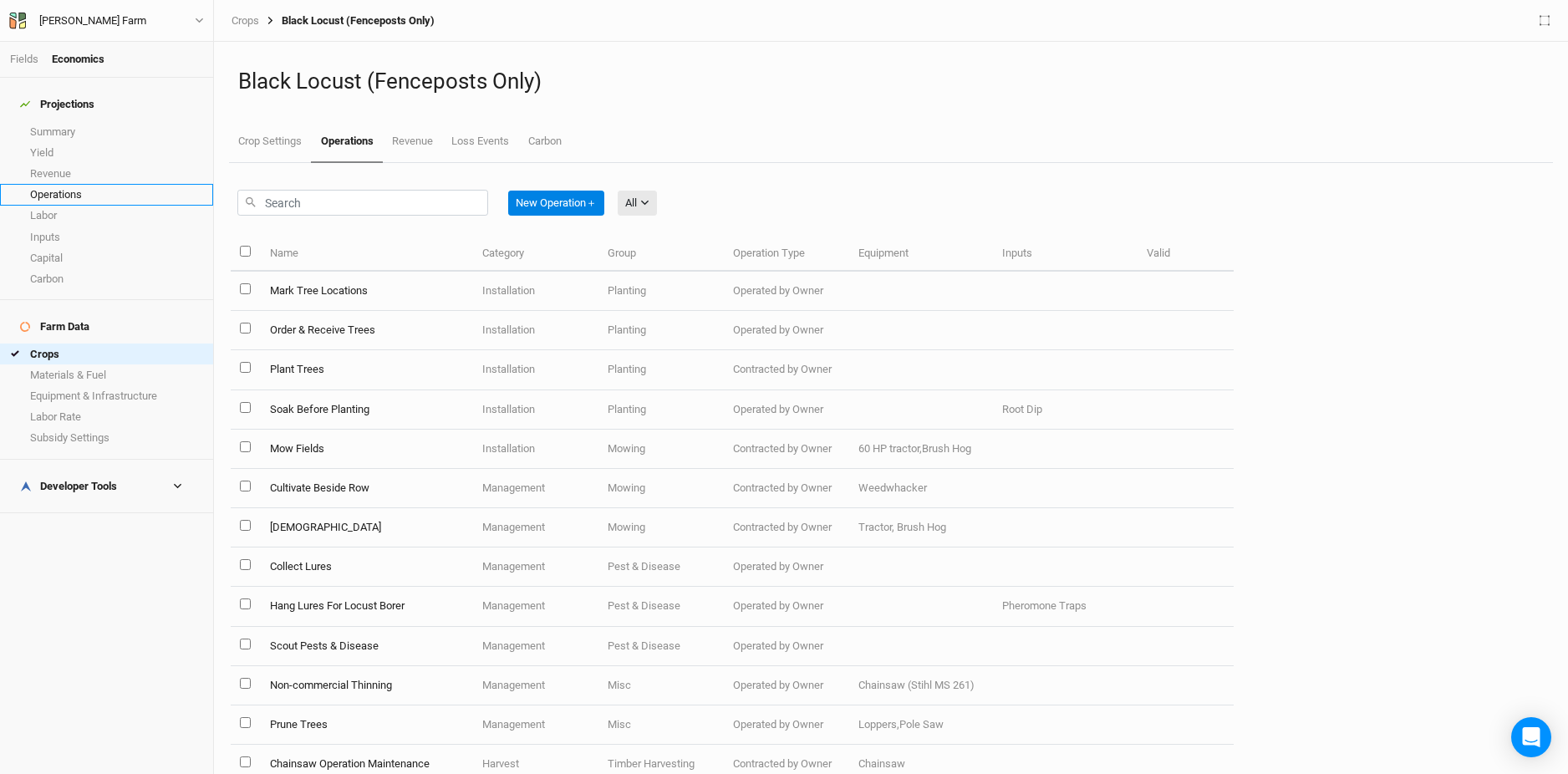
click at [116, 185] on link "Operations" at bounding box center [106, 195] width 213 height 21
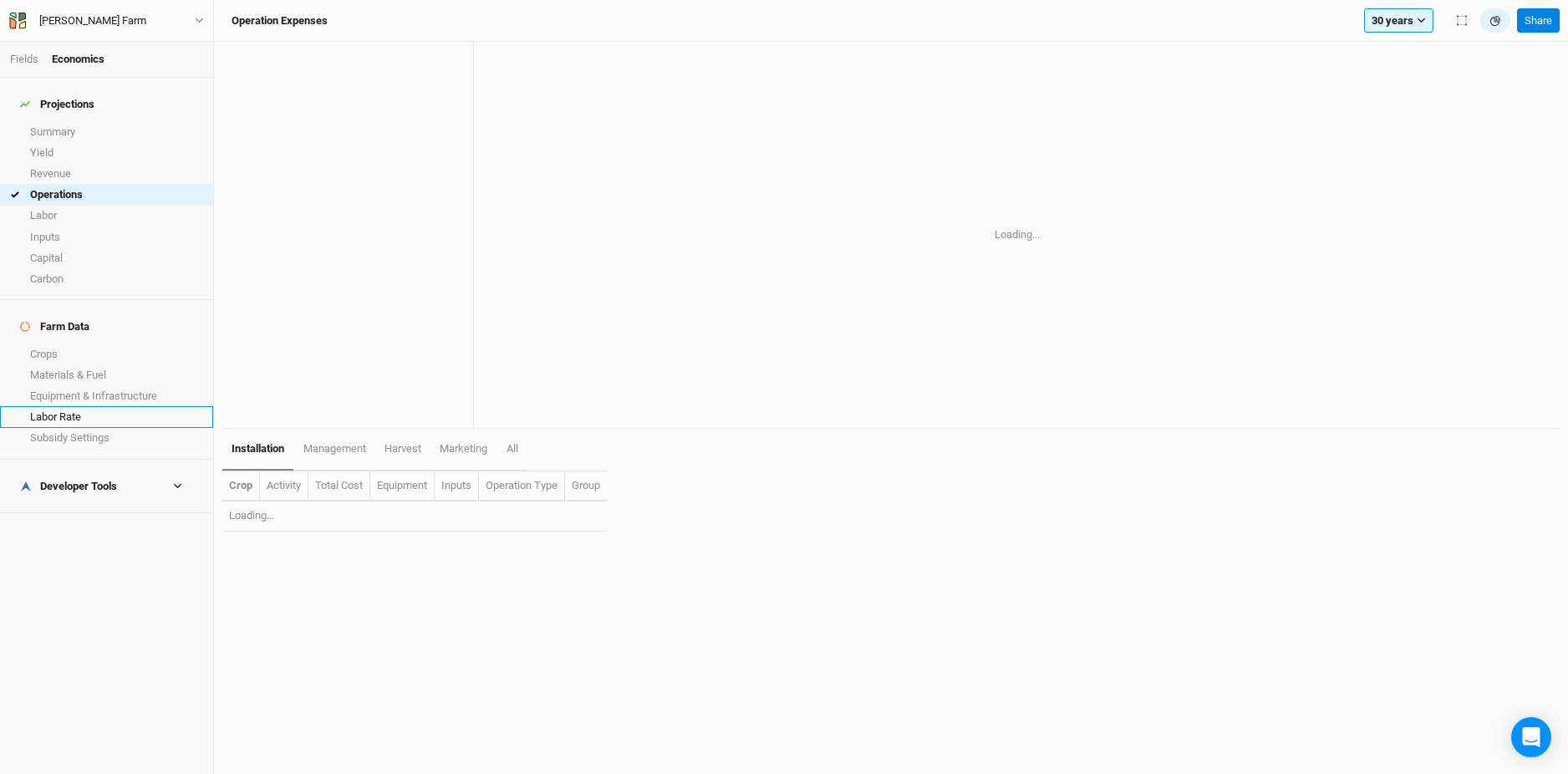
click at [95, 406] on link "Labor Rate" at bounding box center [106, 417] width 213 height 21
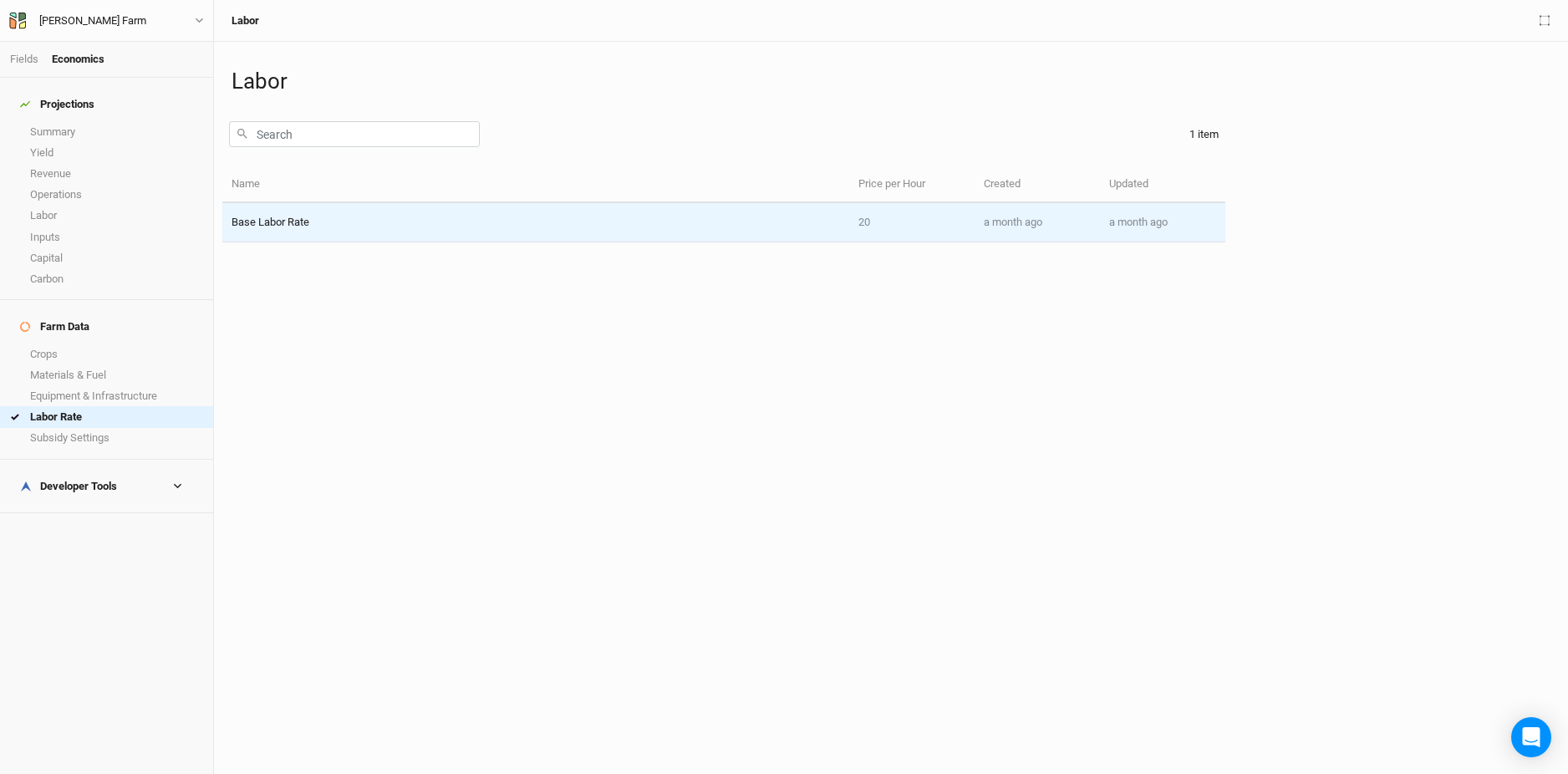
click at [867, 219] on td "20" at bounding box center [912, 223] width 125 height 39
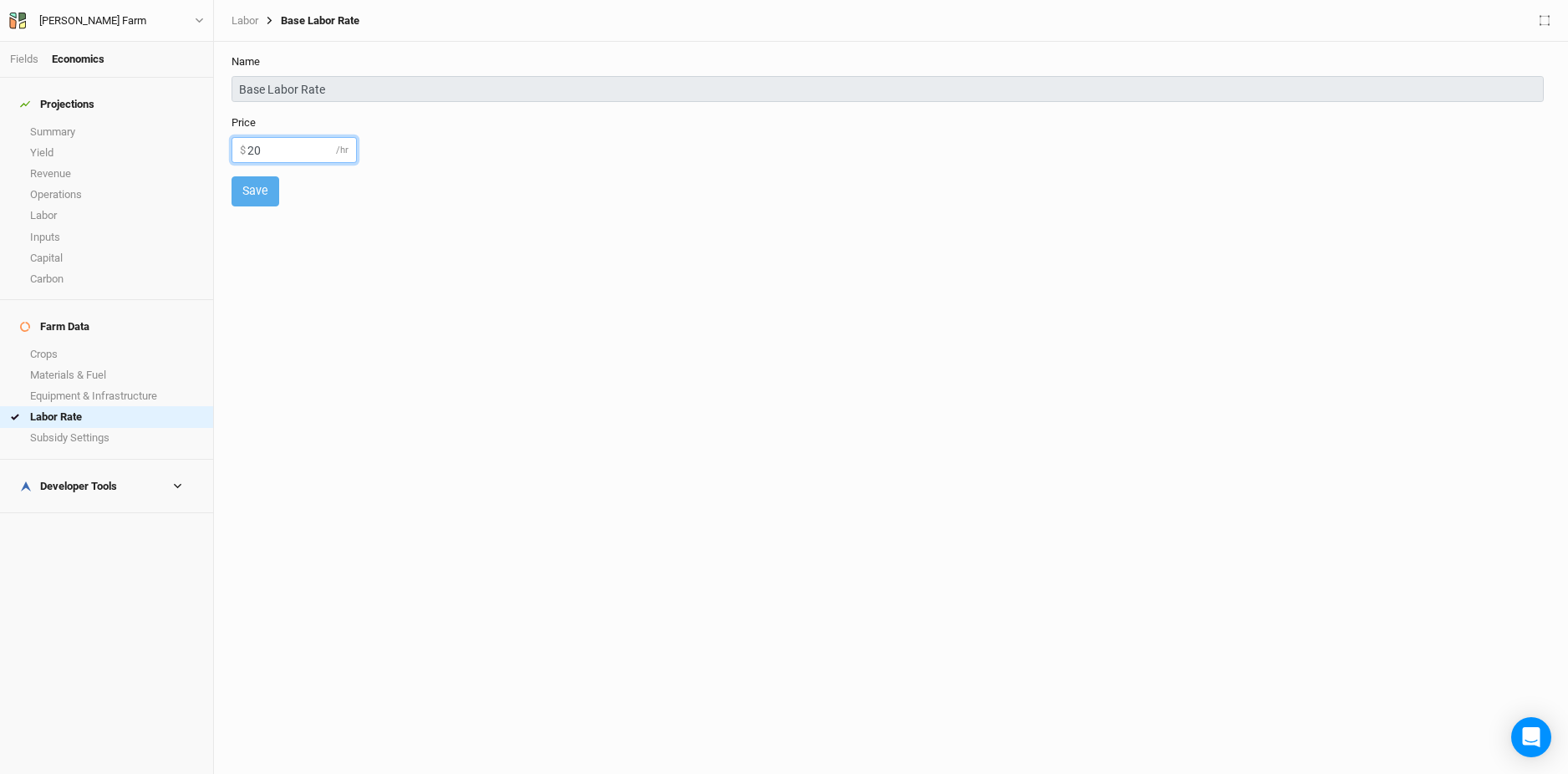
click at [299, 145] on input "20" at bounding box center [294, 150] width 125 height 26
type input "2"
type input "16"
click at [252, 198] on button "Save" at bounding box center [255, 191] width 48 height 29
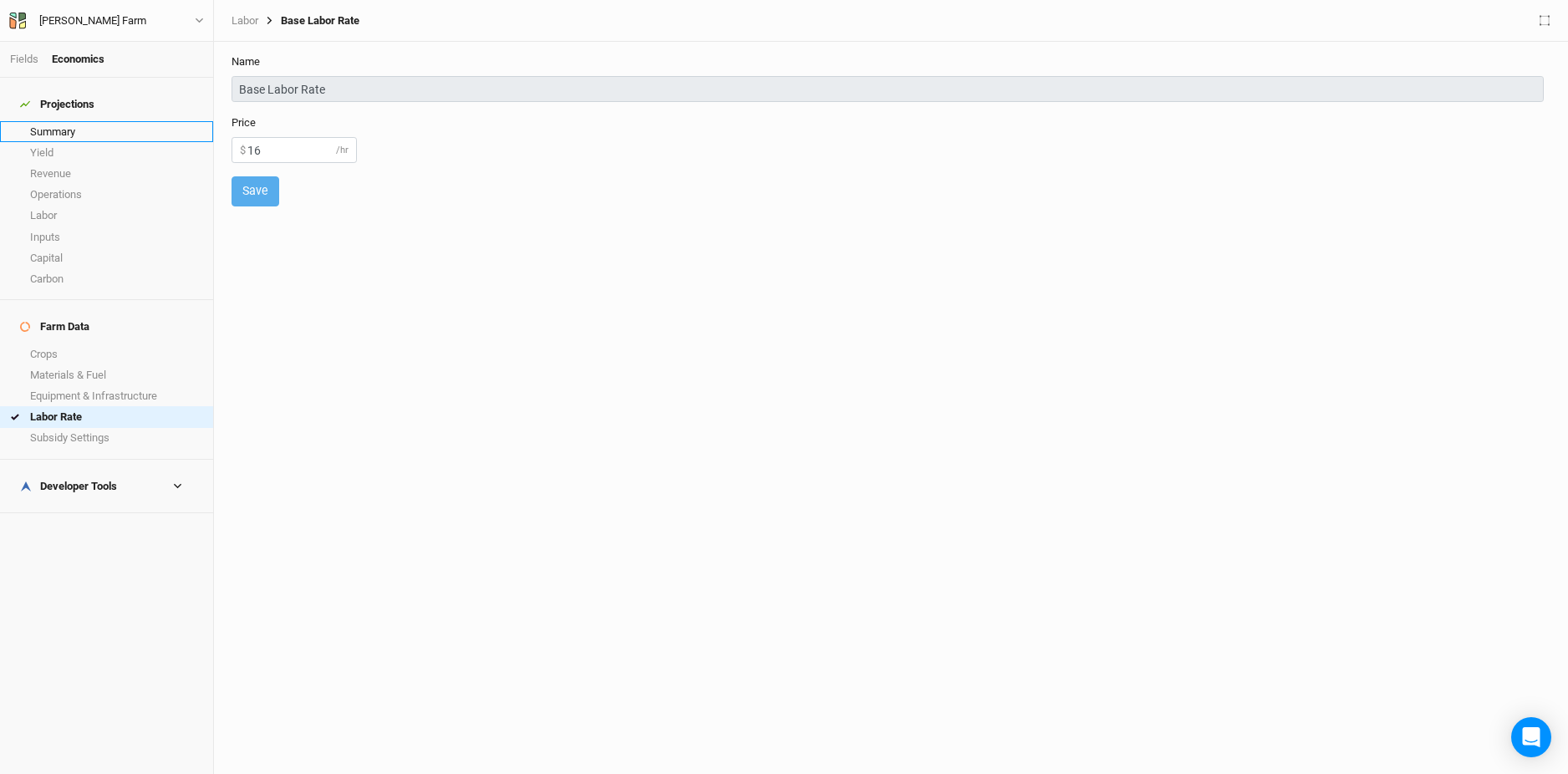
click at [77, 127] on link "Summary" at bounding box center [106, 131] width 213 height 21
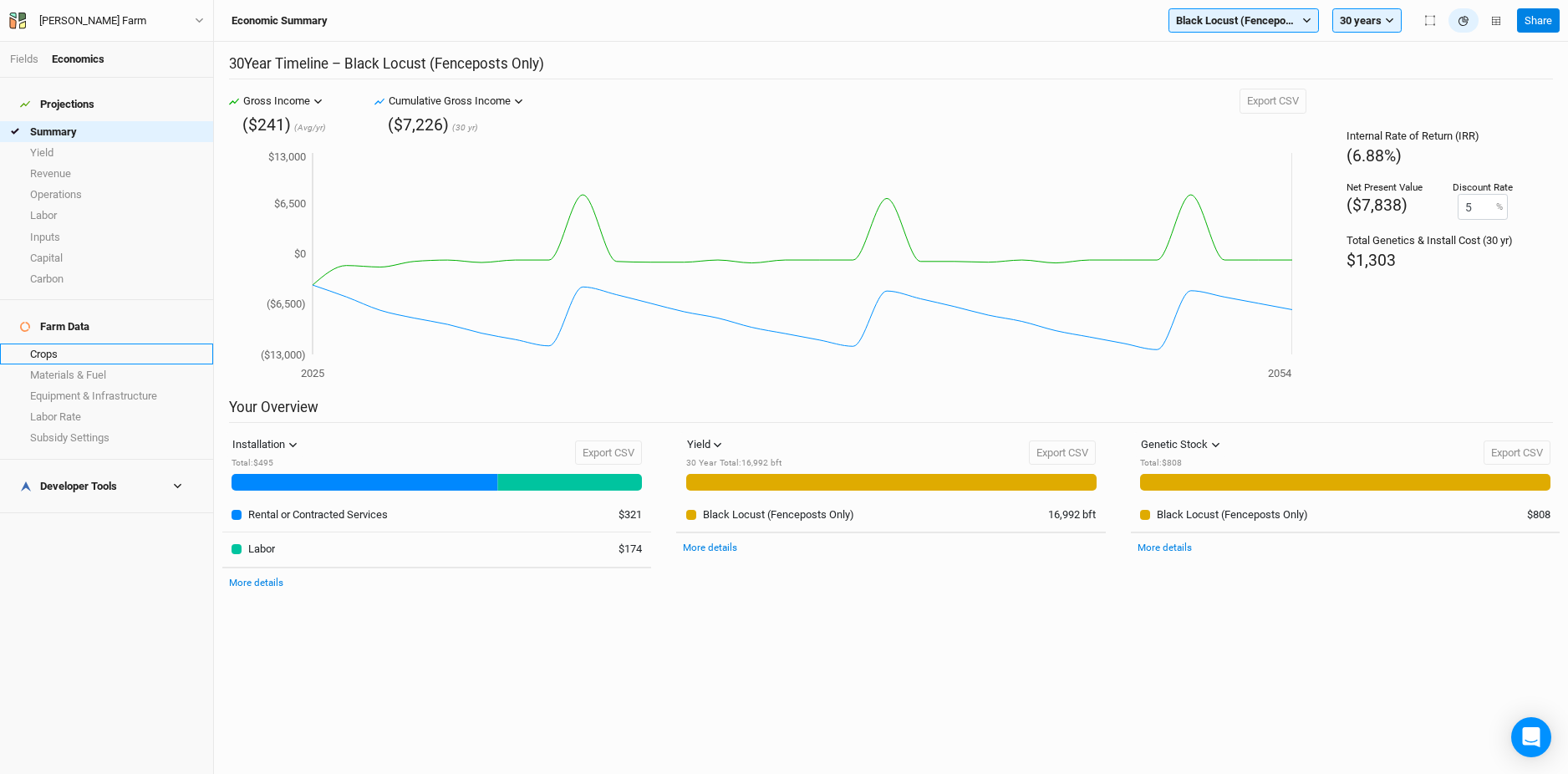
click at [86, 344] on link "Crops" at bounding box center [106, 354] width 213 height 21
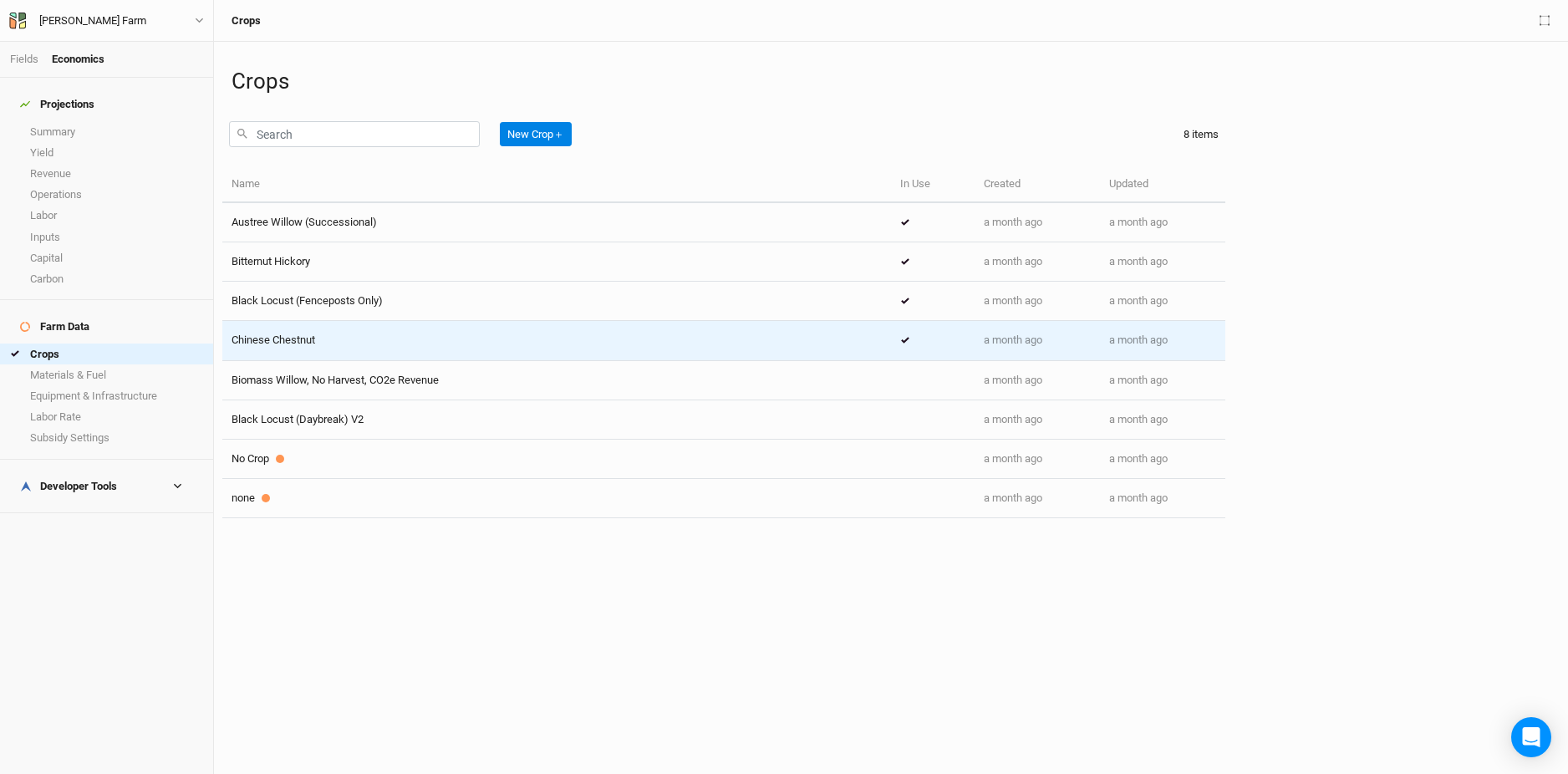
click at [440, 339] on div "Chinese Chestnut" at bounding box center [556, 340] width 650 height 15
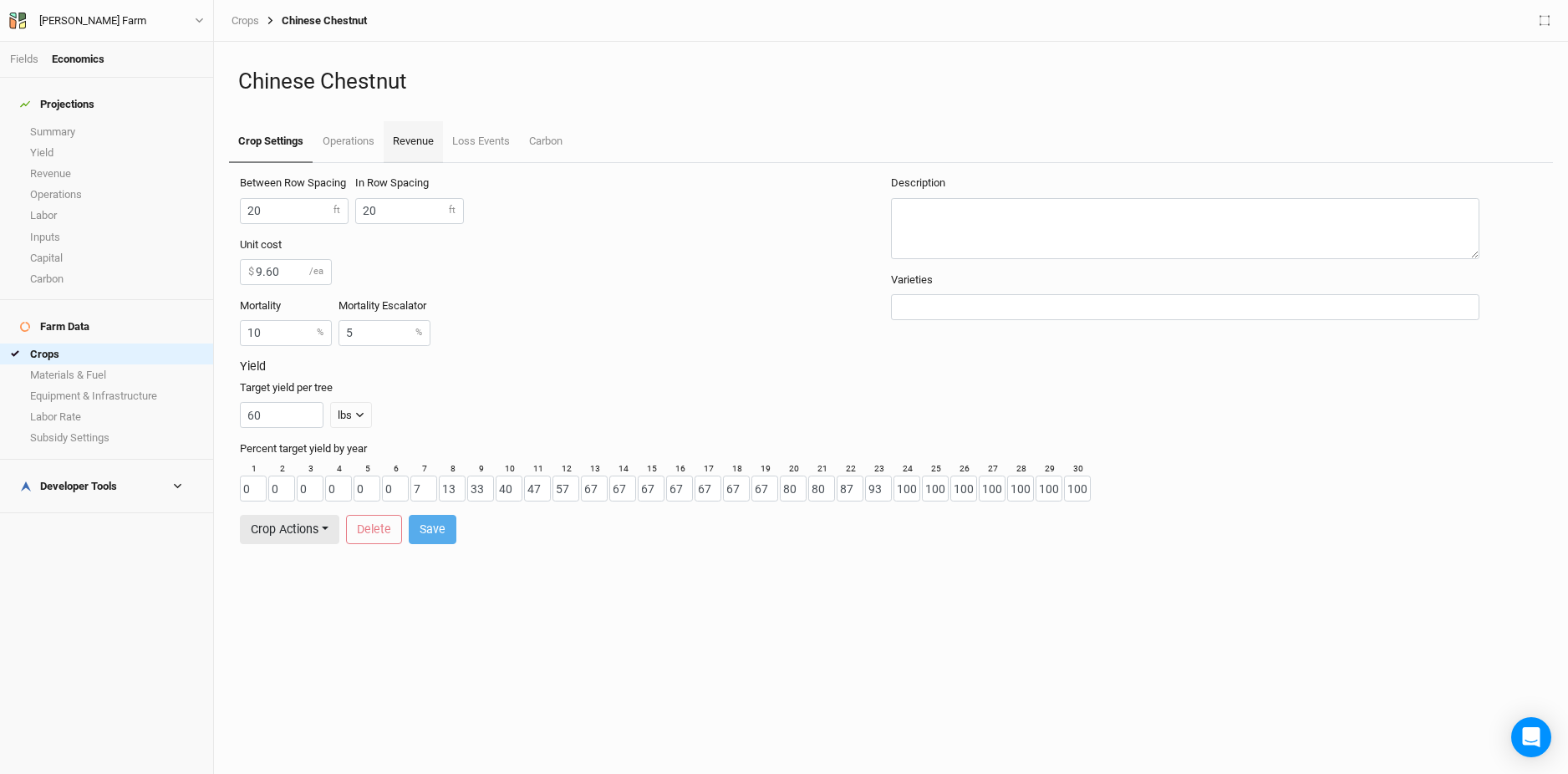
click at [412, 145] on link "Revenue" at bounding box center [413, 141] width 59 height 42
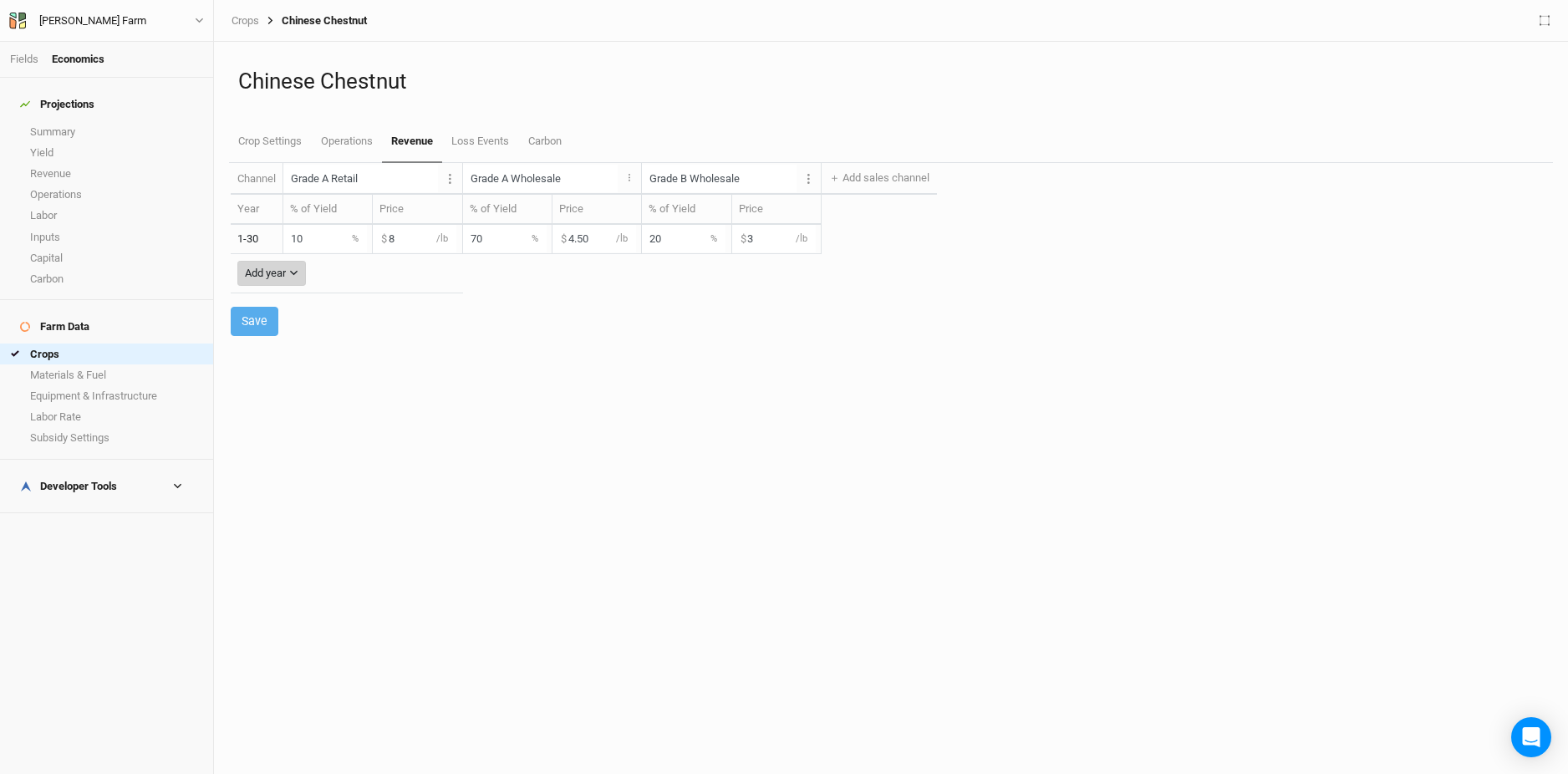
click at [258, 275] on div "Add year" at bounding box center [266, 273] width 41 height 17
click at [291, 373] on button "14" at bounding box center [304, 375] width 132 height 26
click at [416, 274] on input "8" at bounding box center [415, 267] width 84 height 27
click at [315, 270] on input "10" at bounding box center [326, 267] width 84 height 27
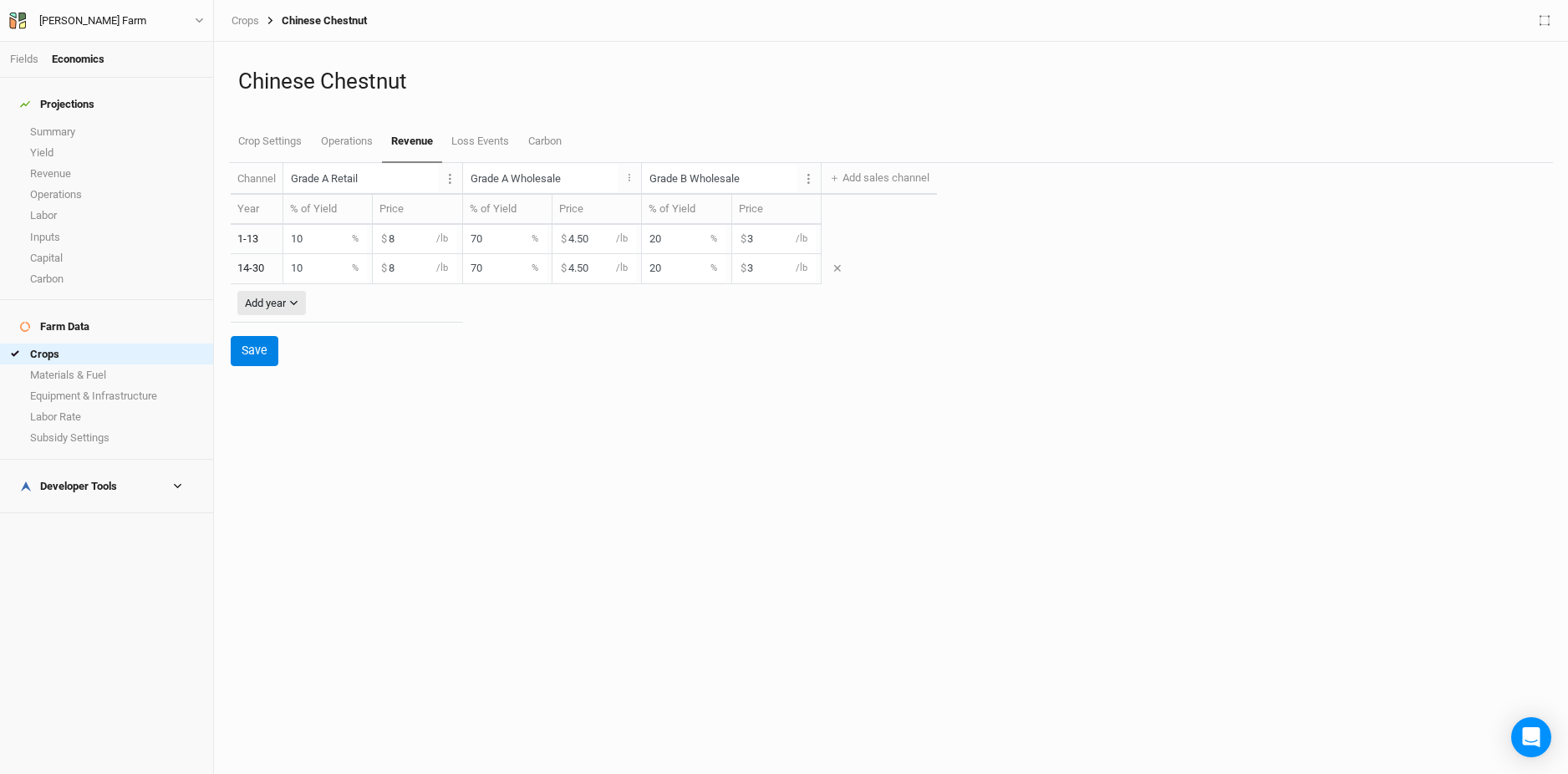
click at [315, 270] on input "10" at bounding box center [326, 267] width 84 height 27
type input "1"
type input "0"
click at [649, 269] on input "20" at bounding box center [684, 267] width 84 height 27
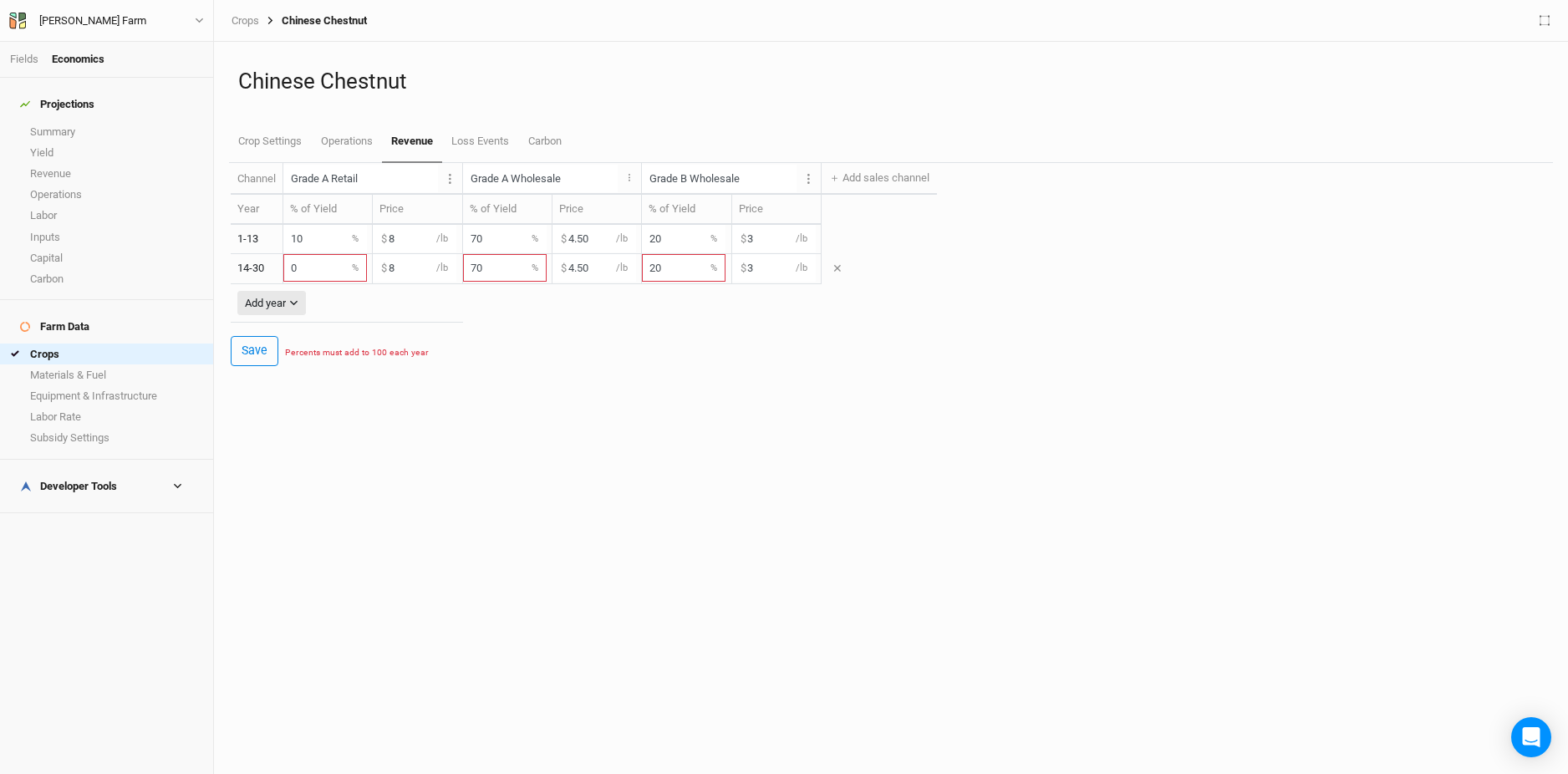
type input "2"
type input "100"
click at [499, 271] on input "70" at bounding box center [505, 267] width 84 height 27
type input "7"
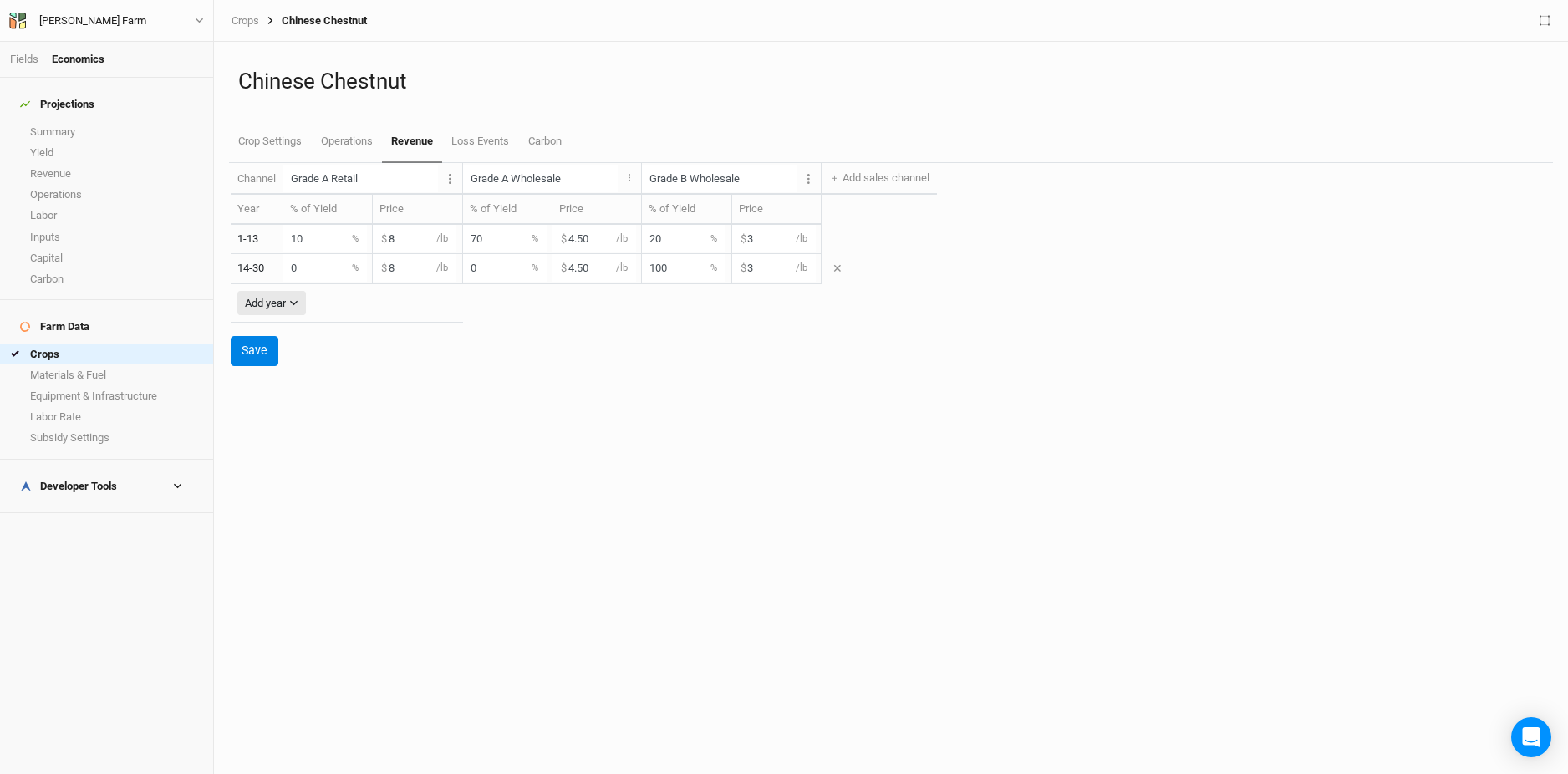
type input "0"
click at [737, 273] on input "3" at bounding box center [774, 267] width 84 height 27
type input "2"
click at [240, 353] on button "Save" at bounding box center [254, 351] width 48 height 29
click at [74, 163] on link "Revenue" at bounding box center [106, 173] width 213 height 21
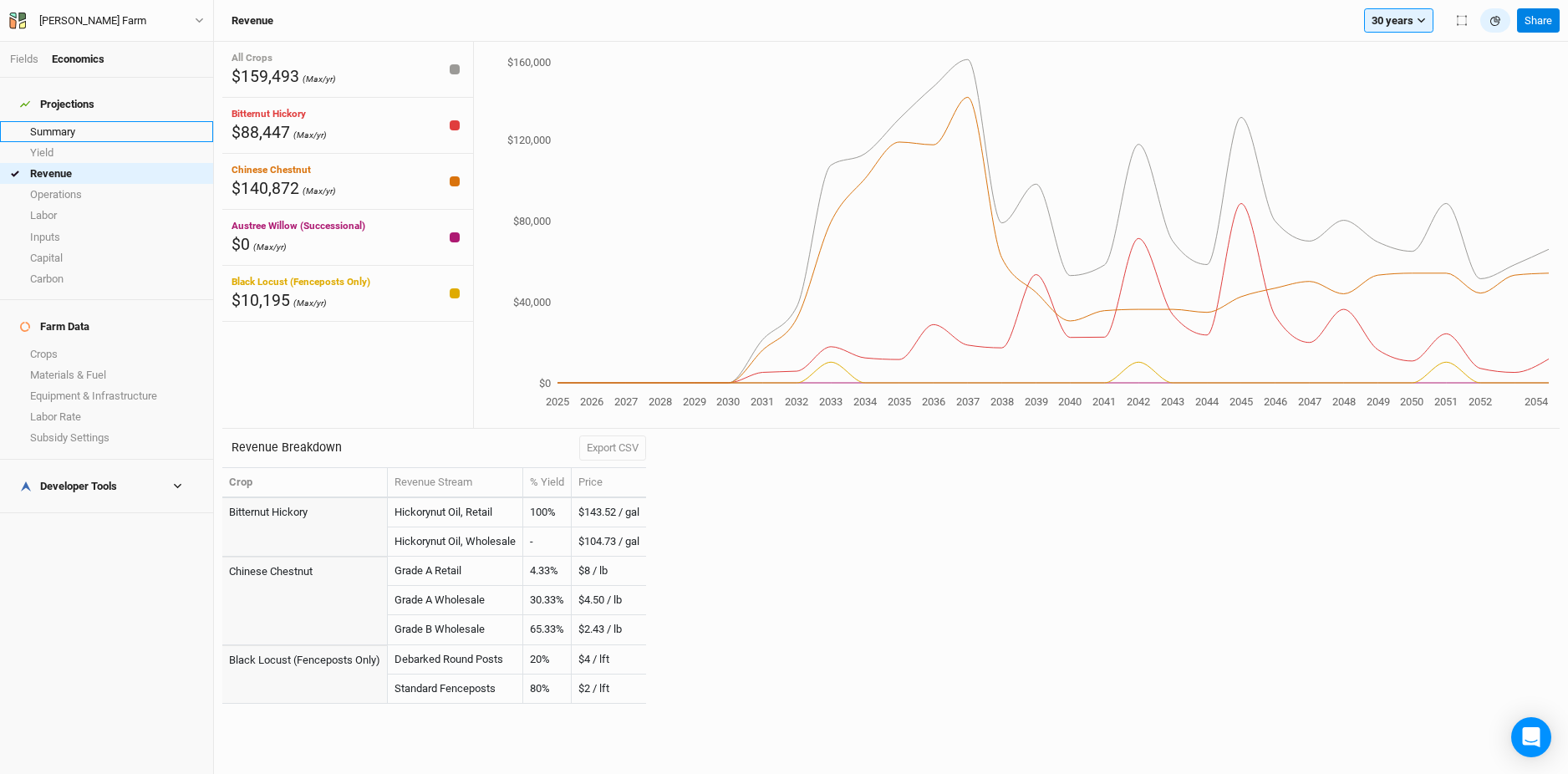
click at [86, 121] on link "Summary" at bounding box center [106, 131] width 213 height 21
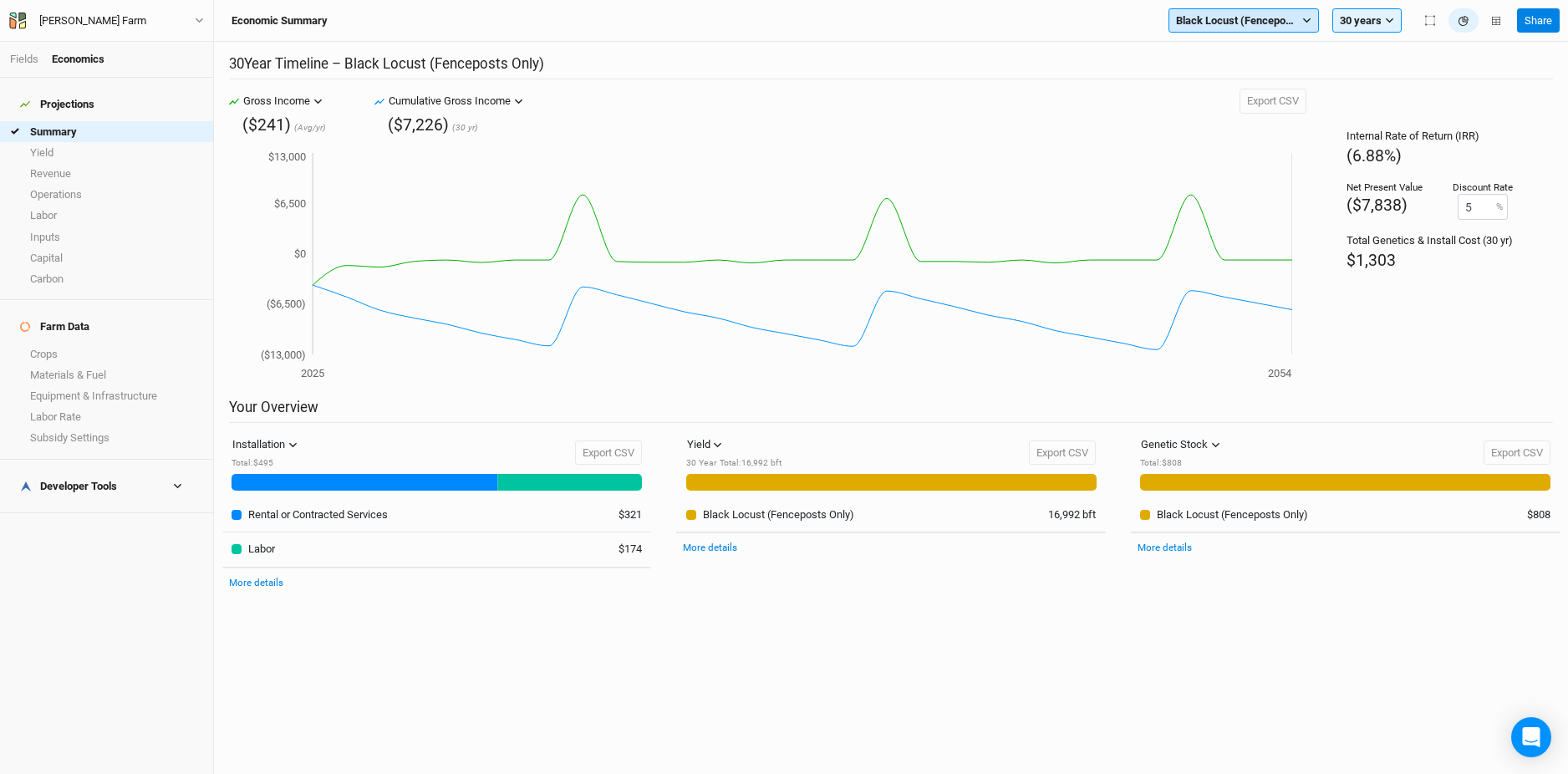
click at [1187, 15] on span "Black Locust (Fenceposts Only)" at bounding box center [1236, 21] width 123 height 17
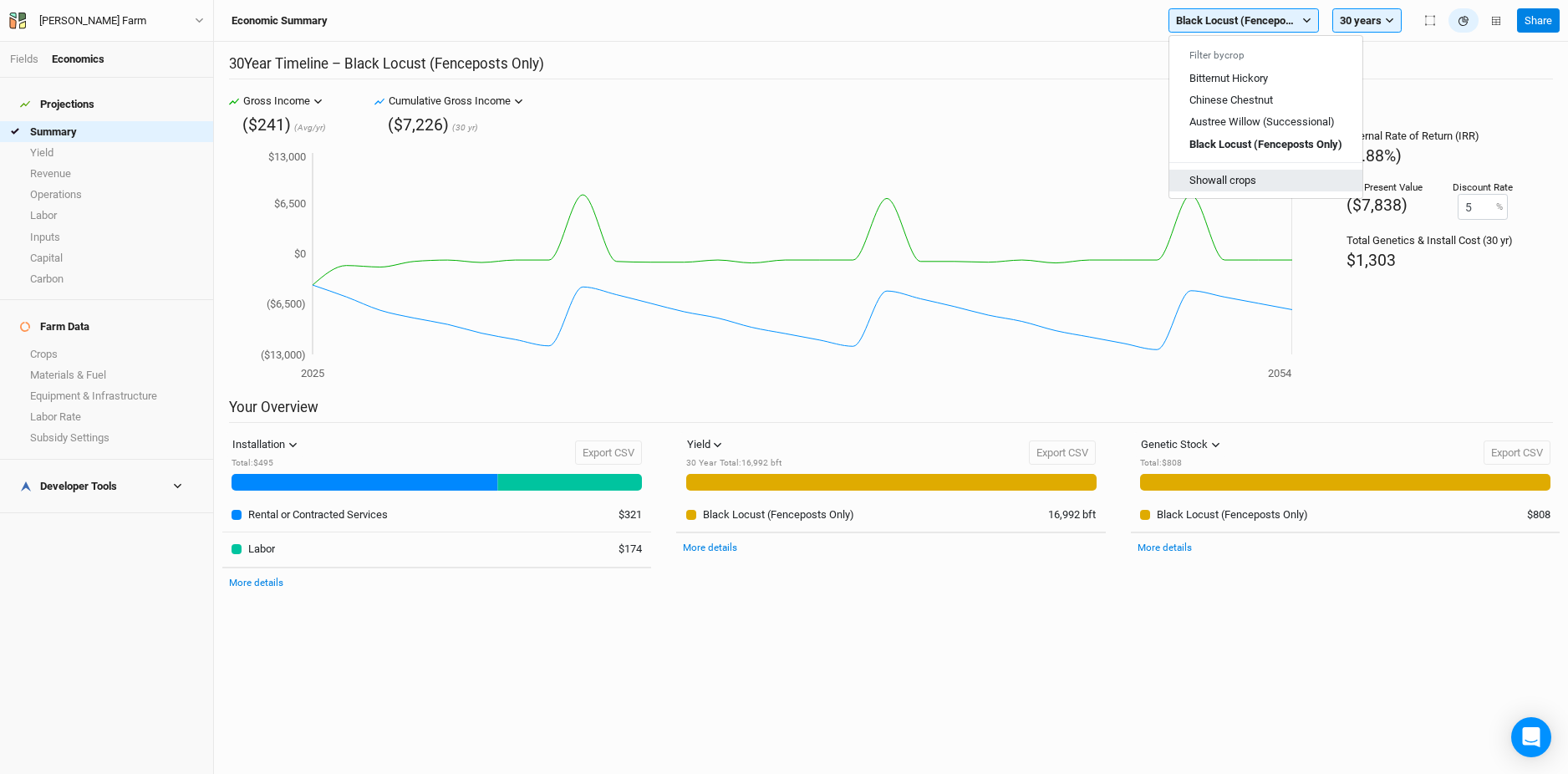
click at [1205, 174] on button "Show all crops" at bounding box center [1265, 180] width 193 height 21
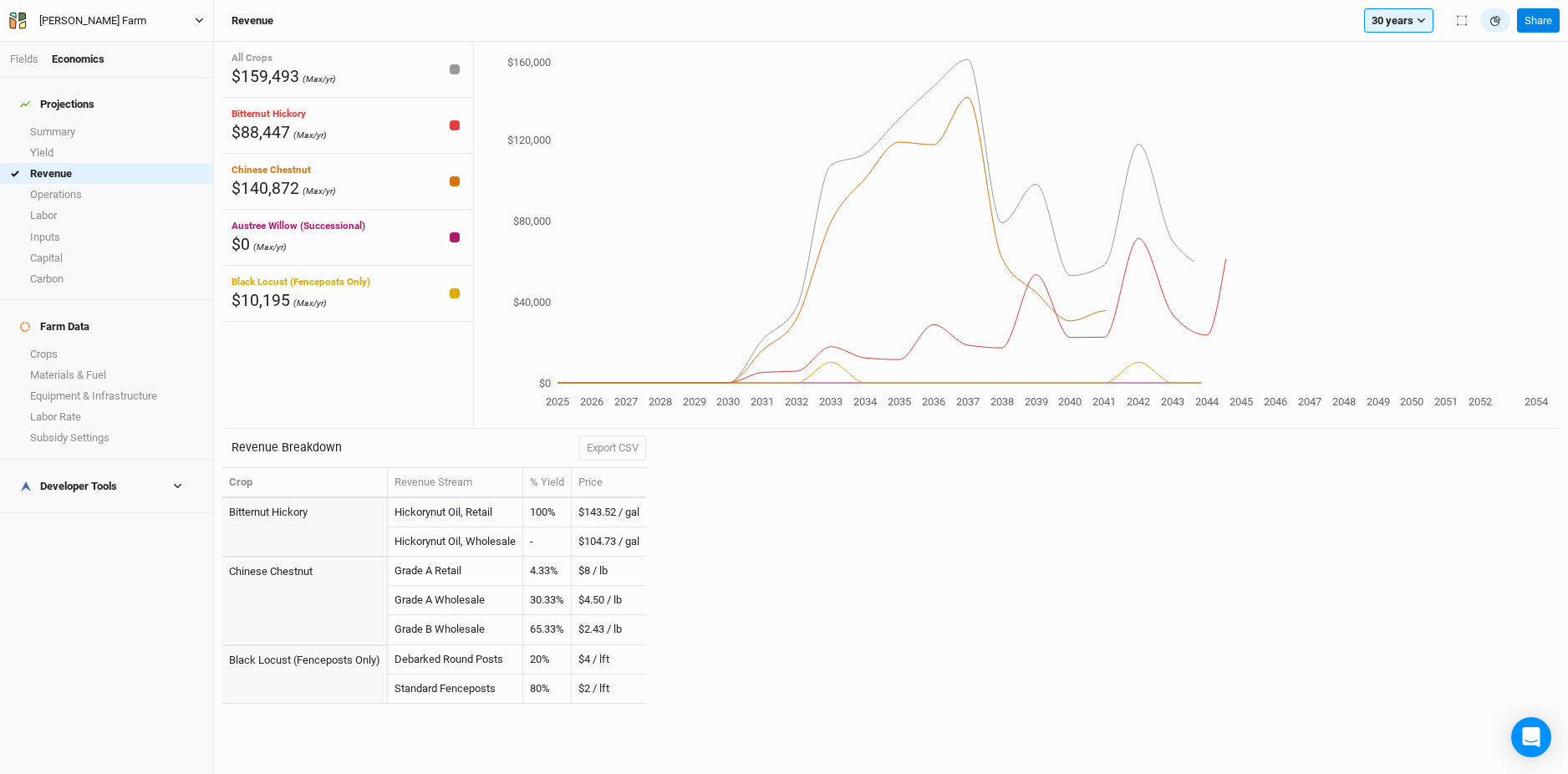
click at [191, 18] on button "[PERSON_NAME] Farm" at bounding box center [106, 21] width 196 height 18
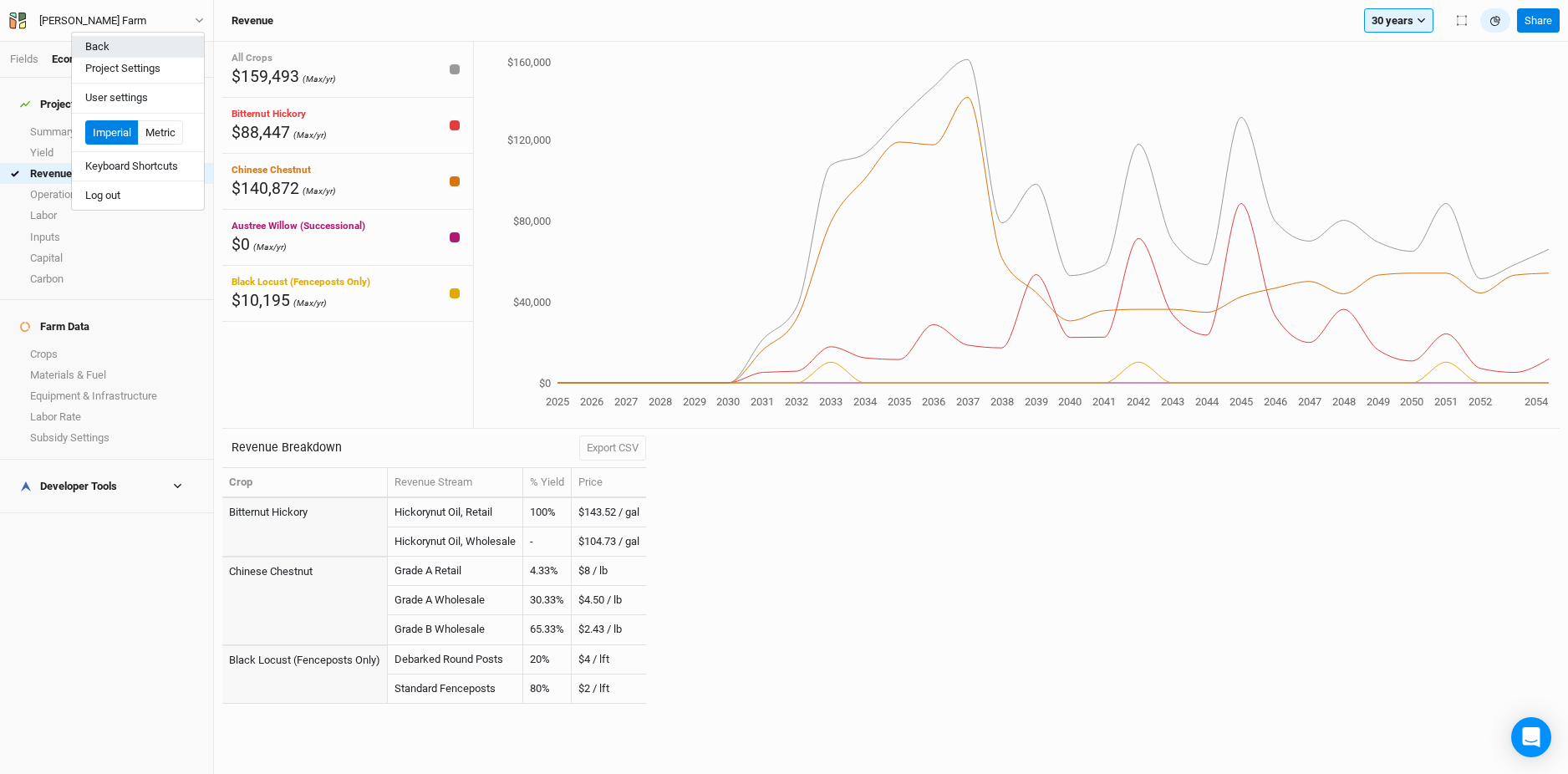
click at [117, 49] on button "Back" at bounding box center [138, 46] width 132 height 21
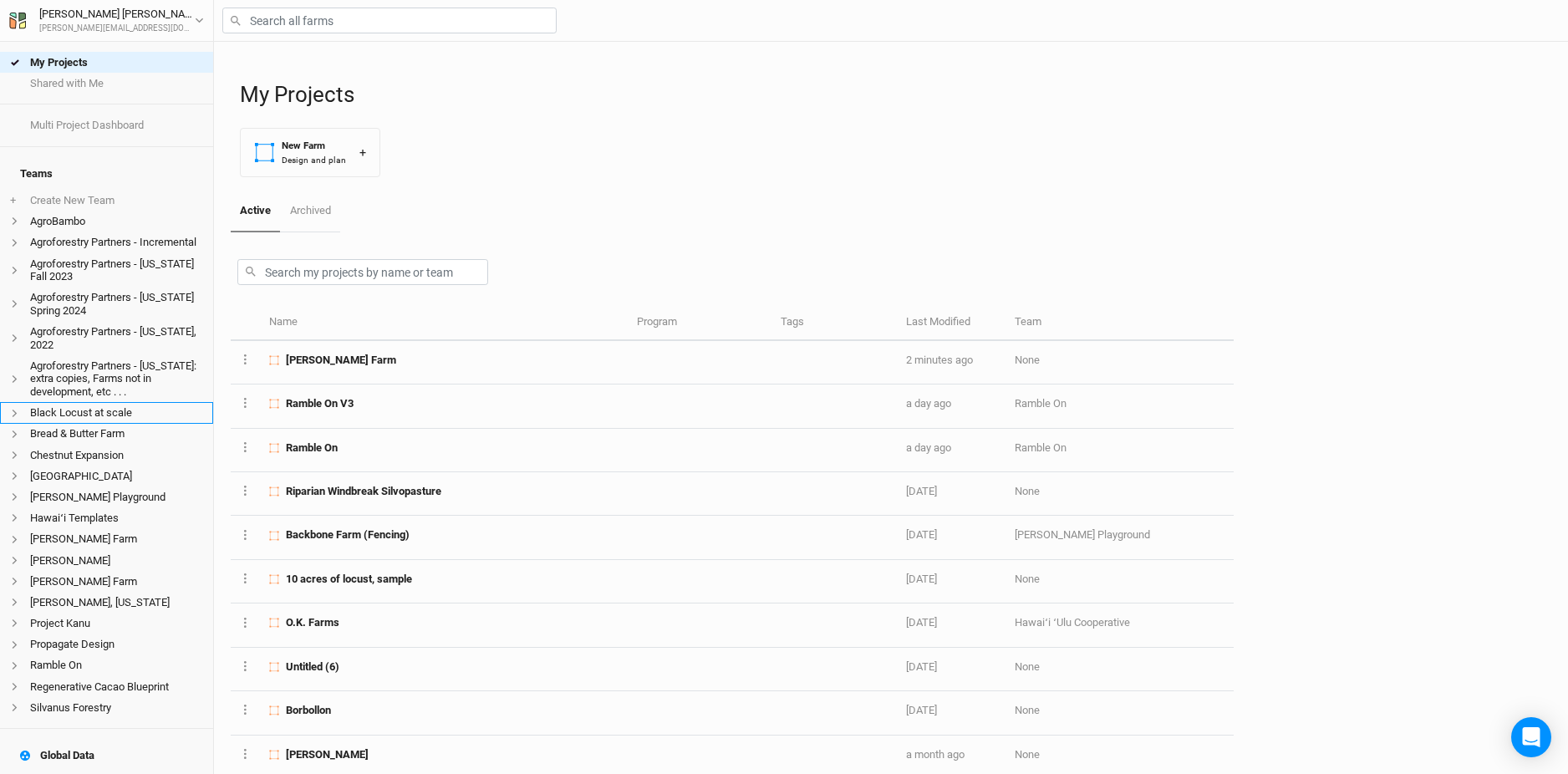
scroll to position [157, 0]
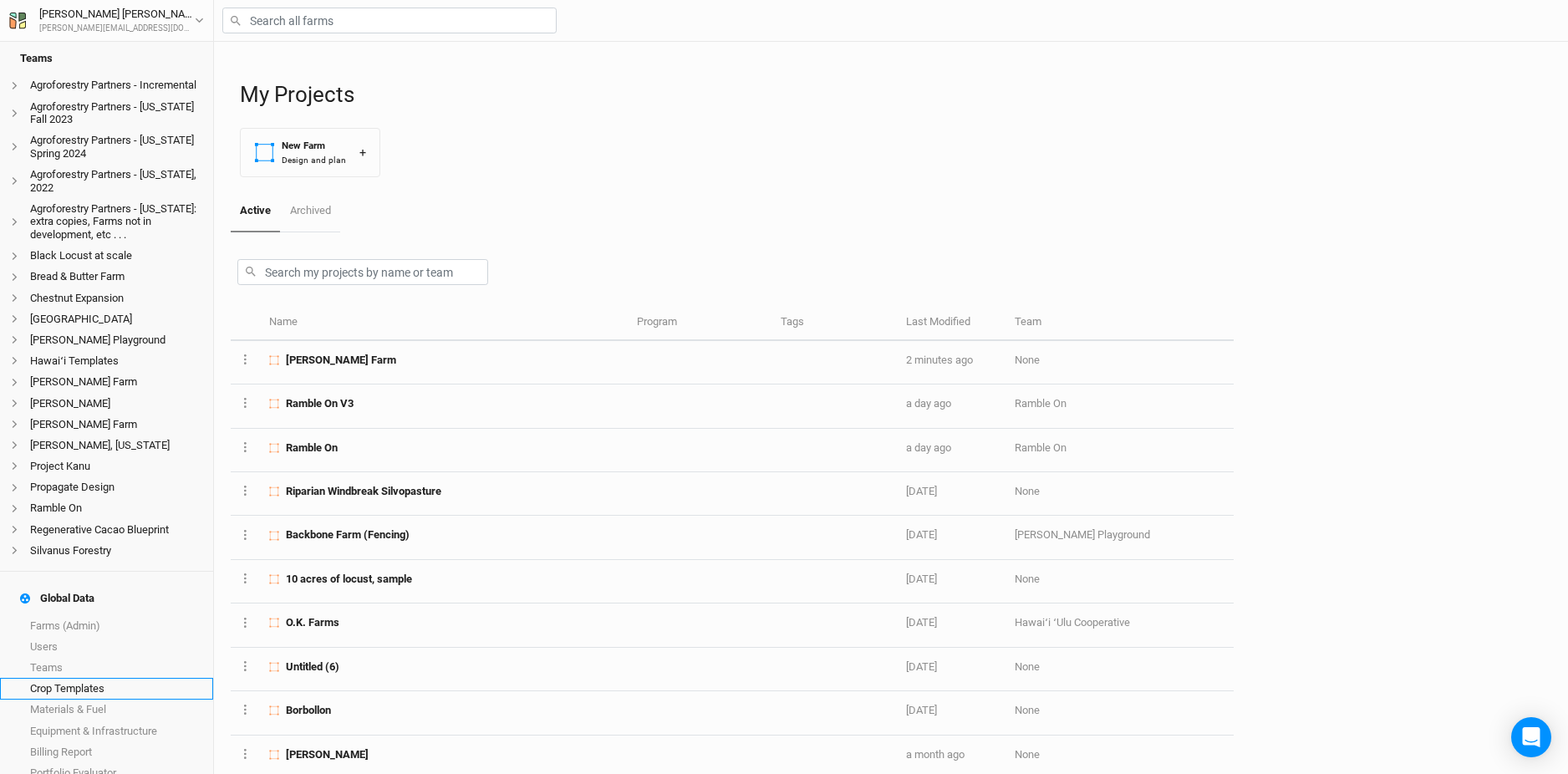
click at [122, 678] on link "Crop Templates" at bounding box center [106, 688] width 213 height 21
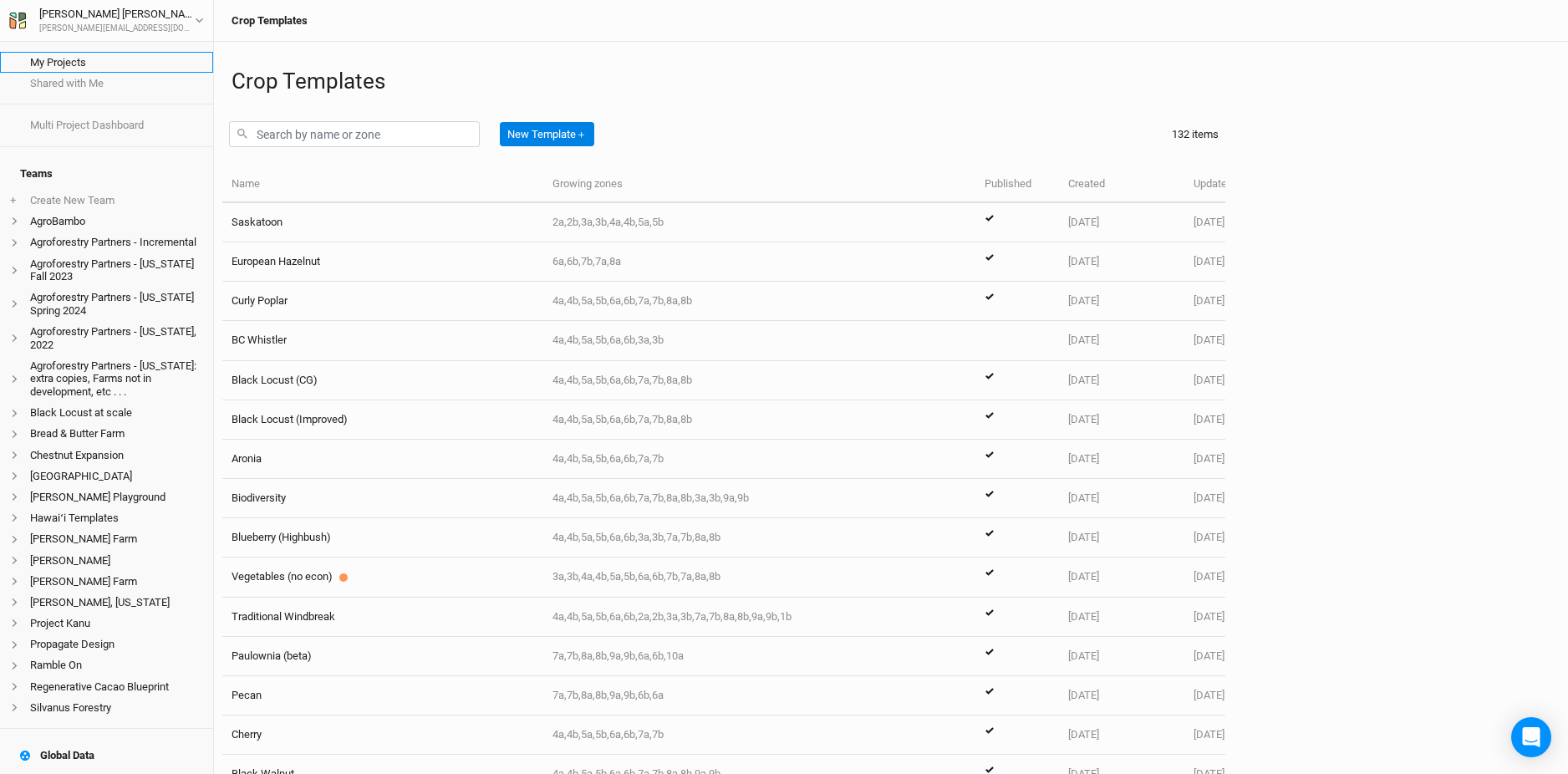
click at [64, 69] on link "My Projects" at bounding box center [106, 62] width 213 height 21
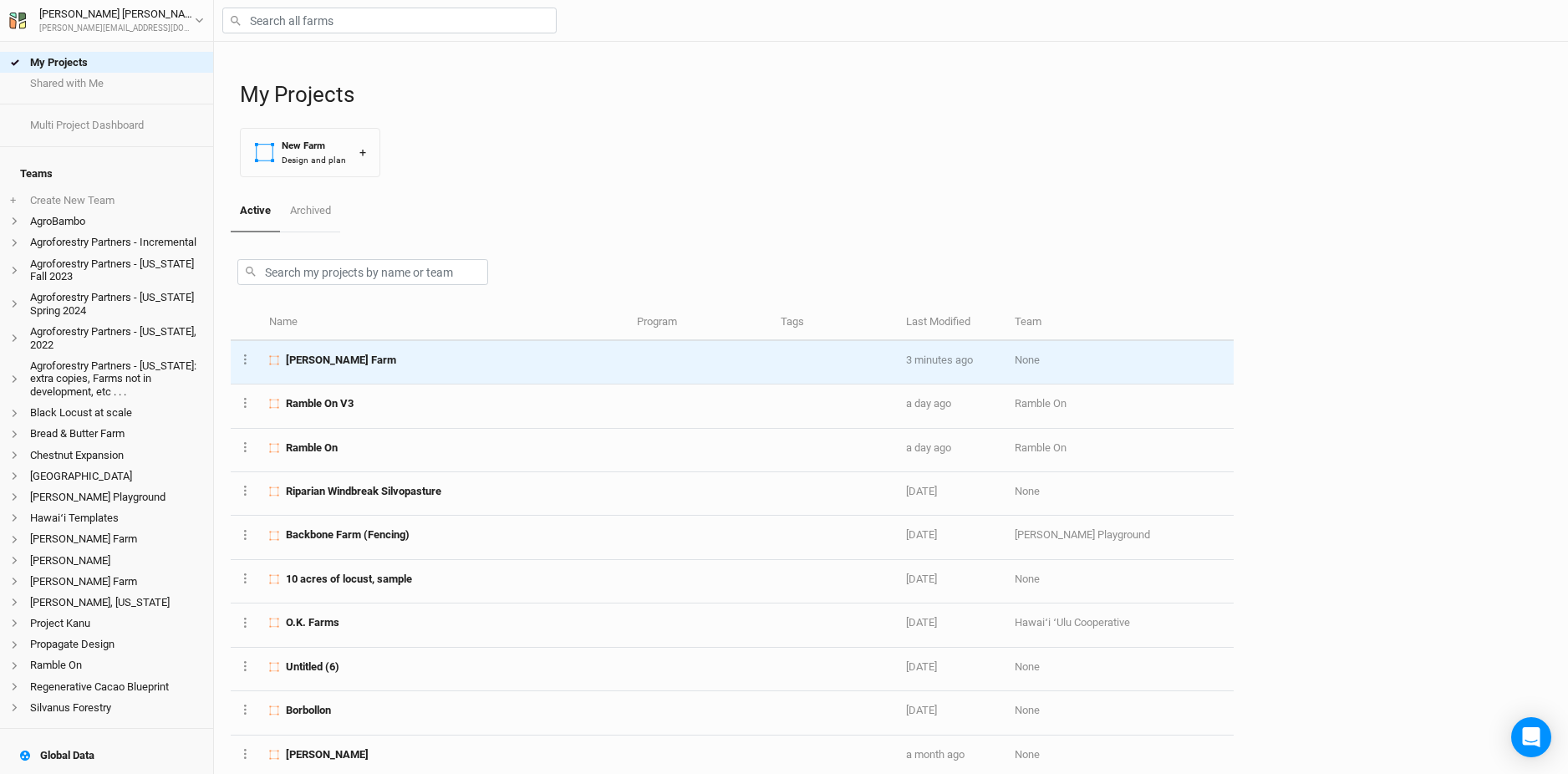
click at [388, 374] on td "[PERSON_NAME] Farm" at bounding box center [443, 363] width 367 height 44
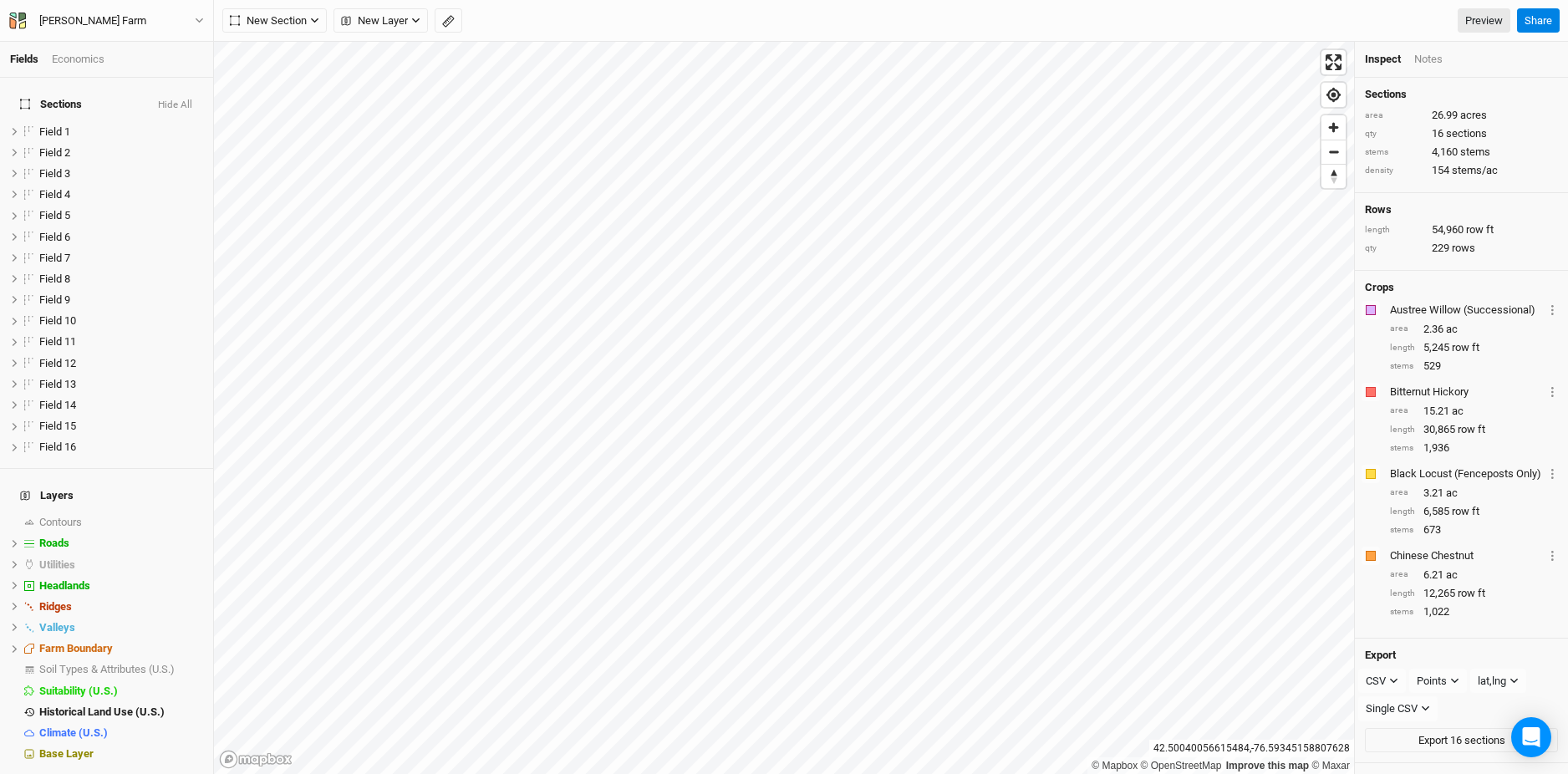
click at [82, 61] on div "Economics" at bounding box center [77, 59] width 52 height 15
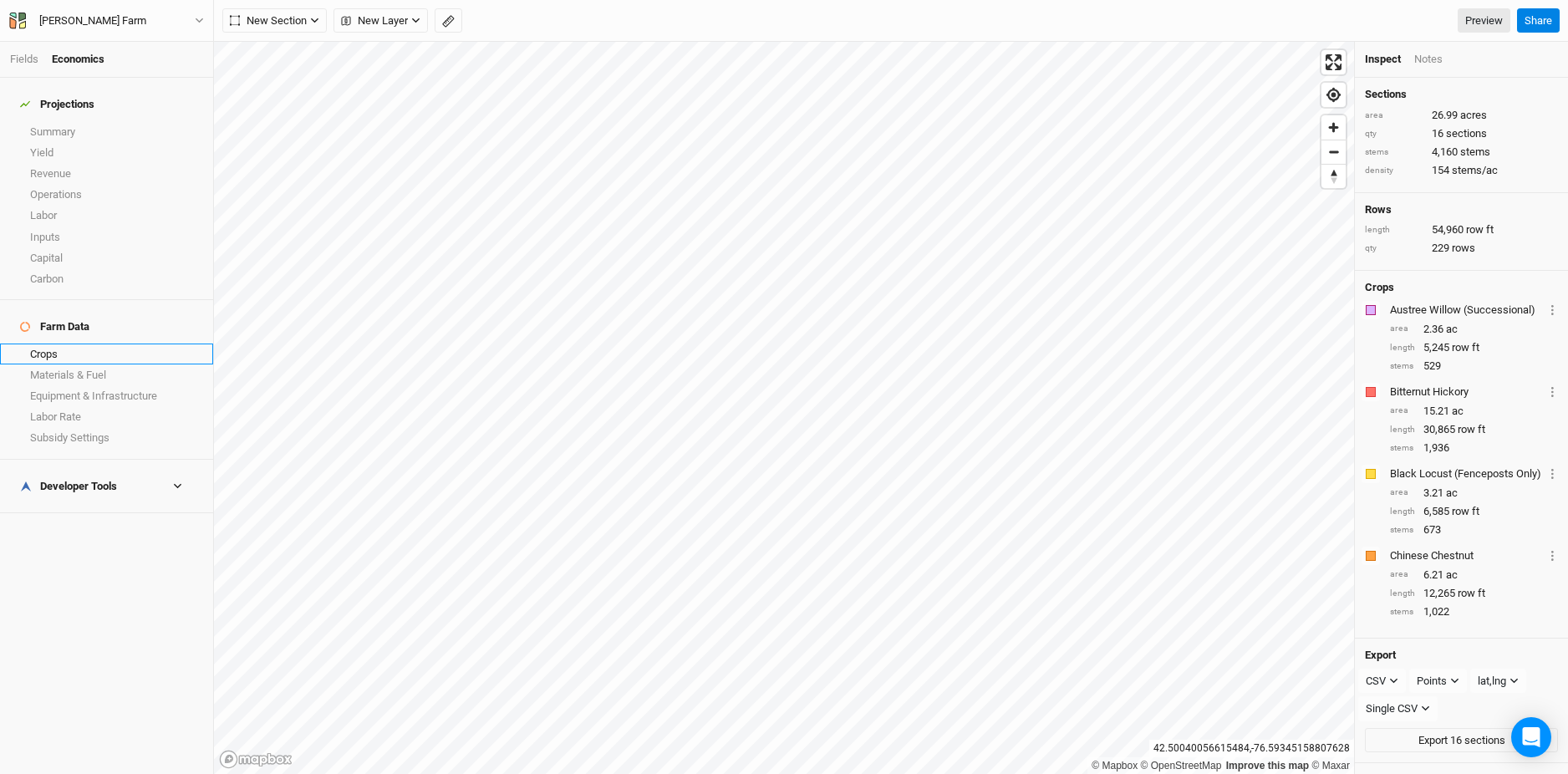
click at [61, 344] on link "Crops" at bounding box center [106, 354] width 213 height 21
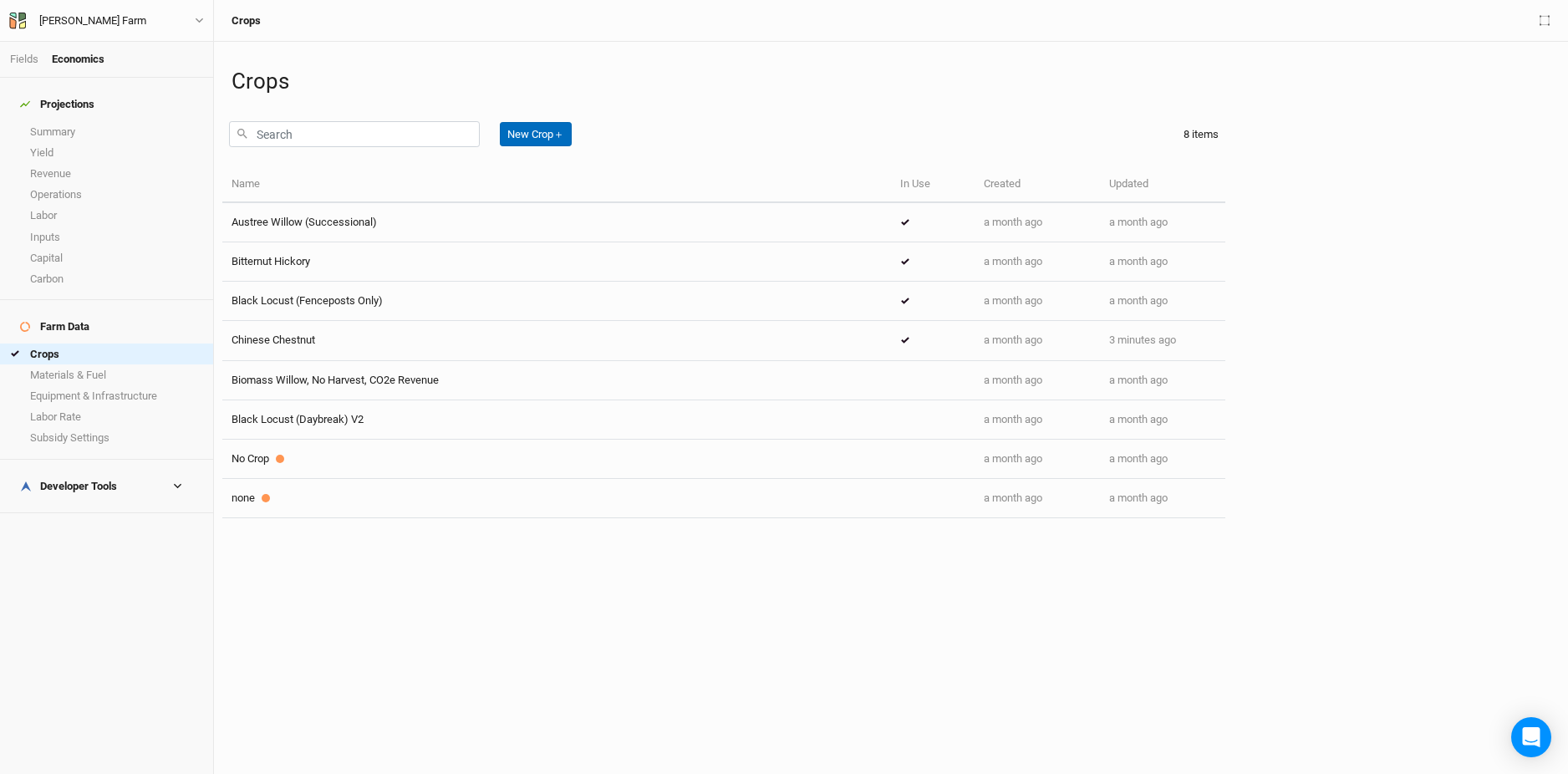
click at [530, 135] on button "New Crop ＋" at bounding box center [536, 134] width 72 height 25
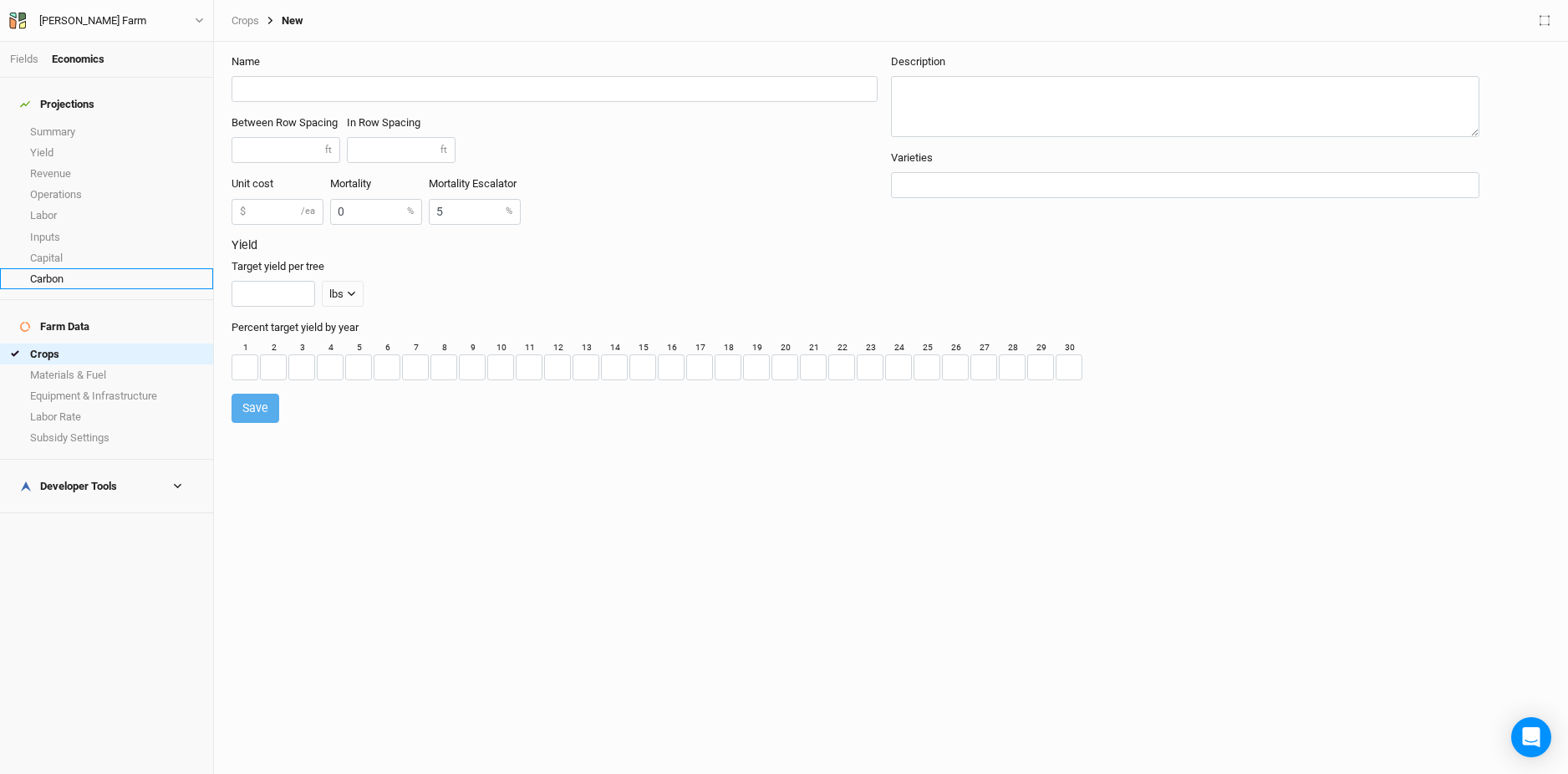
click at [86, 274] on link "Carbon" at bounding box center [106, 279] width 213 height 21
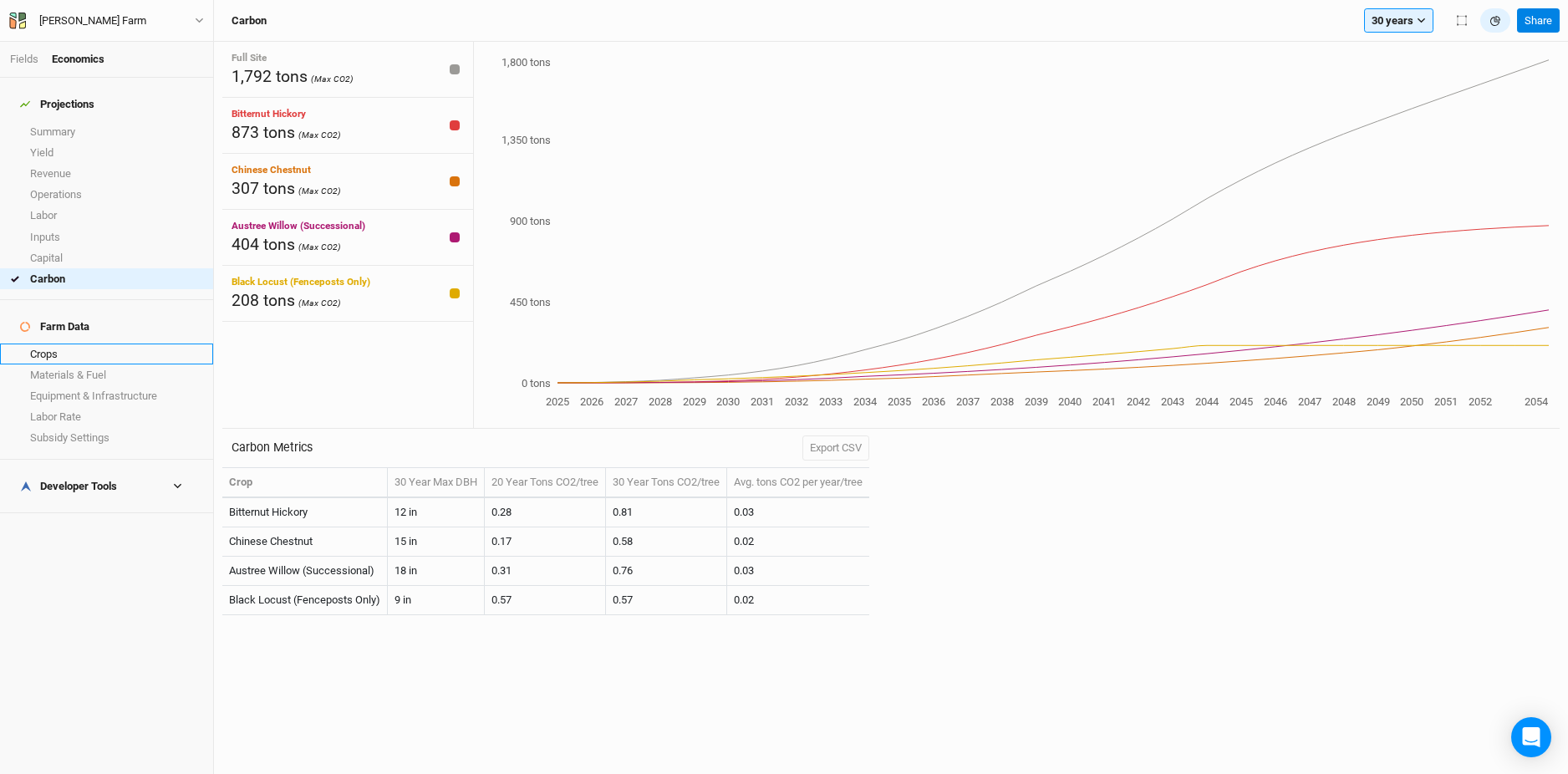
click at [90, 344] on link "Crops" at bounding box center [106, 354] width 213 height 21
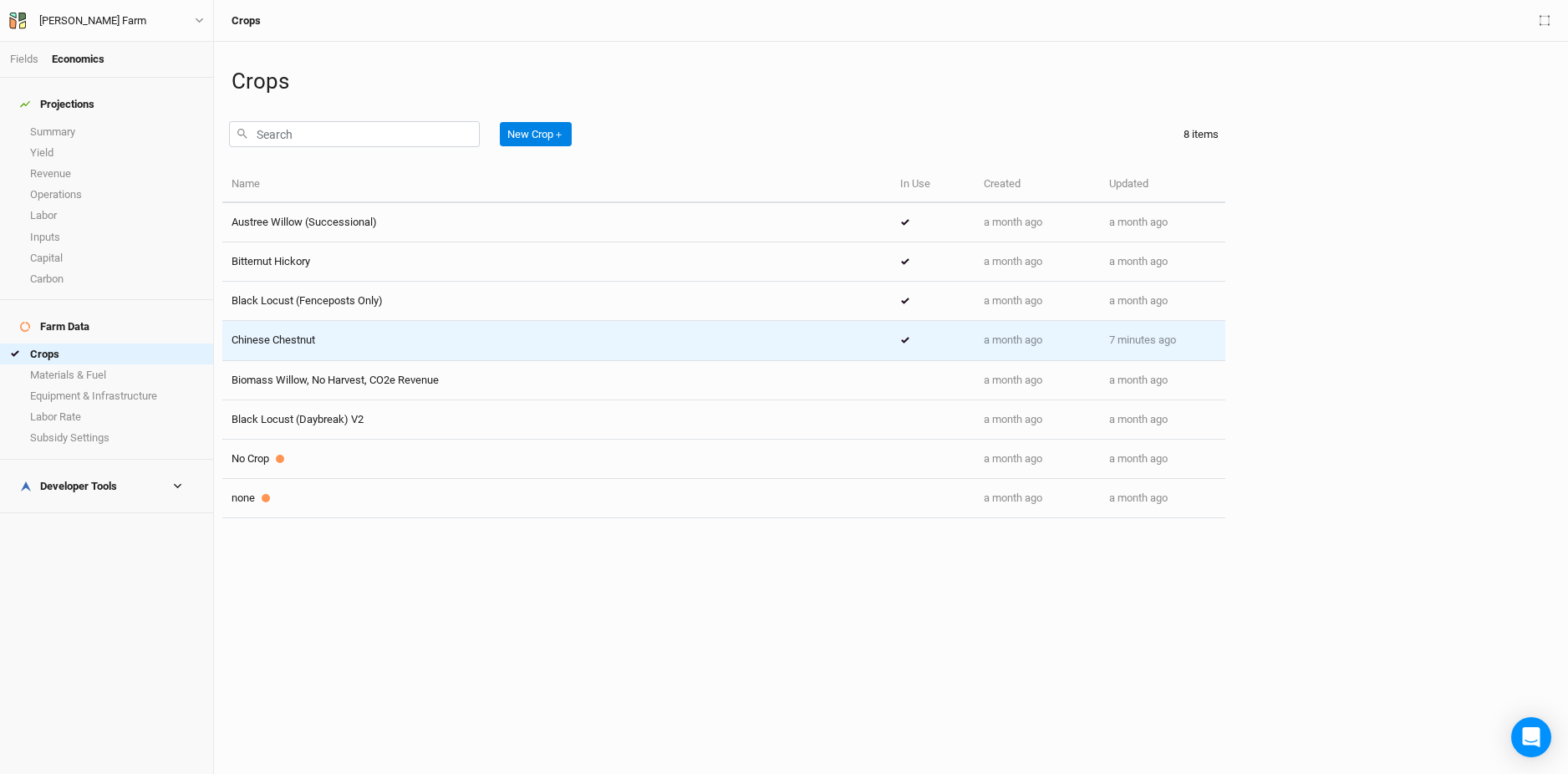
click at [355, 353] on td "Chinese Chestnut" at bounding box center [556, 341] width 668 height 39
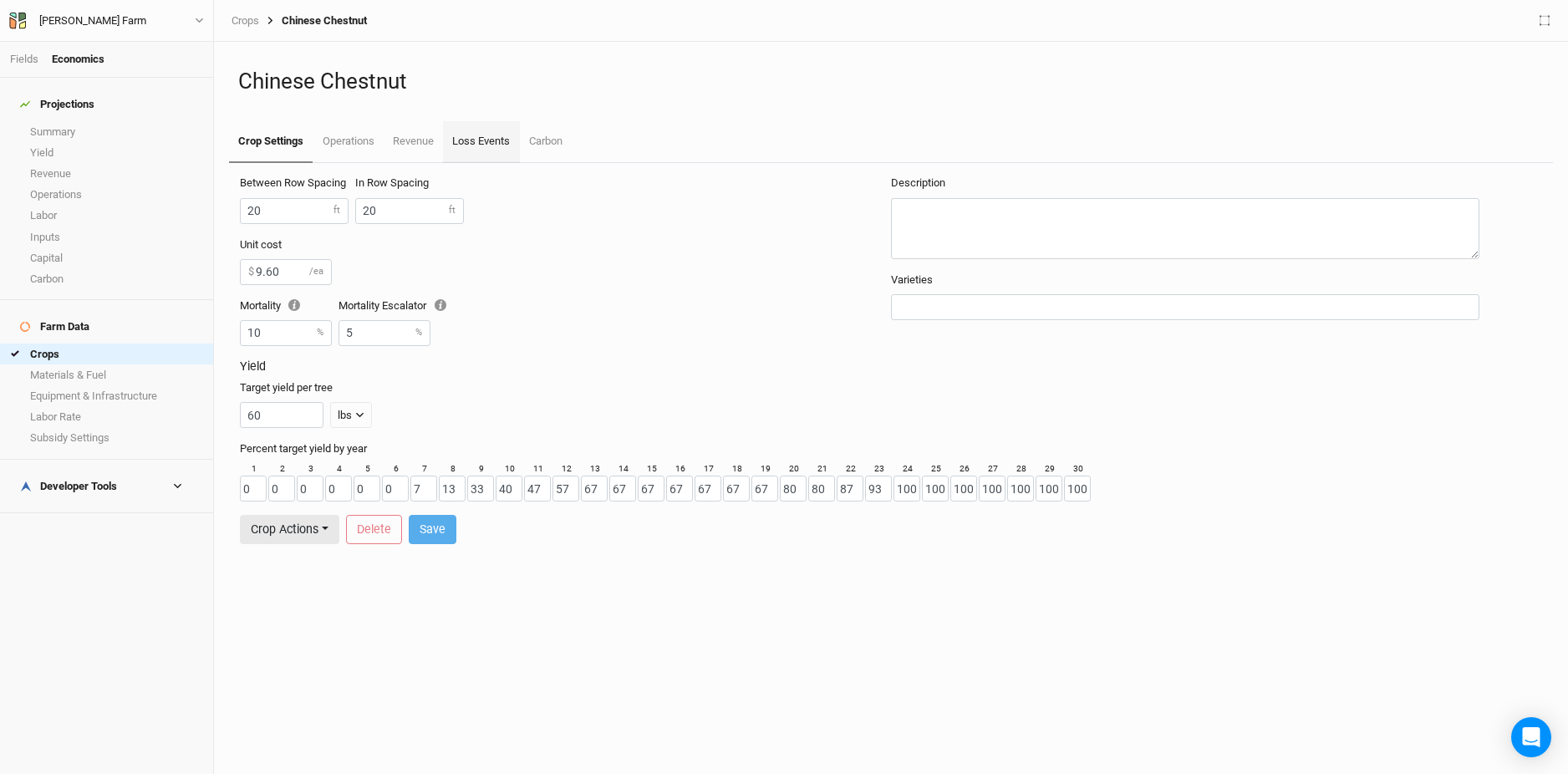
click at [471, 147] on link "Loss Events" at bounding box center [481, 141] width 76 height 42
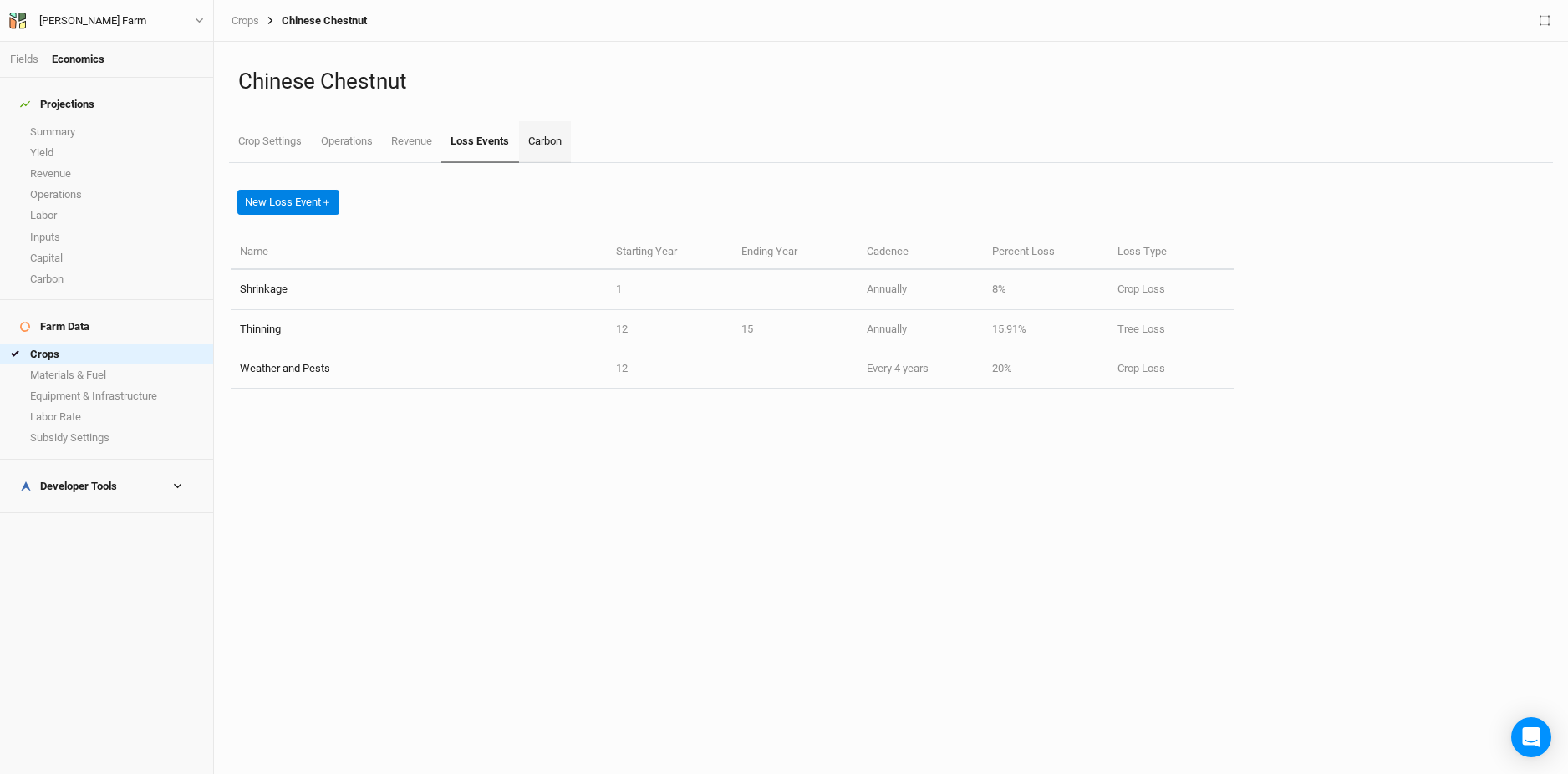
click at [551, 132] on link "Carbon" at bounding box center [545, 141] width 51 height 42
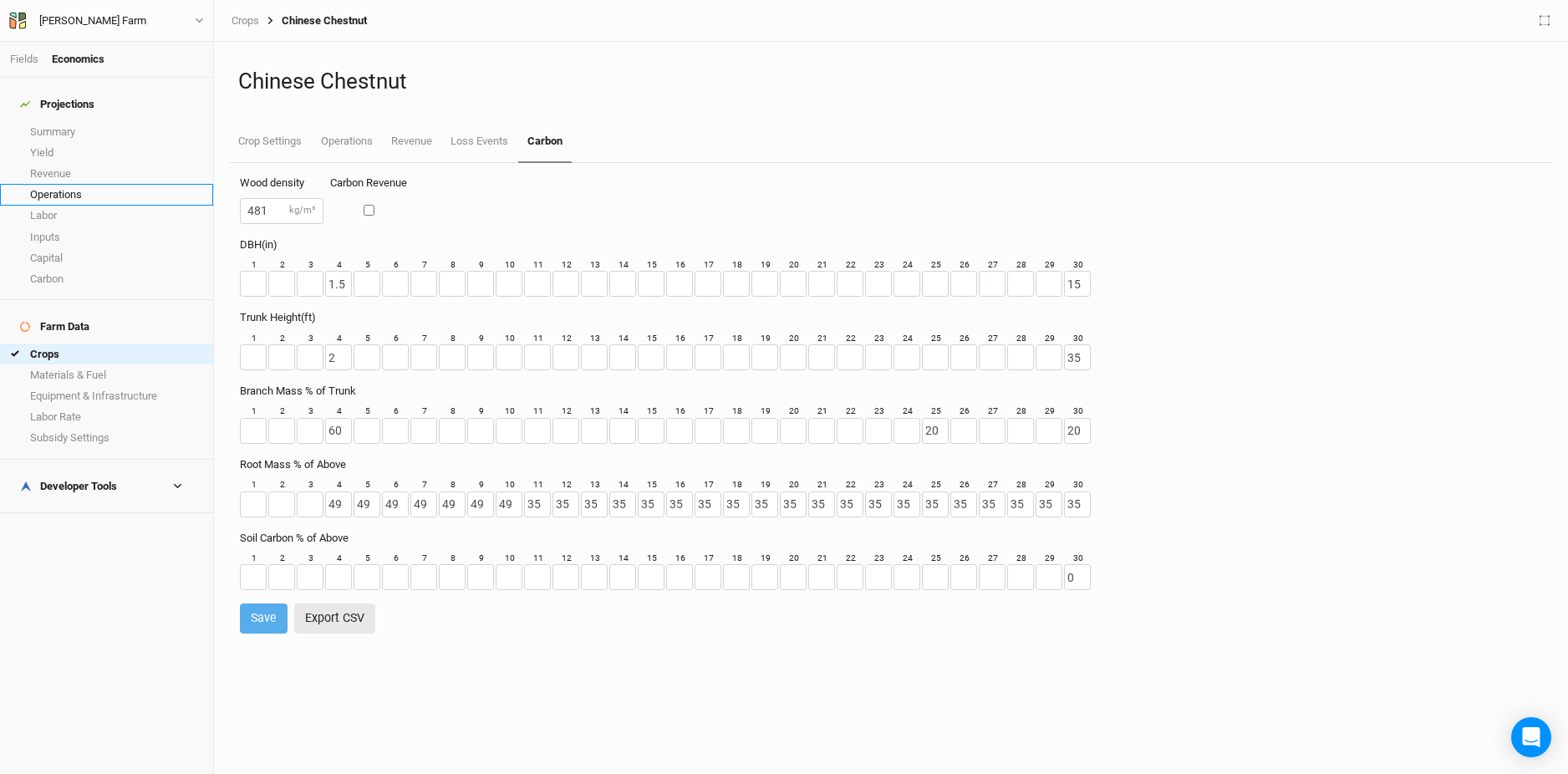
click at [59, 191] on link "Operations" at bounding box center [106, 195] width 213 height 21
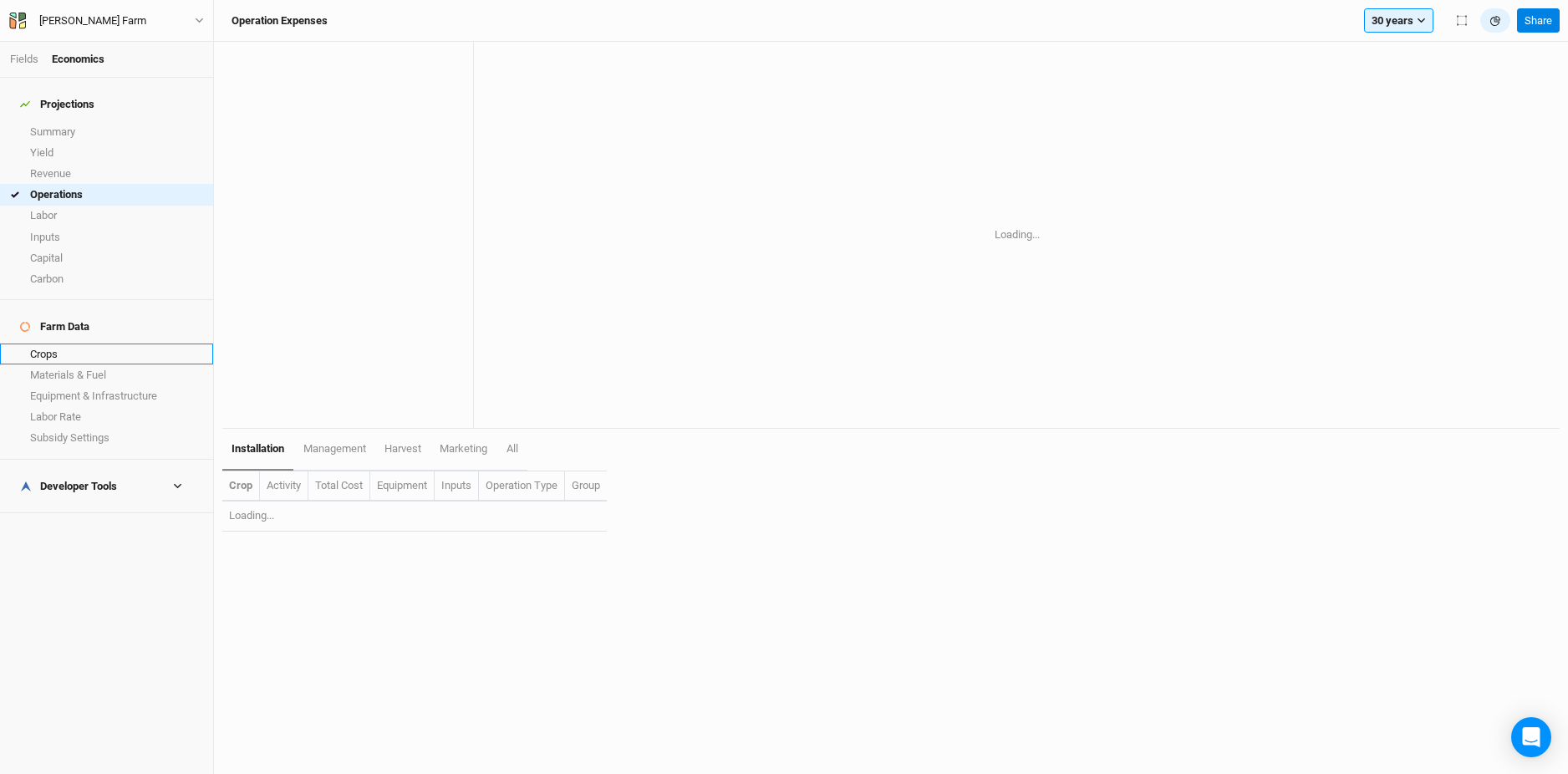
click at [81, 344] on link "Crops" at bounding box center [106, 354] width 213 height 21
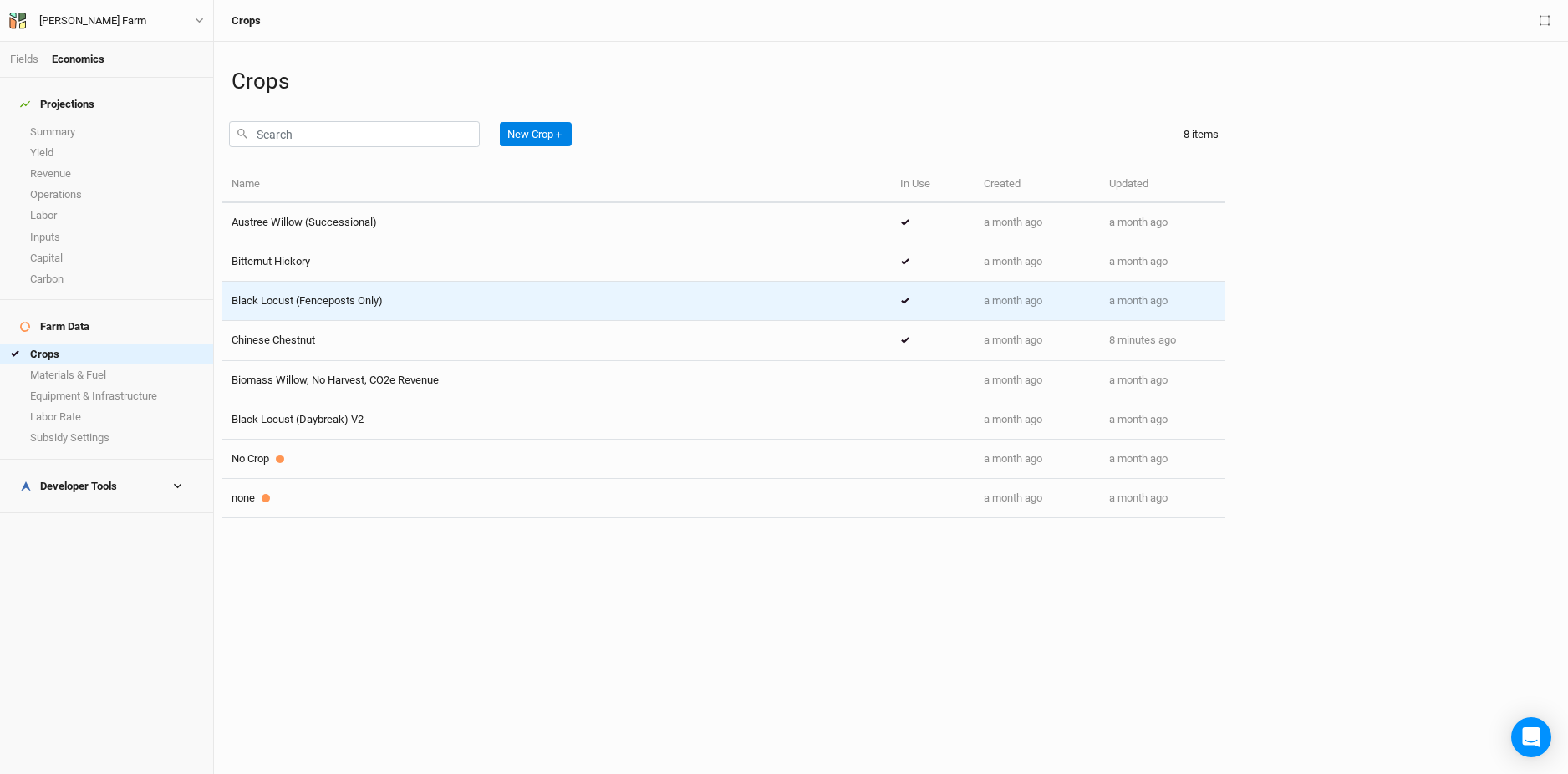
click at [405, 297] on div "Black Locust (Fenceposts Only)" at bounding box center [556, 301] width 650 height 15
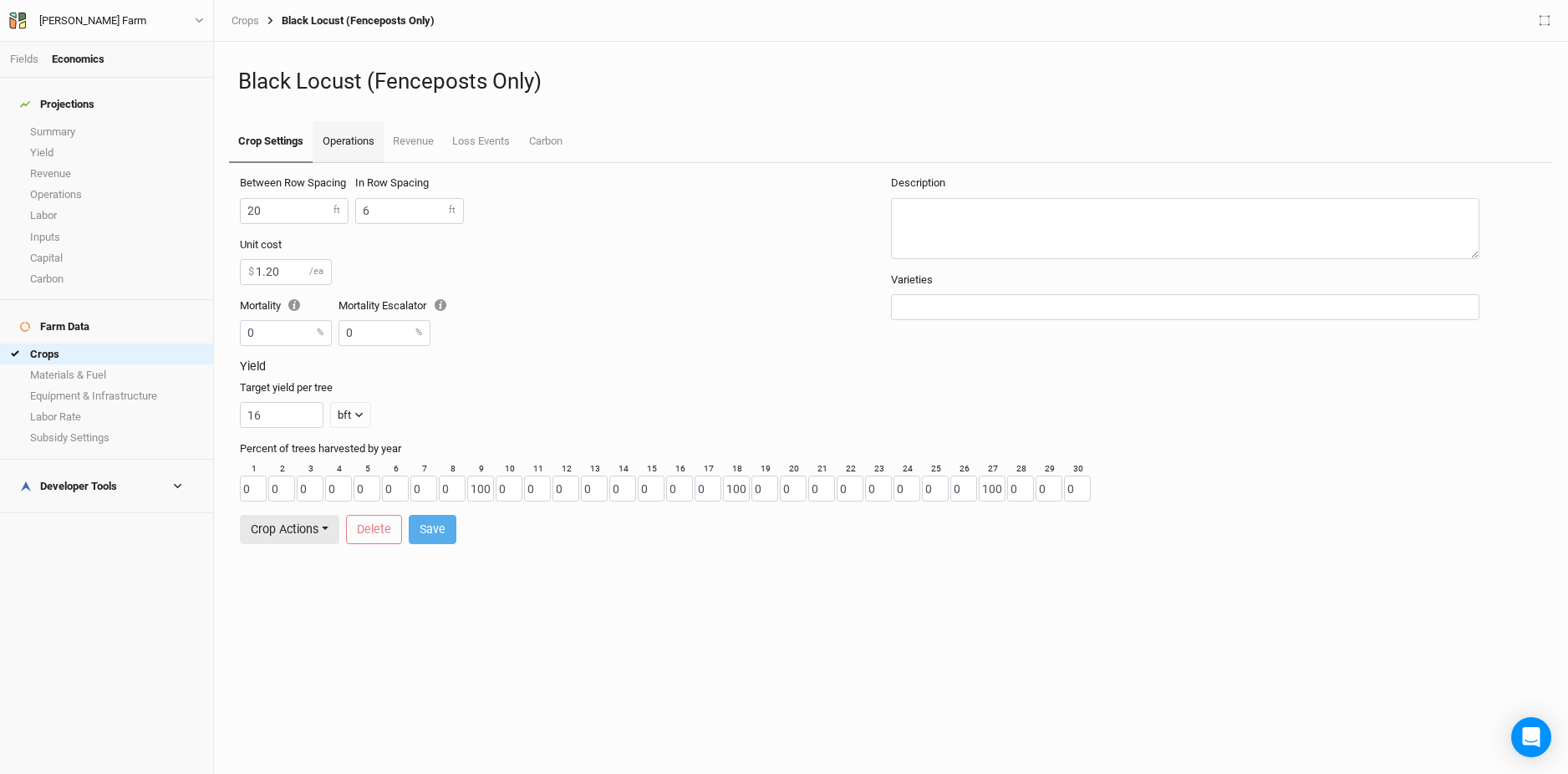
click at [374, 153] on link "Operations" at bounding box center [348, 141] width 70 height 42
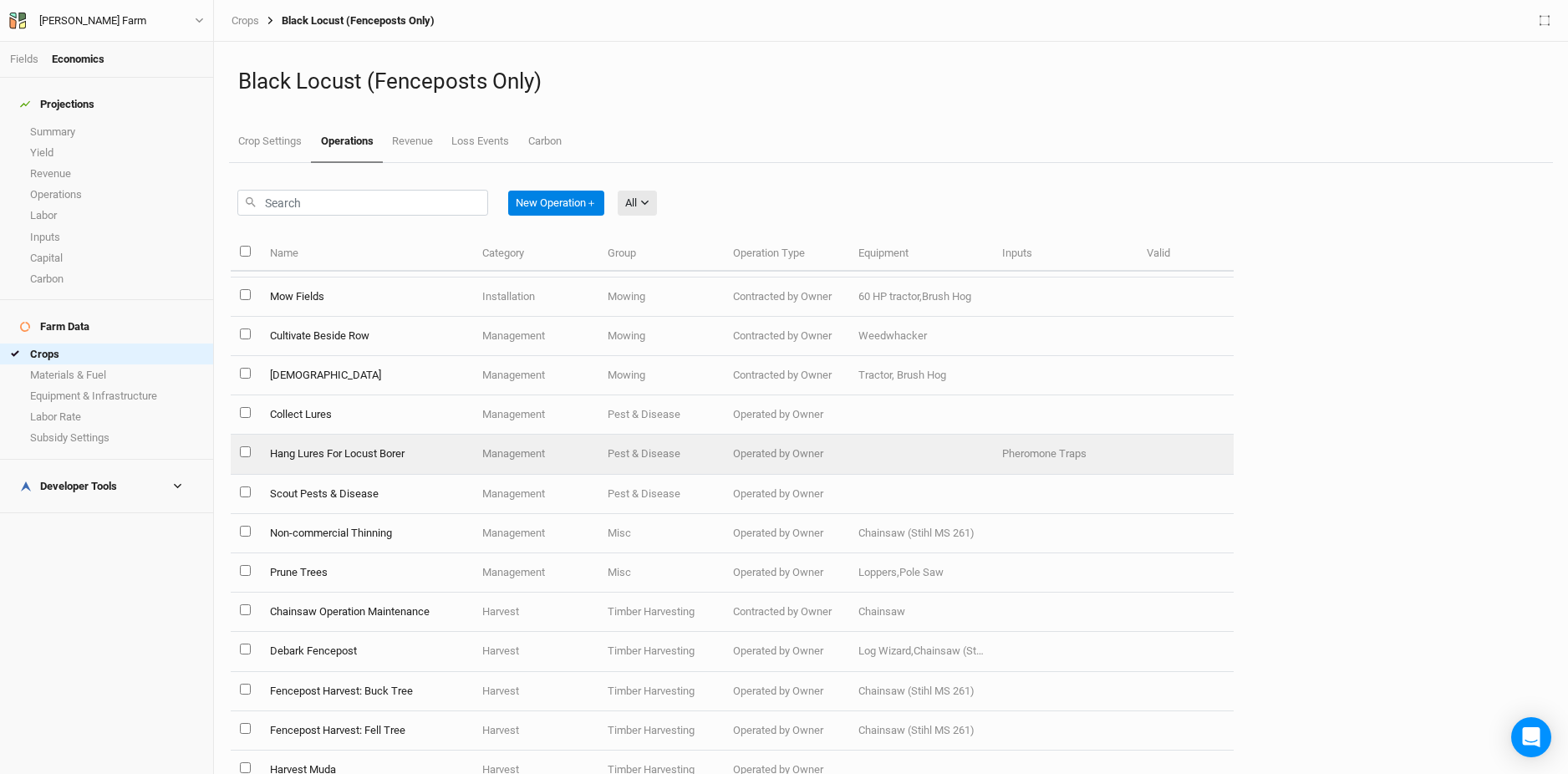
scroll to position [153, 0]
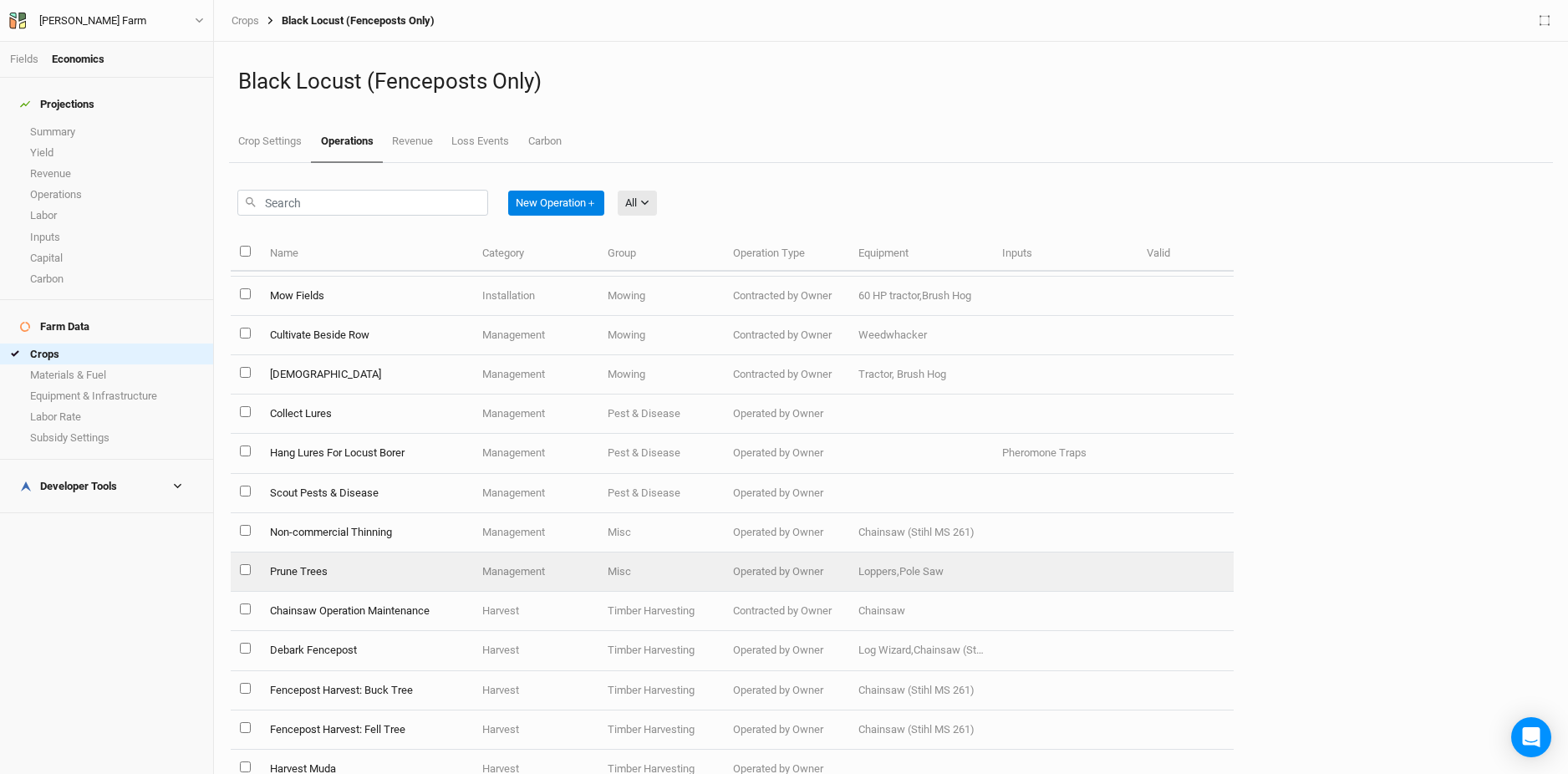
click at [401, 572] on td "Prune Trees" at bounding box center [366, 573] width 212 height 39
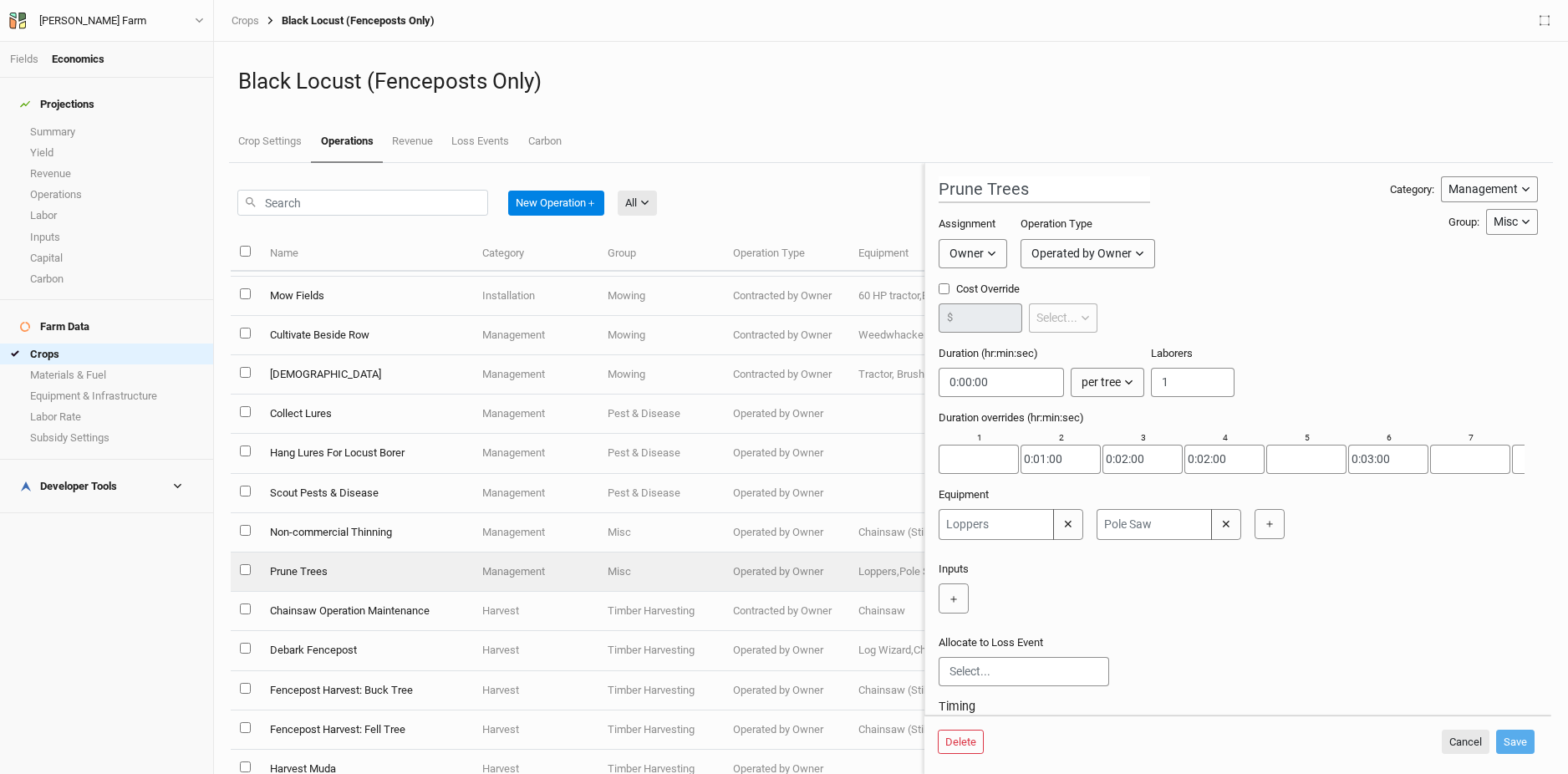
click at [984, 254] on button "Owner" at bounding box center [973, 254] width 69 height 29
click at [1061, 259] on div "Operated by Owner" at bounding box center [1080, 254] width 100 height 17
click at [1231, 215] on div "Prune Trees Category: Management Installation Management Harvest Marketing Grou…" at bounding box center [1237, 505] width 599 height 657
click at [1010, 387] on input "string" at bounding box center [1001, 382] width 125 height 29
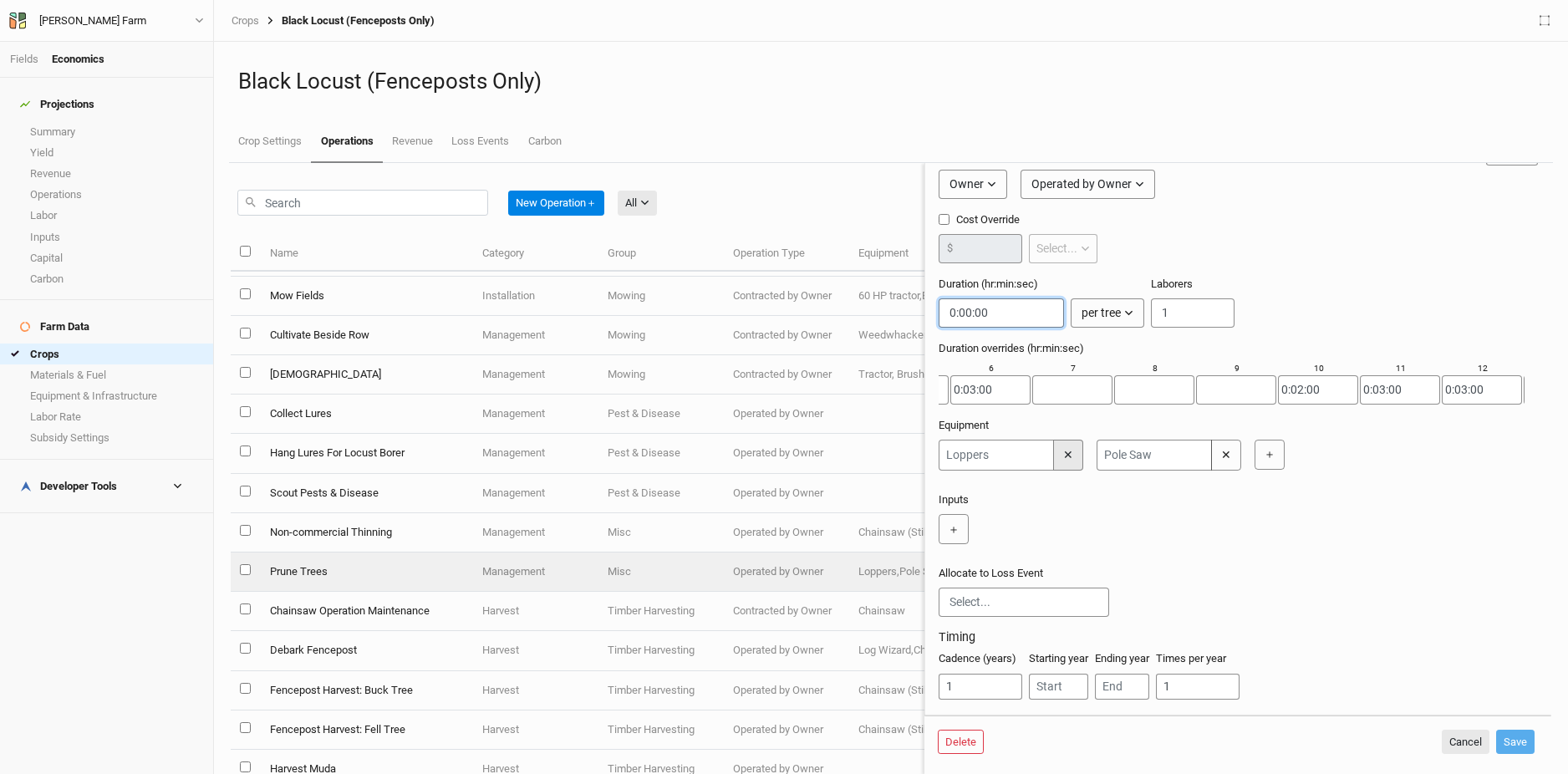
scroll to position [130, 0]
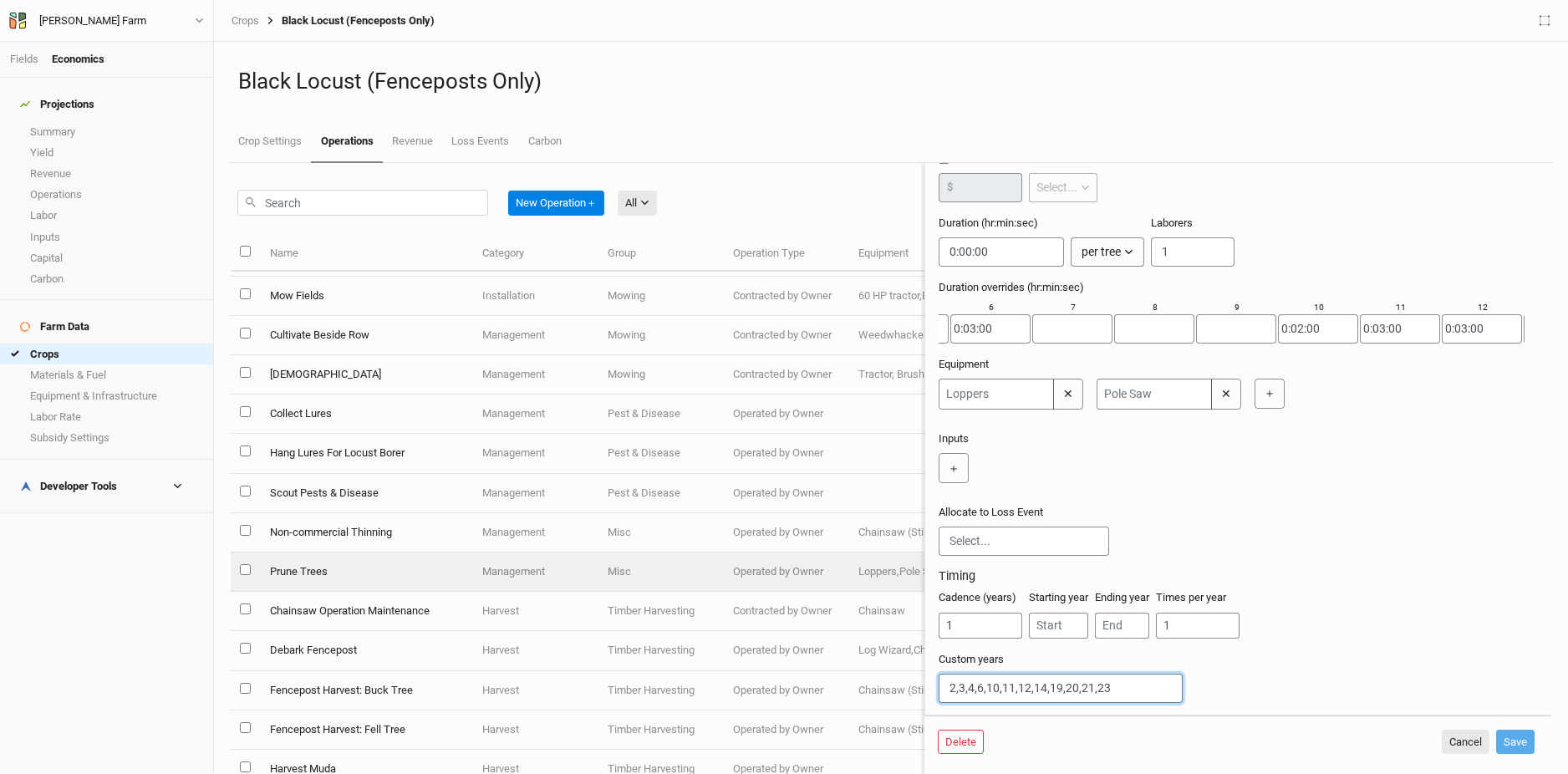
click at [950, 693] on input "2,3,4,6,10,11,12,14,19,20,21,23" at bounding box center [1060, 688] width 244 height 29
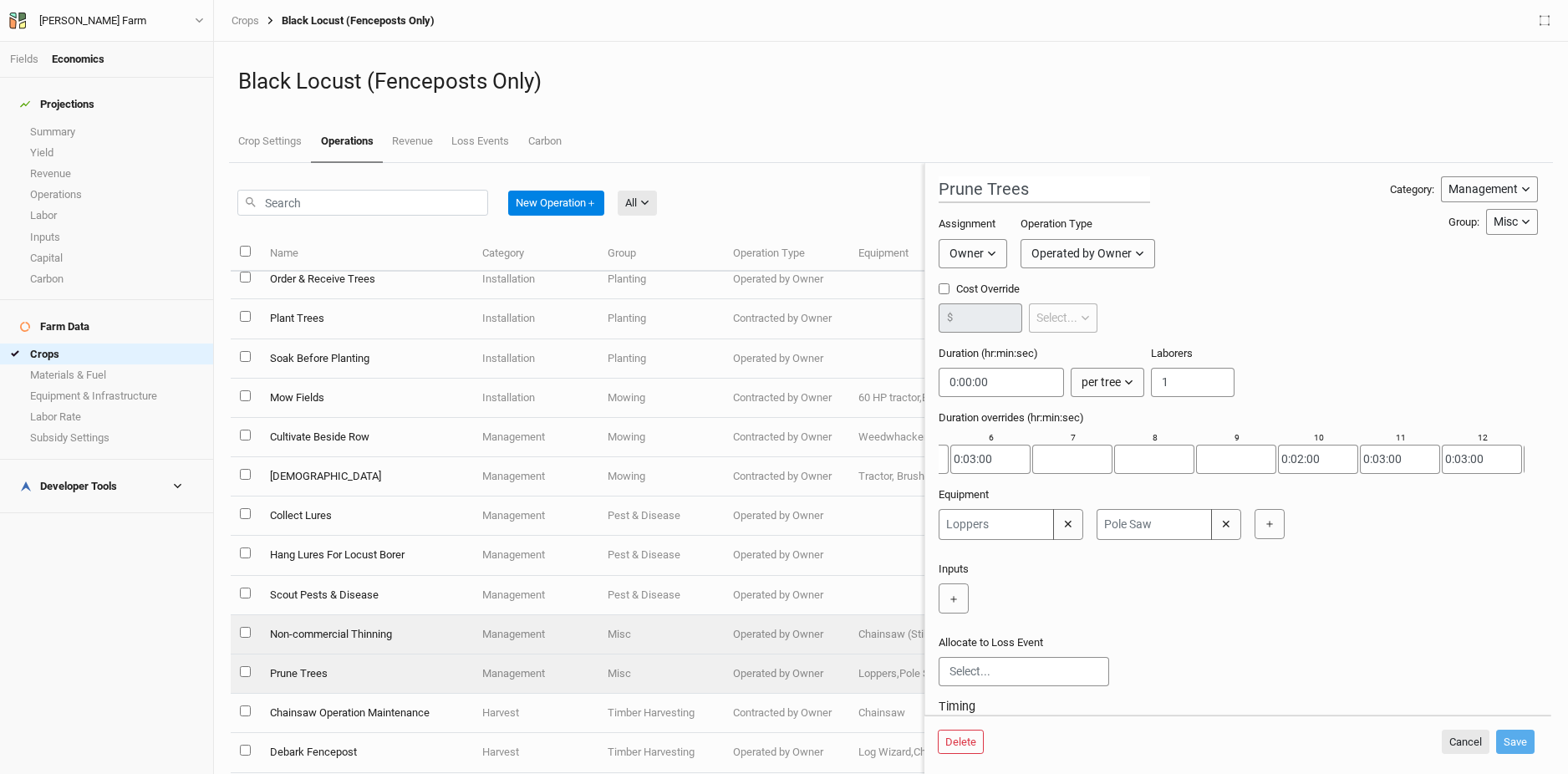
scroll to position [45, 0]
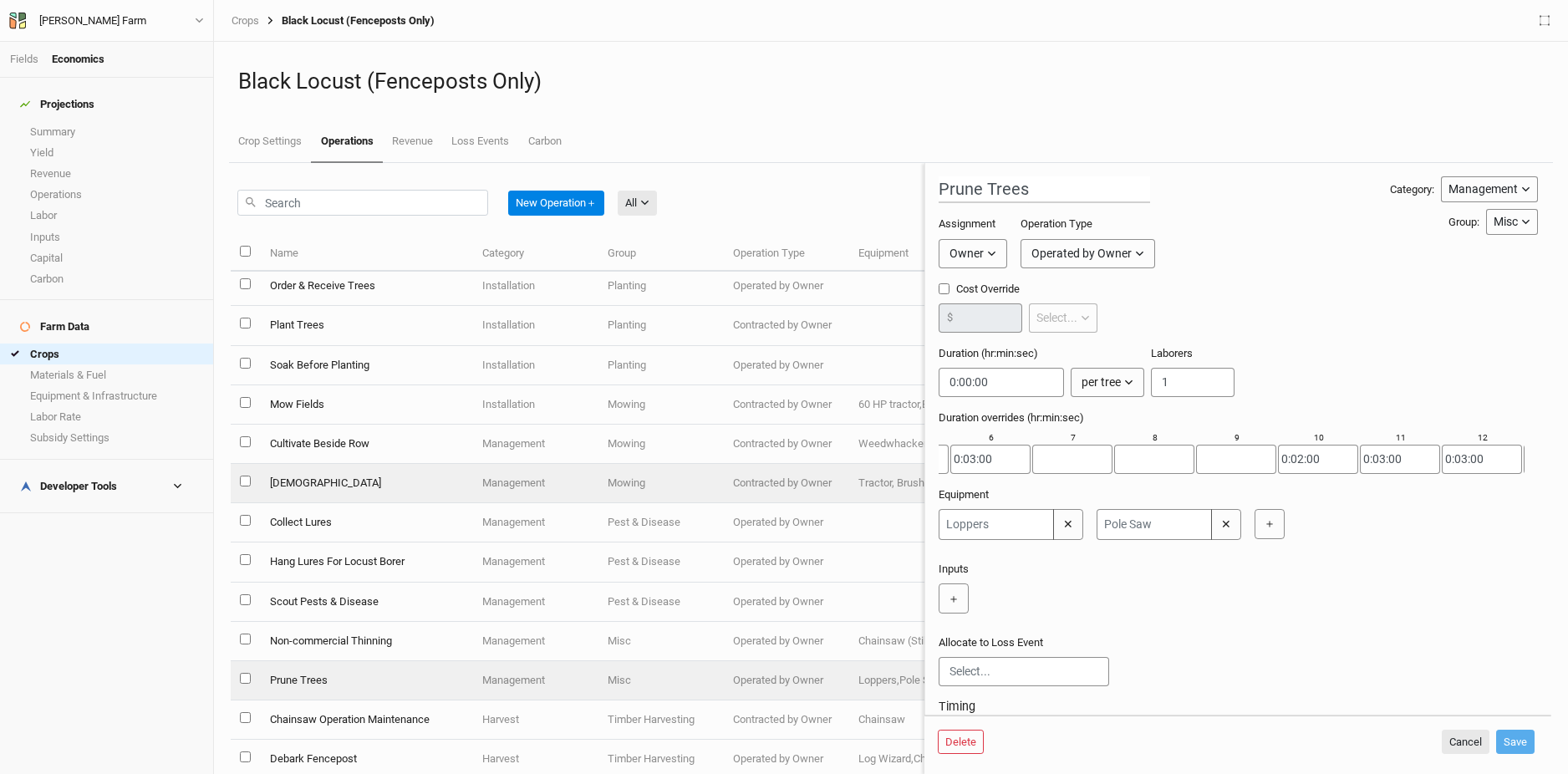
click at [371, 483] on td "[DEMOGRAPHIC_DATA]" at bounding box center [366, 483] width 212 height 39
type input "[DEMOGRAPHIC_DATA]"
type input "20"
type input "0:12:22.500"
type input "1"
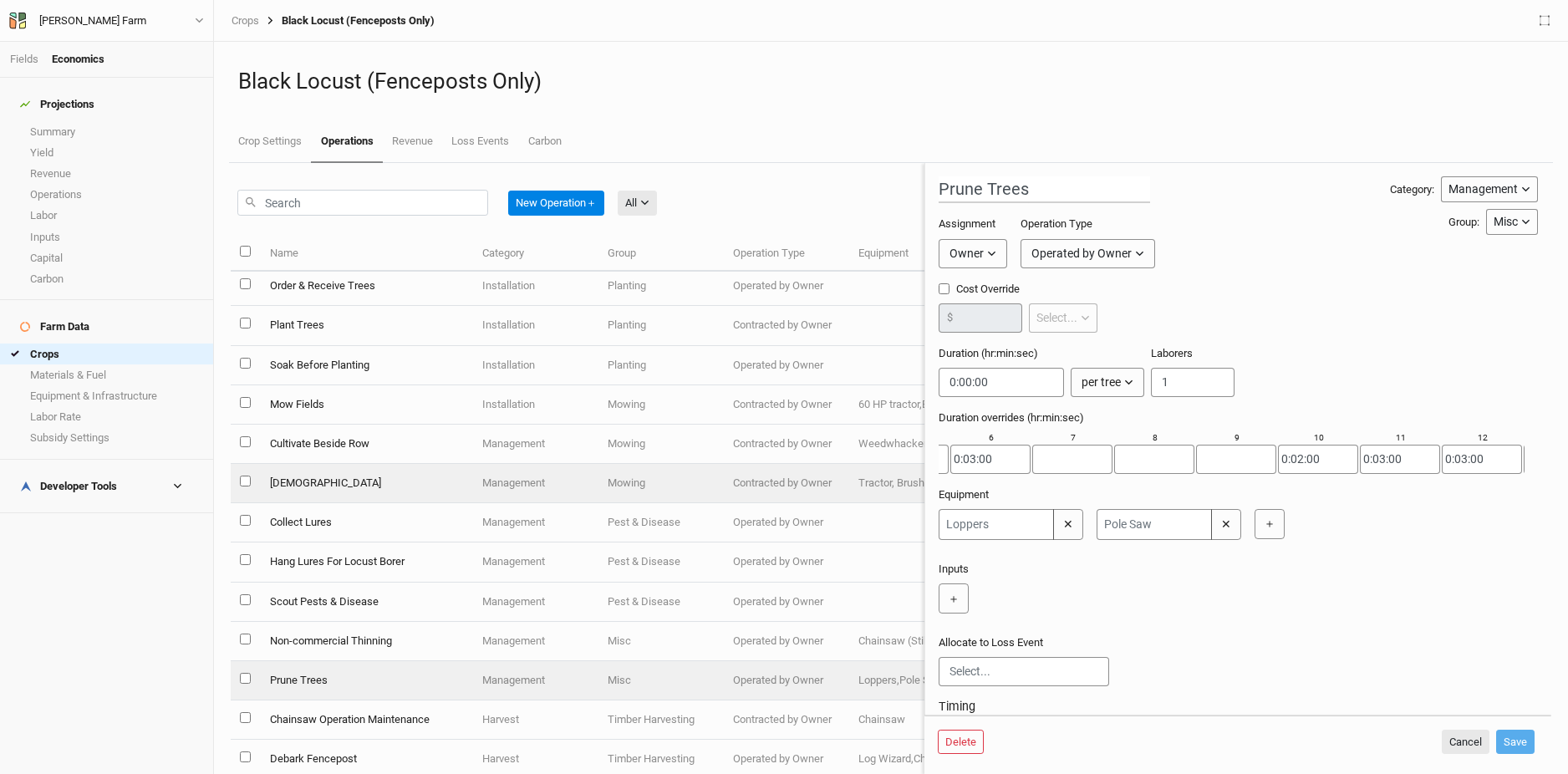
type input "2"
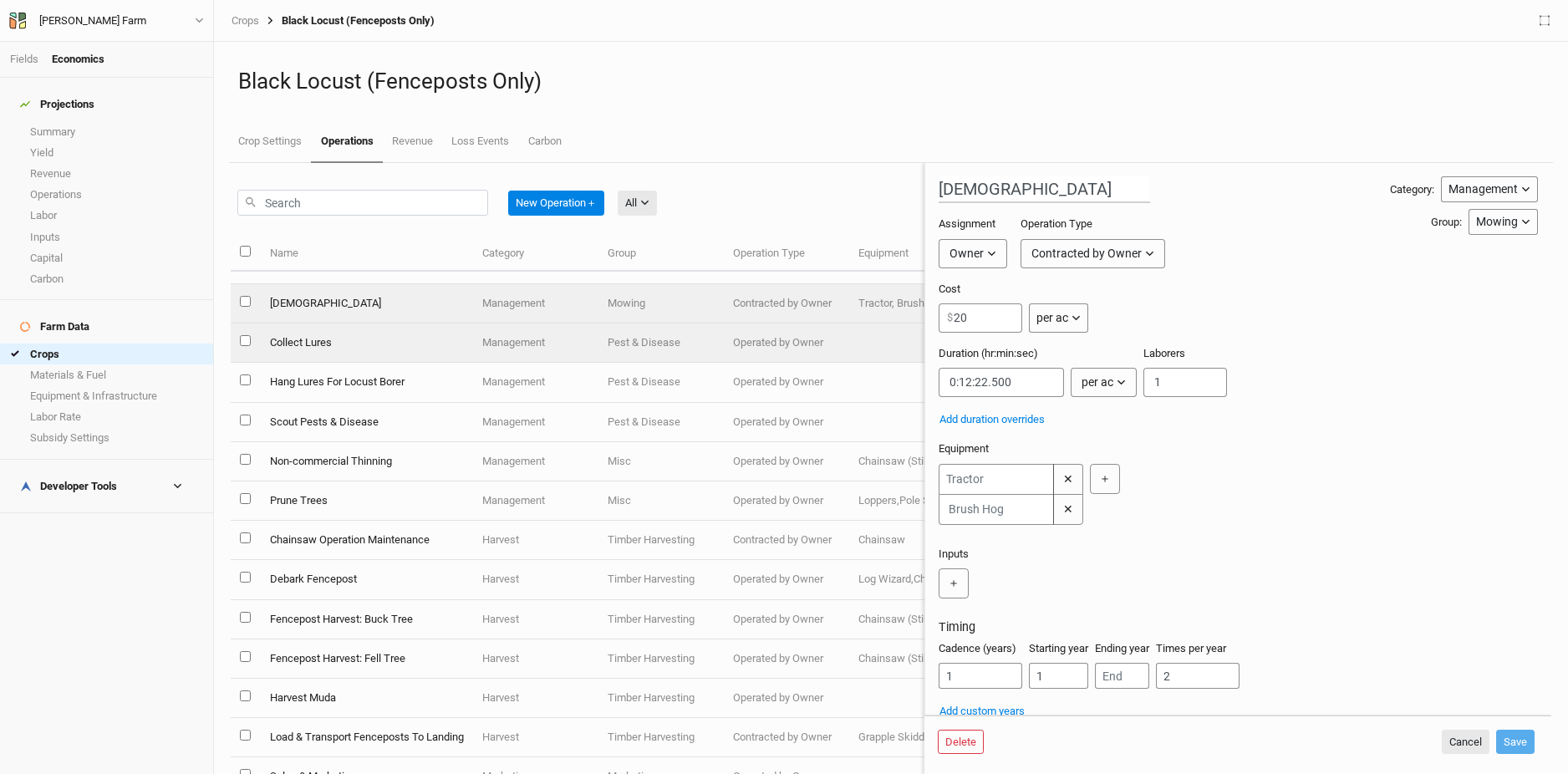
scroll to position [236, 0]
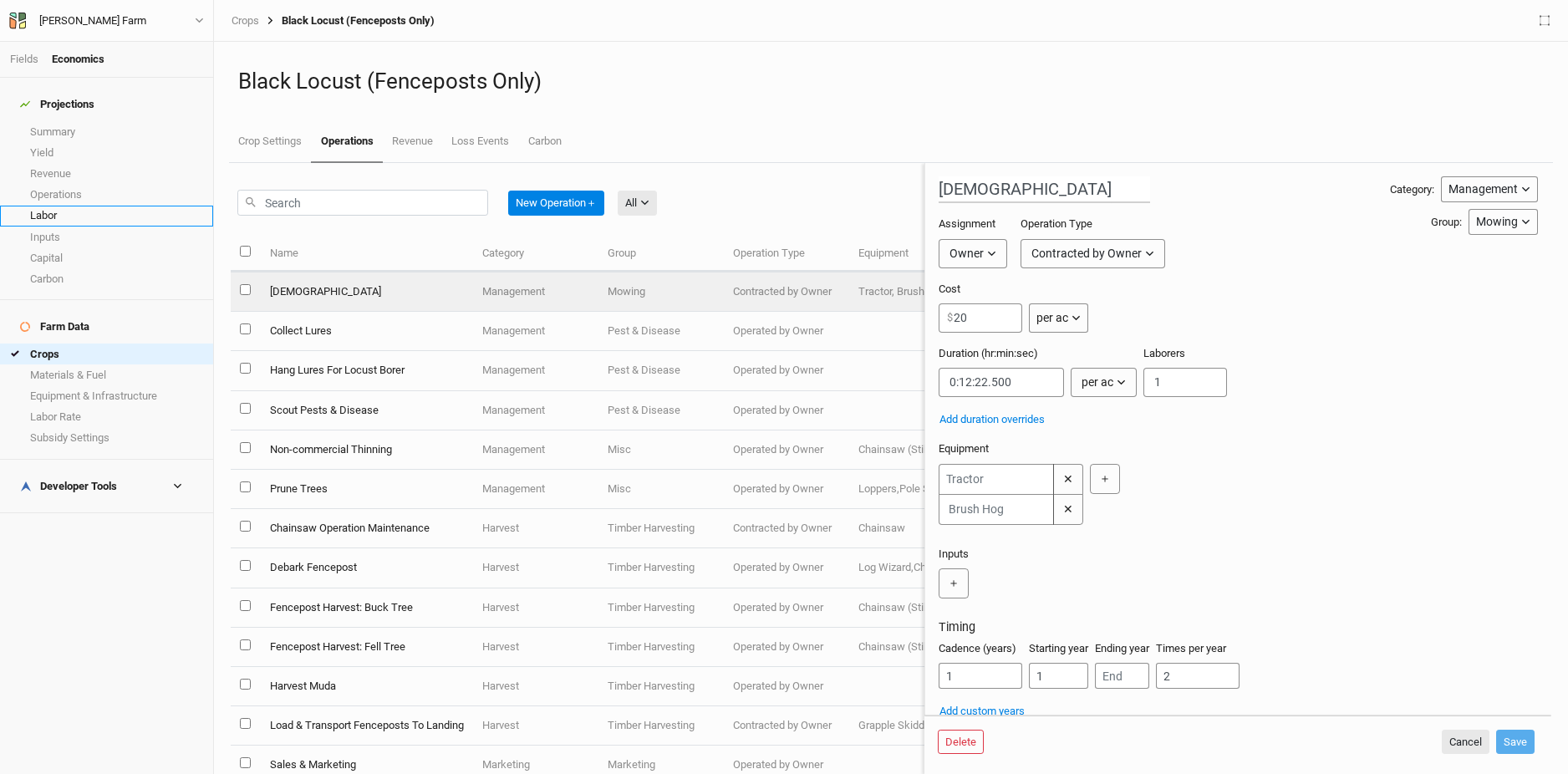
click at [90, 207] on link "Labor" at bounding box center [106, 216] width 213 height 21
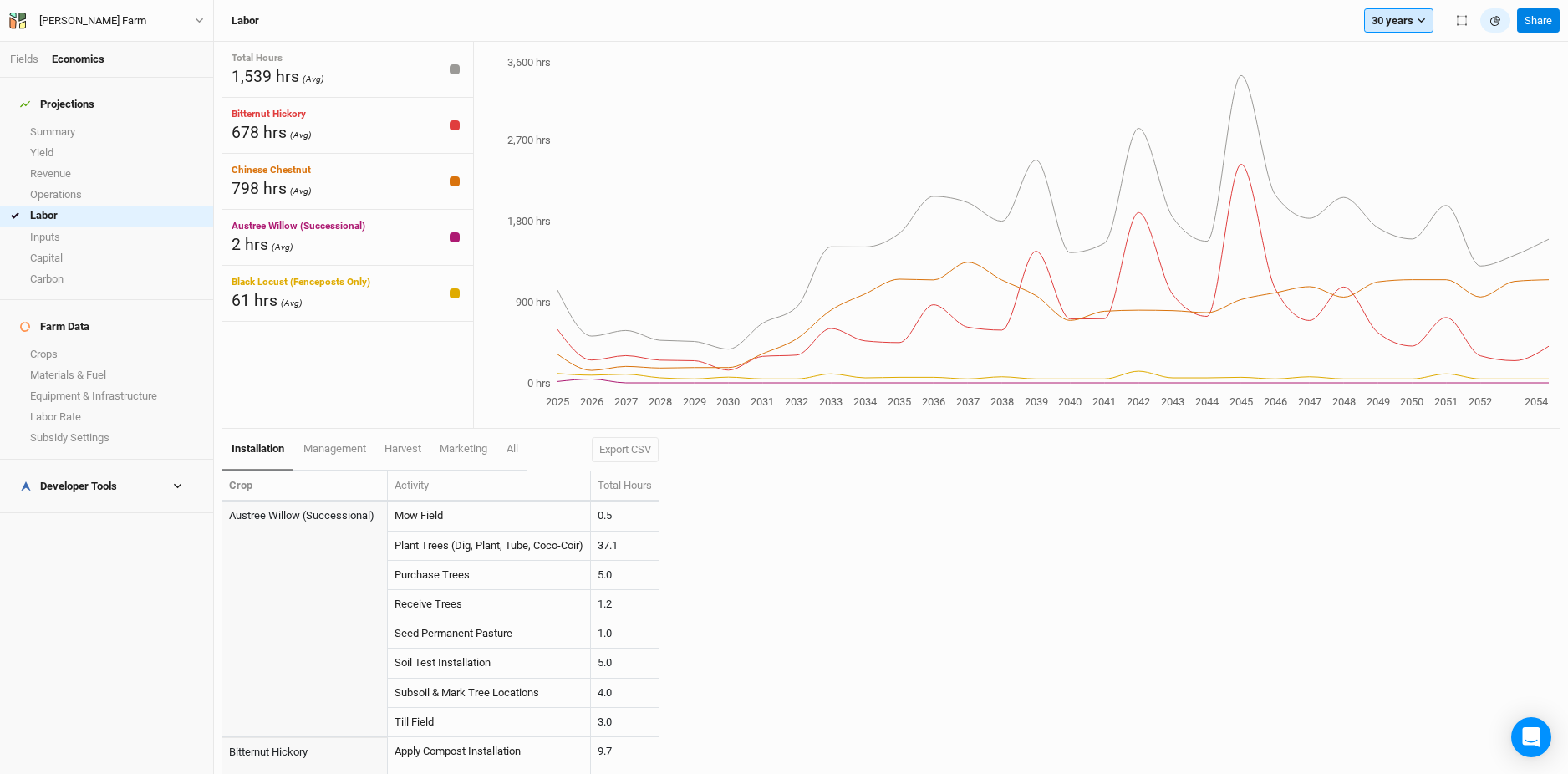
click at [1380, 17] on button "30 years" at bounding box center [1398, 21] width 69 height 25
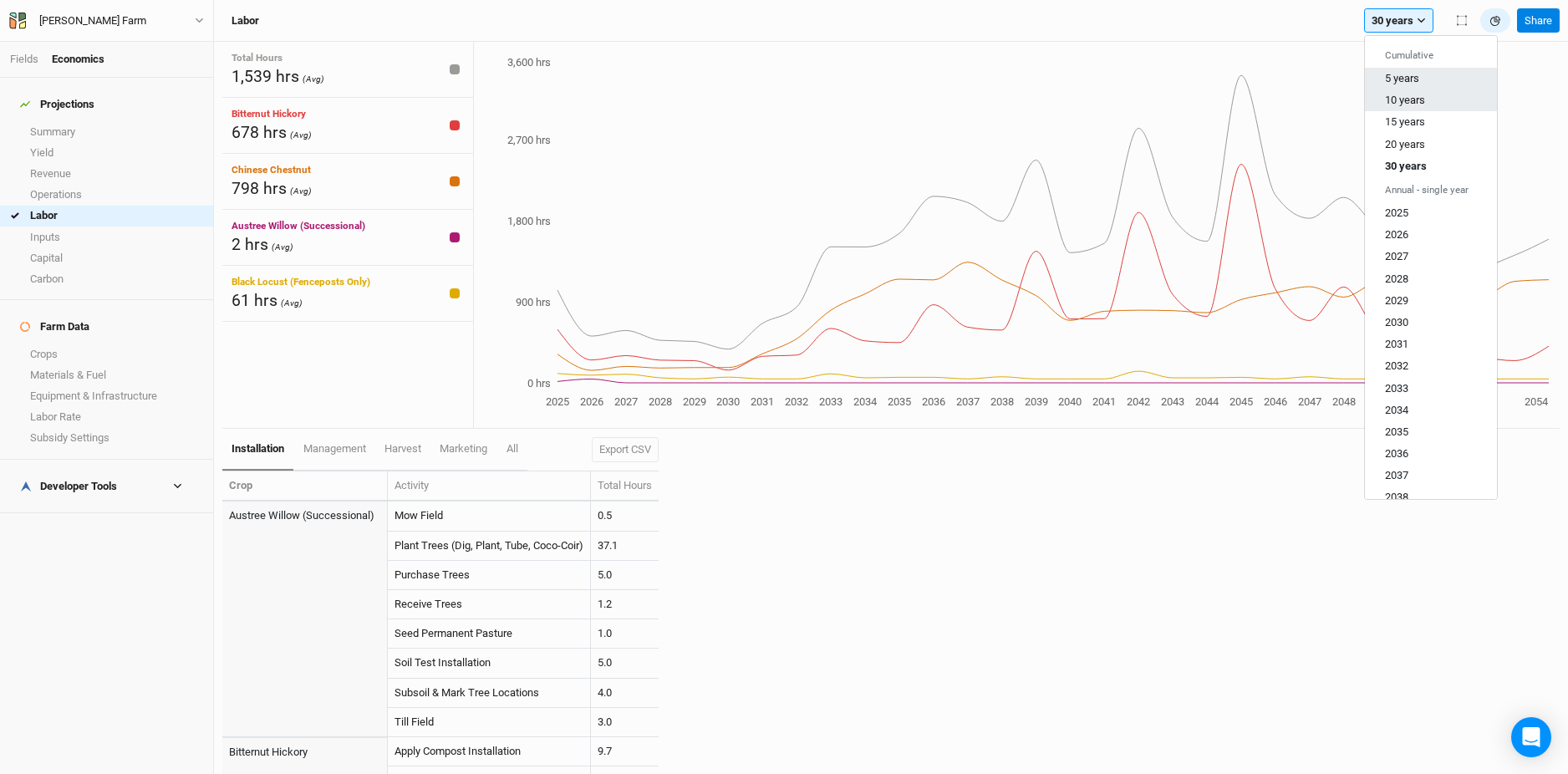
drag, startPoint x: 1391, startPoint y: 90, endPoint x: 1391, endPoint y: 77, distance: 13.0
click at [1391, 77] on div "Cumulative 5 years 10 years 15 years 20 years 30 years" at bounding box center [1431, 110] width 132 height 135
click at [1391, 77] on span "5 years" at bounding box center [1402, 78] width 34 height 13
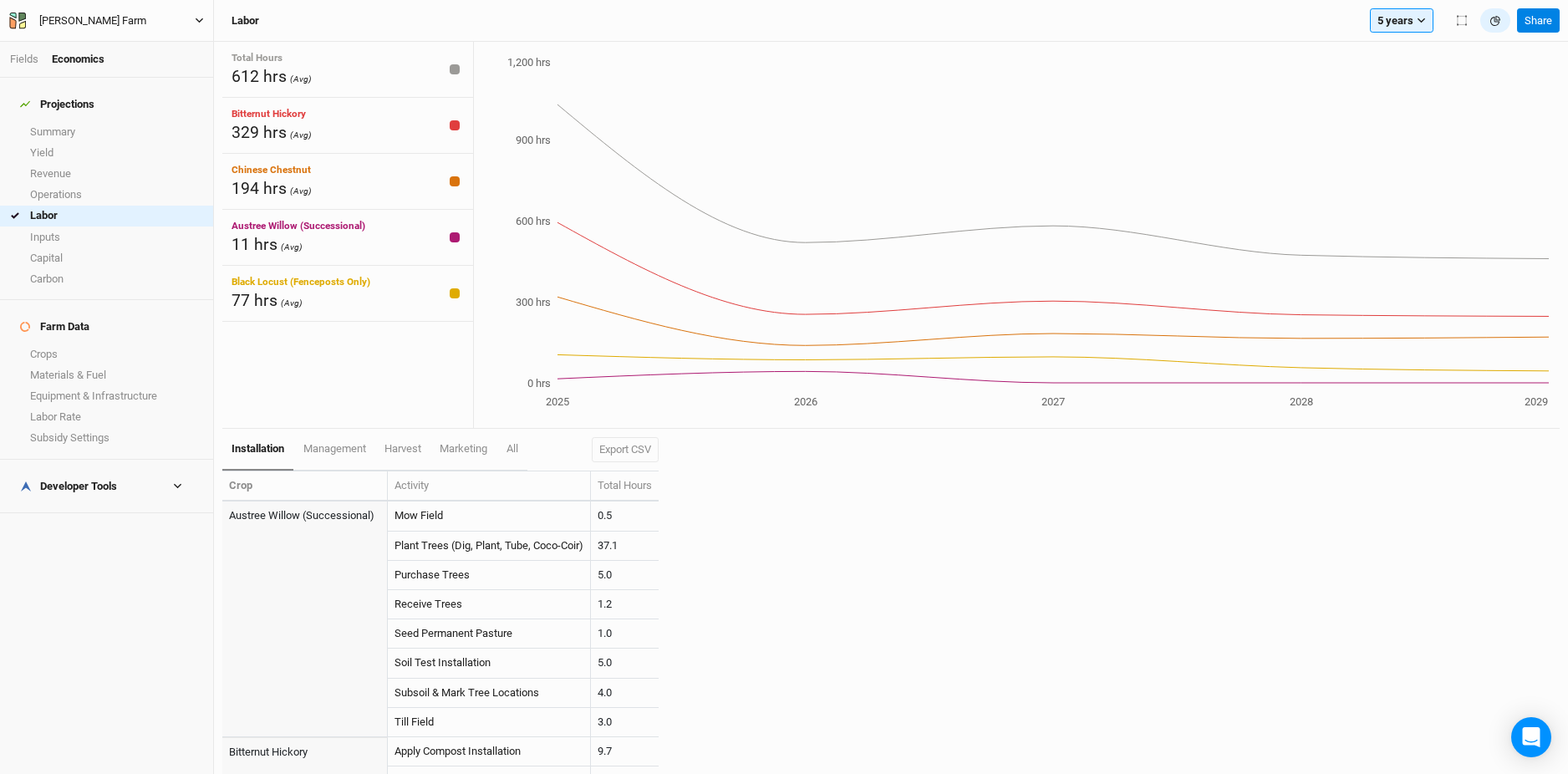
click at [65, 23] on div "[PERSON_NAME] Farm" at bounding box center [93, 21] width 107 height 17
click at [114, 54] on button "Back" at bounding box center [138, 46] width 132 height 21
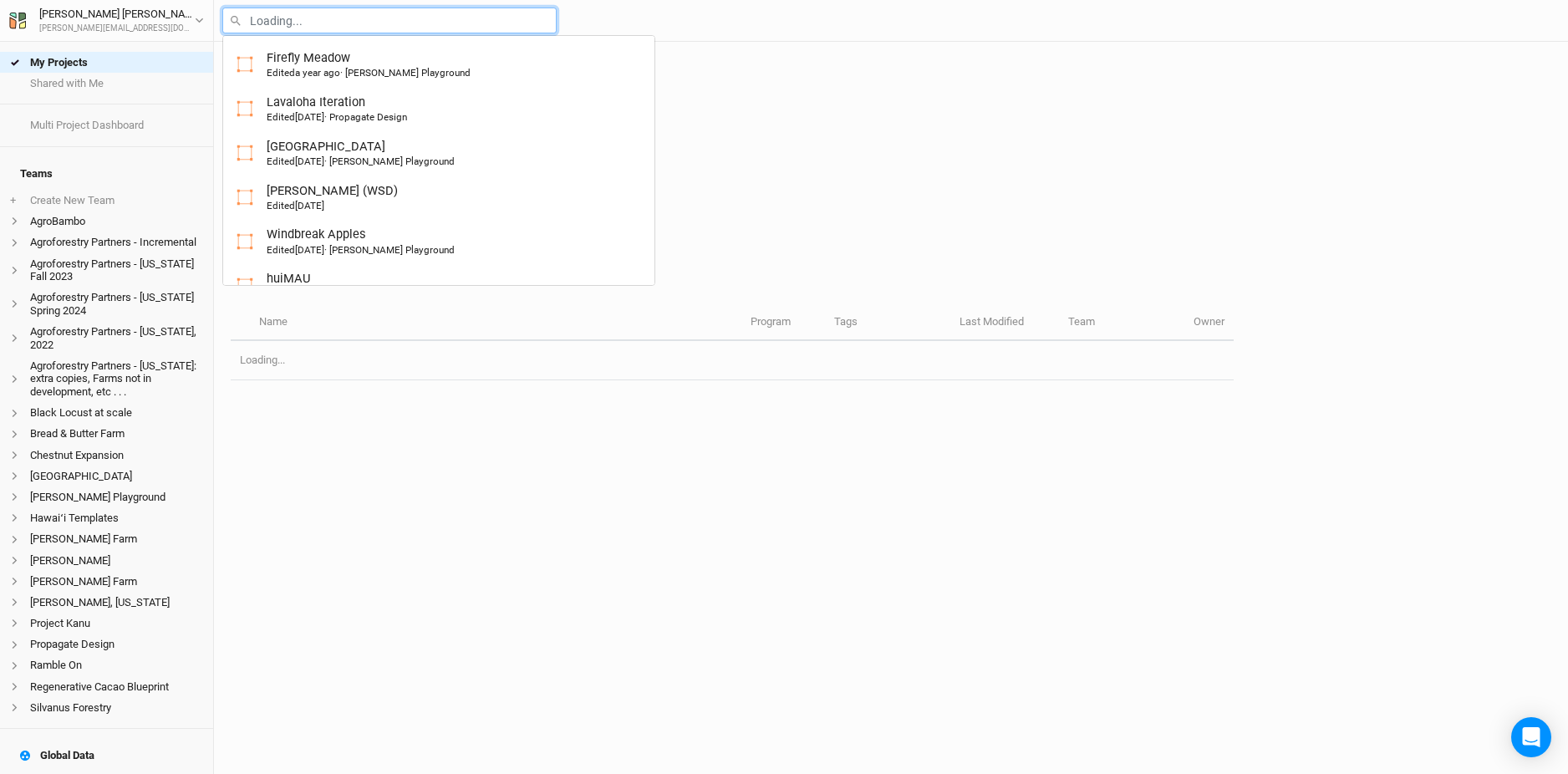
click at [254, 21] on input "text" at bounding box center [389, 21] width 334 height 26
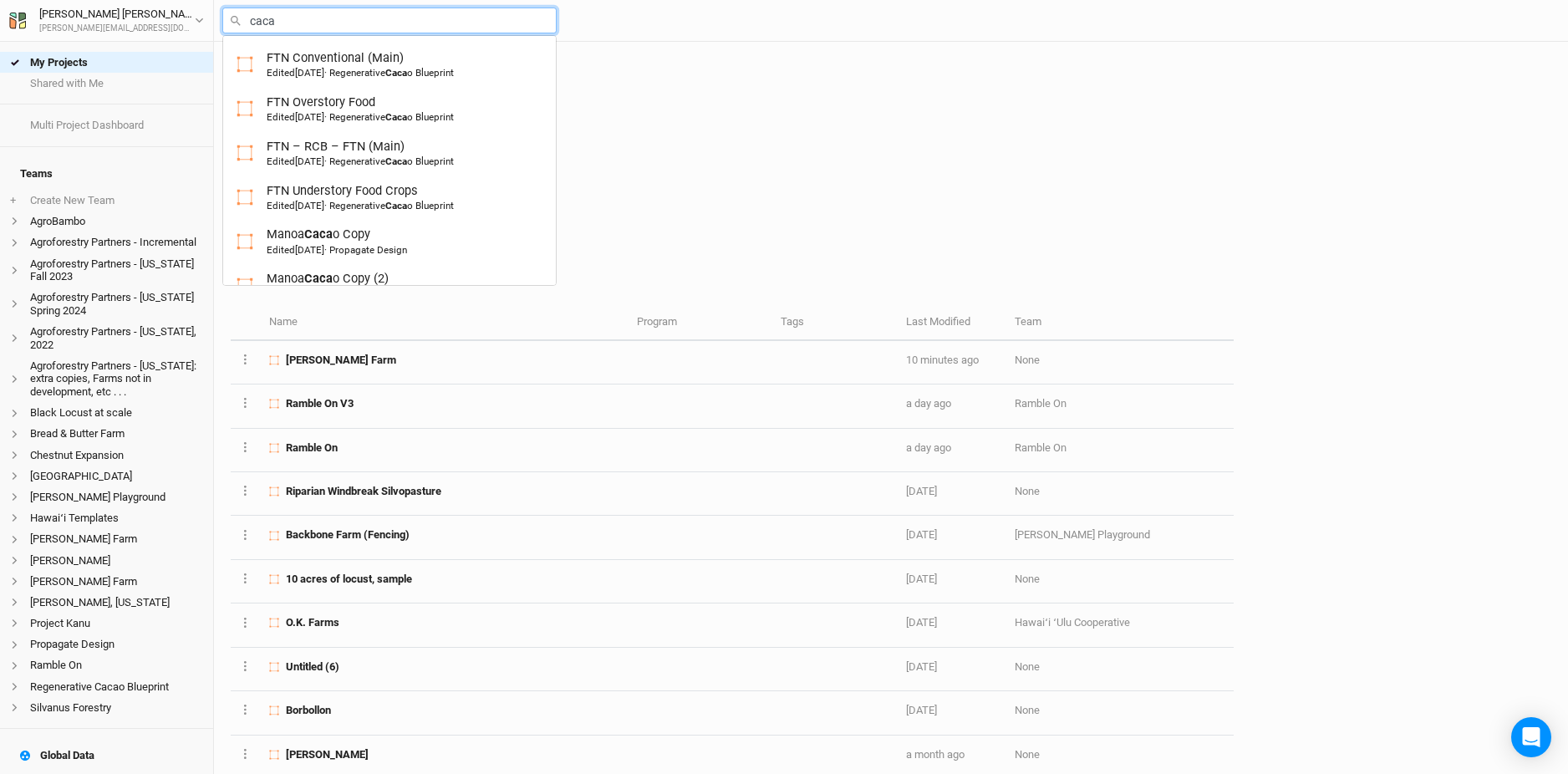
type input "cacao"
click at [342, 149] on div "FTN – RCB – FTN (Main) Edited 3 years ago · Regenerative Cacao Blueprint" at bounding box center [359, 153] width 185 height 31
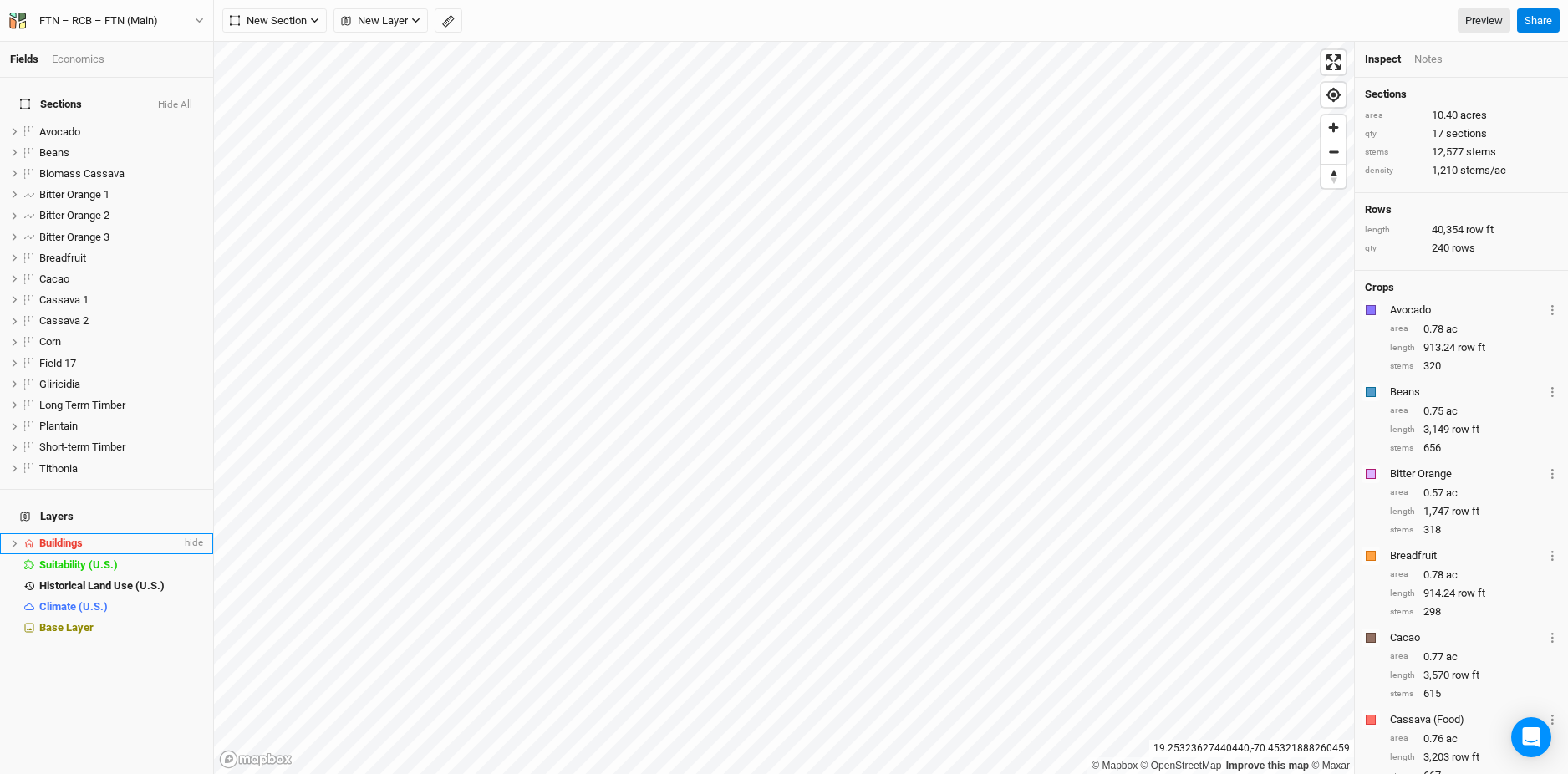
click at [186, 533] on span "hide" at bounding box center [192, 543] width 21 height 21
click at [78, 60] on div "Economics" at bounding box center [77, 59] width 52 height 15
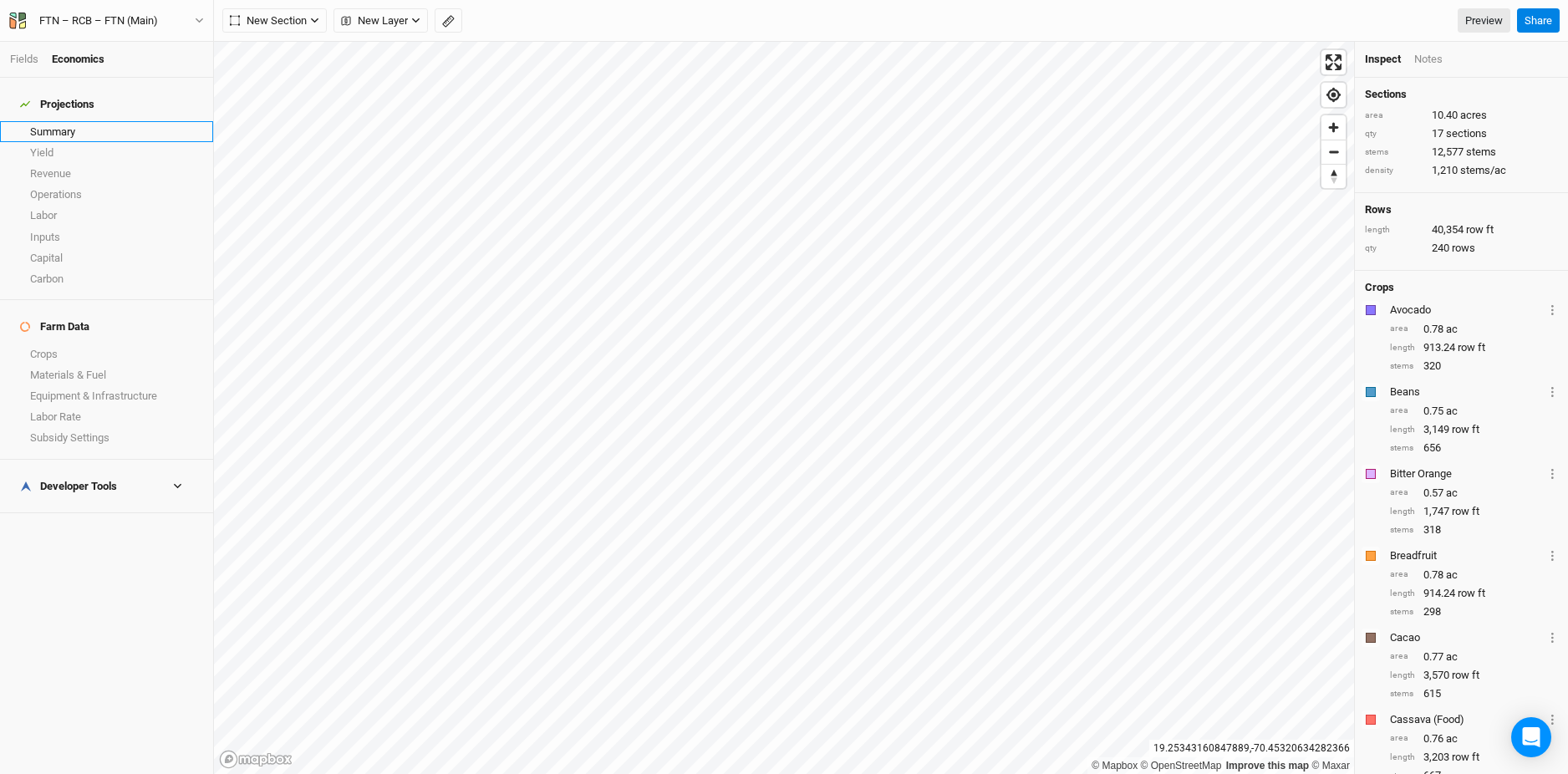
click at [63, 127] on link "Summary" at bounding box center [106, 131] width 213 height 21
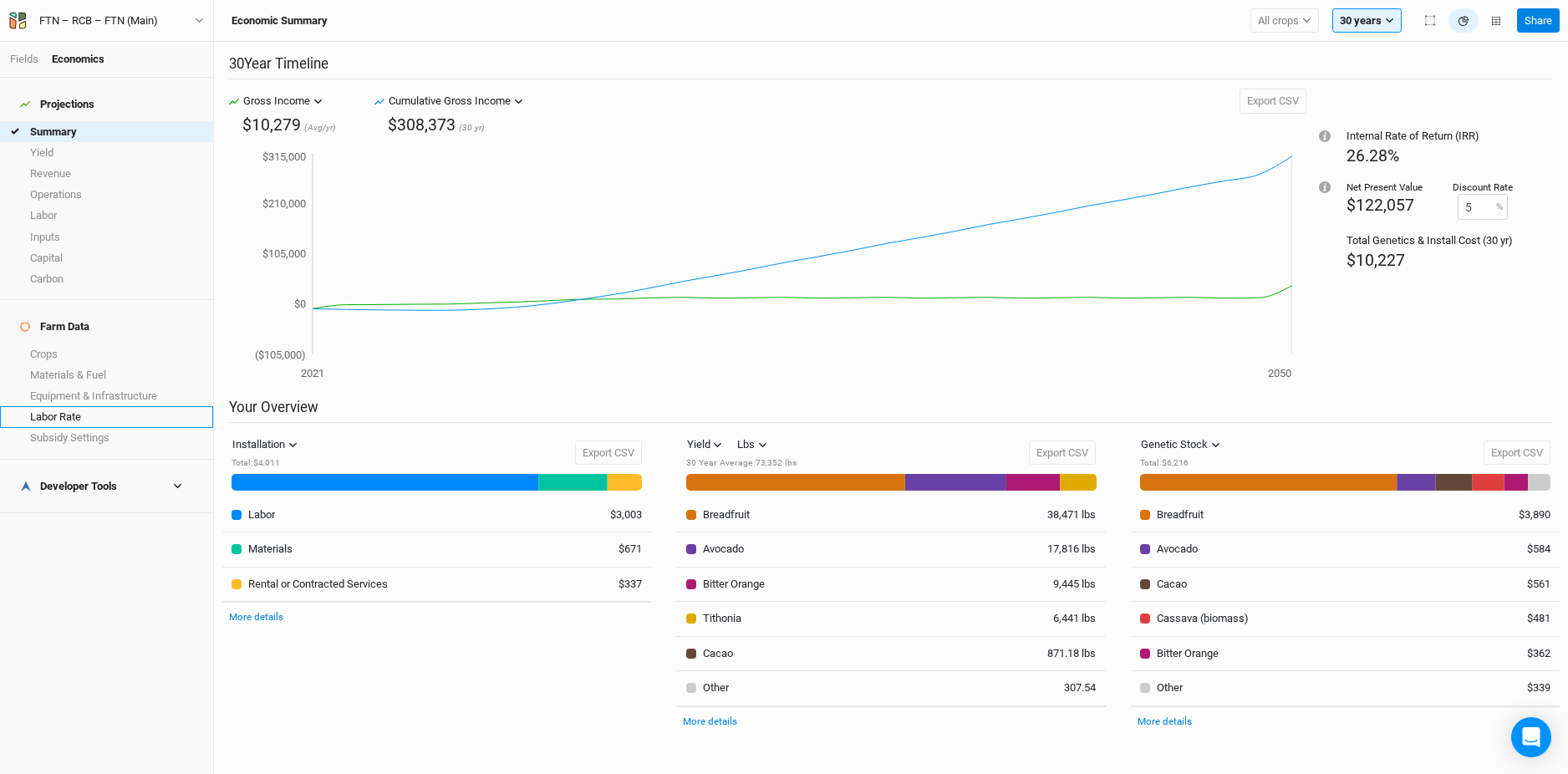
click at [85, 406] on link "Labor Rate" at bounding box center [106, 417] width 213 height 21
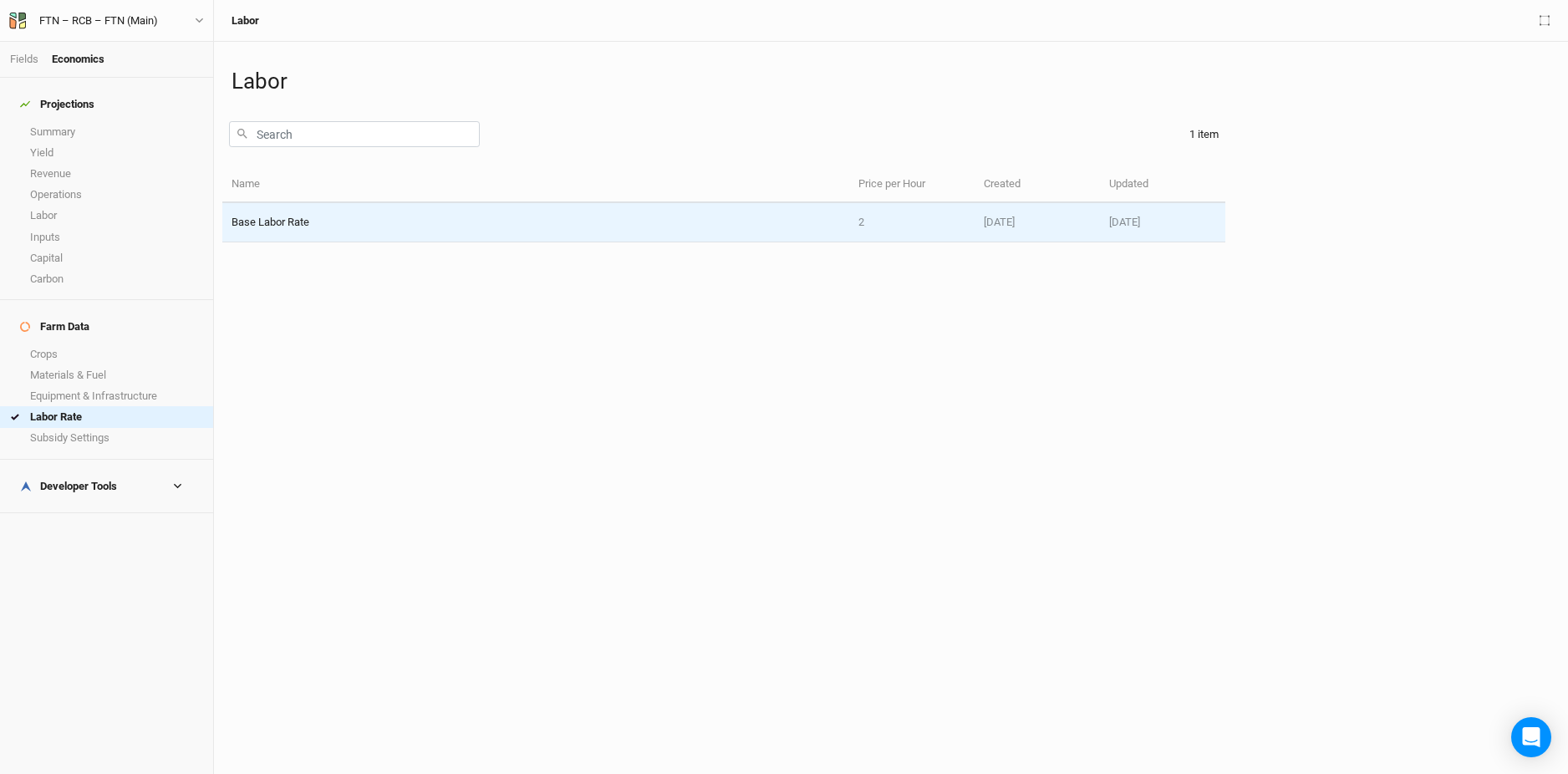
click at [507, 220] on td "Base Labor Rate" at bounding box center [535, 223] width 626 height 39
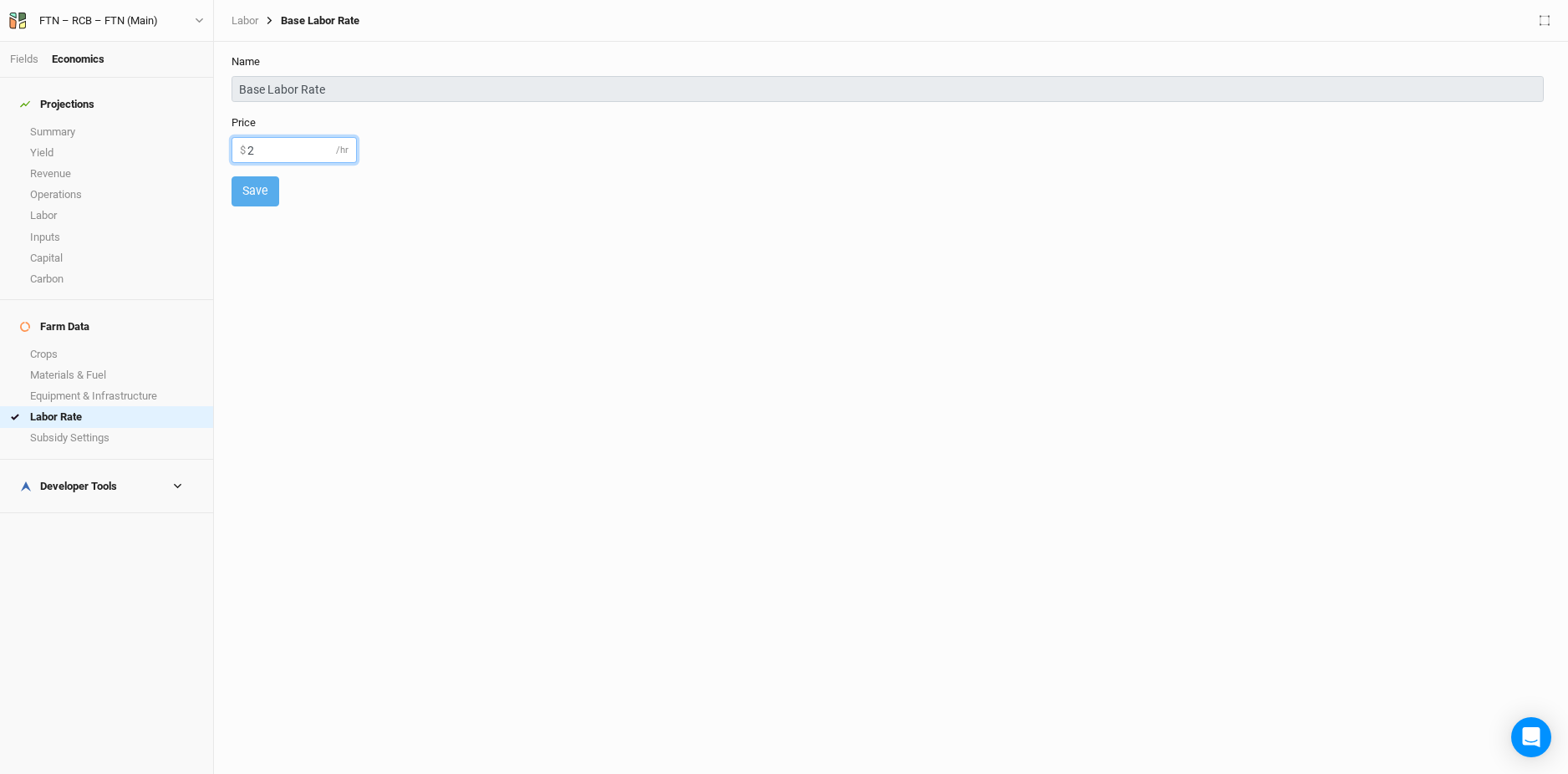
click at [285, 141] on input "2" at bounding box center [294, 150] width 125 height 26
type input "4"
click at [268, 182] on button "Save" at bounding box center [255, 191] width 48 height 29
click at [101, 121] on link "Summary" at bounding box center [106, 131] width 213 height 21
